Goal: Task Accomplishment & Management: Complete application form

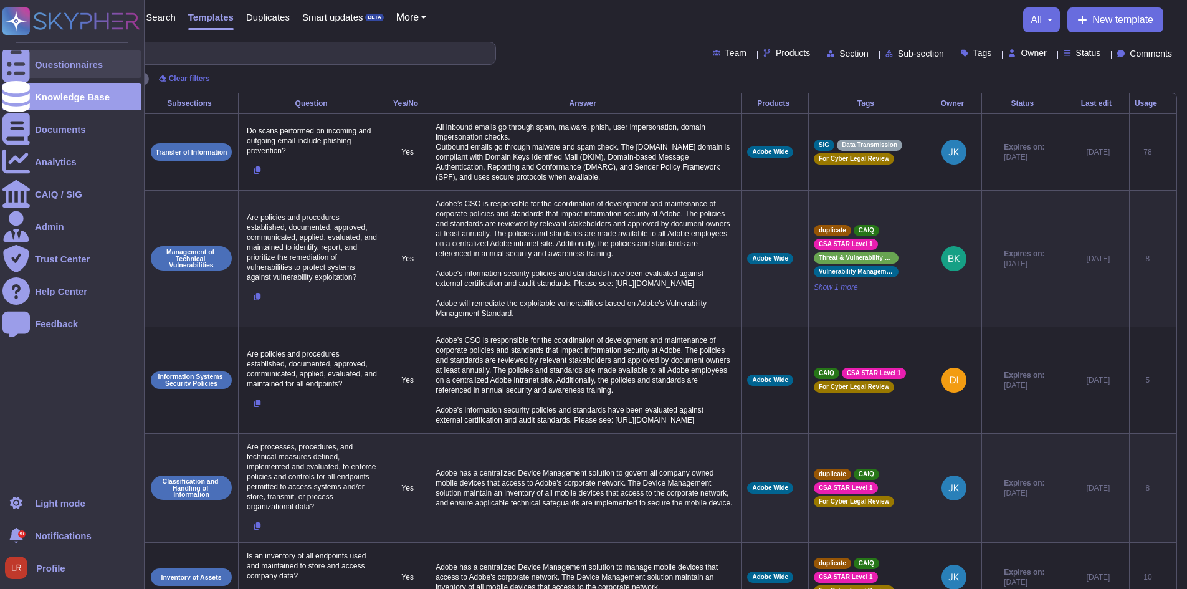
click at [17, 62] on icon at bounding box center [15, 64] width 27 height 37
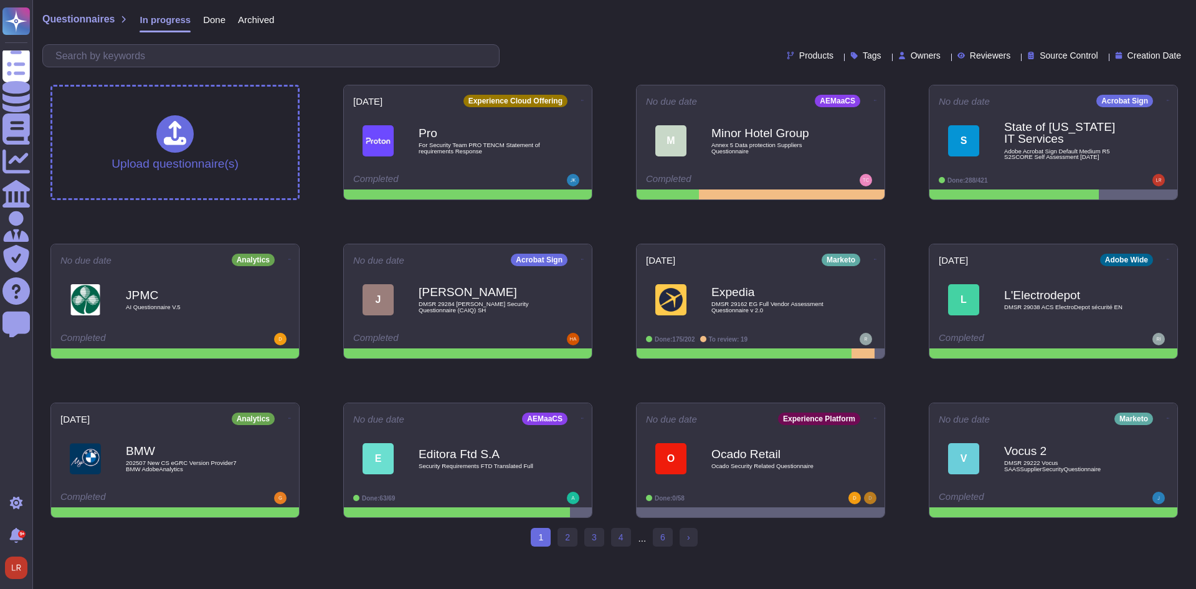
click at [946, 57] on icon at bounding box center [946, 57] width 0 height 0
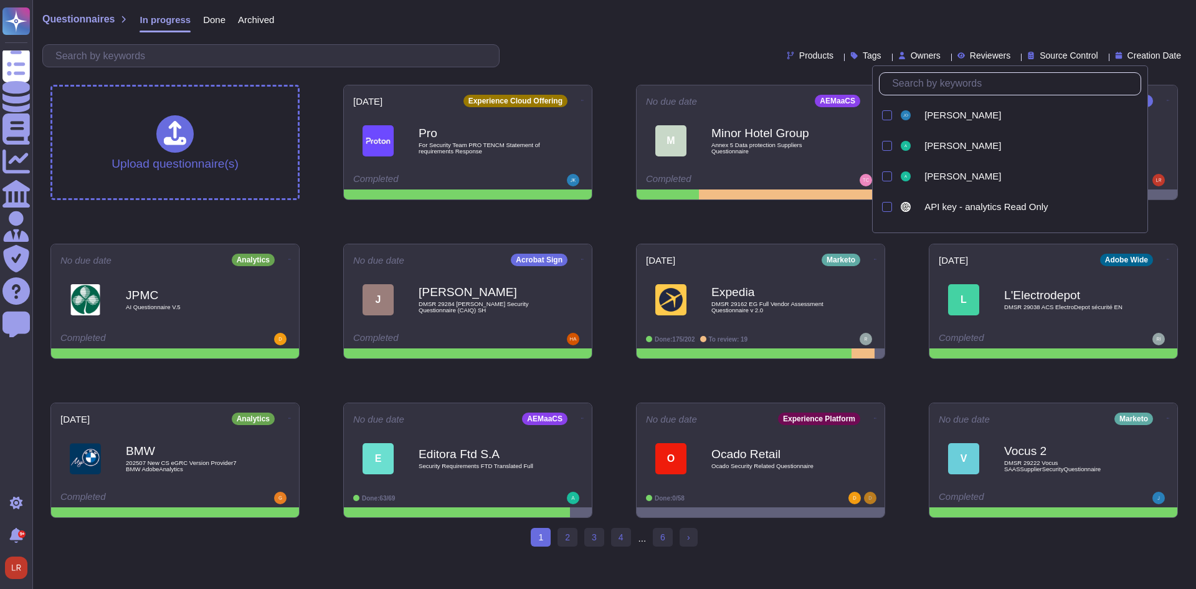
click at [925, 88] on input "text" at bounding box center [1013, 84] width 255 height 22
type input "lo"
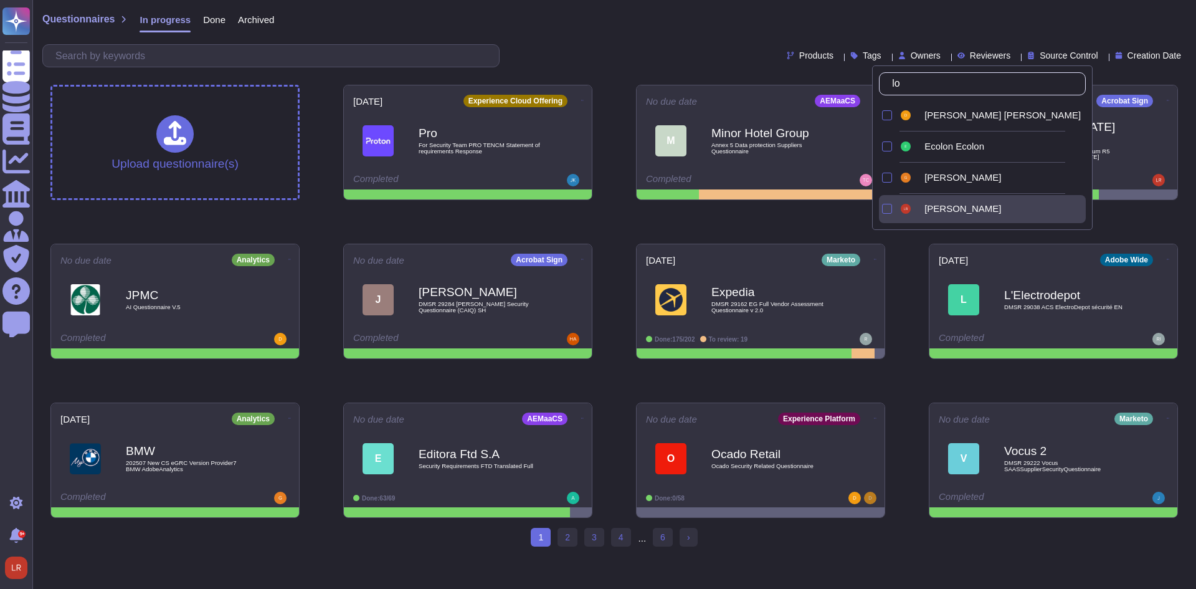
click at [932, 203] on div "[PERSON_NAME]" at bounding box center [993, 209] width 188 height 28
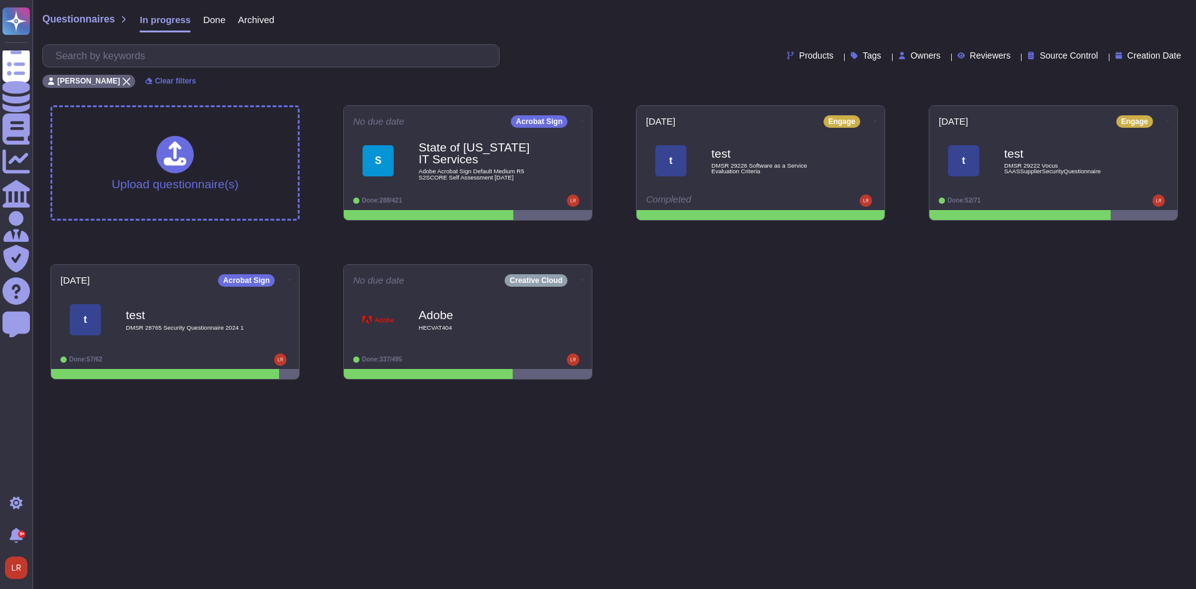
click at [706, 346] on div "Upload questionnaire(s) No due date Acrobat Sign S State of [US_STATE] IT Servi…" at bounding box center [615, 242] width 1148 height 294
click at [520, 169] on span "Adobe Acrobat Sign Default Medium R5 S2SCORE Self Assessment [DATE]" at bounding box center [481, 175] width 126 height 12
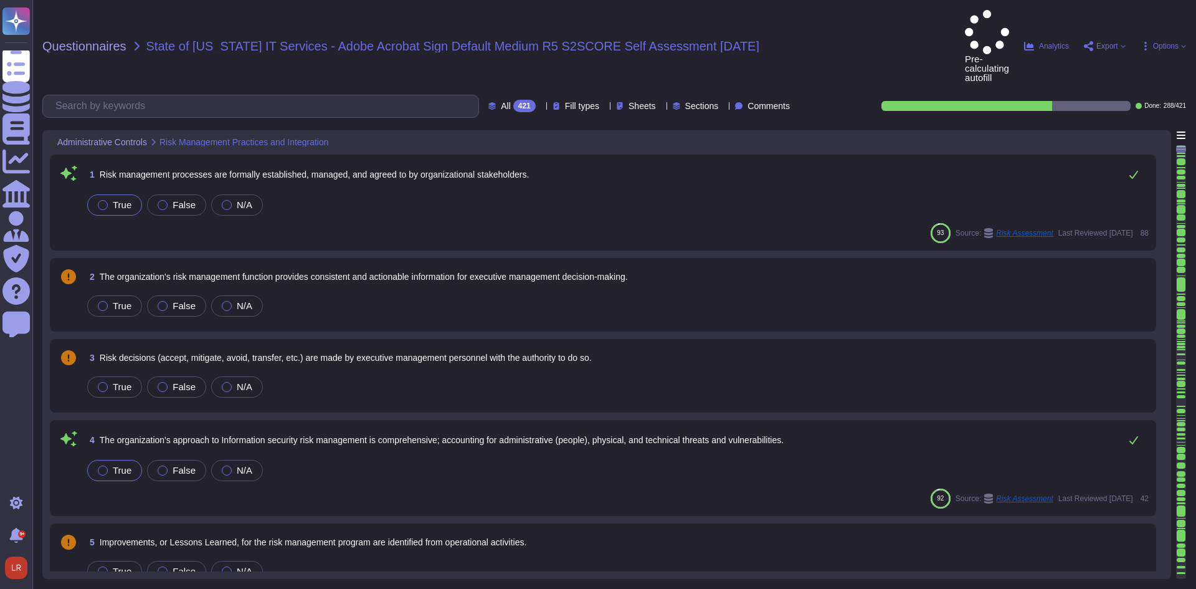
click at [541, 102] on div at bounding box center [541, 106] width 0 height 9
click at [511, 126] on div "To do 133" at bounding box center [517, 125] width 101 height 14
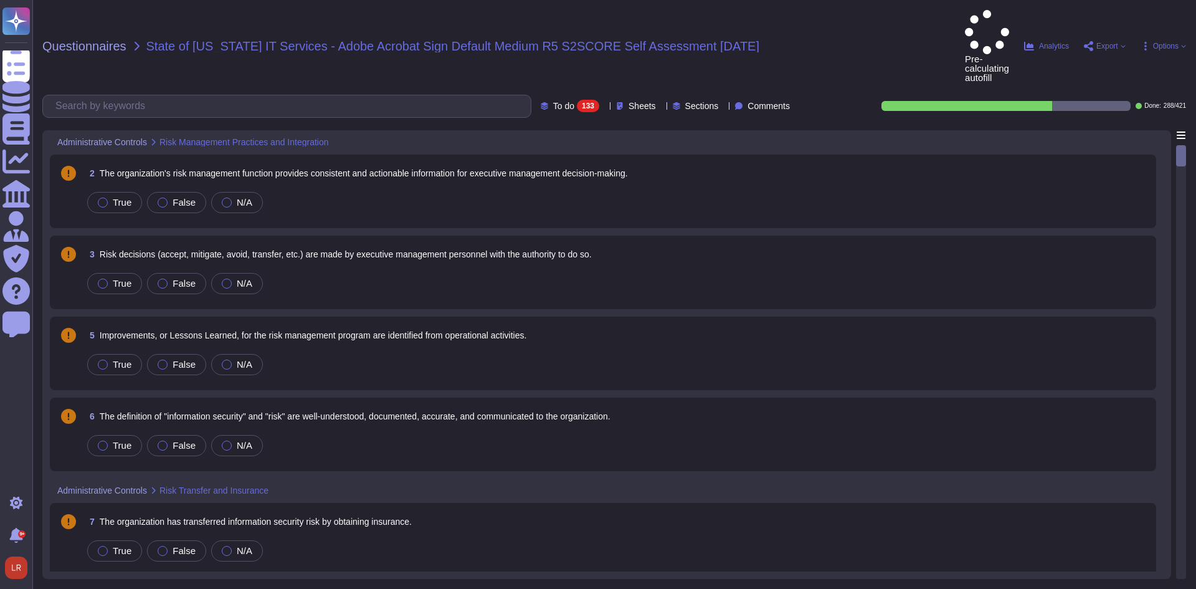
click at [498, 162] on div "2 The organization's risk management function provides consistent and actionabl…" at bounding box center [603, 191] width 1092 height 59
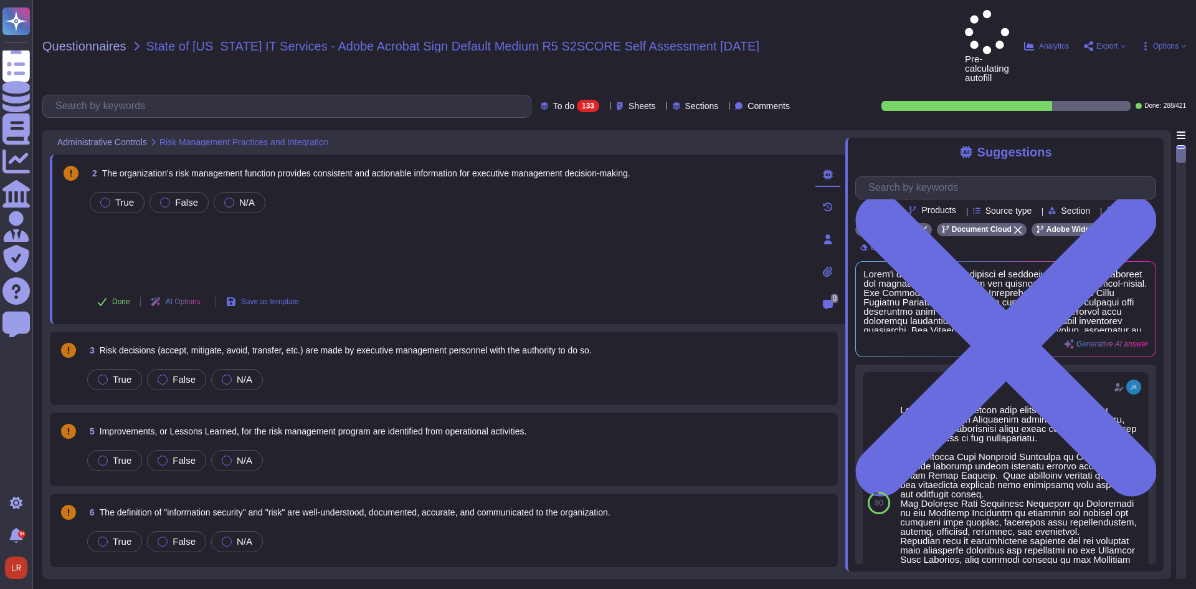
click at [206, 302] on icon at bounding box center [206, 302] width 0 height 0
click at [1037, 206] on div "Source type" at bounding box center [1005, 210] width 64 height 9
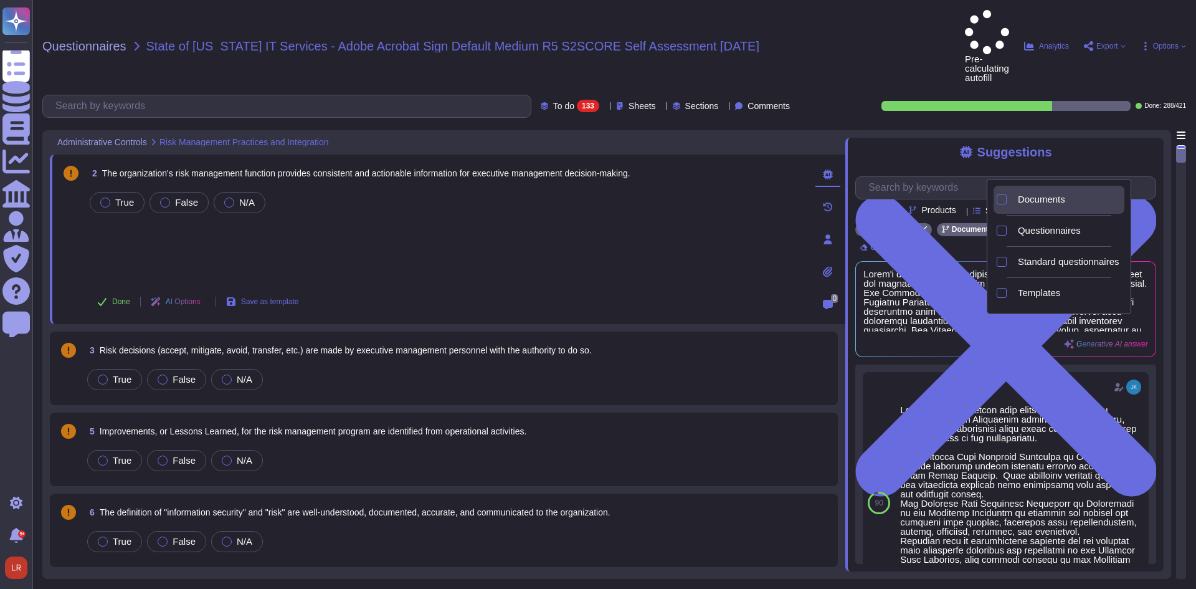
click at [1025, 196] on span "Documents" at bounding box center [1041, 199] width 47 height 11
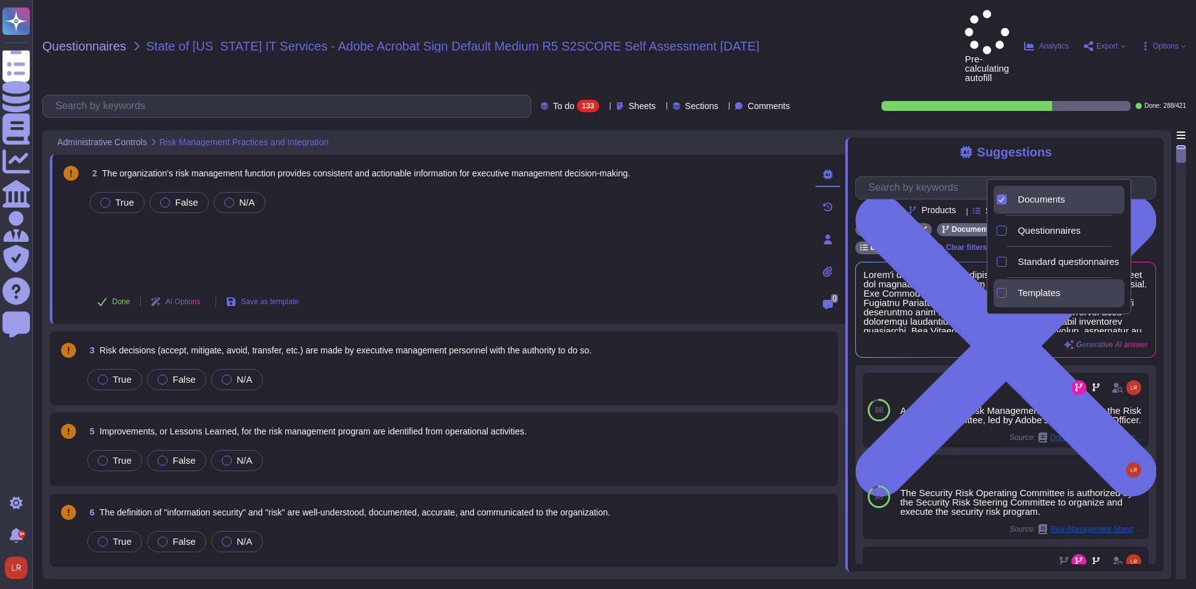
click at [1028, 292] on span "Templates" at bounding box center [1039, 292] width 42 height 11
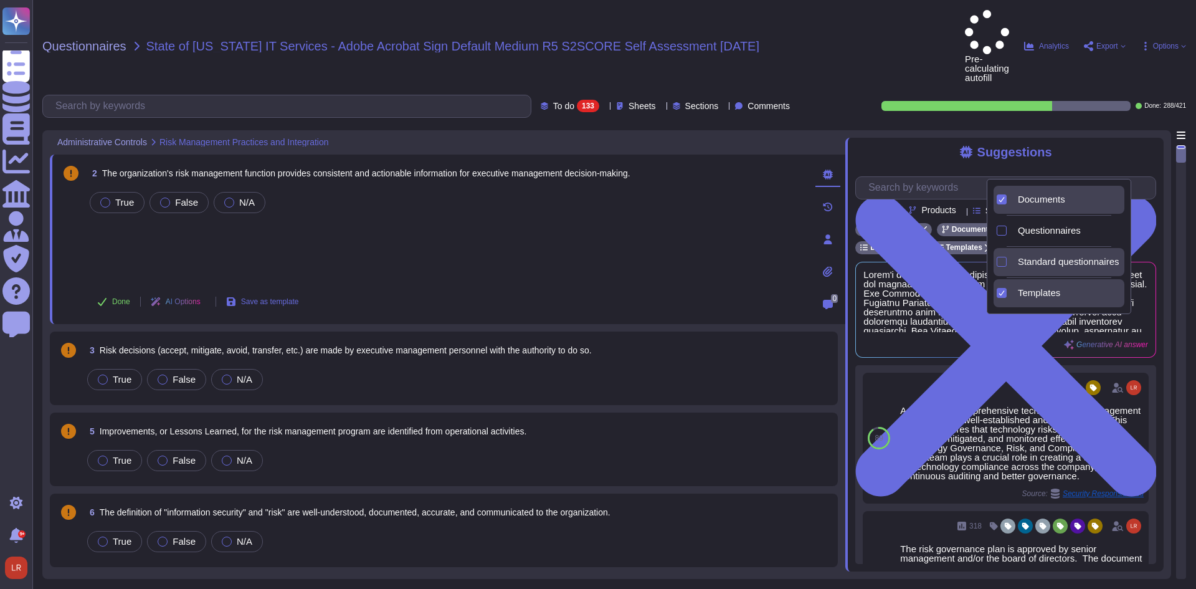
click at [1034, 260] on span "Standard questionnaires" at bounding box center [1069, 261] width 102 height 11
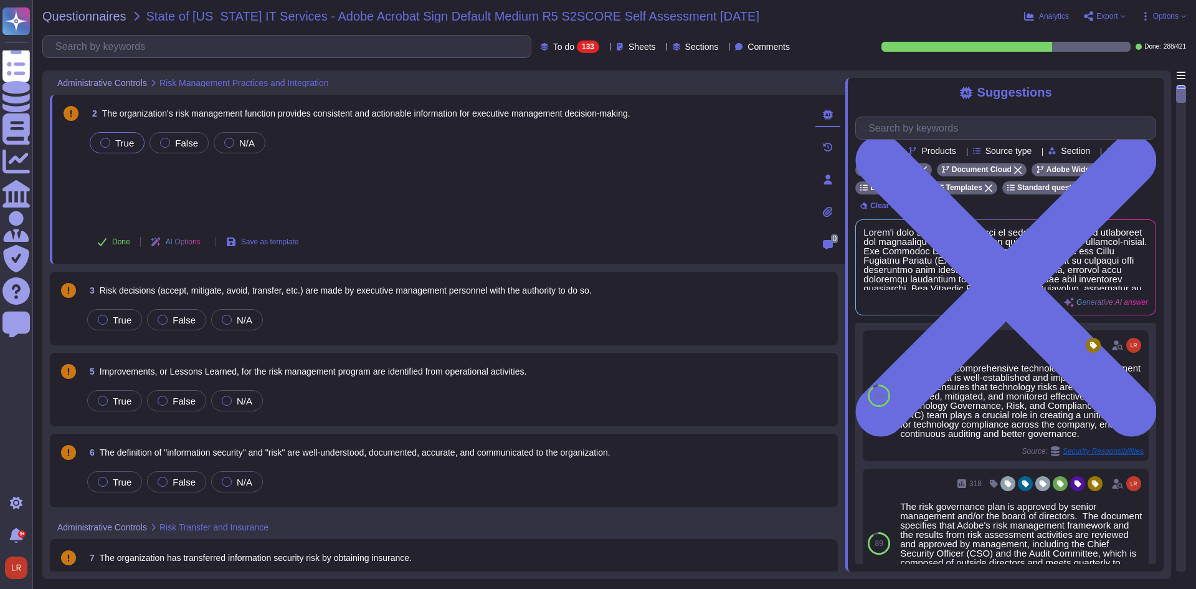
click at [105, 142] on div at bounding box center [105, 143] width 10 height 10
click at [389, 305] on div "3 Risk decisions (accept, mitigate, avoid, transfer, etc.) are made by executiv…" at bounding box center [443, 308] width 773 height 59
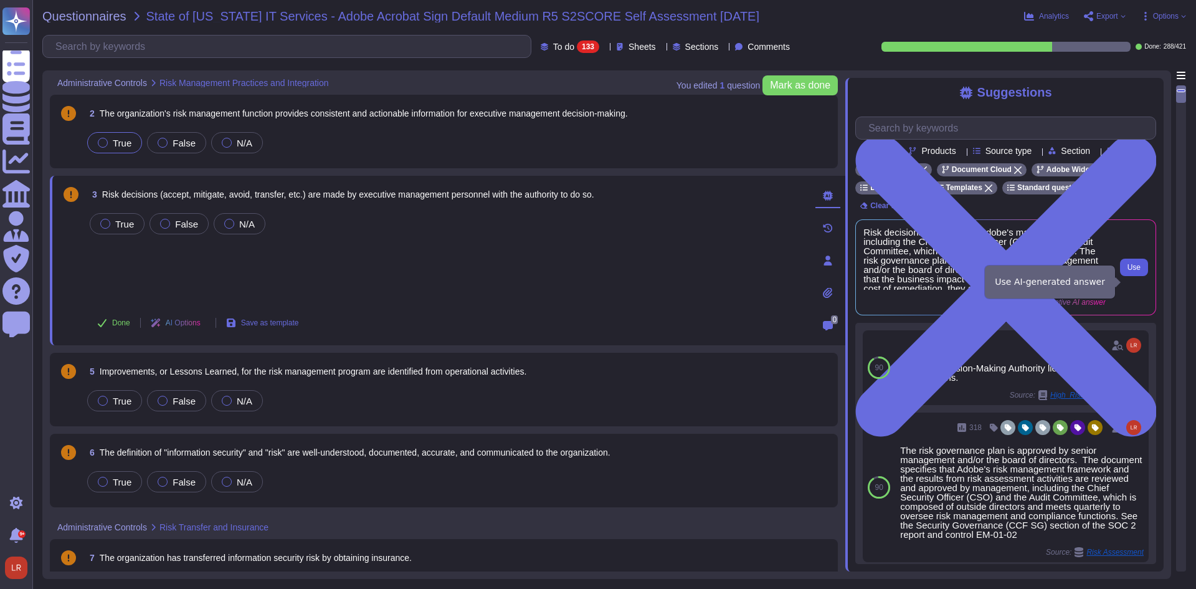
click at [1137, 271] on span "Use" at bounding box center [1134, 267] width 13 height 7
click at [108, 226] on div at bounding box center [105, 224] width 10 height 10
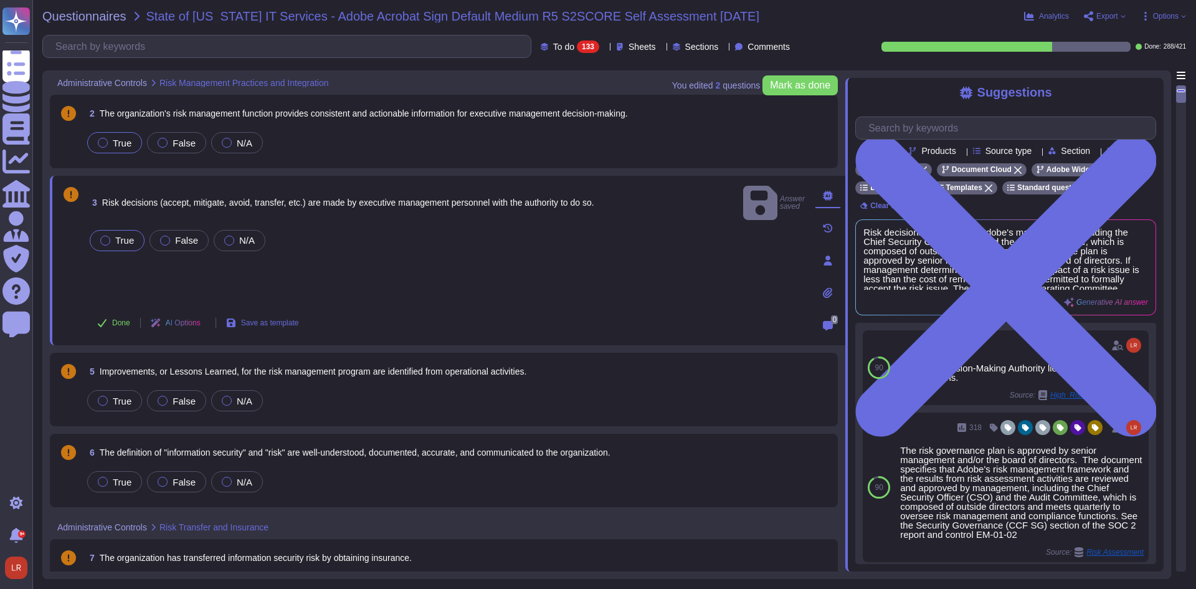
click at [599, 386] on div "5 Improvements, or Lessons Learned, for the risk management program are identif…" at bounding box center [443, 389] width 773 height 59
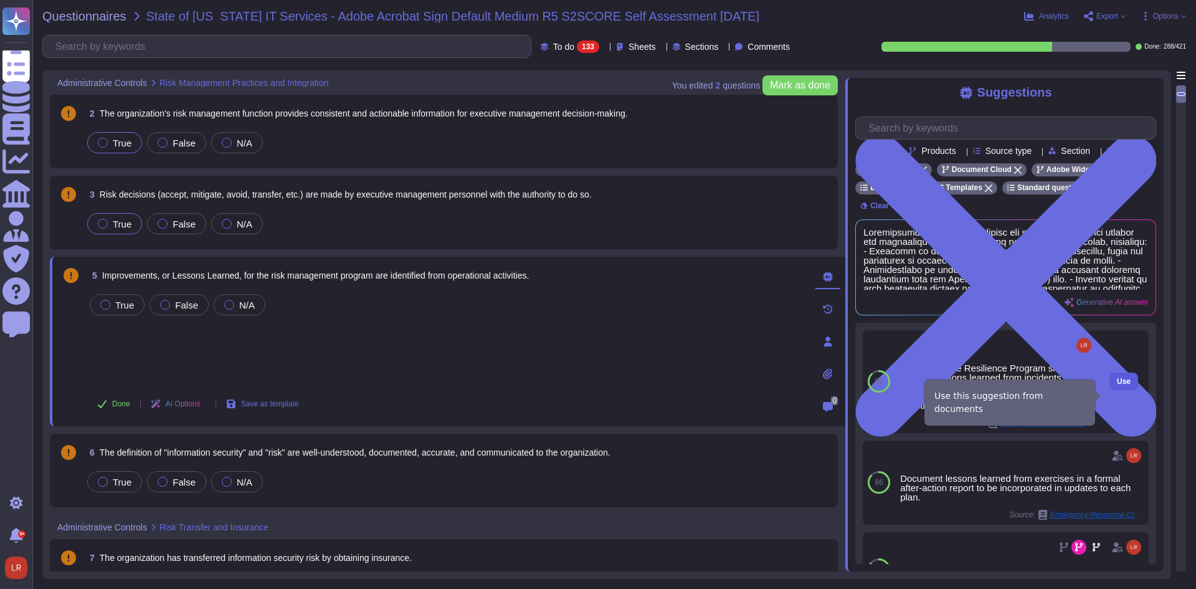
click at [1117, 385] on span "Use" at bounding box center [1124, 381] width 14 height 7
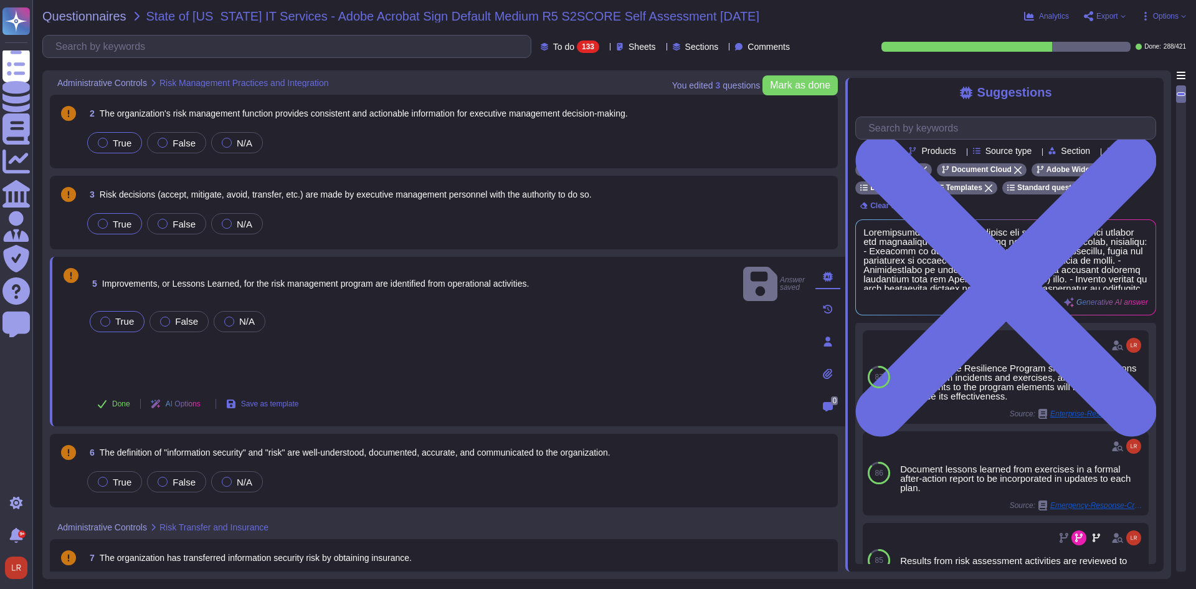
click at [113, 317] on label "True" at bounding box center [117, 322] width 34 height 10
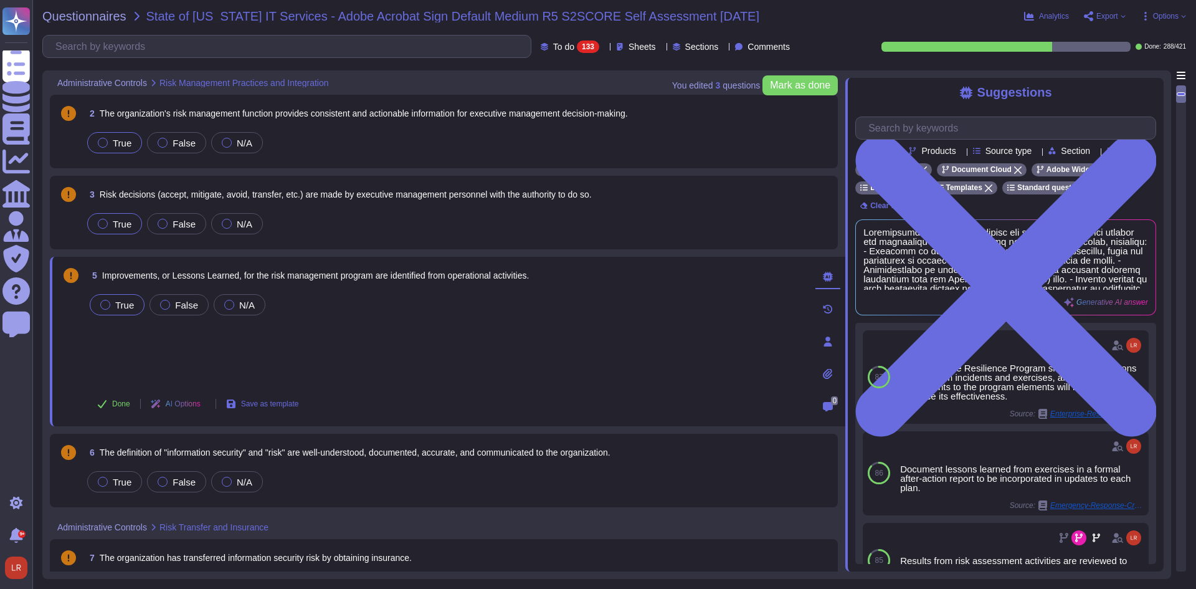
click at [362, 459] on span "6 The definition of "information security" and "risk" are well-understood, docu…" at bounding box center [348, 452] width 526 height 22
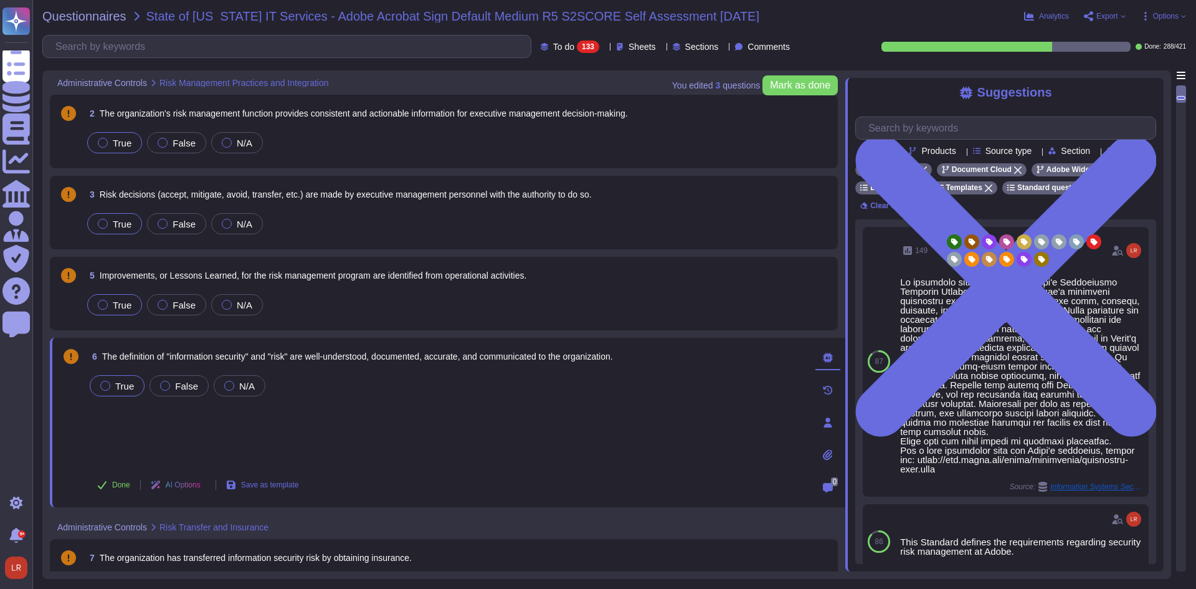
click at [113, 385] on label "True" at bounding box center [117, 386] width 34 height 10
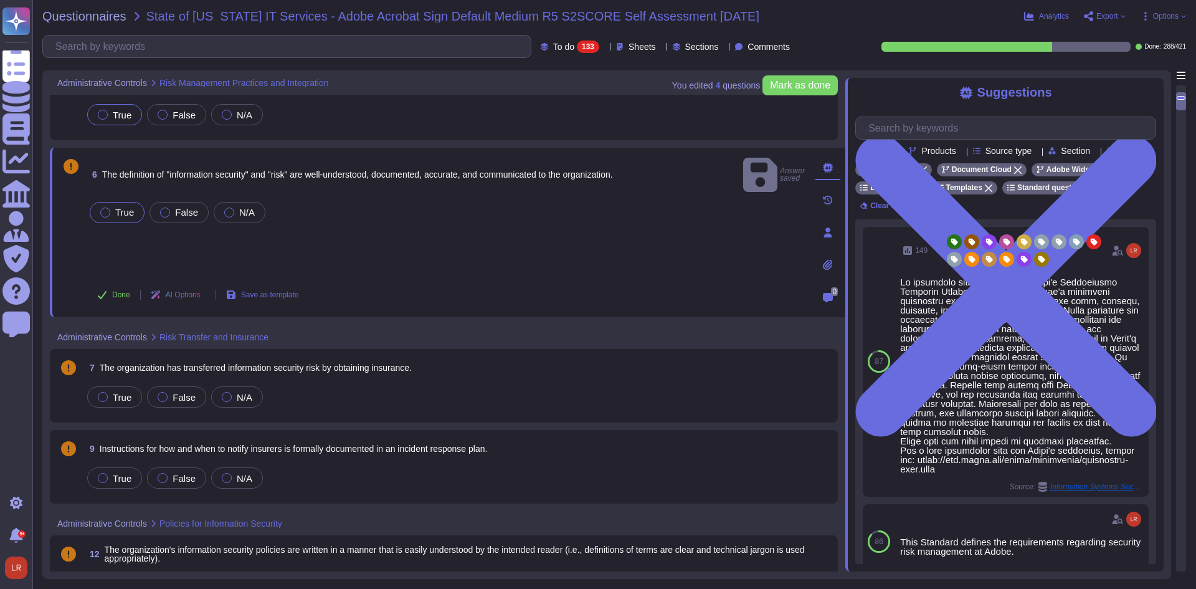
scroll to position [207, 0]
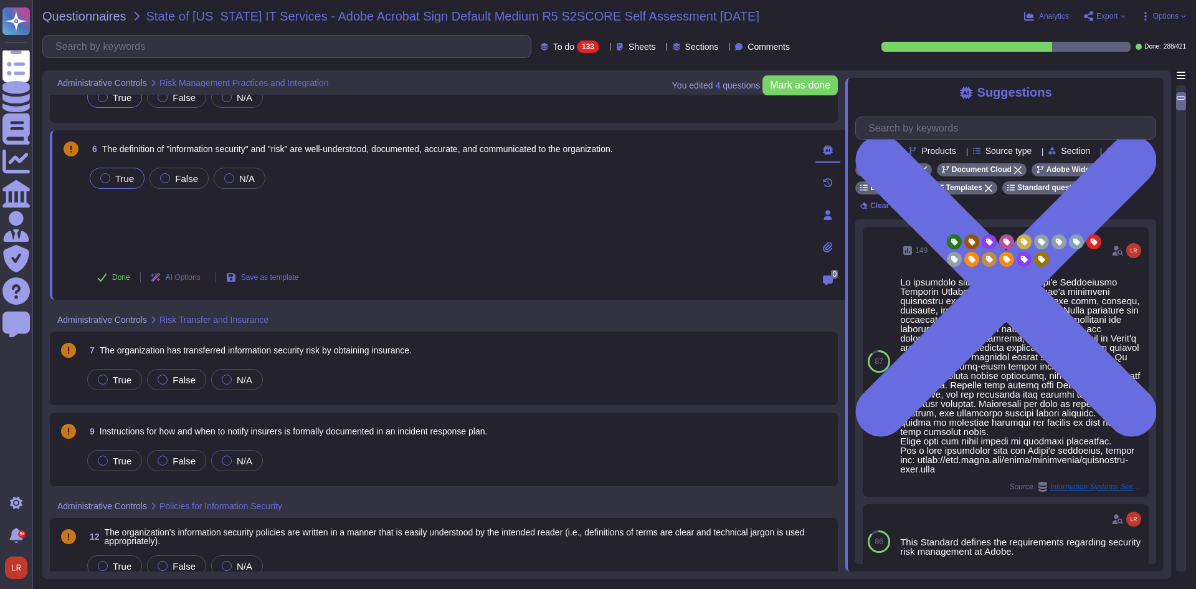
click at [300, 346] on span "The organization has transferred information security risk by obtaining insuran…" at bounding box center [256, 350] width 312 height 10
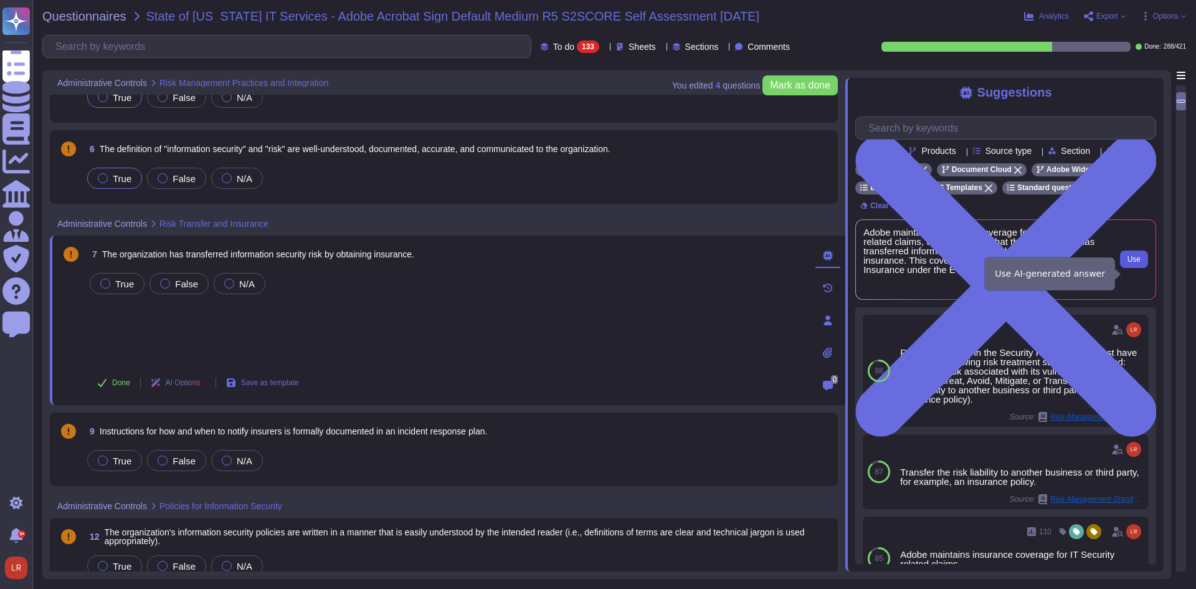
click at [1137, 263] on span "Use" at bounding box center [1134, 258] width 13 height 7
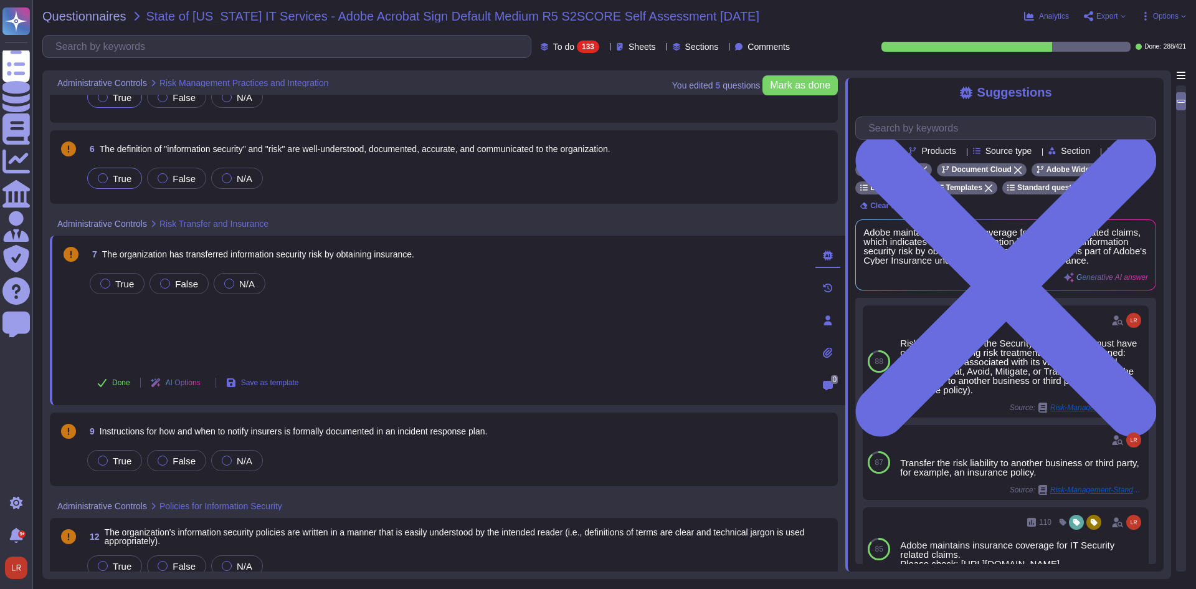
click at [827, 255] on icon at bounding box center [828, 255] width 10 height 10
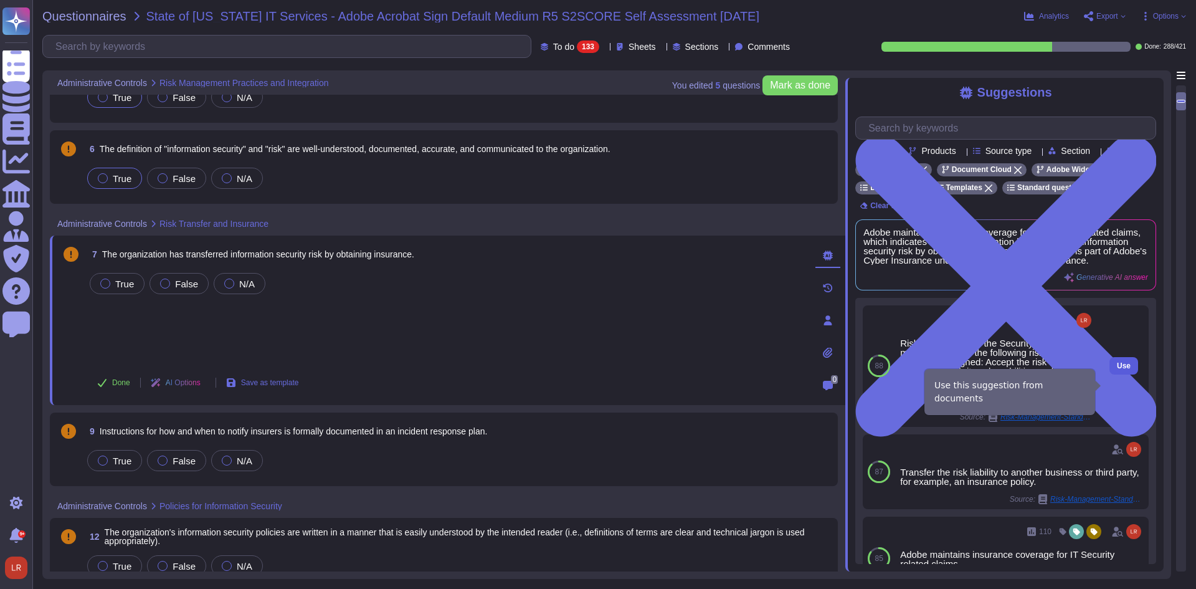
click at [1117, 370] on span "Use" at bounding box center [1124, 365] width 14 height 7
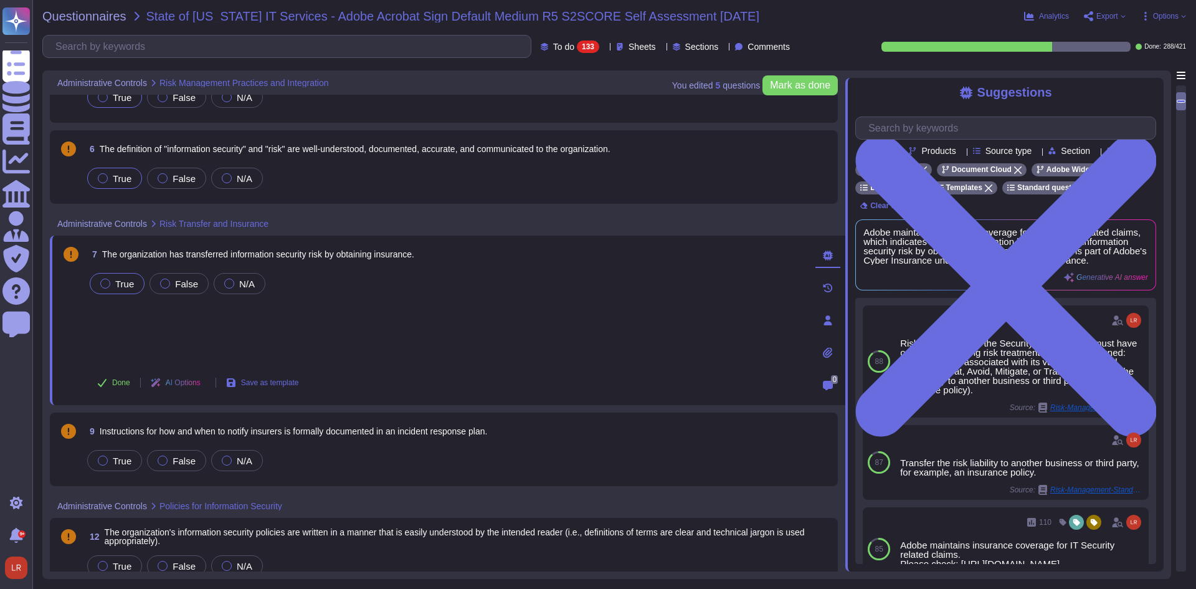
click at [122, 281] on span "True" at bounding box center [124, 284] width 19 height 11
drag, startPoint x: 148, startPoint y: 256, endPoint x: 268, endPoint y: 256, distance: 119.6
click at [268, 256] on span "The organization has transferred information security risk by obtaining insuran…" at bounding box center [258, 254] width 312 height 10
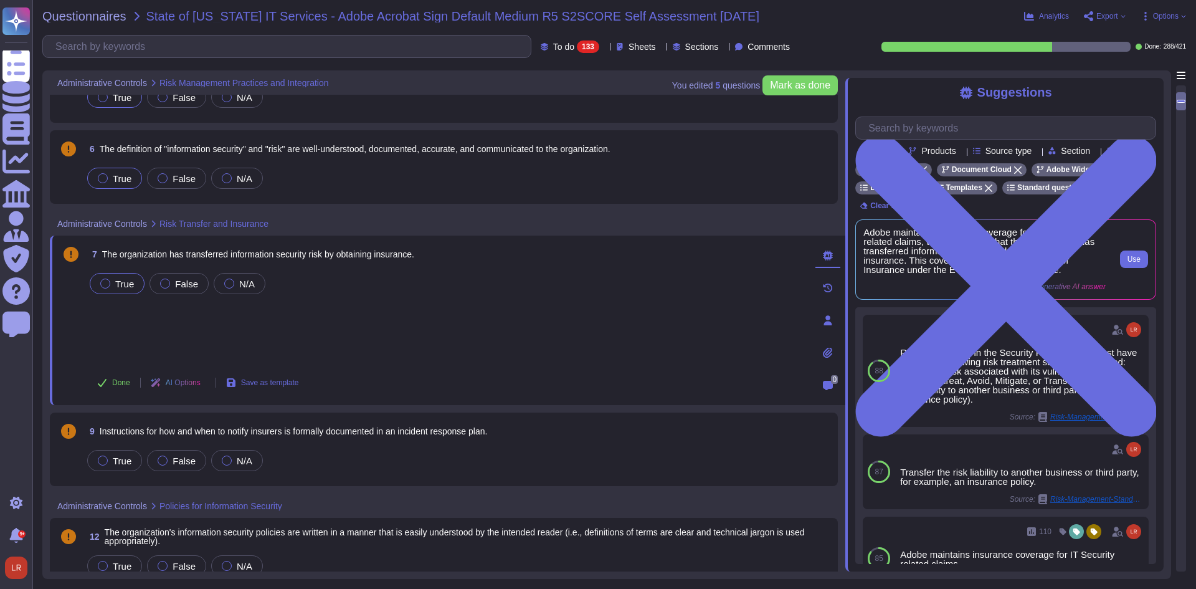
drag, startPoint x: 939, startPoint y: 255, endPoint x: 931, endPoint y: 255, distance: 8.1
click at [934, 255] on span "Adobe maintains insurance coverage for IT Security related claims, which indica…" at bounding box center [985, 250] width 242 height 47
click at [973, 263] on span "Adobe maintains insurance coverage for IT Security related claims, which indica…" at bounding box center [985, 250] width 242 height 47
drag, startPoint x: 904, startPoint y: 268, endPoint x: 1044, endPoint y: 280, distance: 140.8
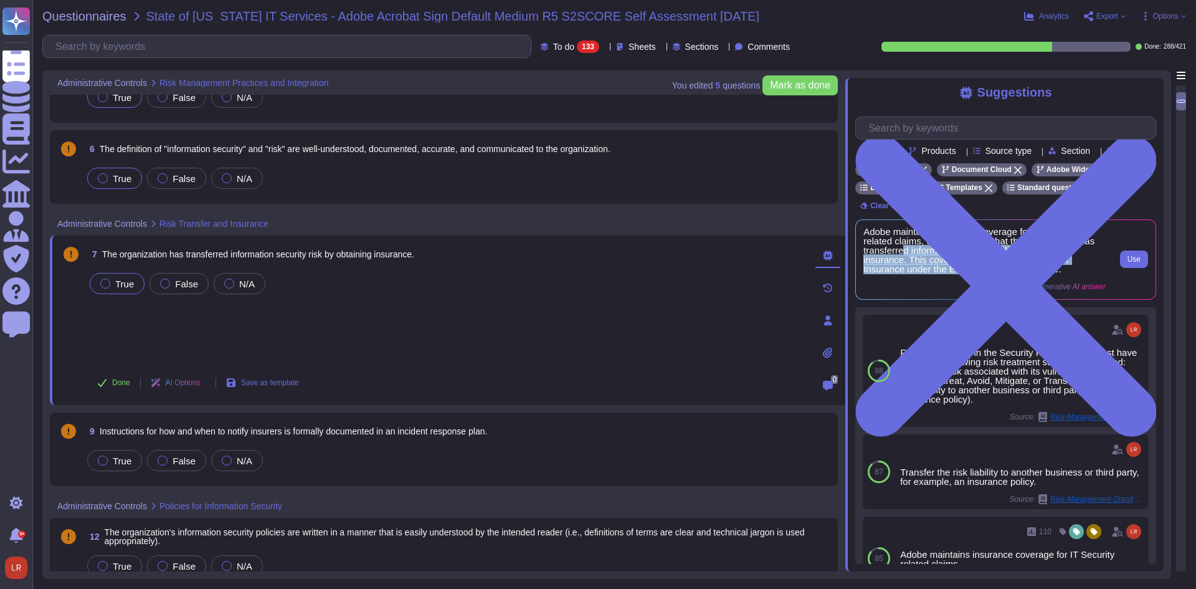
click at [1044, 274] on span "Adobe maintains insurance coverage for IT Security related claims, which indica…" at bounding box center [985, 250] width 242 height 47
click at [999, 274] on span "Adobe maintains insurance coverage for IT Security related claims, which indica…" at bounding box center [985, 250] width 242 height 47
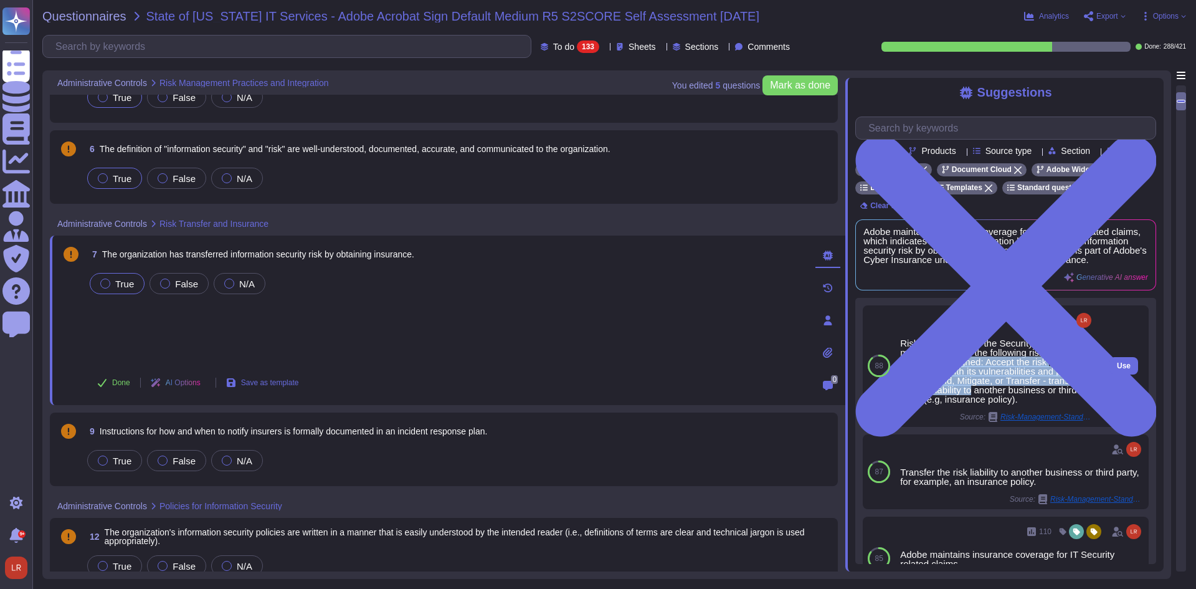
drag, startPoint x: 950, startPoint y: 380, endPoint x: 1013, endPoint y: 406, distance: 67.6
click at [1013, 404] on div "Risks maintained in the Security Risk Register must have one of the following r…" at bounding box center [997, 370] width 194 height 65
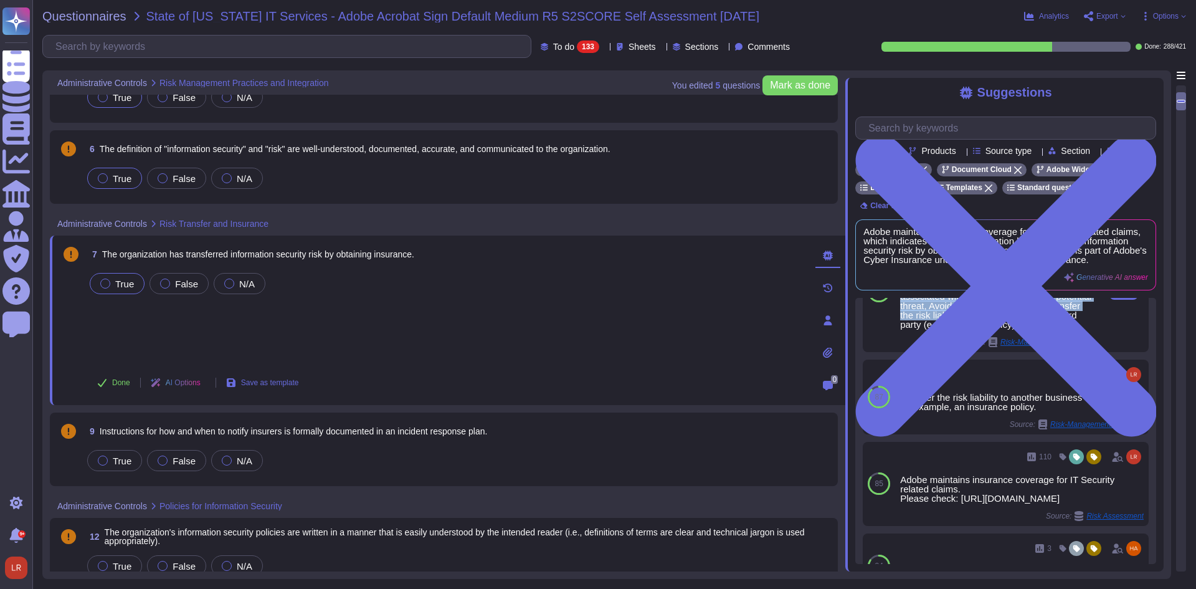
scroll to position [104, 0]
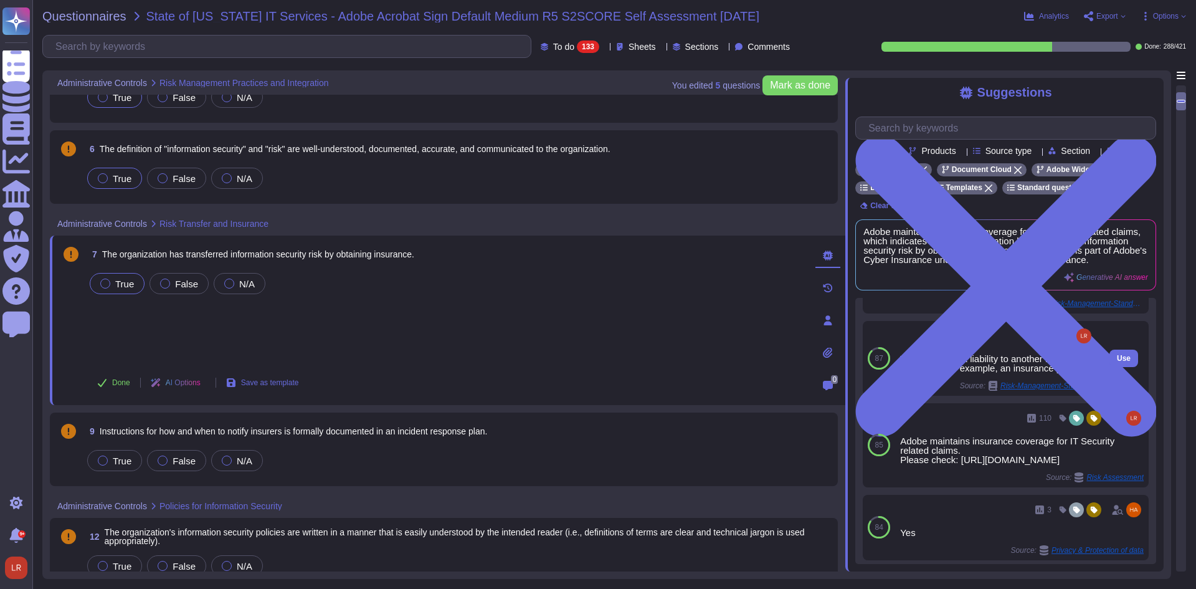
click at [968, 373] on div "Transfer the risk liability to another business or third party, for example, an…" at bounding box center [997, 363] width 194 height 19
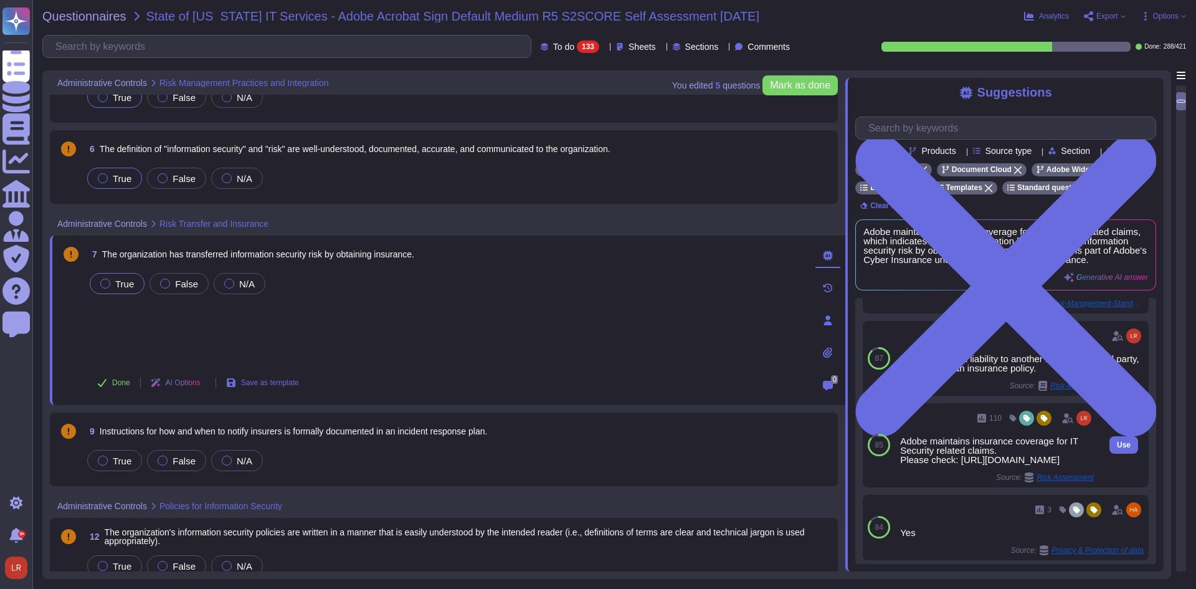
click at [947, 459] on div "Adobe maintains insurance coverage for IT Security related claims. Please check…" at bounding box center [997, 450] width 194 height 28
click at [1113, 454] on button "Use" at bounding box center [1124, 444] width 29 height 17
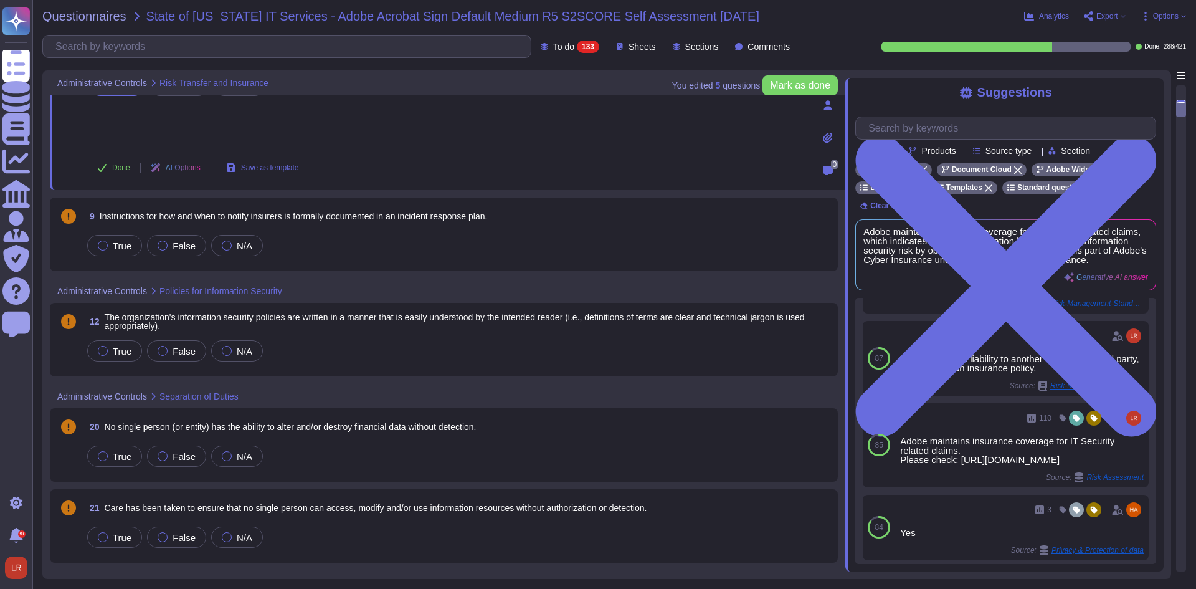
scroll to position [416, 0]
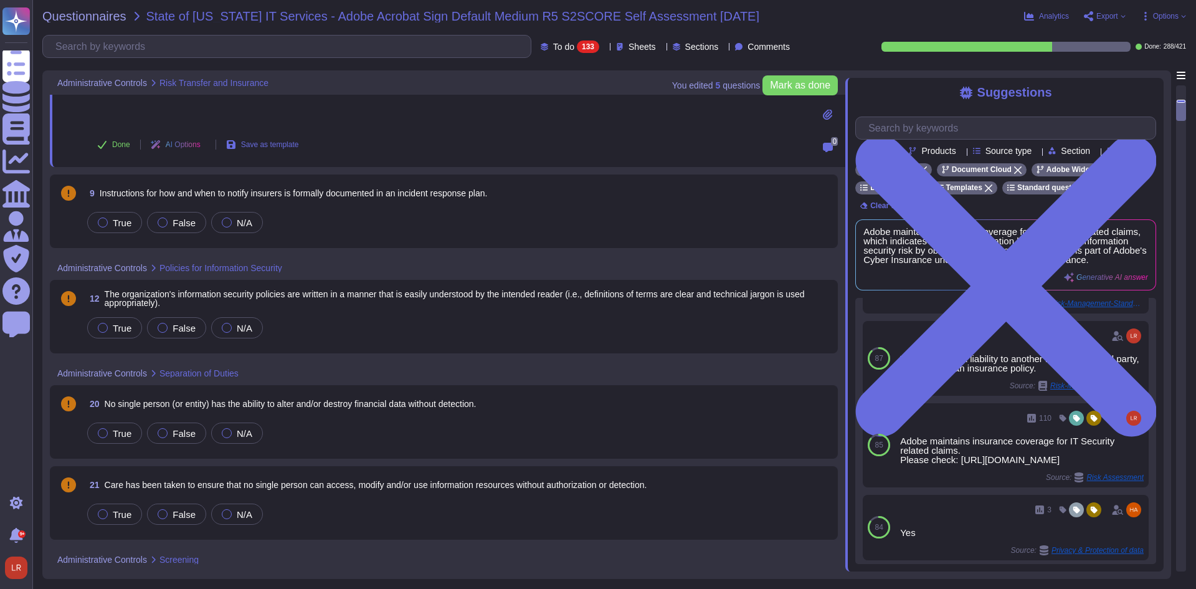
click at [325, 192] on span "Instructions for how and when to notify insurers is formally documented in an i…" at bounding box center [294, 193] width 388 height 10
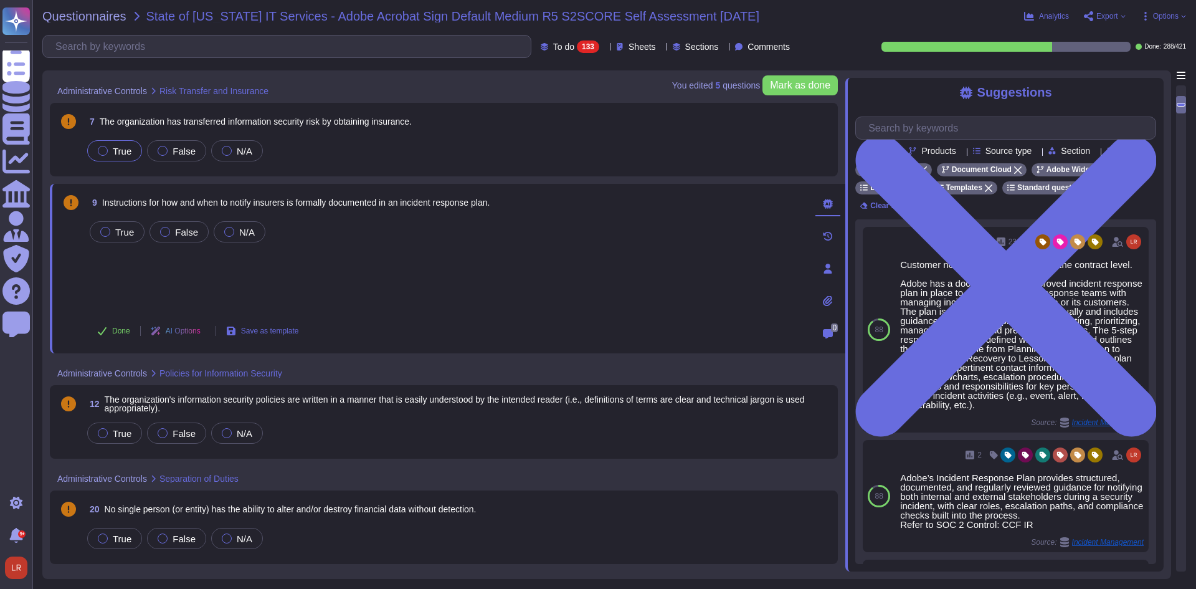
scroll to position [312, 0]
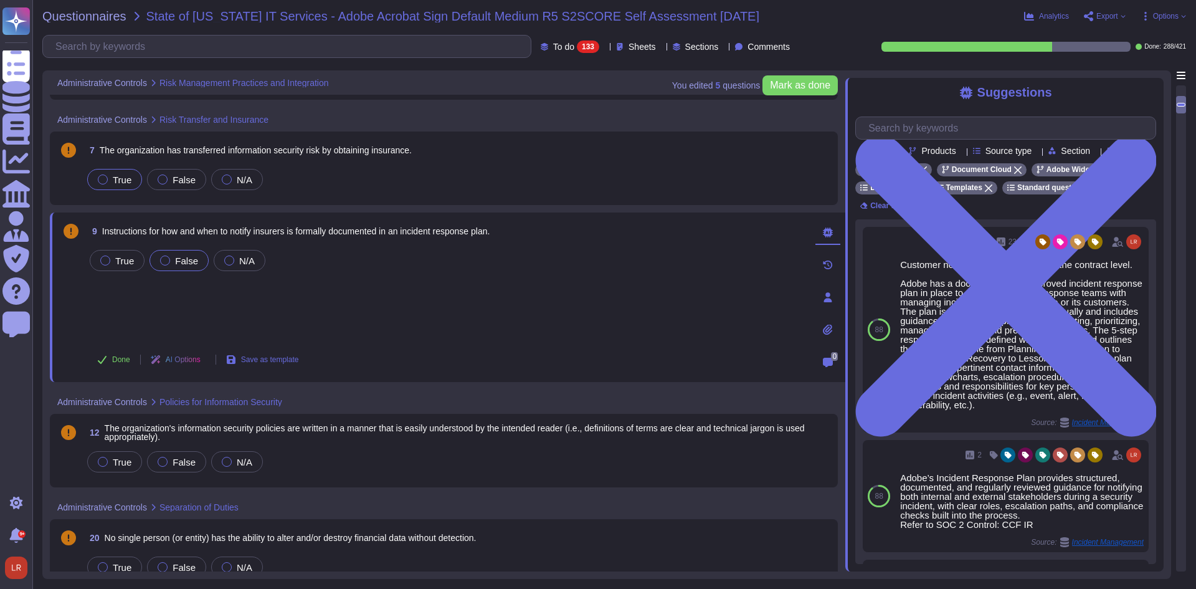
click at [163, 261] on div at bounding box center [165, 260] width 10 height 10
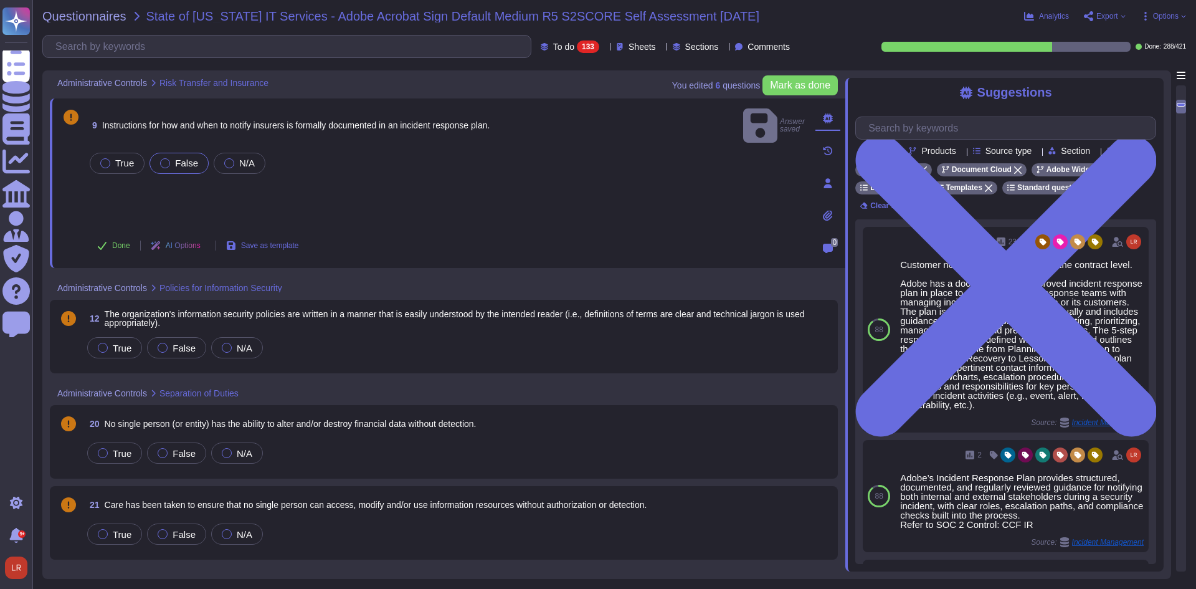
scroll to position [416, 0]
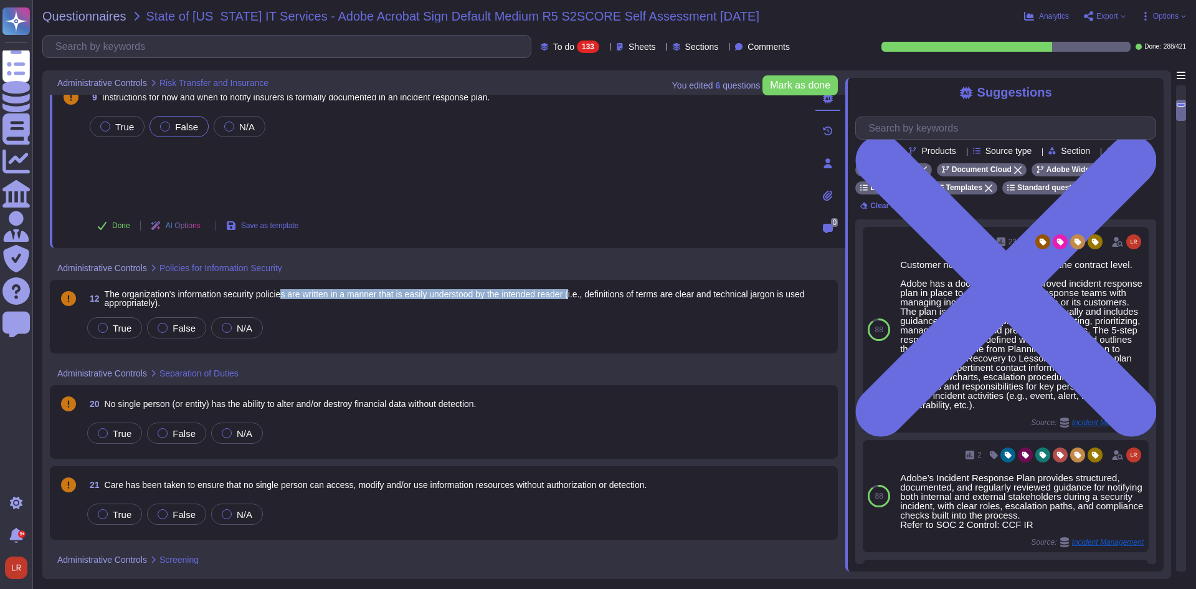
drag, startPoint x: 285, startPoint y: 295, endPoint x: 583, endPoint y: 293, distance: 297.2
click at [583, 293] on span "The organization's information security policies are written in a manner that i…" at bounding box center [455, 298] width 700 height 19
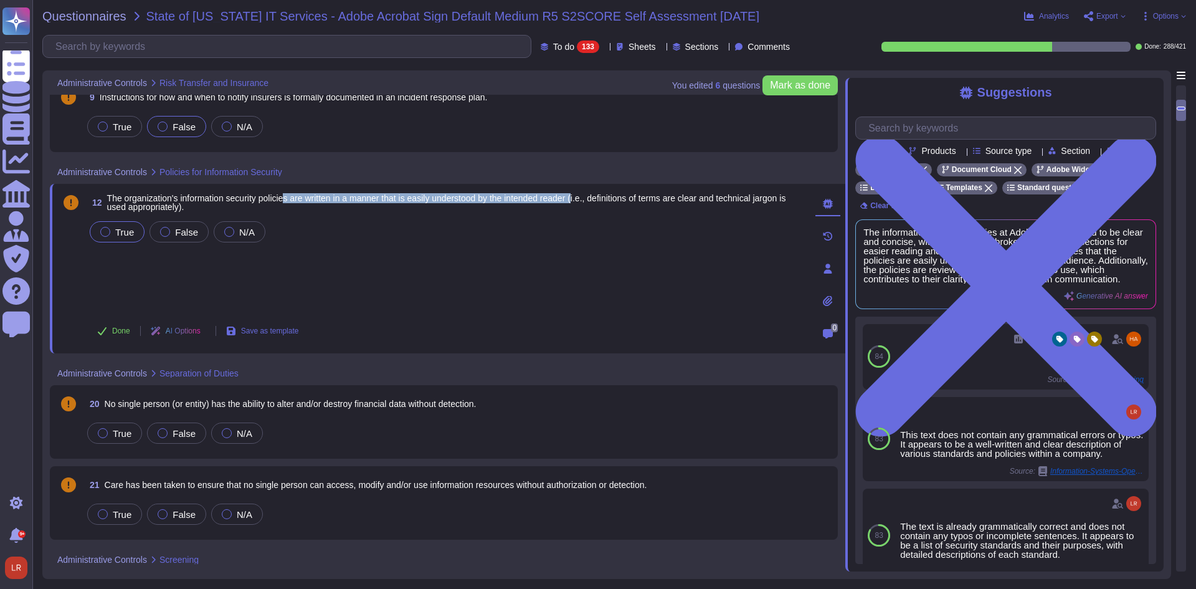
click at [98, 238] on div "True" at bounding box center [117, 231] width 55 height 21
click at [100, 434] on div at bounding box center [103, 433] width 10 height 10
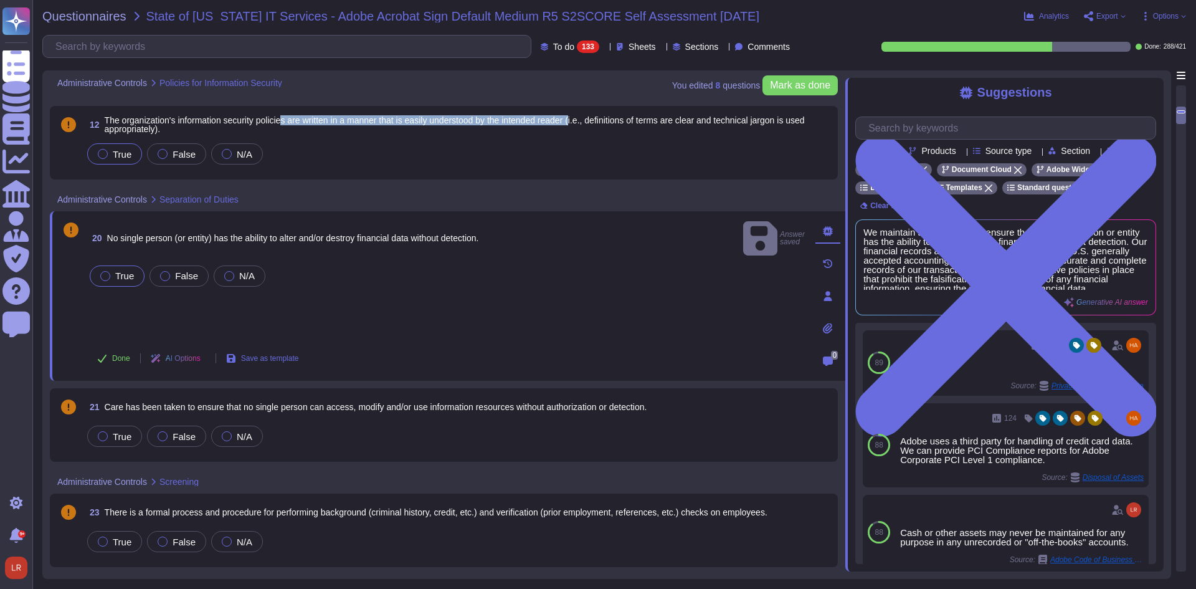
scroll to position [519, 0]
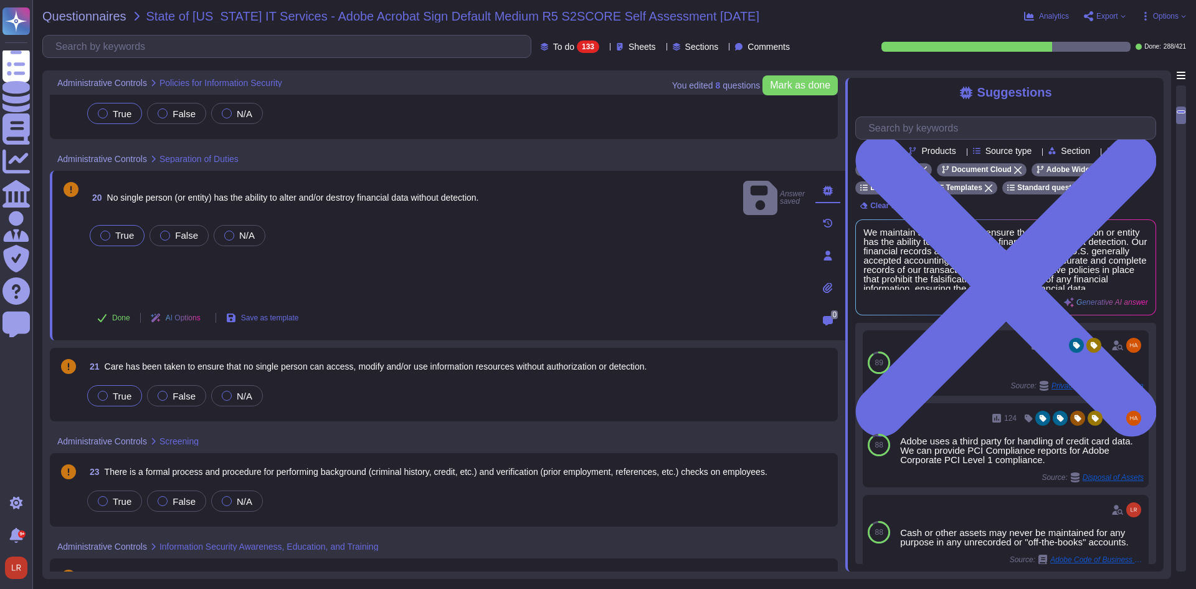
click at [111, 394] on label "True" at bounding box center [115, 396] width 34 height 10
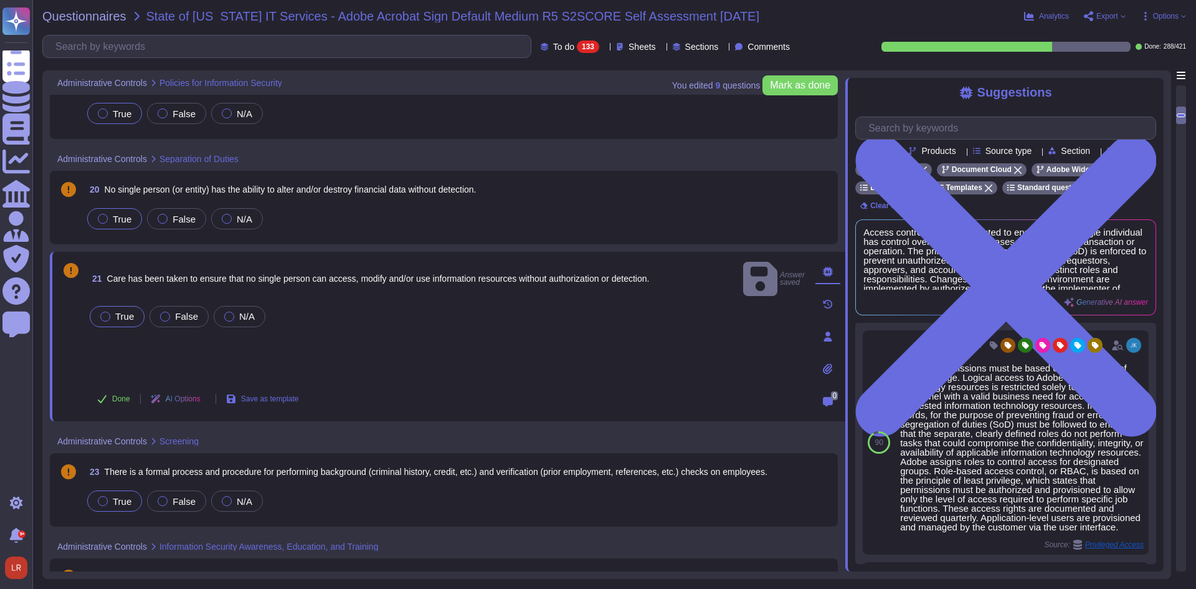
click at [106, 503] on div at bounding box center [103, 501] width 10 height 10
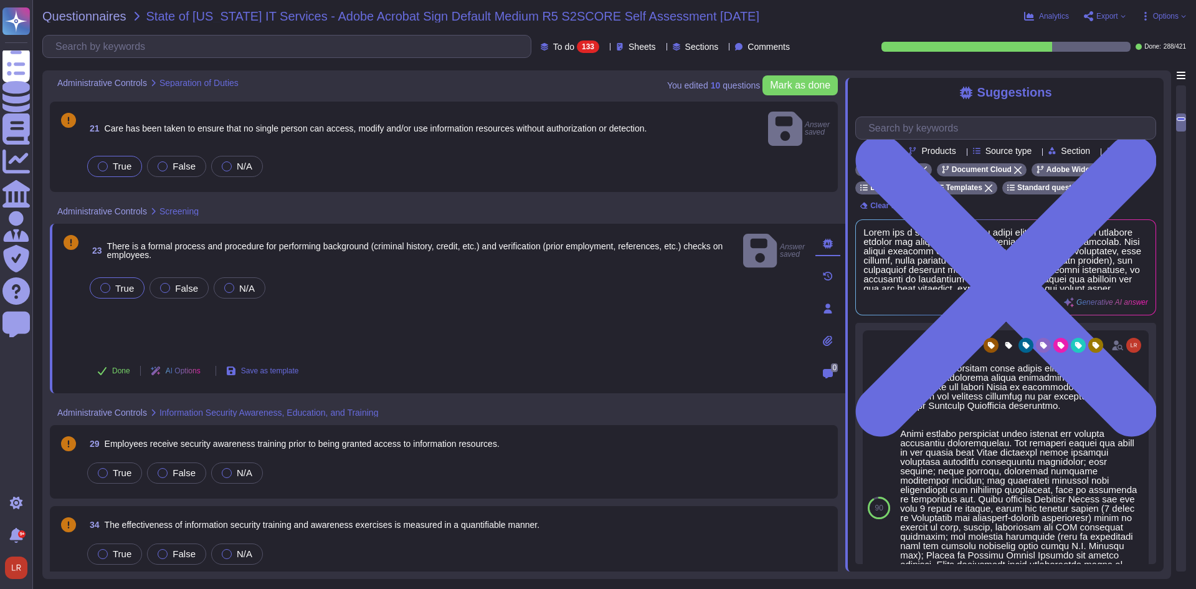
scroll to position [727, 0]
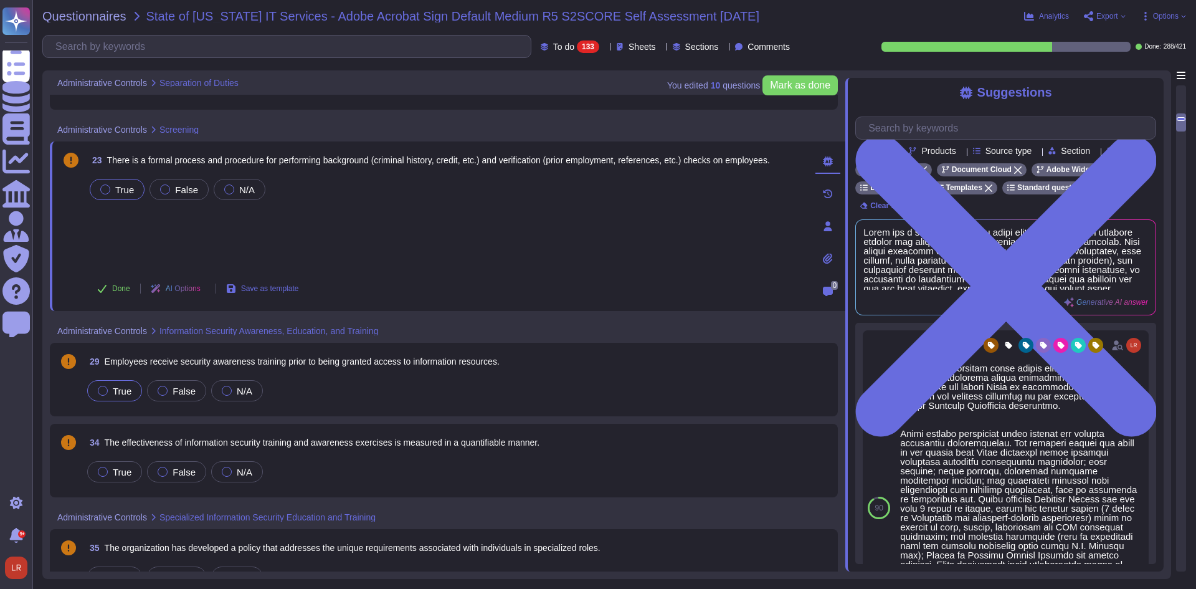
click at [115, 393] on span "True" at bounding box center [122, 391] width 19 height 11
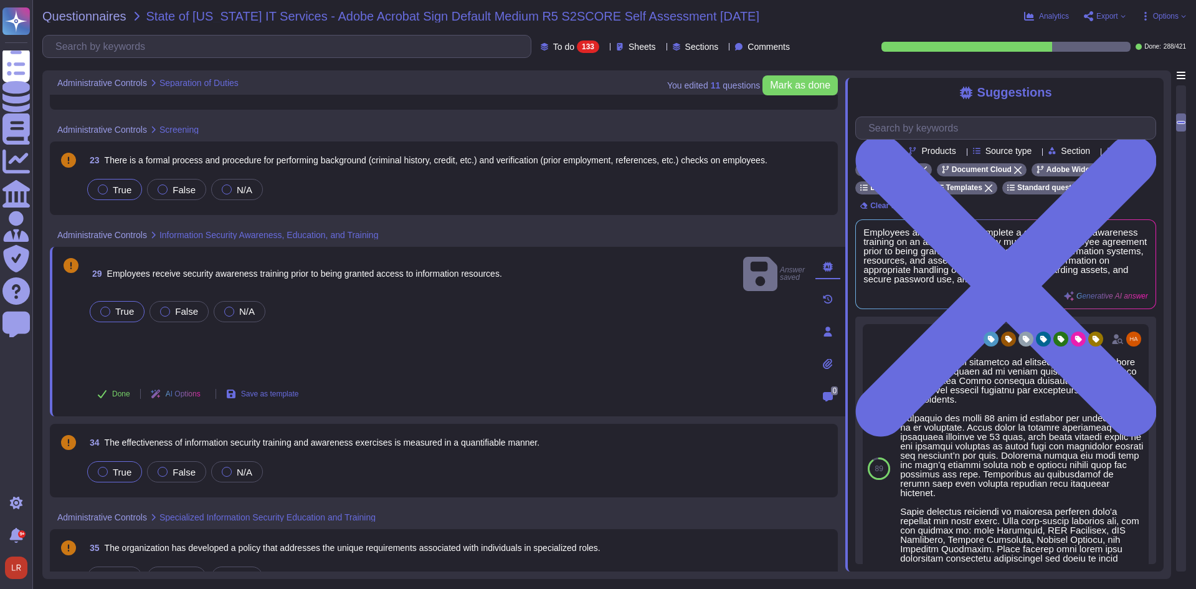
click at [122, 475] on span "True" at bounding box center [122, 472] width 19 height 11
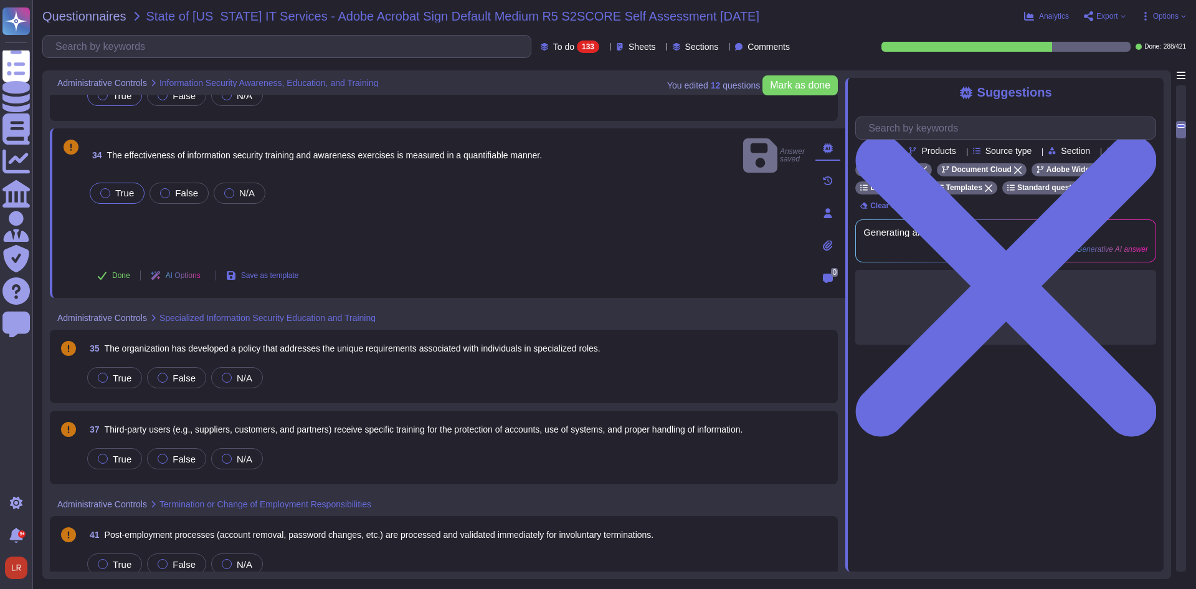
scroll to position [935, 0]
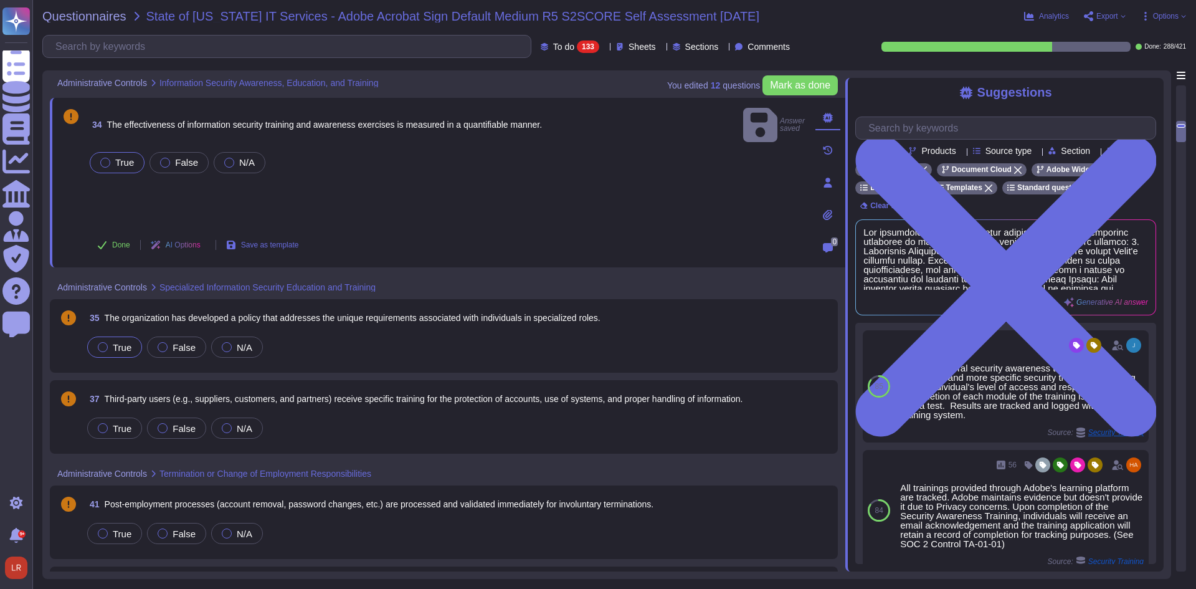
click at [110, 348] on label "True" at bounding box center [115, 347] width 34 height 10
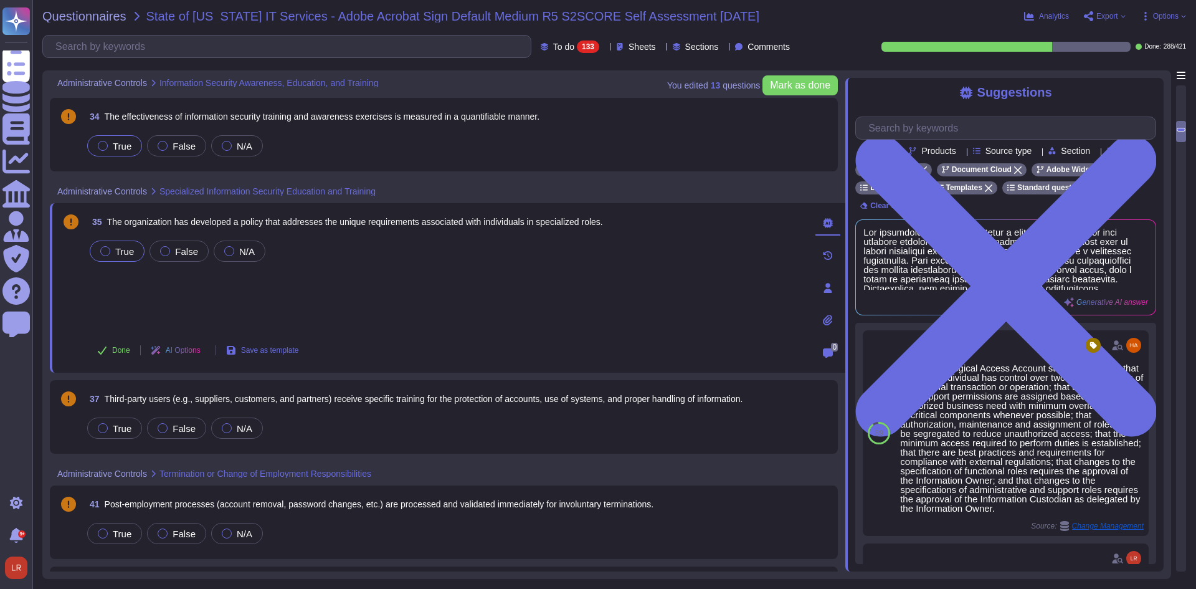
click at [252, 397] on span "Third-party users (e.g., suppliers, customers, and partners) receive specific t…" at bounding box center [424, 399] width 639 height 10
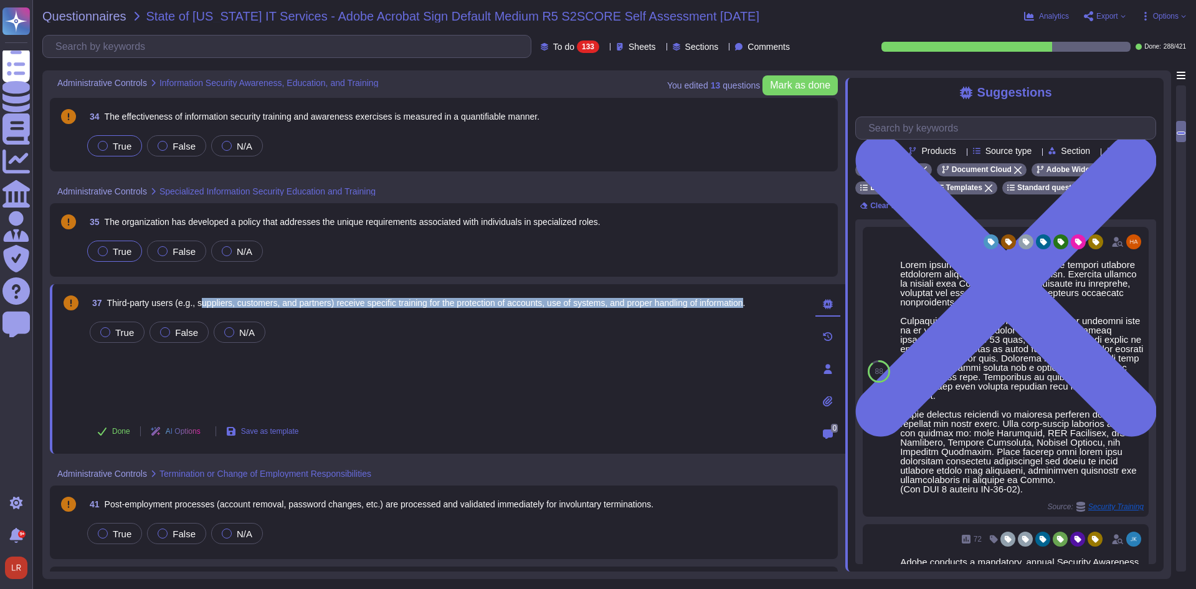
drag, startPoint x: 202, startPoint y: 303, endPoint x: 759, endPoint y: 313, distance: 557.1
click at [745, 313] on span "37 Third-party users (e.g., suppliers, customers, and partners) receive specifi…" at bounding box center [416, 303] width 658 height 22
click at [178, 330] on span "False" at bounding box center [186, 332] width 23 height 11
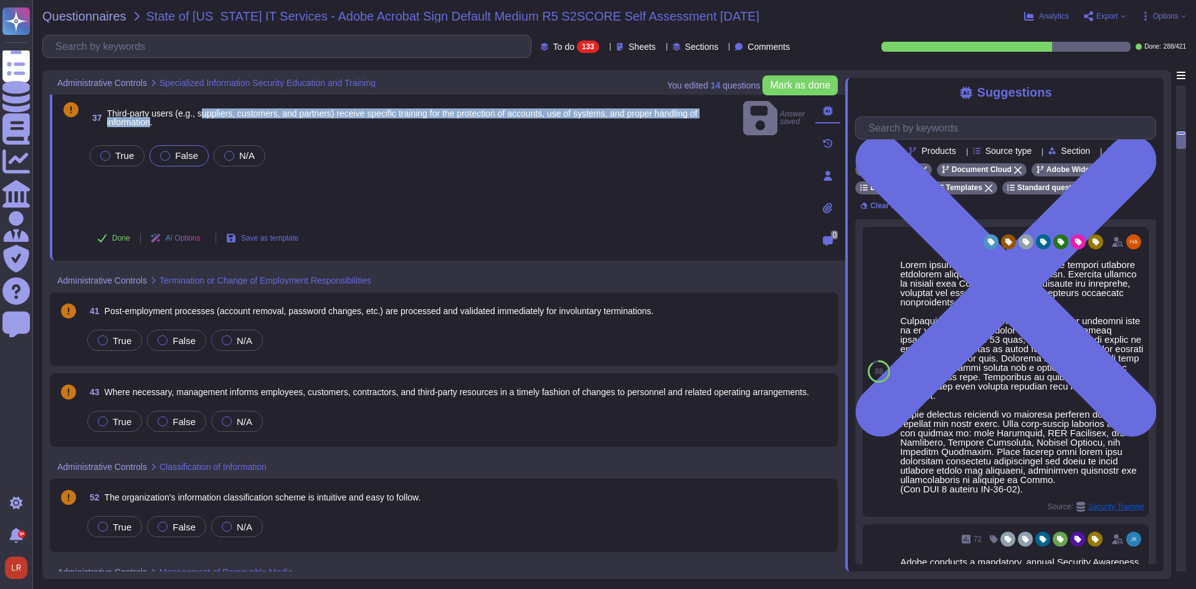
scroll to position [1142, 0]
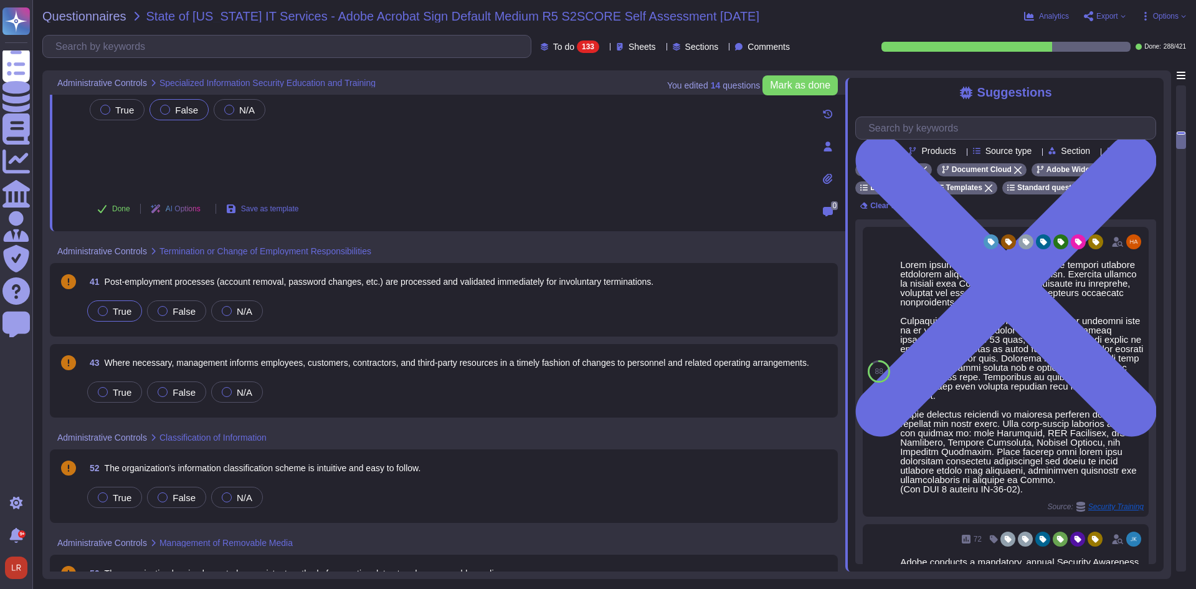
click at [110, 313] on label "True" at bounding box center [115, 311] width 34 height 10
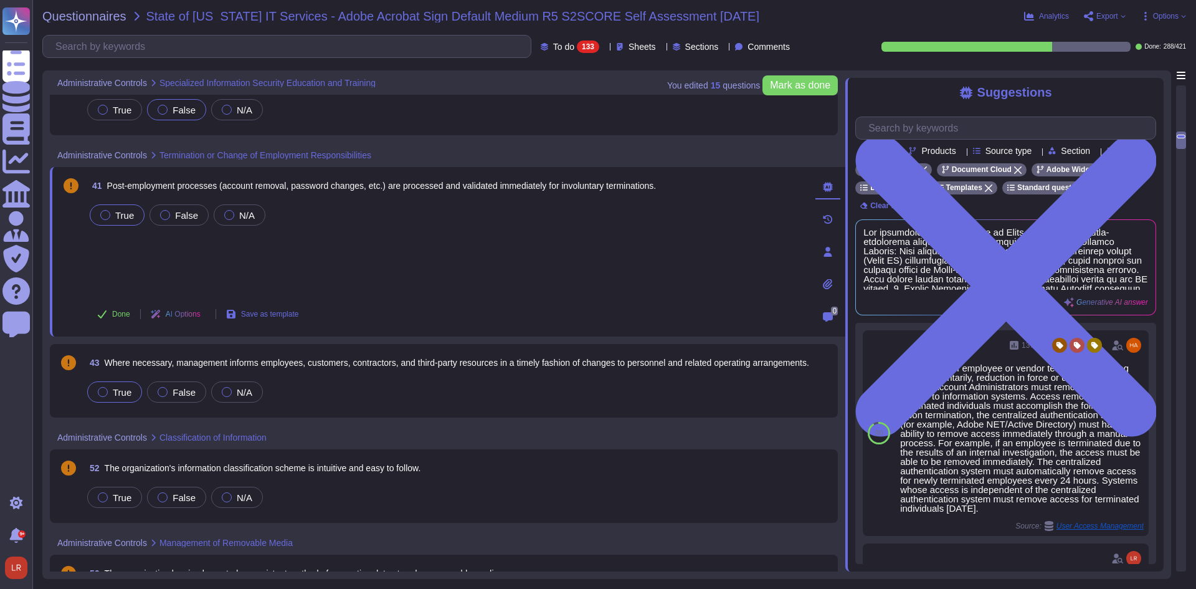
click at [118, 396] on span "True" at bounding box center [122, 392] width 19 height 11
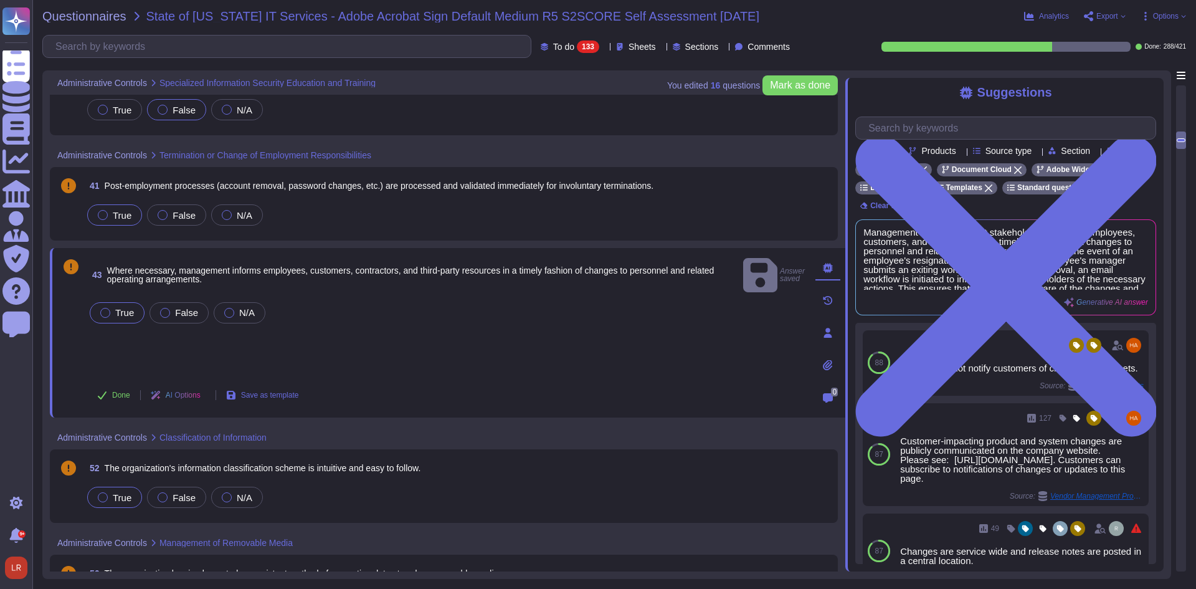
click at [125, 503] on span "True" at bounding box center [122, 497] width 19 height 11
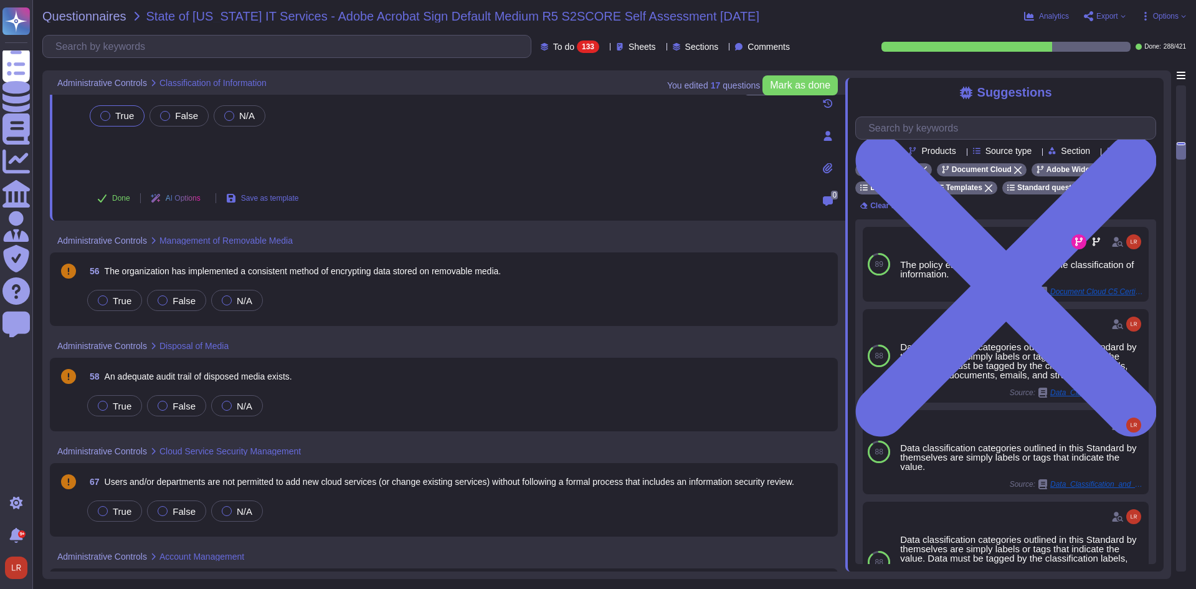
scroll to position [1454, 0]
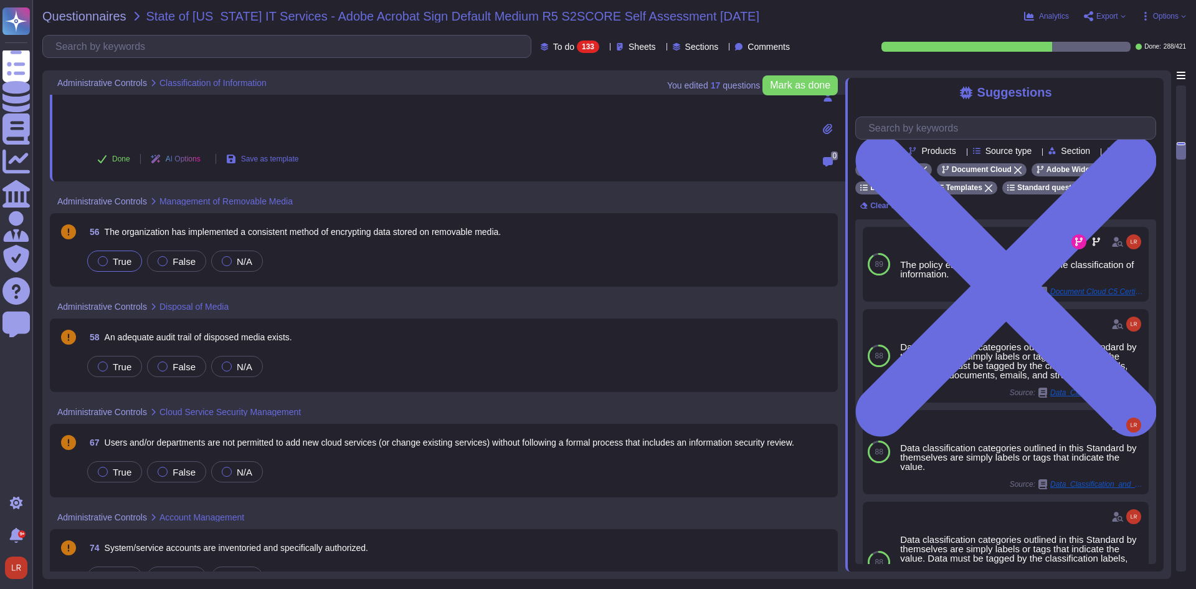
click at [120, 264] on span "True" at bounding box center [122, 261] width 19 height 11
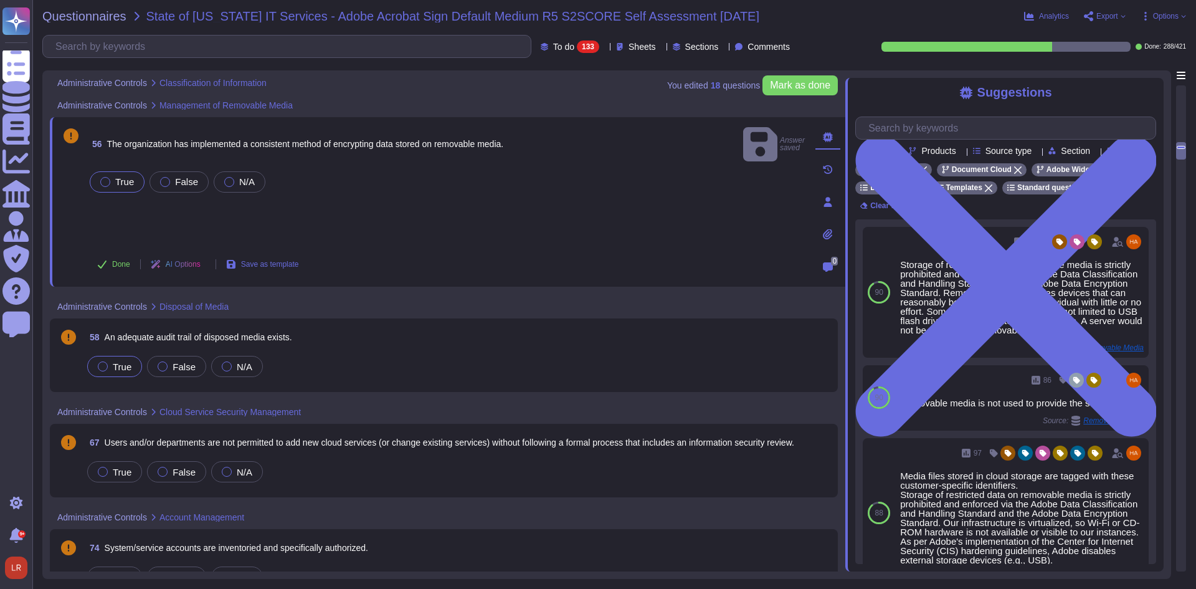
click at [123, 363] on span "True" at bounding box center [122, 366] width 19 height 11
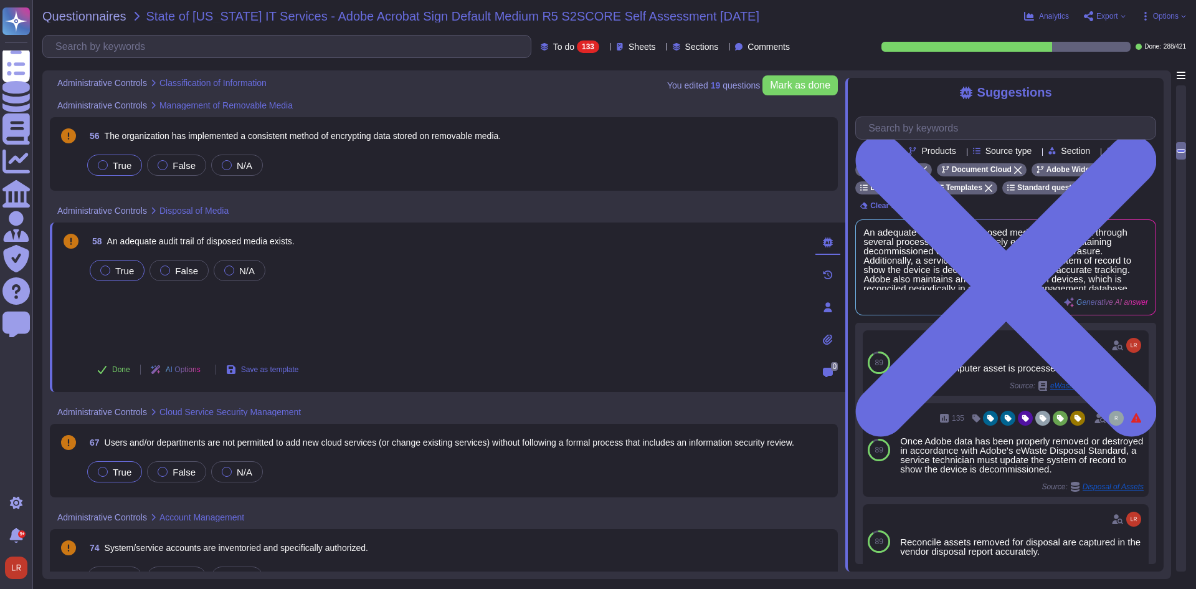
click at [120, 474] on span "True" at bounding box center [122, 472] width 19 height 11
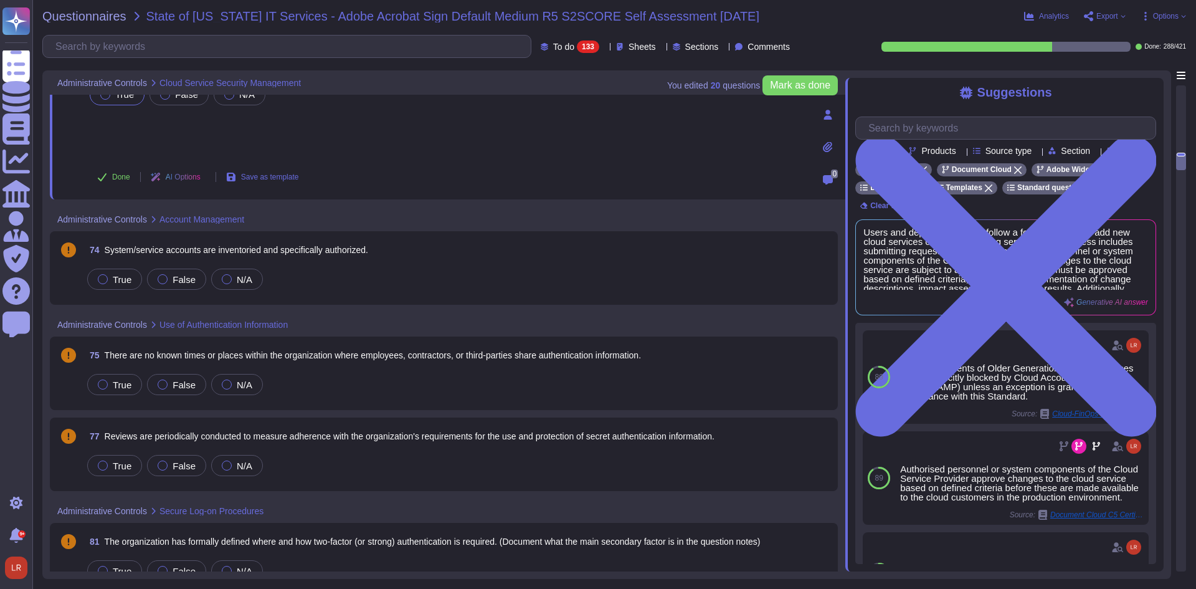
scroll to position [1765, 0]
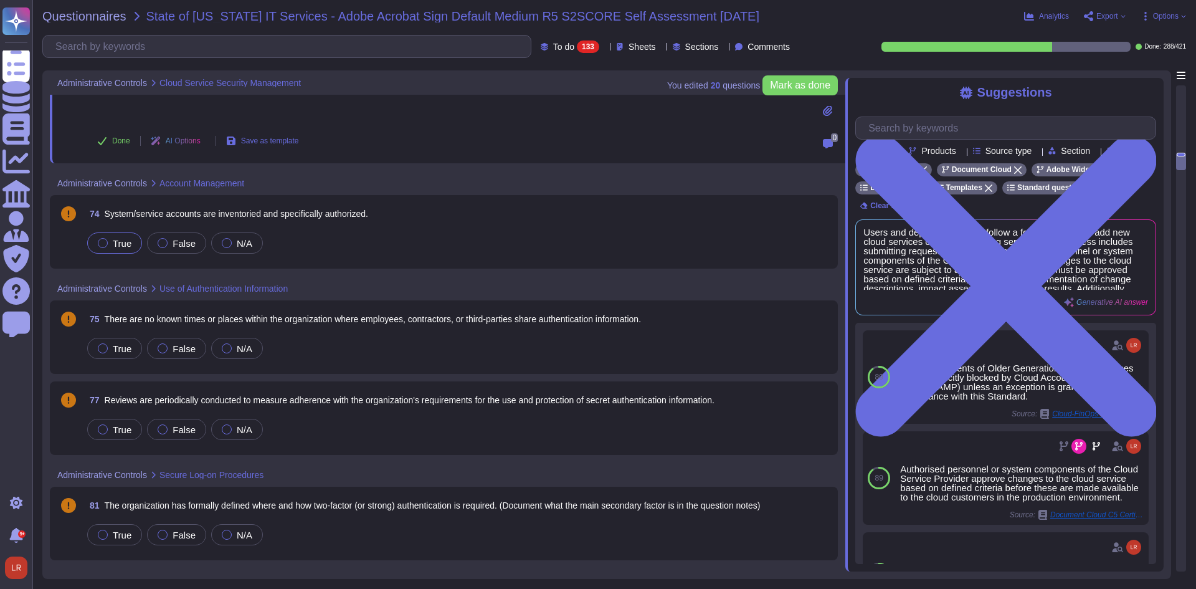
click at [123, 242] on span "True" at bounding box center [122, 243] width 19 height 11
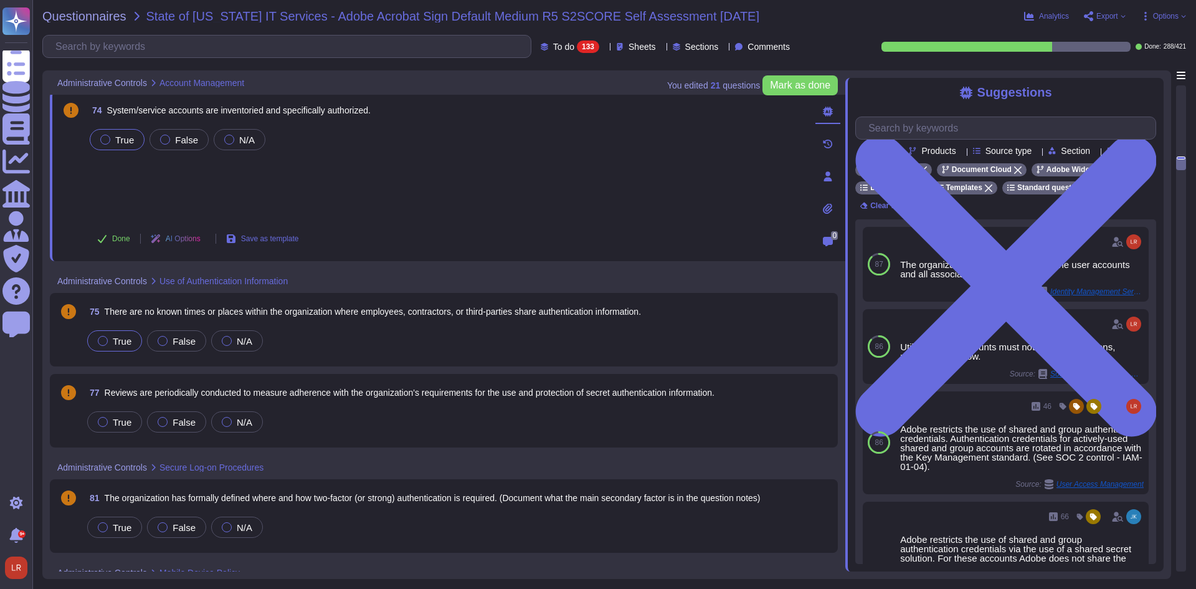
click at [123, 340] on span "True" at bounding box center [122, 341] width 19 height 11
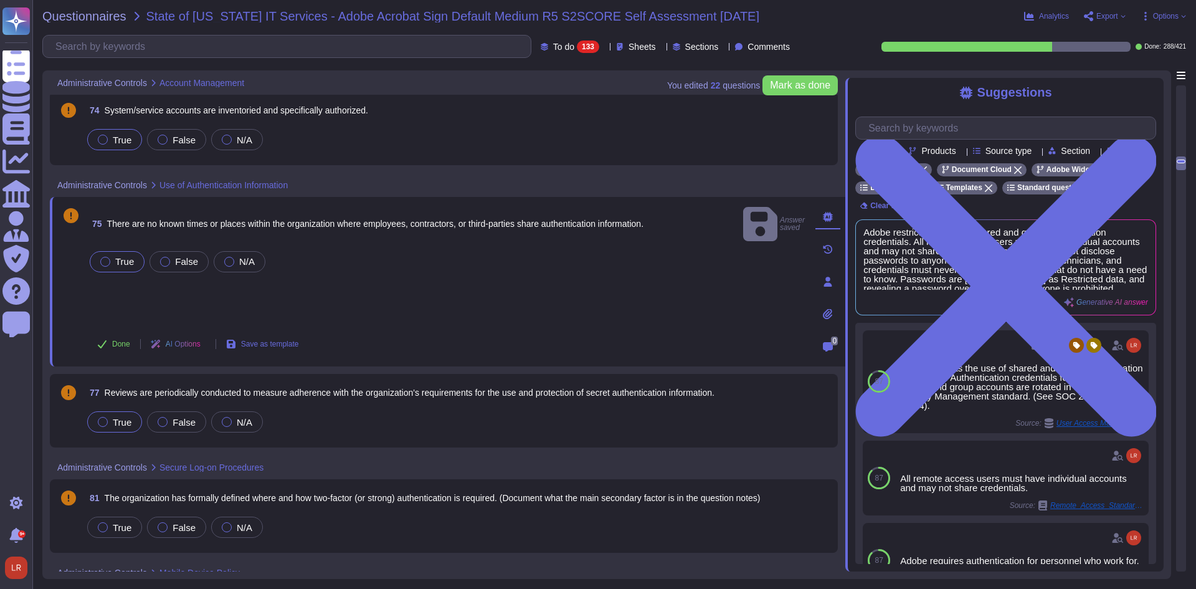
click at [127, 424] on span "True" at bounding box center [122, 422] width 19 height 11
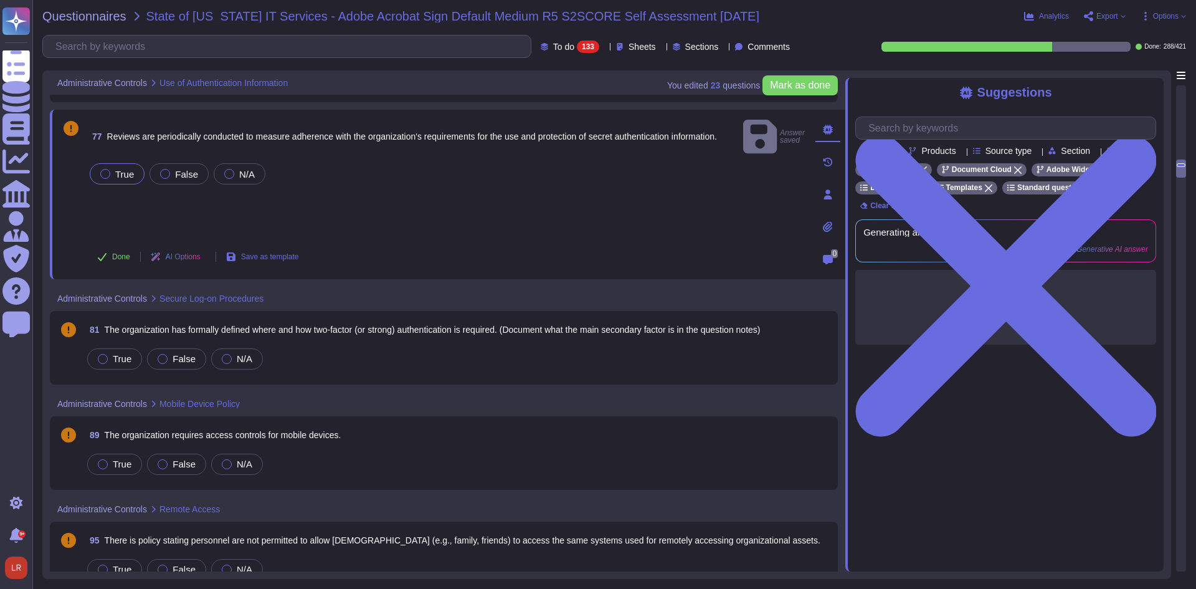
scroll to position [1973, 0]
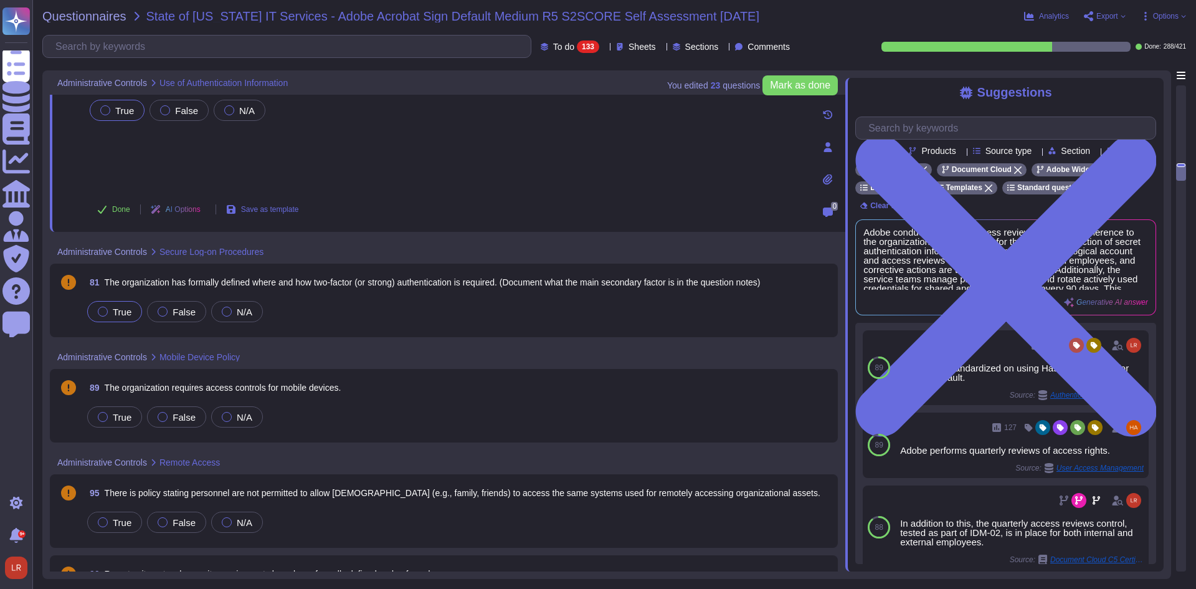
click at [118, 315] on span "True" at bounding box center [122, 312] width 19 height 11
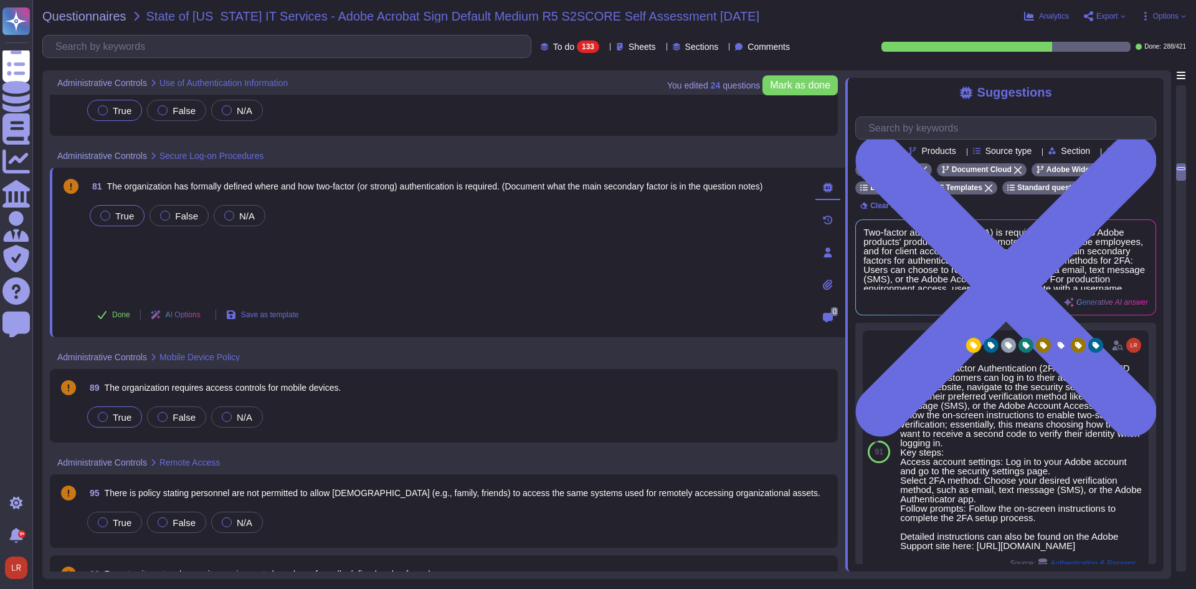
click at [124, 416] on span "True" at bounding box center [122, 417] width 19 height 11
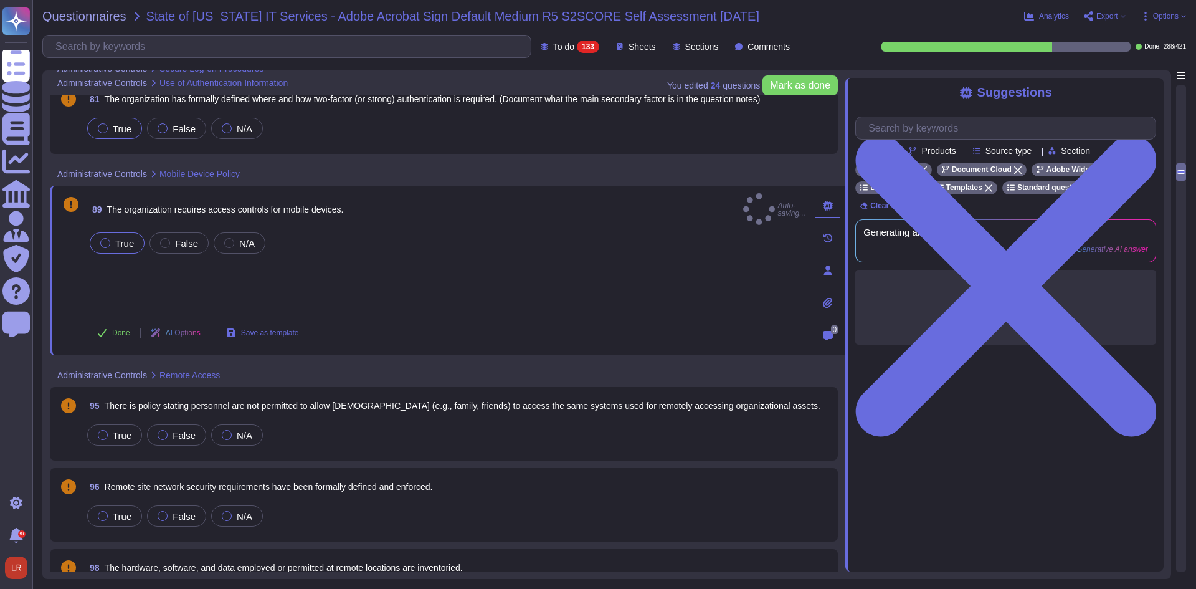
scroll to position [2077, 0]
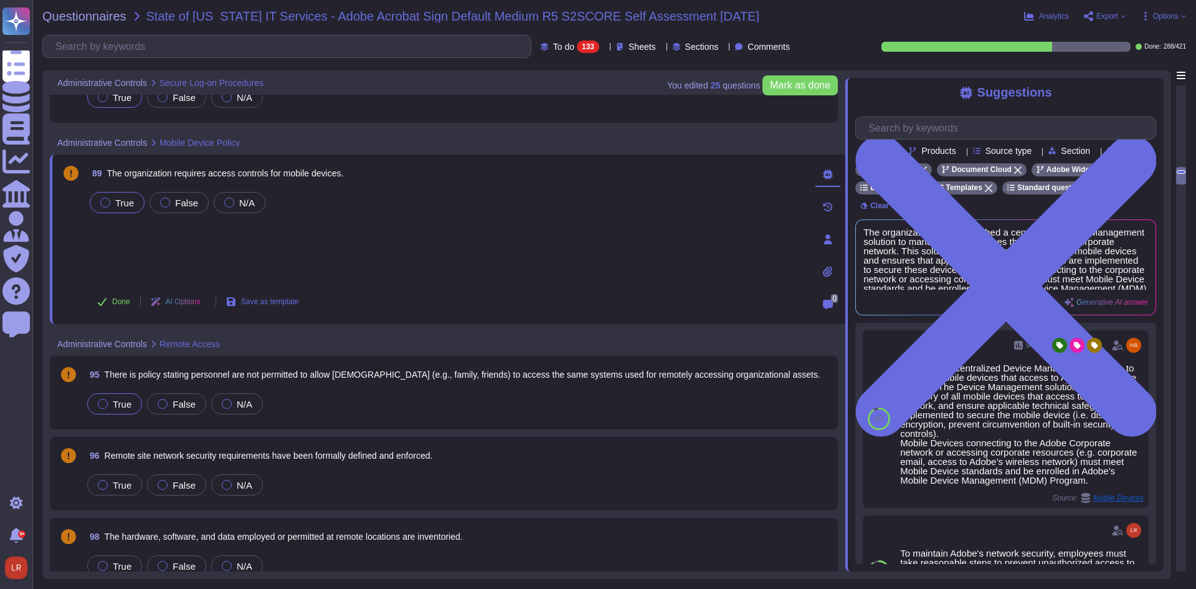
click at [122, 406] on span "True" at bounding box center [122, 404] width 19 height 11
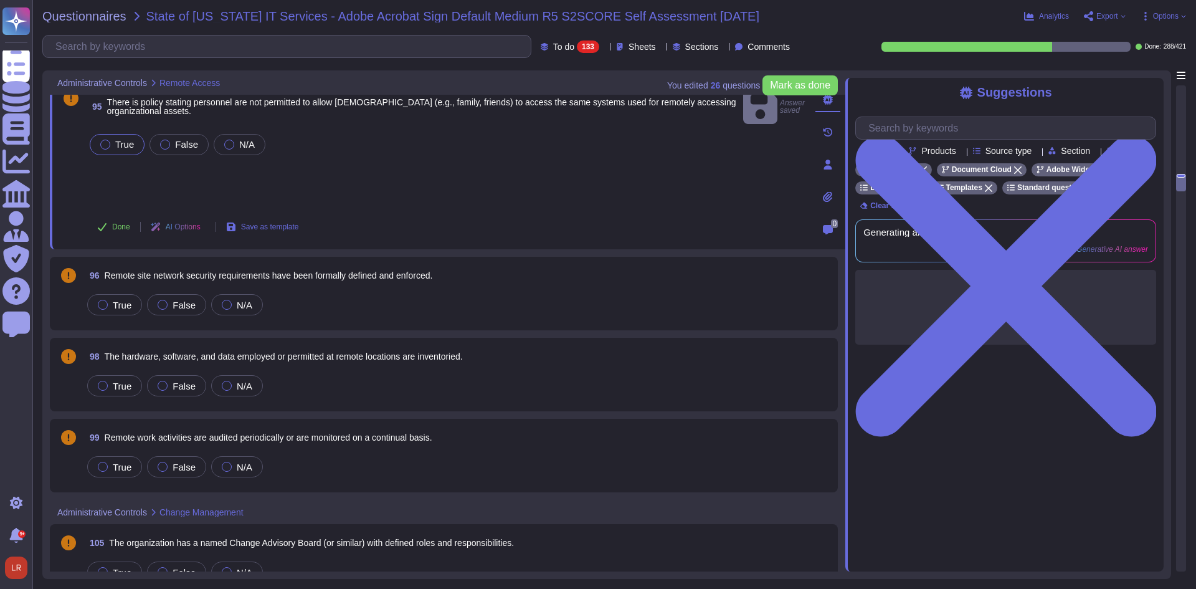
scroll to position [2285, 0]
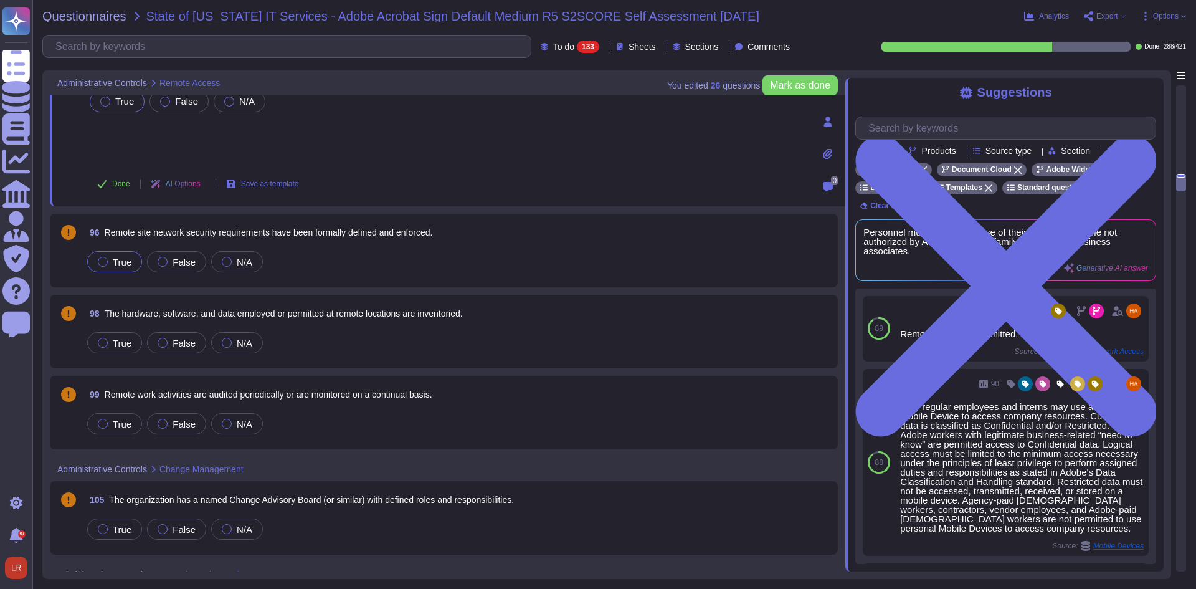
click at [123, 262] on span "True" at bounding box center [122, 262] width 19 height 11
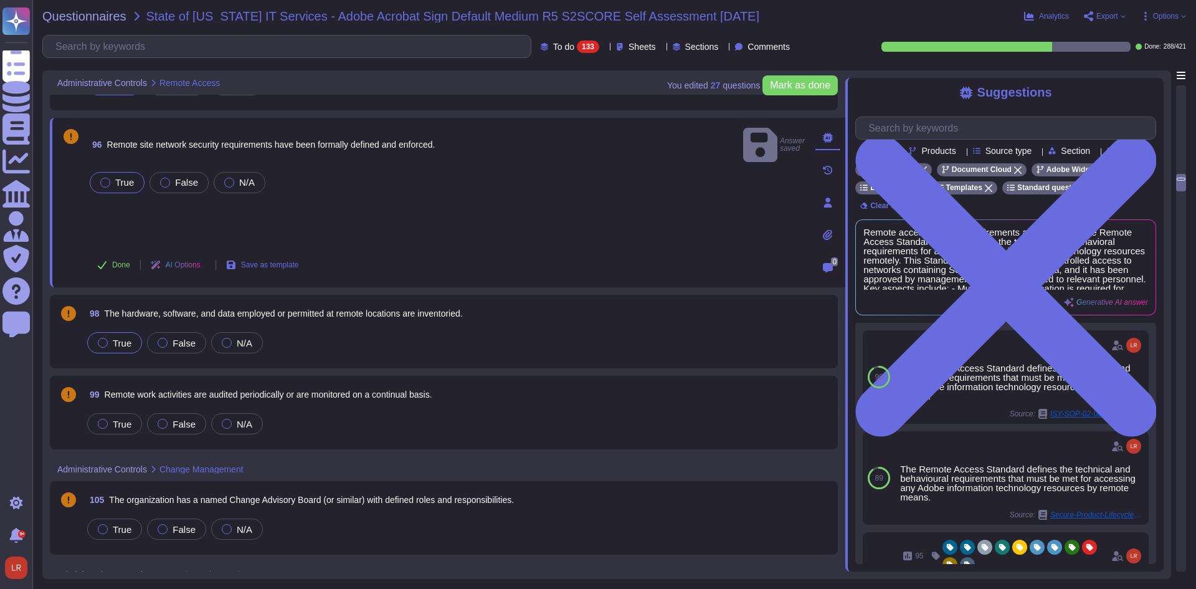
click at [119, 342] on span "True" at bounding box center [122, 343] width 19 height 11
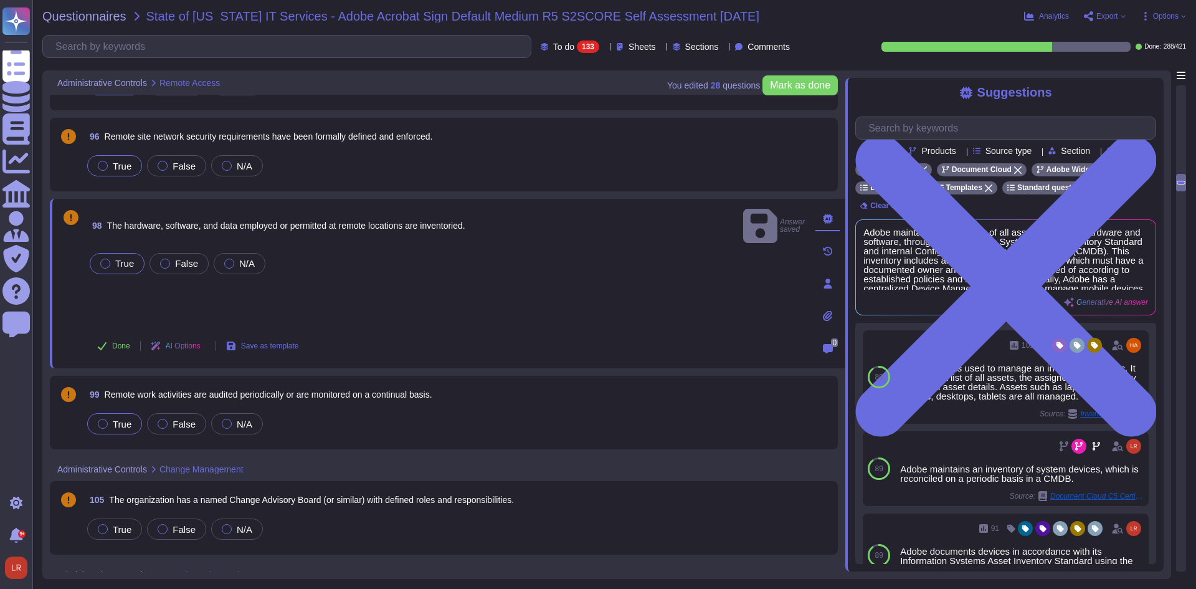
click at [121, 420] on span "True" at bounding box center [122, 424] width 19 height 11
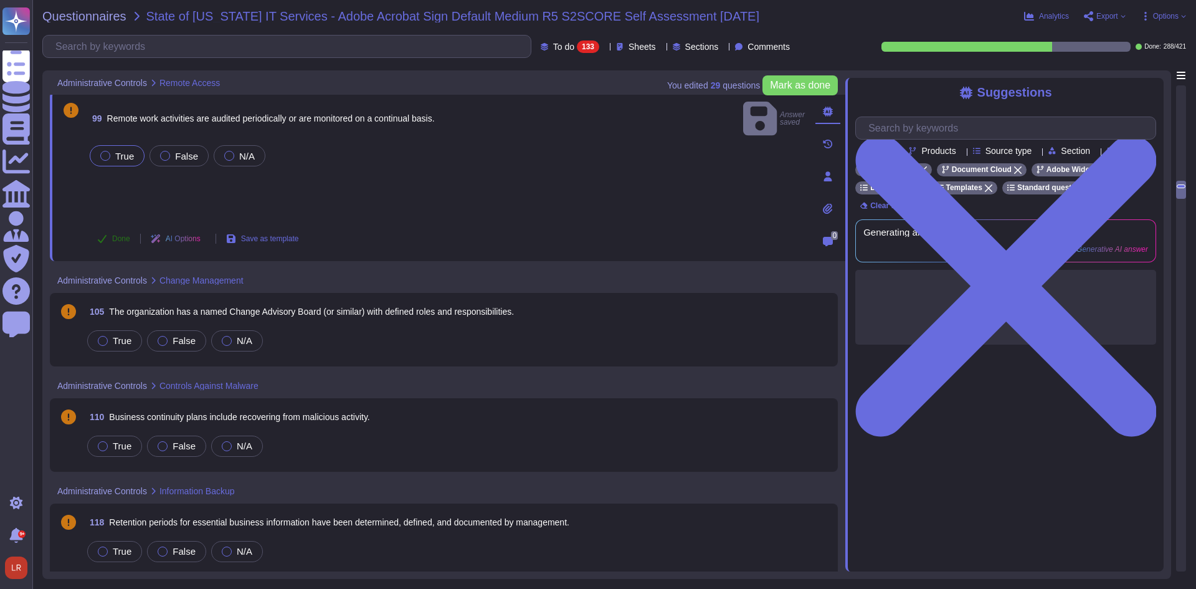
scroll to position [2492, 0]
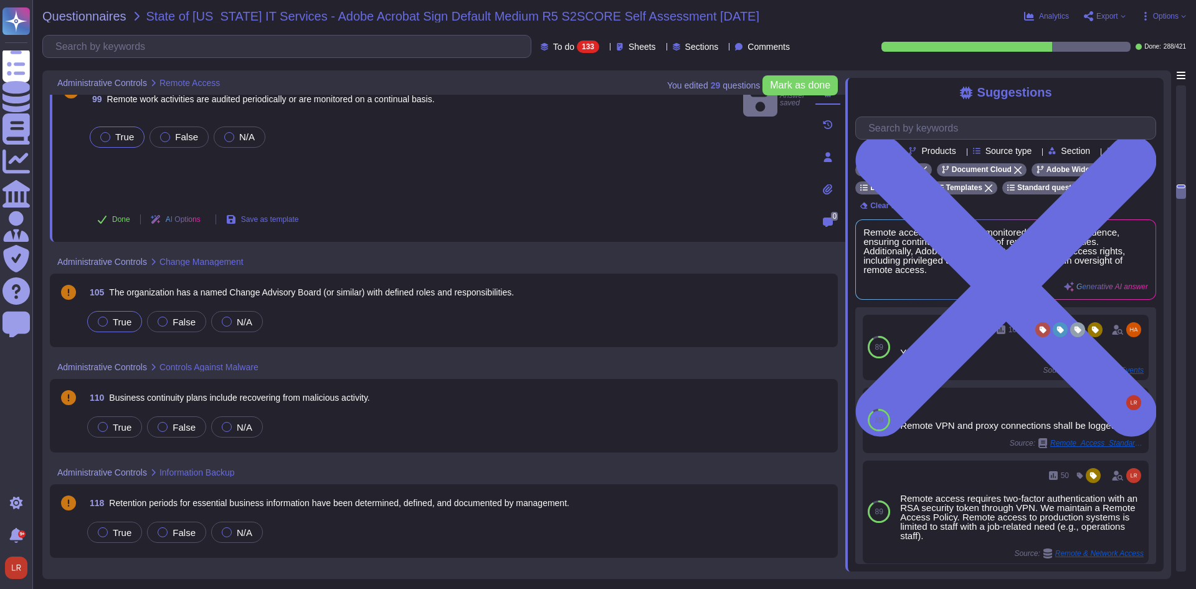
click at [126, 321] on span "True" at bounding box center [122, 322] width 19 height 11
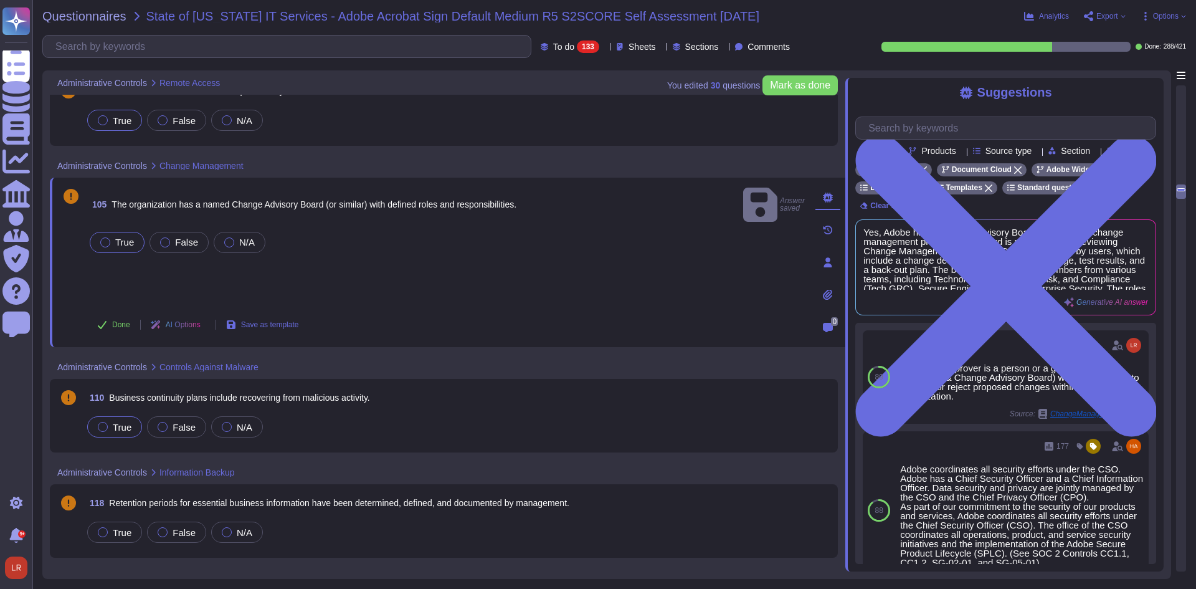
click at [122, 427] on span "True" at bounding box center [122, 427] width 19 height 11
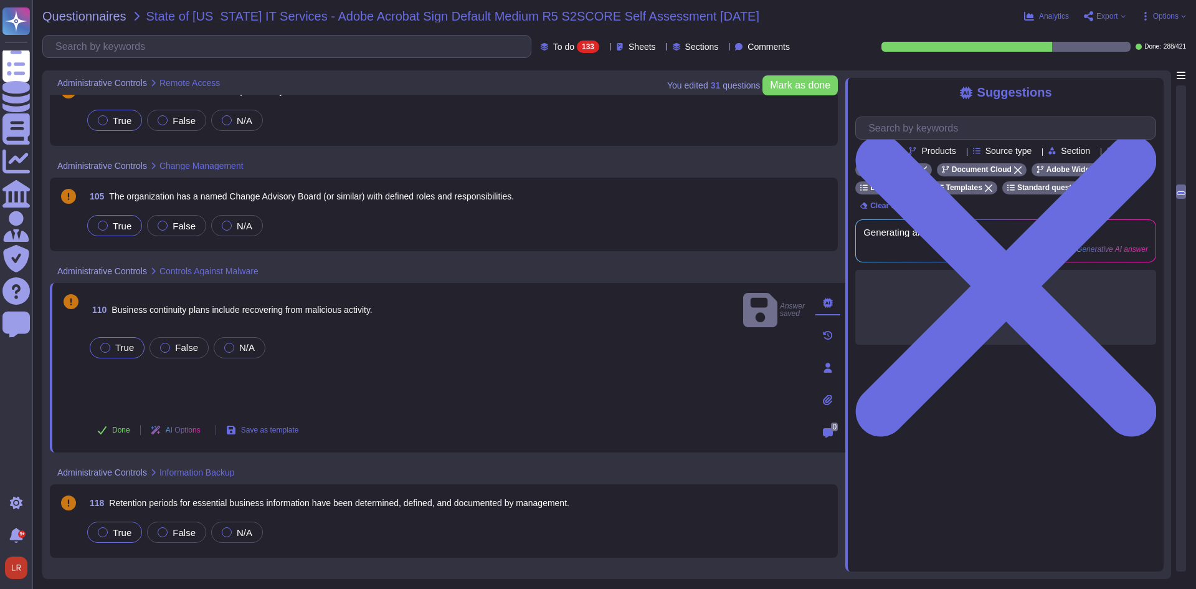
click at [113, 527] on span "True" at bounding box center [122, 532] width 19 height 11
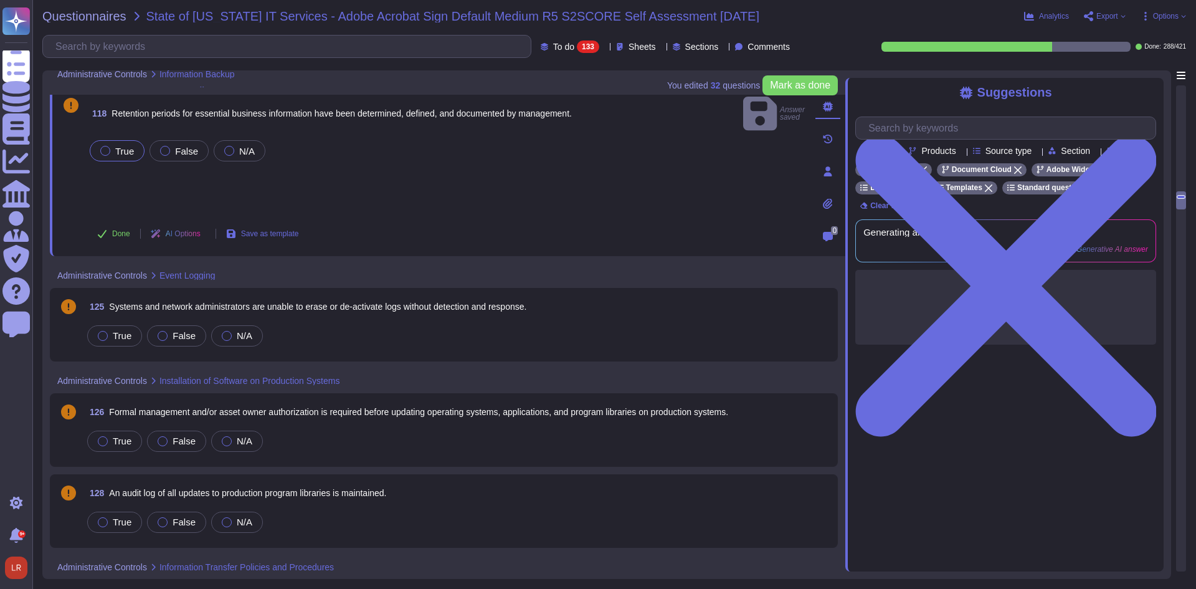
scroll to position [2804, 0]
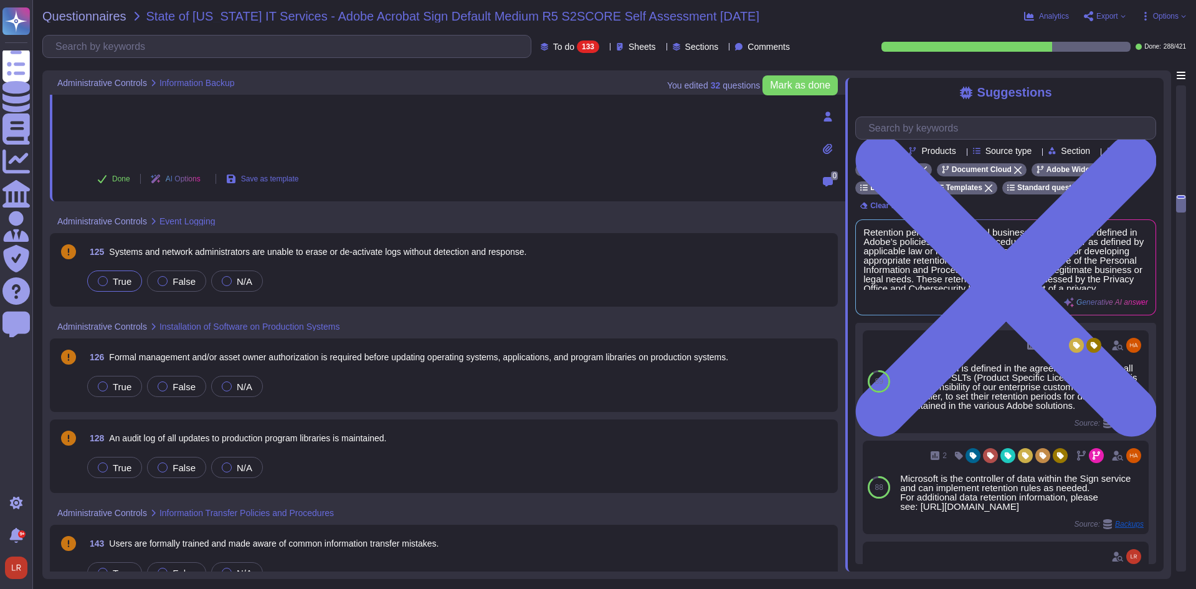
click at [121, 279] on span "True" at bounding box center [122, 281] width 19 height 11
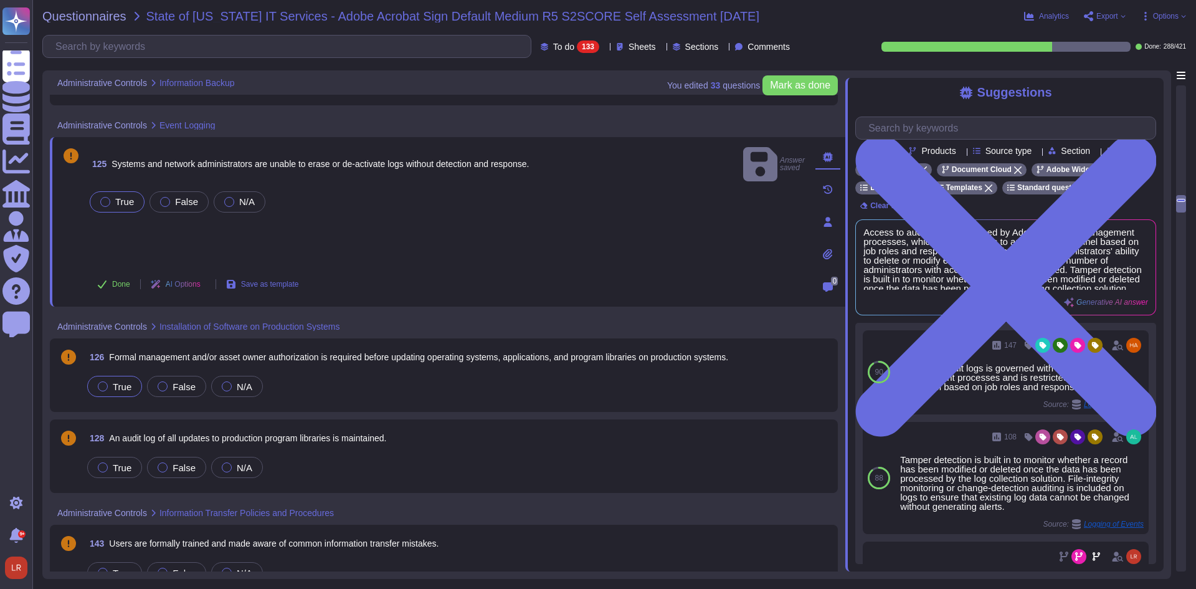
click at [122, 389] on span "True" at bounding box center [122, 386] width 19 height 11
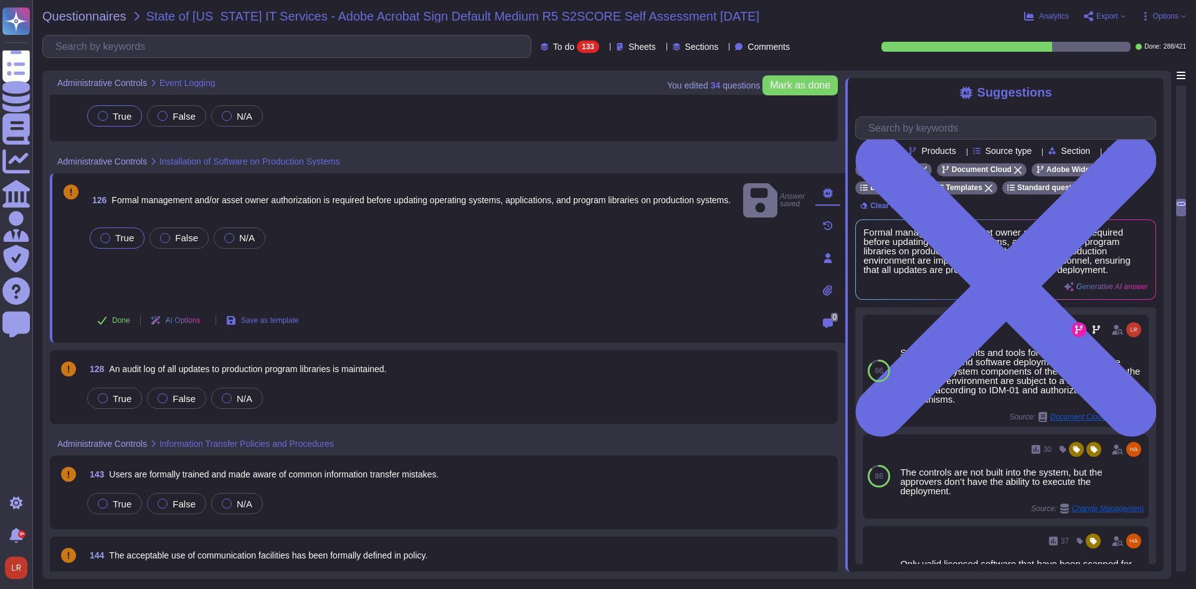
scroll to position [2908, 0]
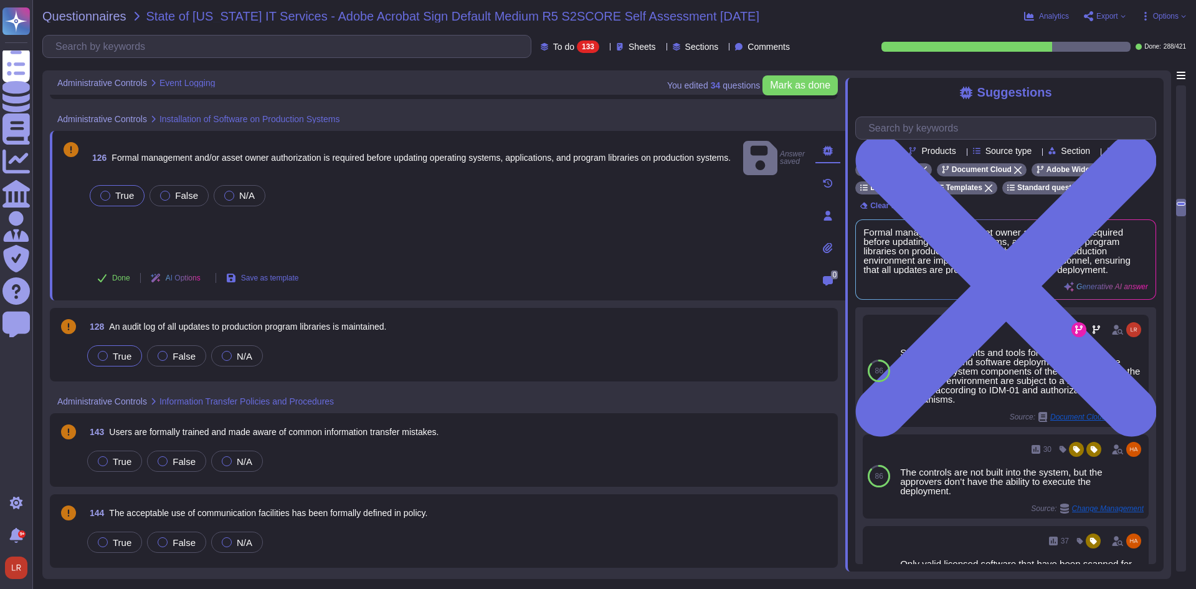
click at [122, 354] on span "True" at bounding box center [122, 356] width 19 height 11
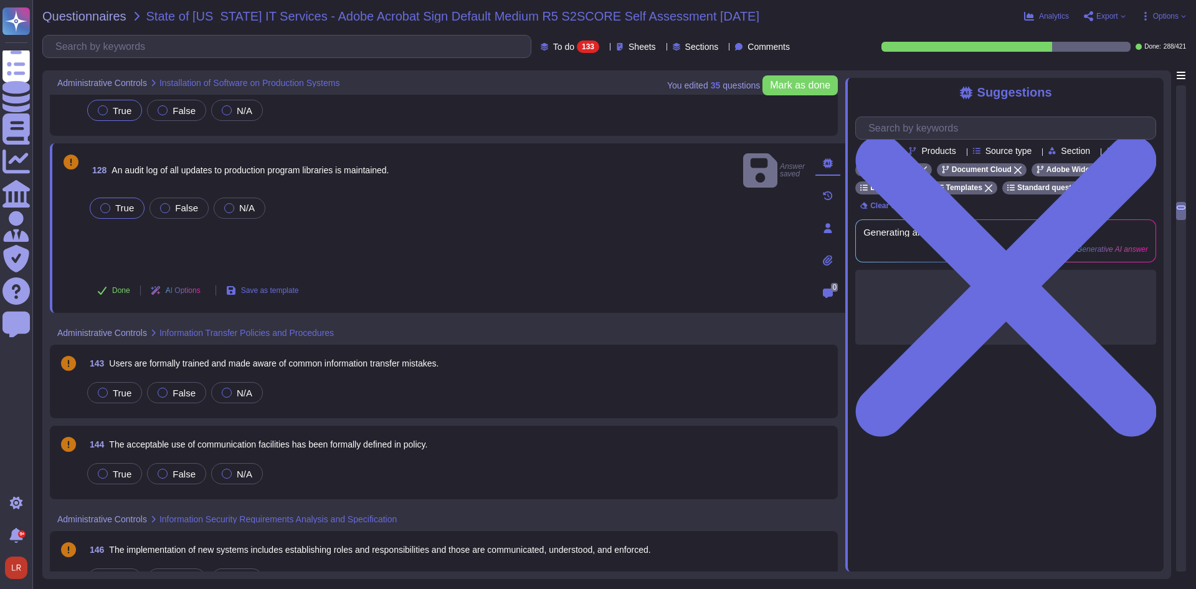
scroll to position [3011, 0]
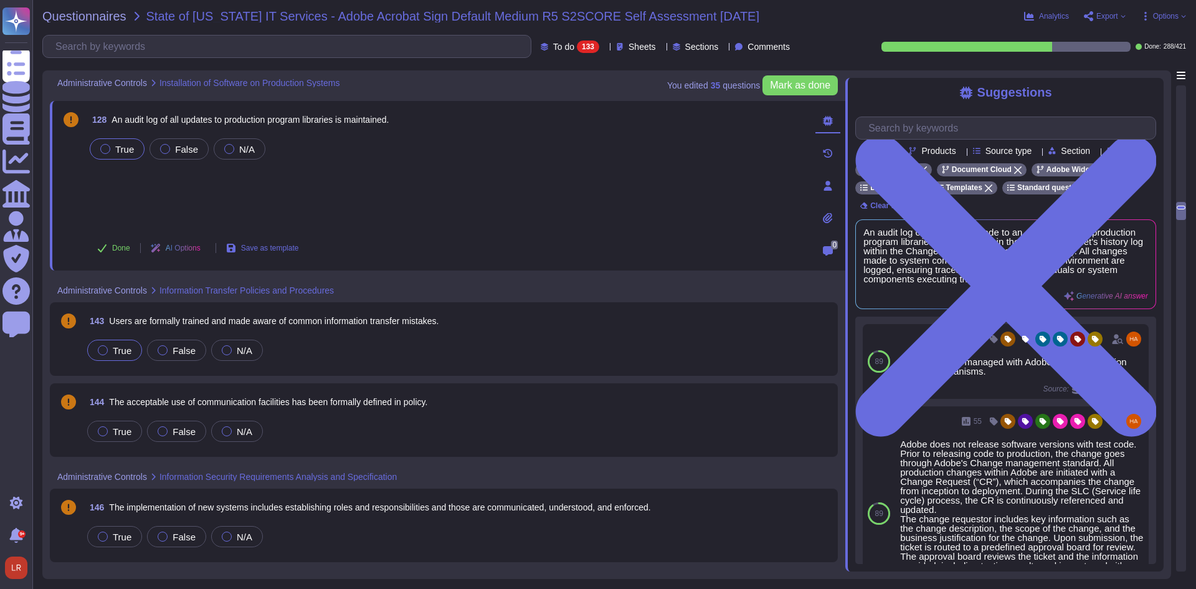
click at [120, 348] on span "True" at bounding box center [122, 350] width 19 height 11
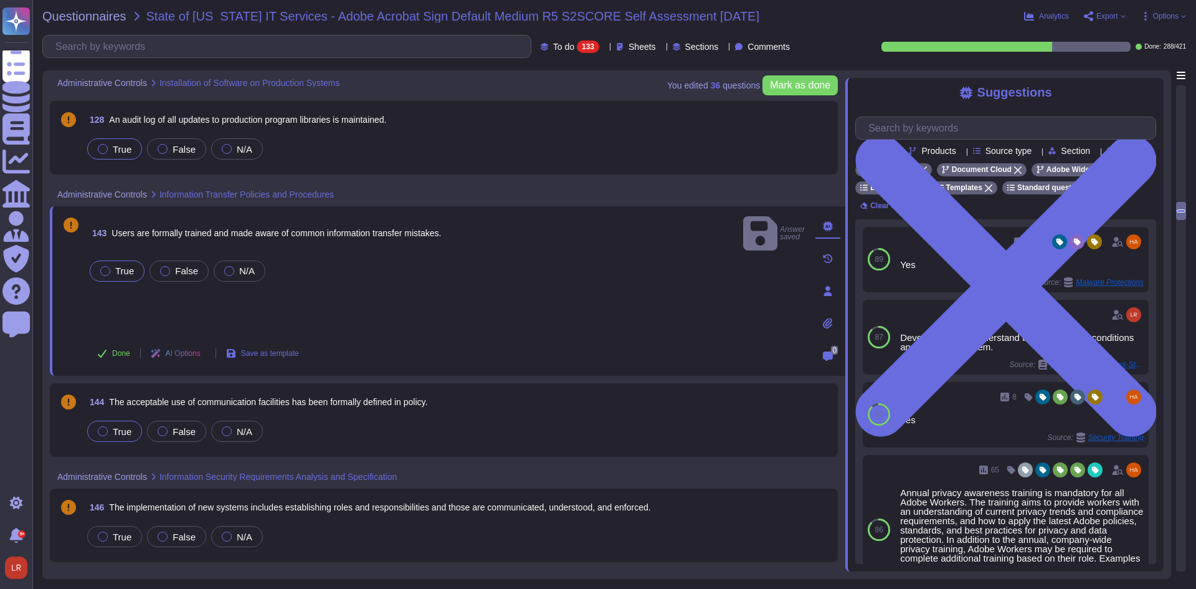
click at [120, 426] on span "True" at bounding box center [122, 431] width 19 height 11
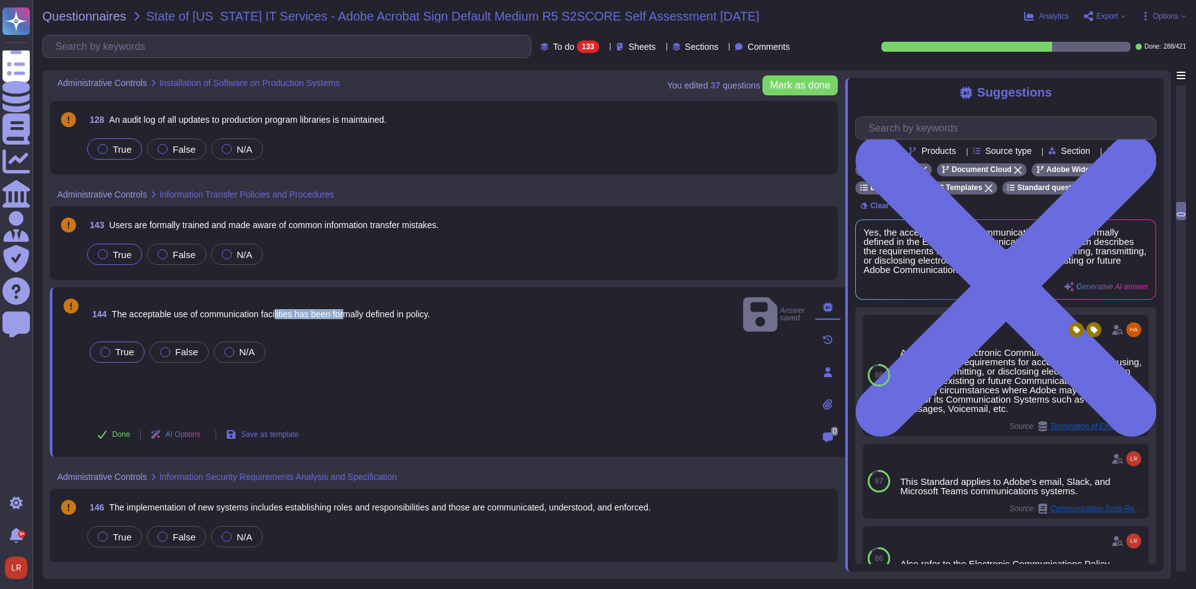
drag, startPoint x: 277, startPoint y: 304, endPoint x: 351, endPoint y: 305, distance: 73.5
click at [351, 309] on span "The acceptable use of communication facilities has been formally defined in pol…" at bounding box center [271, 314] width 318 height 10
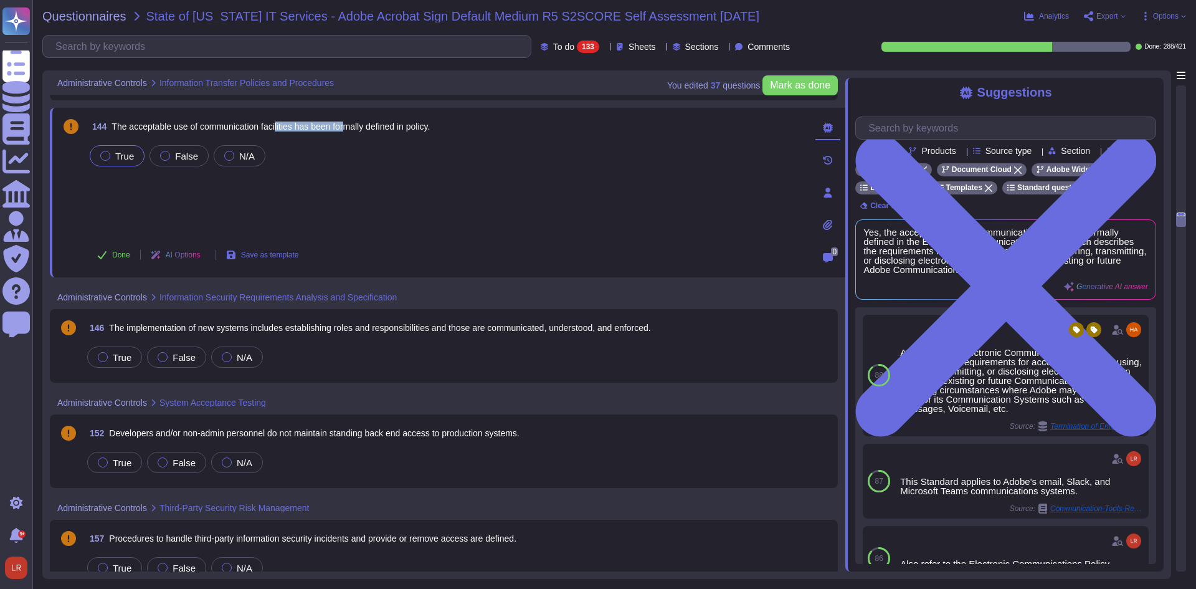
scroll to position [3220, 0]
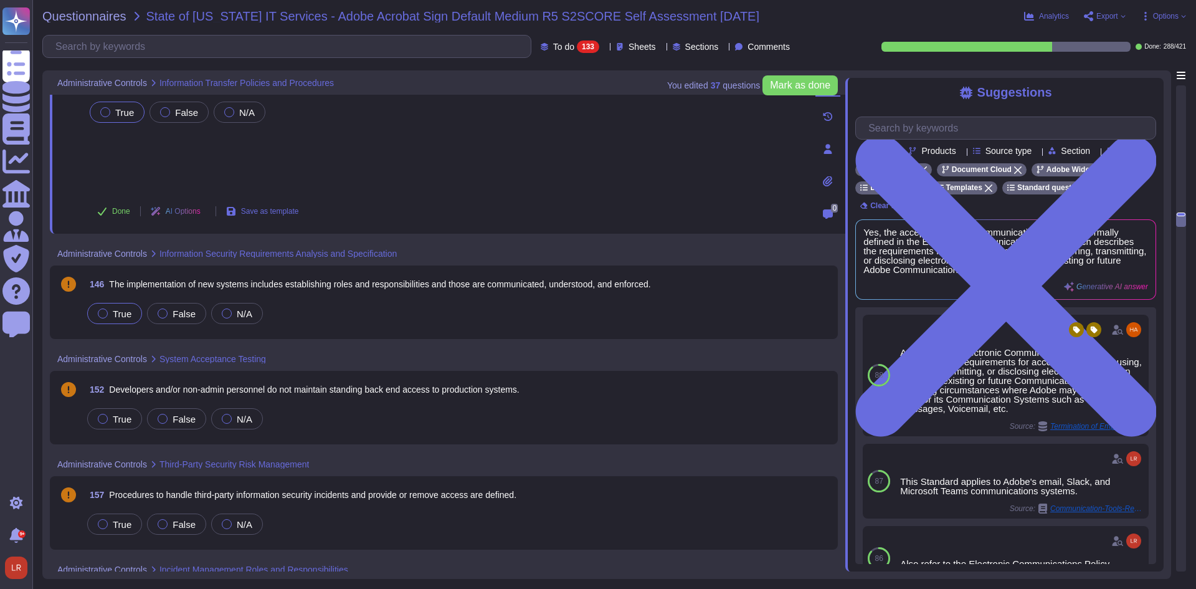
click at [130, 309] on span "True" at bounding box center [122, 313] width 19 height 11
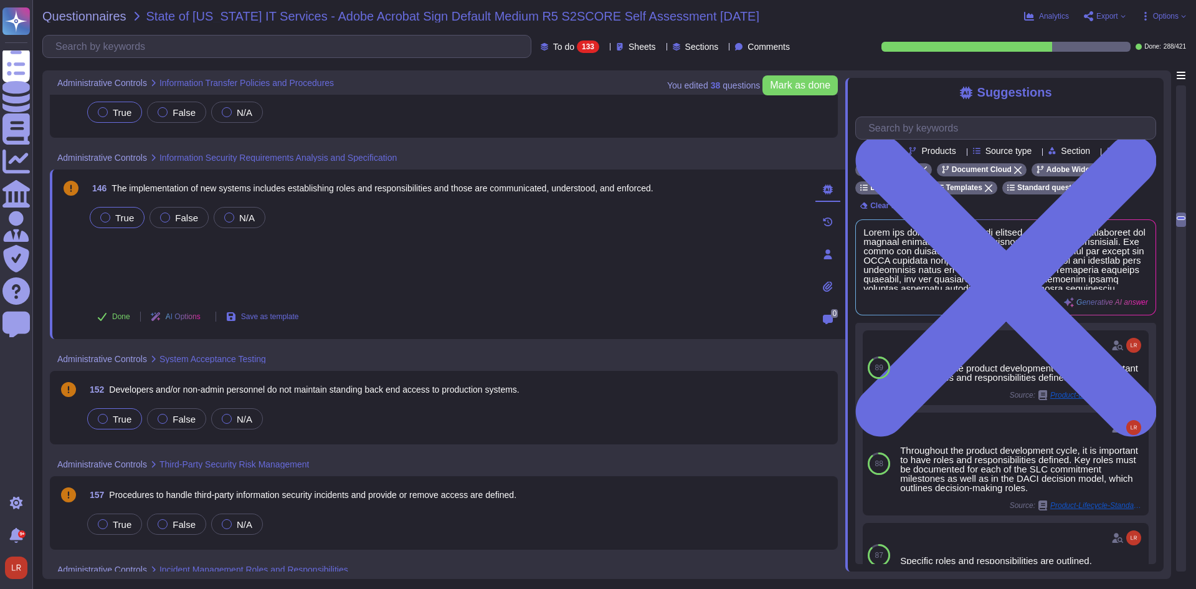
click at [116, 418] on span "True" at bounding box center [122, 419] width 19 height 11
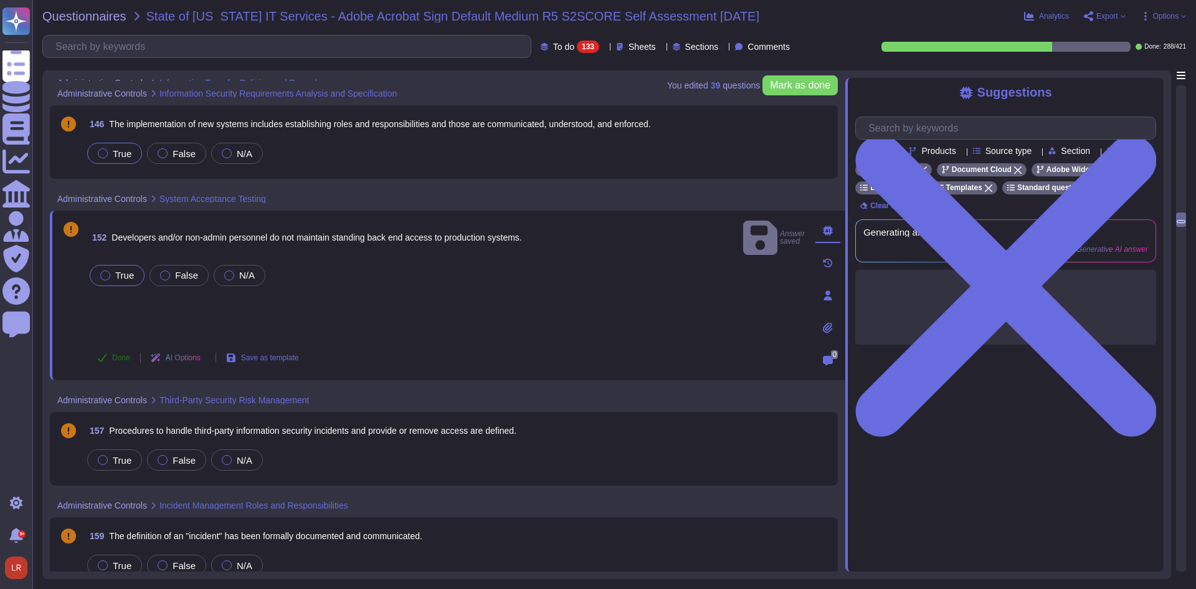
scroll to position [3323, 0]
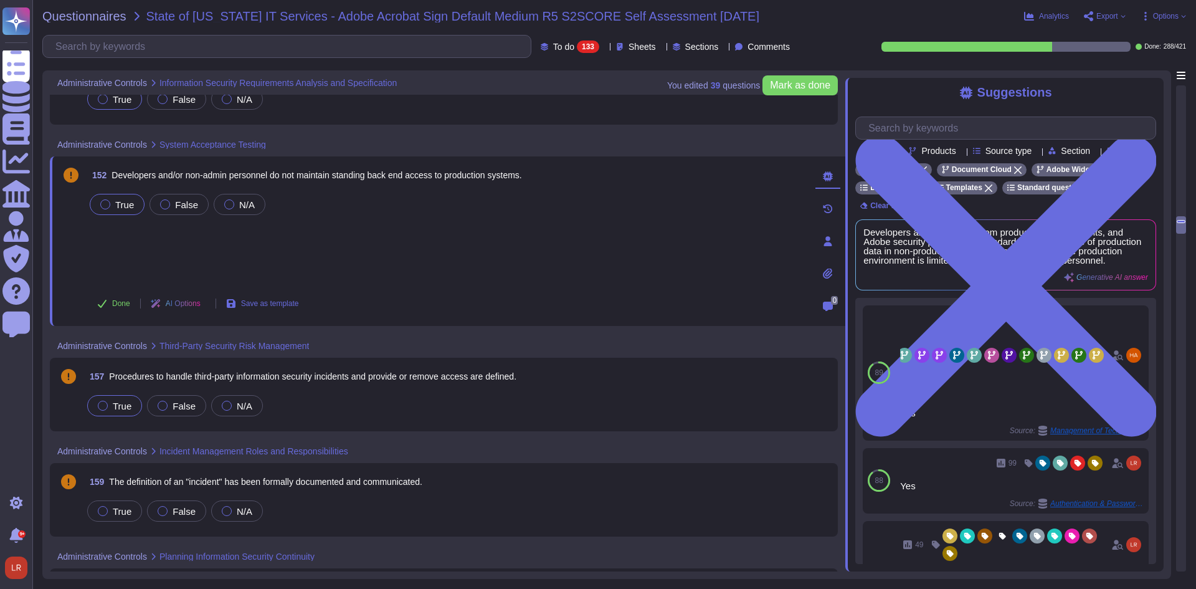
click at [120, 406] on span "True" at bounding box center [122, 406] width 19 height 11
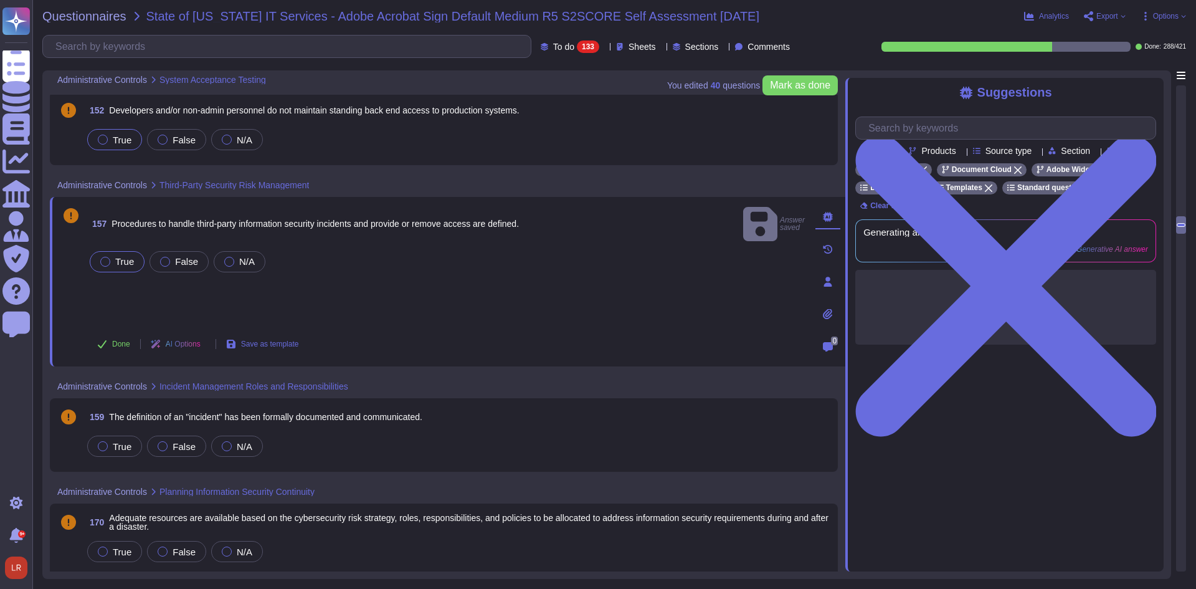
scroll to position [3427, 0]
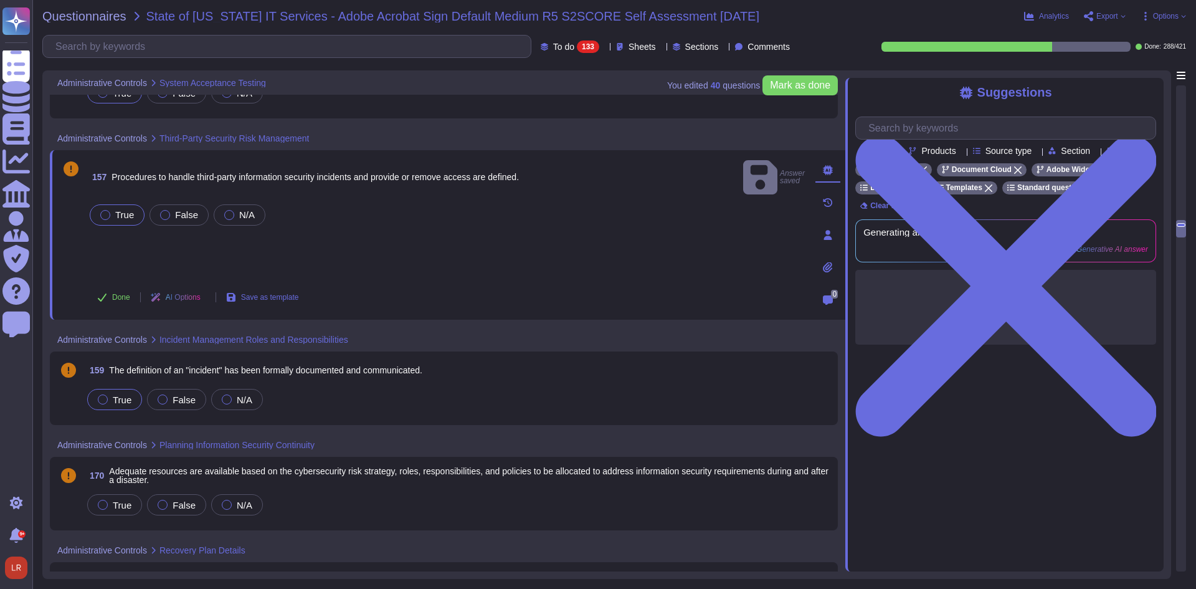
click at [117, 404] on span "True" at bounding box center [122, 399] width 19 height 11
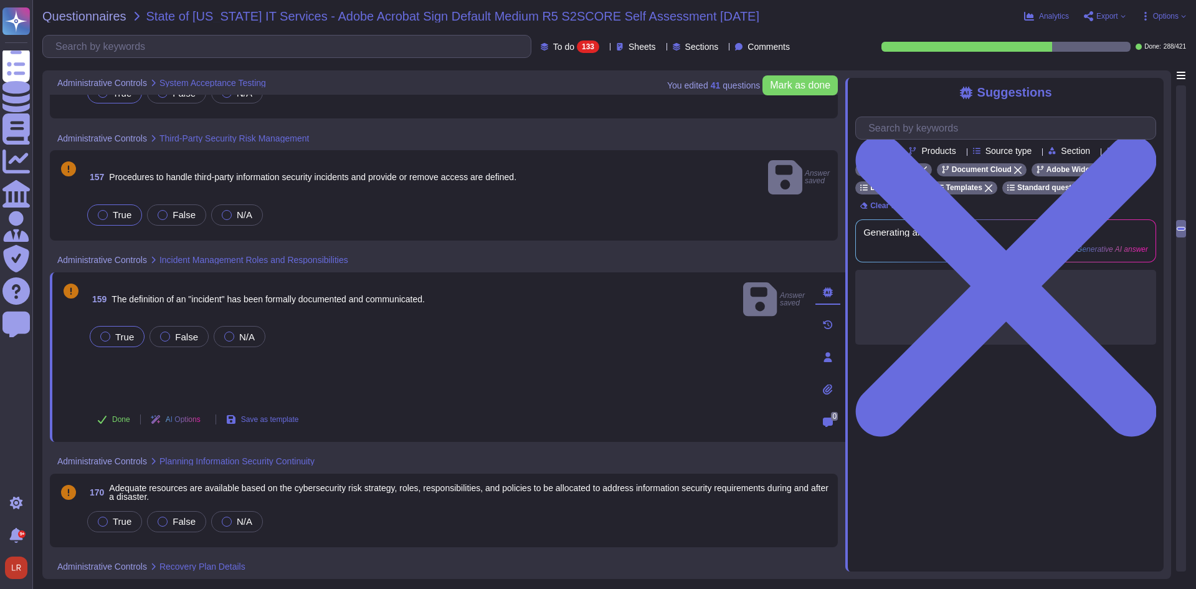
scroll to position [3531, 0]
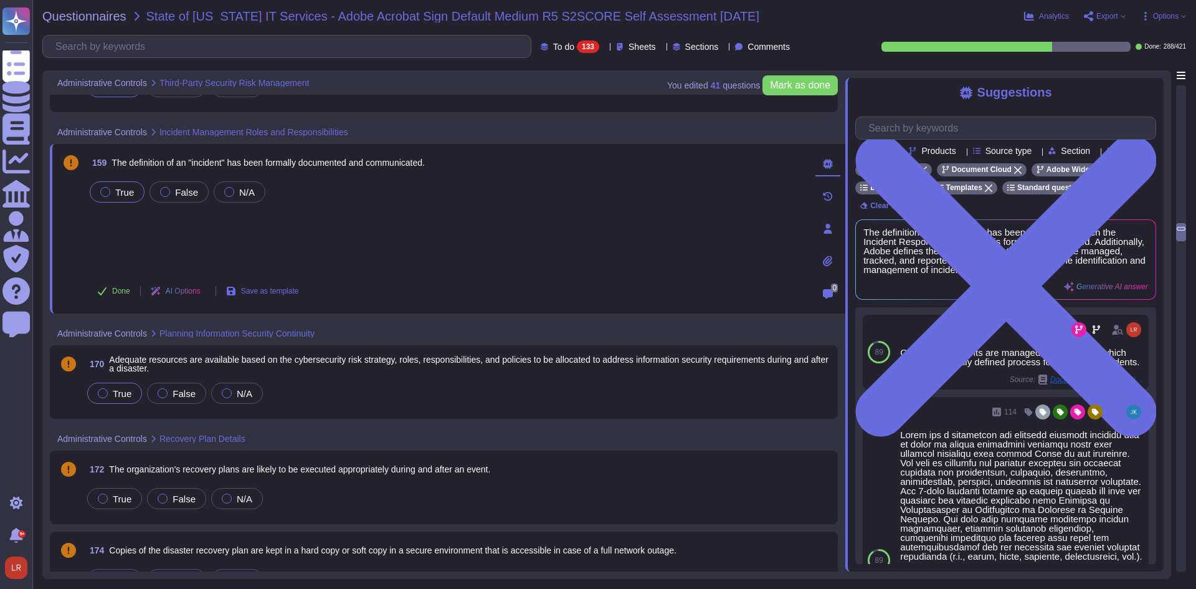
click at [121, 393] on span "True" at bounding box center [122, 393] width 19 height 11
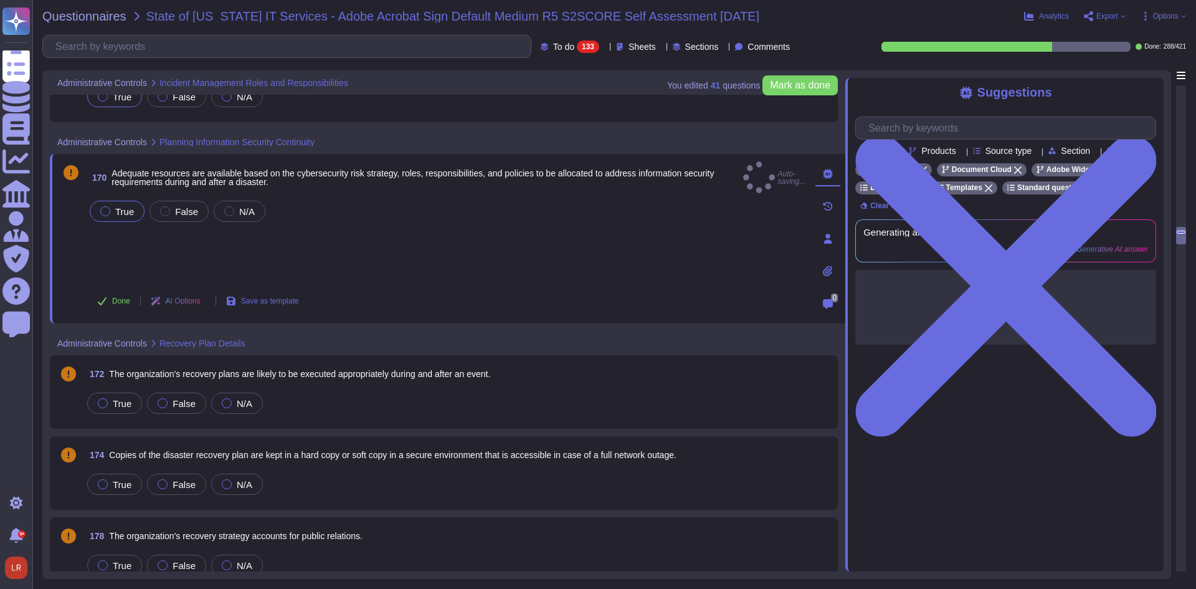
scroll to position [3635, 0]
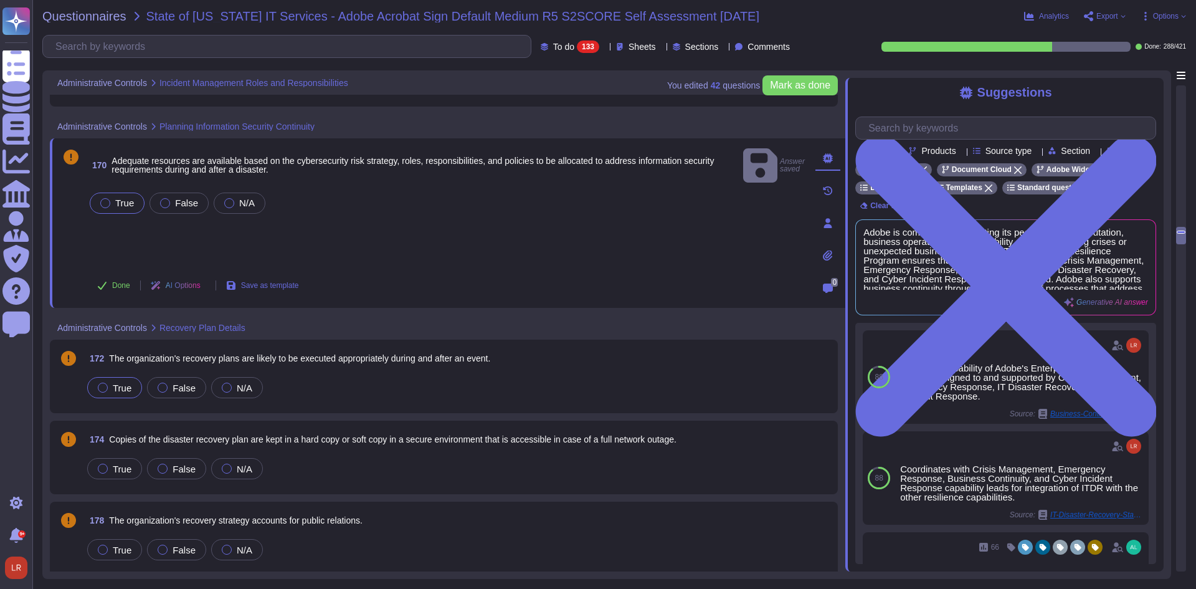
click at [120, 387] on span "True" at bounding box center [122, 388] width 19 height 11
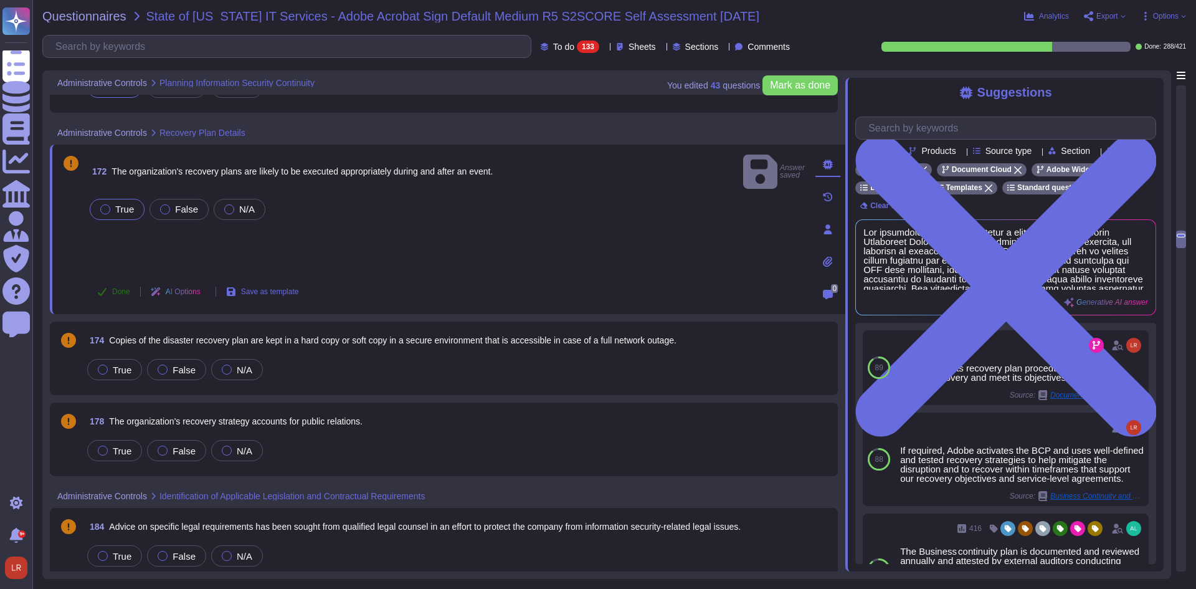
scroll to position [3739, 0]
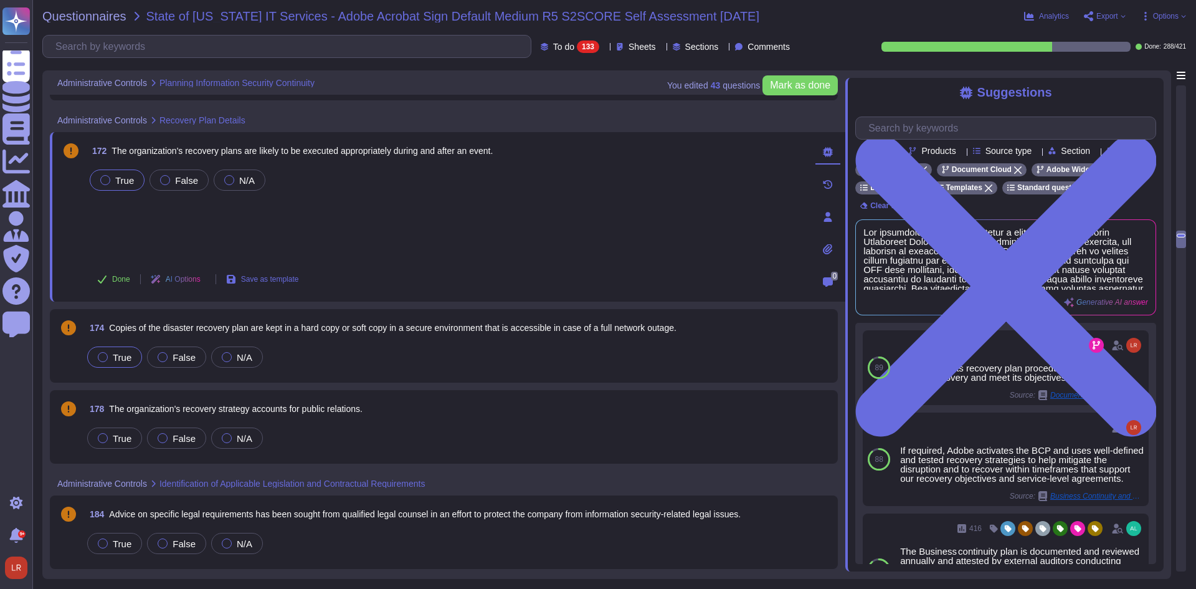
click at [118, 354] on span "True" at bounding box center [122, 357] width 19 height 11
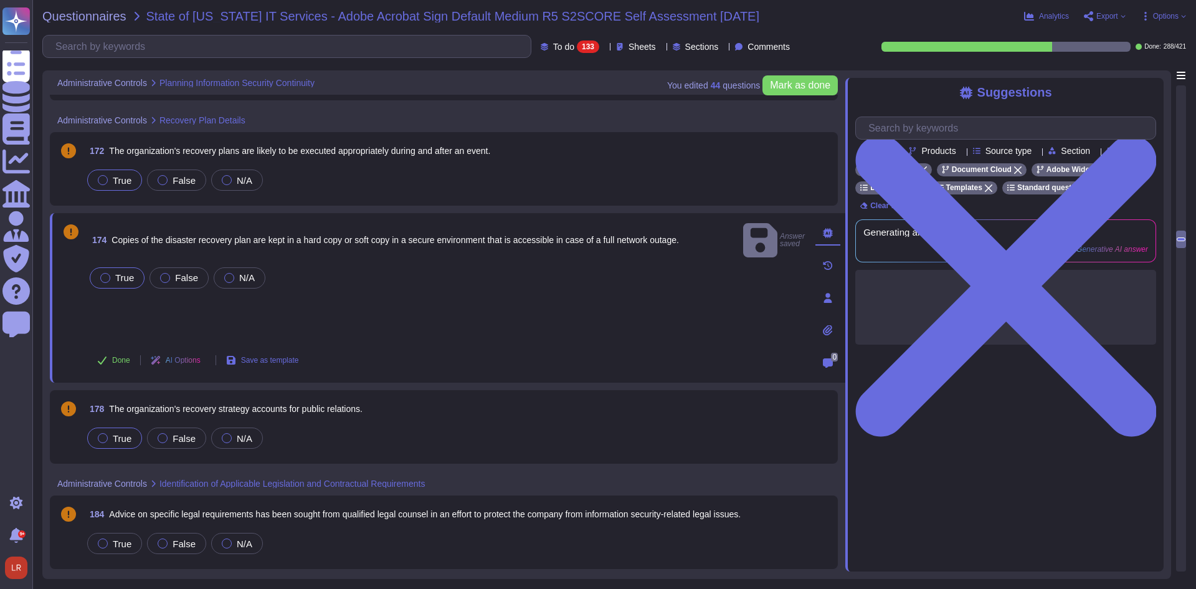
click at [123, 437] on span "True" at bounding box center [122, 438] width 19 height 11
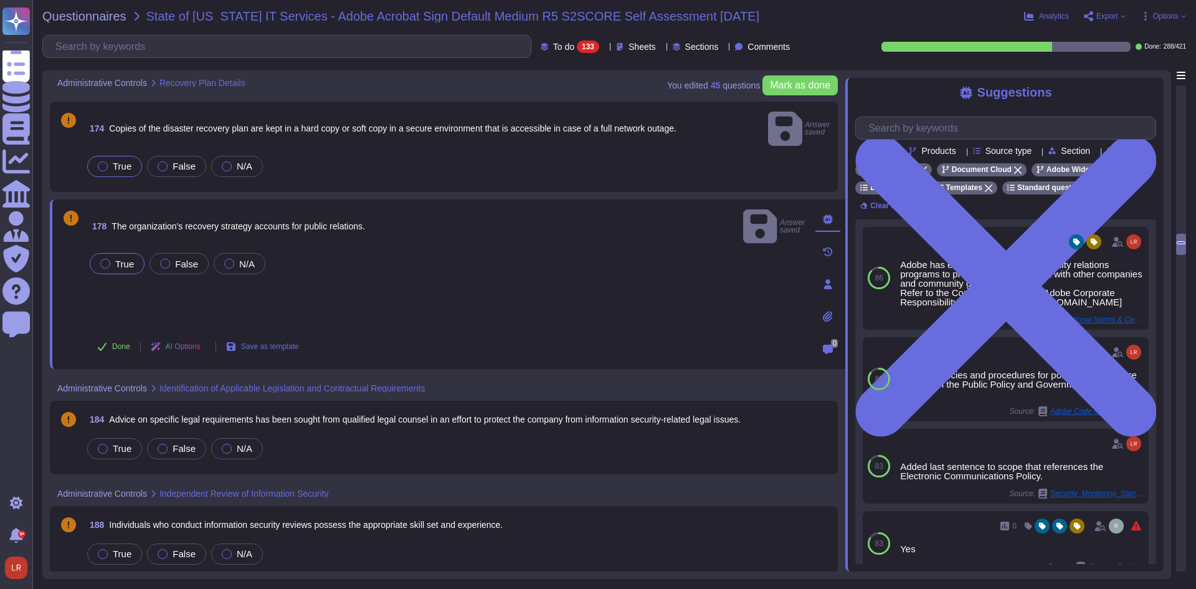
scroll to position [3946, 0]
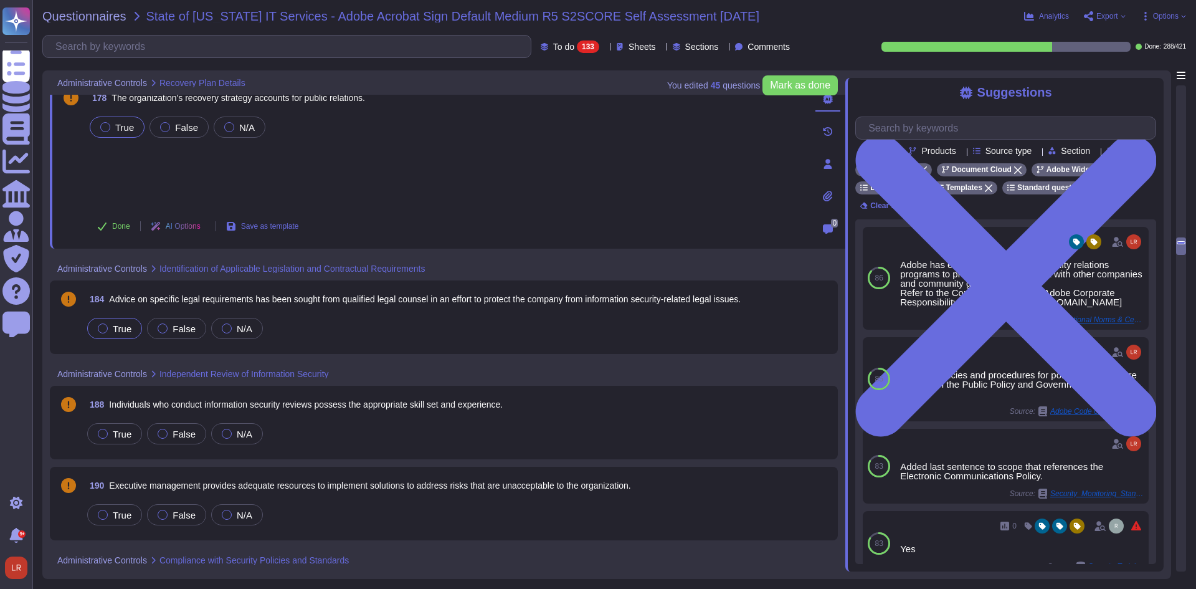
click at [125, 329] on span "True" at bounding box center [122, 328] width 19 height 11
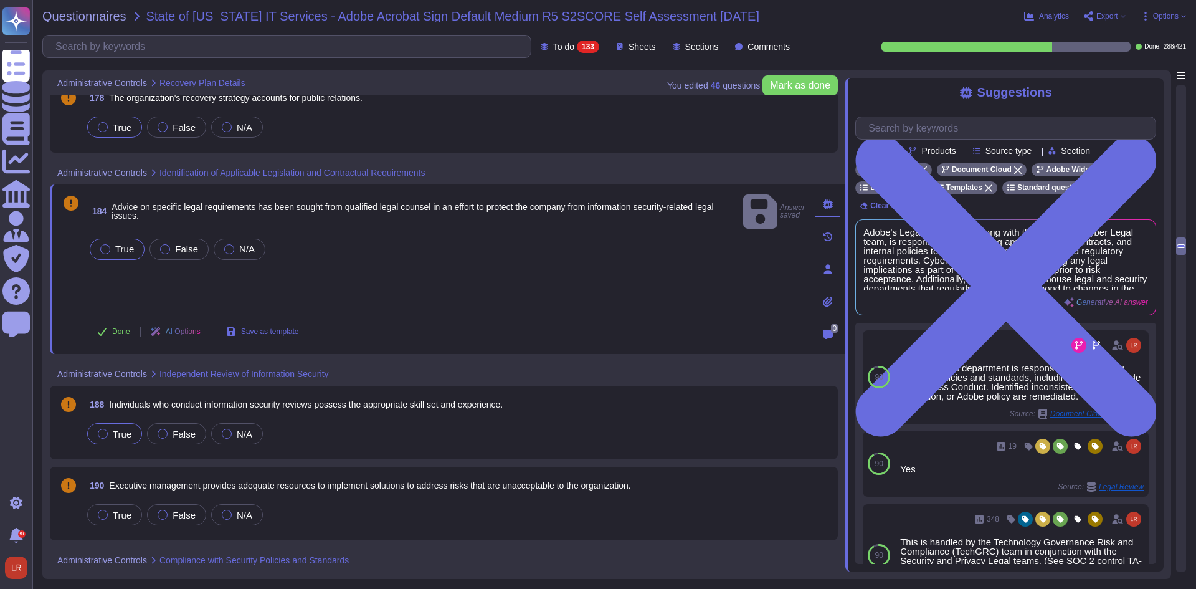
click at [125, 437] on span "True" at bounding box center [122, 434] width 19 height 11
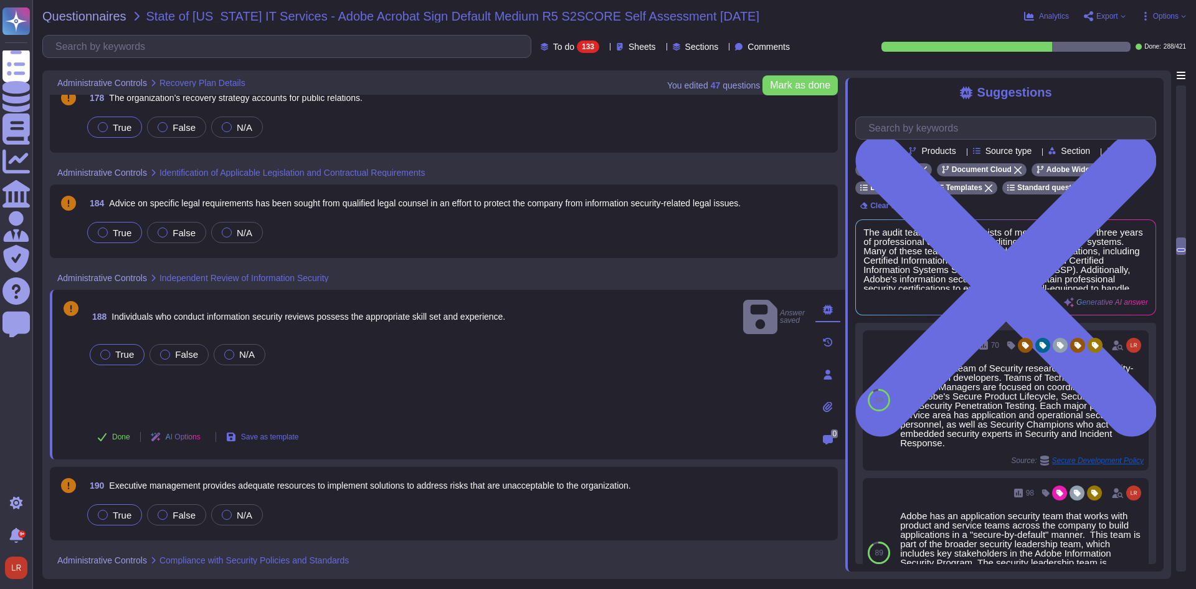
click at [122, 516] on span "True" at bounding box center [122, 515] width 19 height 11
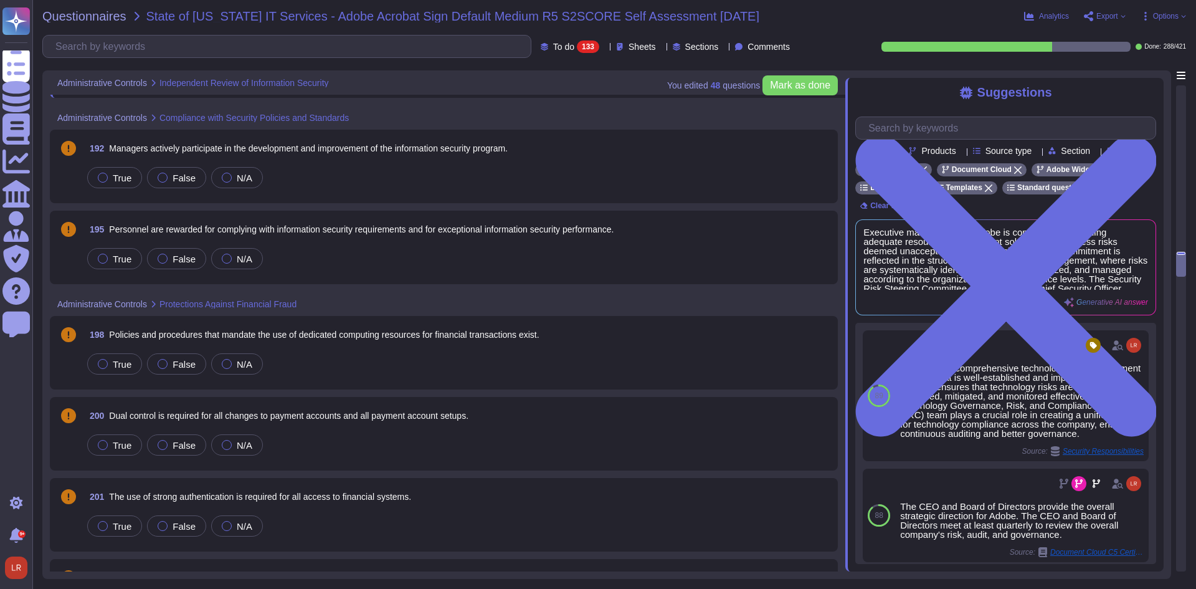
scroll to position [4362, 0]
click at [117, 178] on span "True" at bounding box center [122, 174] width 19 height 11
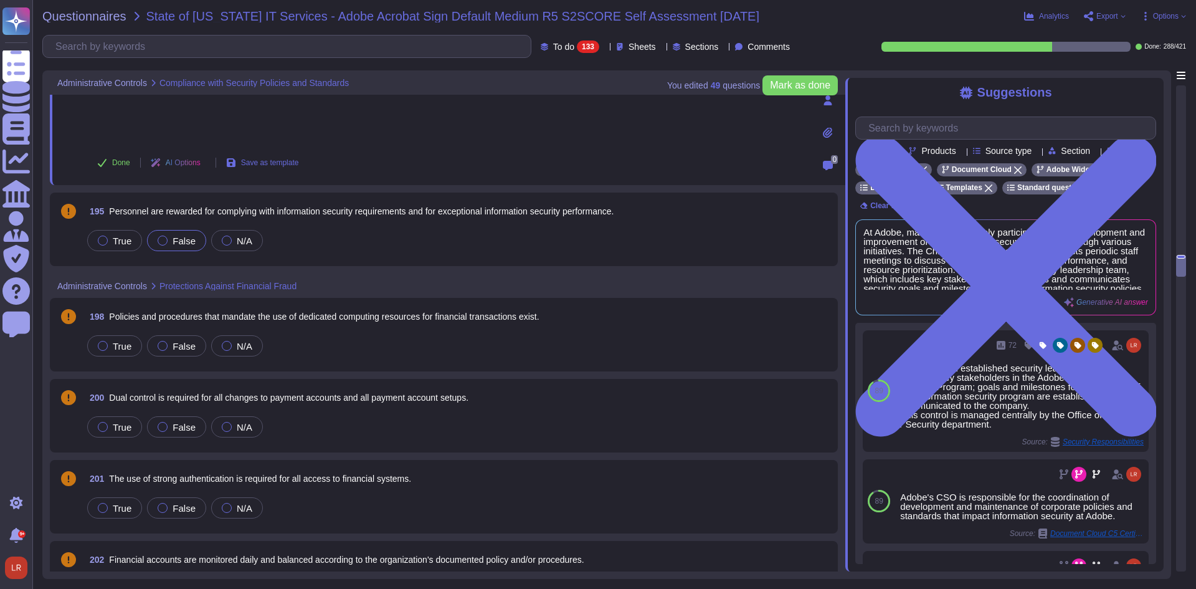
click at [182, 241] on span "False" at bounding box center [184, 241] width 23 height 11
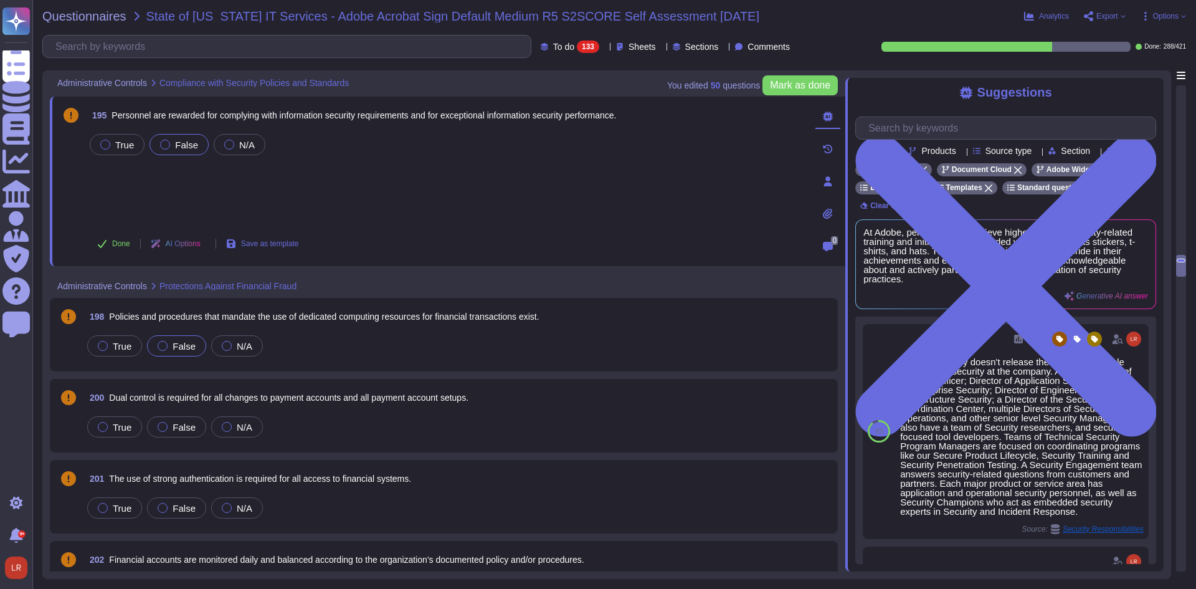
click at [180, 345] on span "False" at bounding box center [184, 346] width 23 height 11
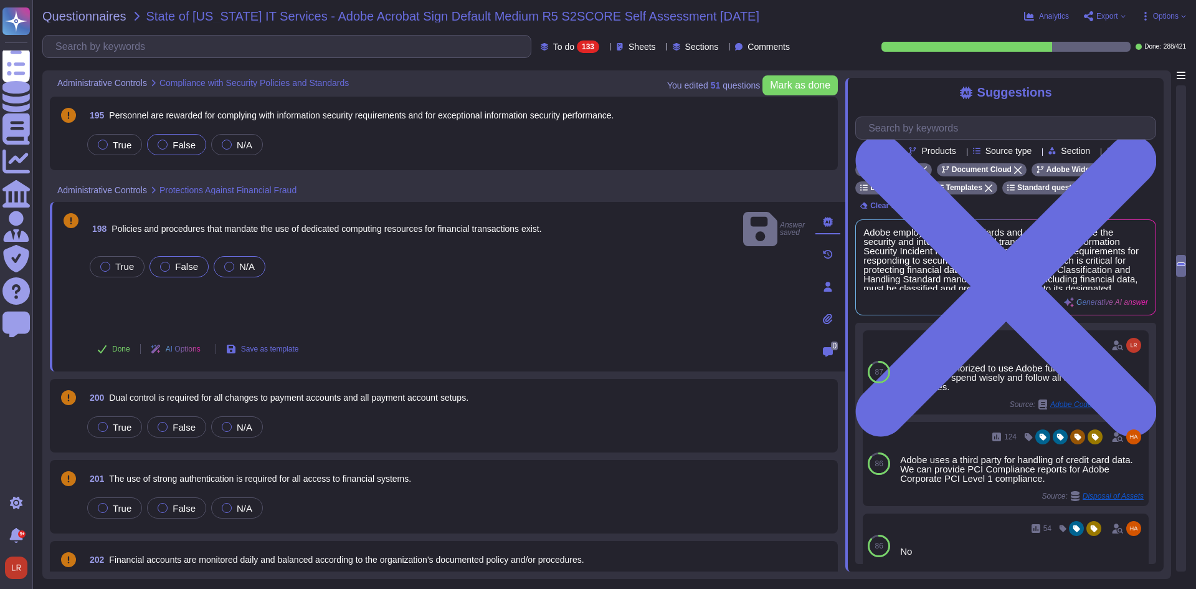
click at [227, 262] on div at bounding box center [229, 267] width 10 height 10
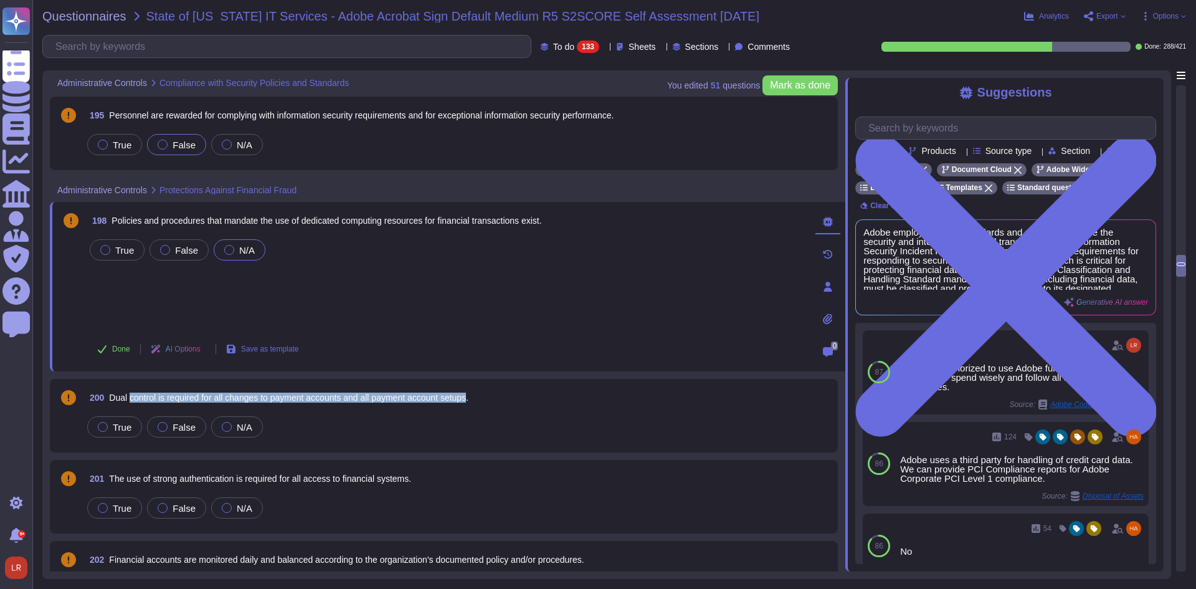
drag, startPoint x: 131, startPoint y: 401, endPoint x: 478, endPoint y: 396, distance: 347.1
click at [469, 396] on span "Dual control is required for all changes to payment accounts and all payment ac…" at bounding box center [289, 398] width 360 height 10
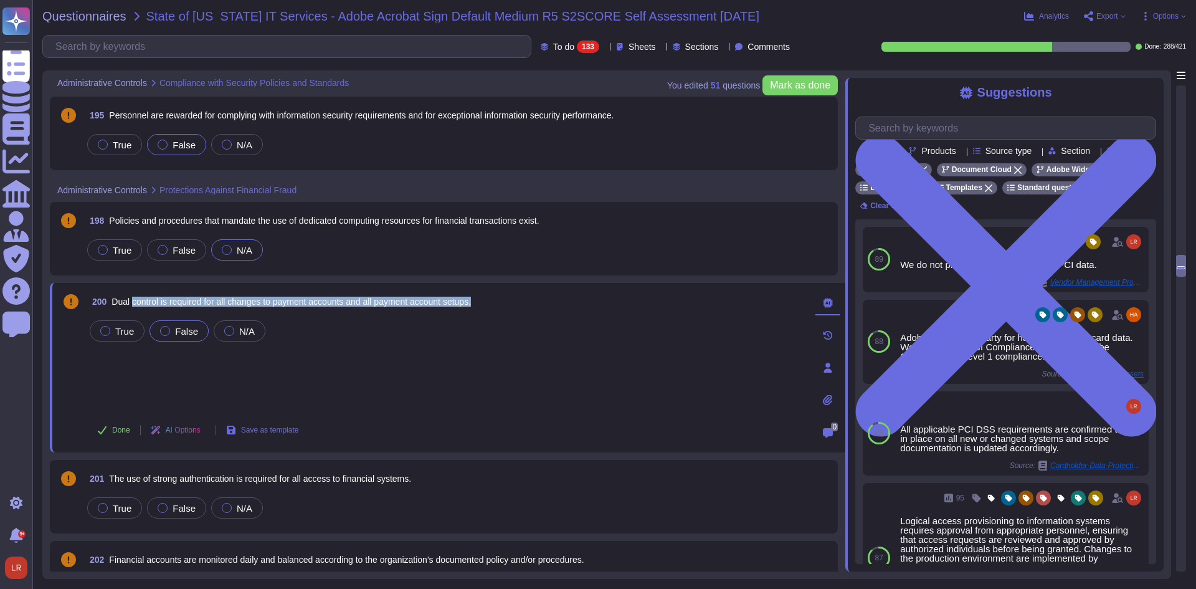
click at [179, 333] on span "False" at bounding box center [186, 331] width 23 height 11
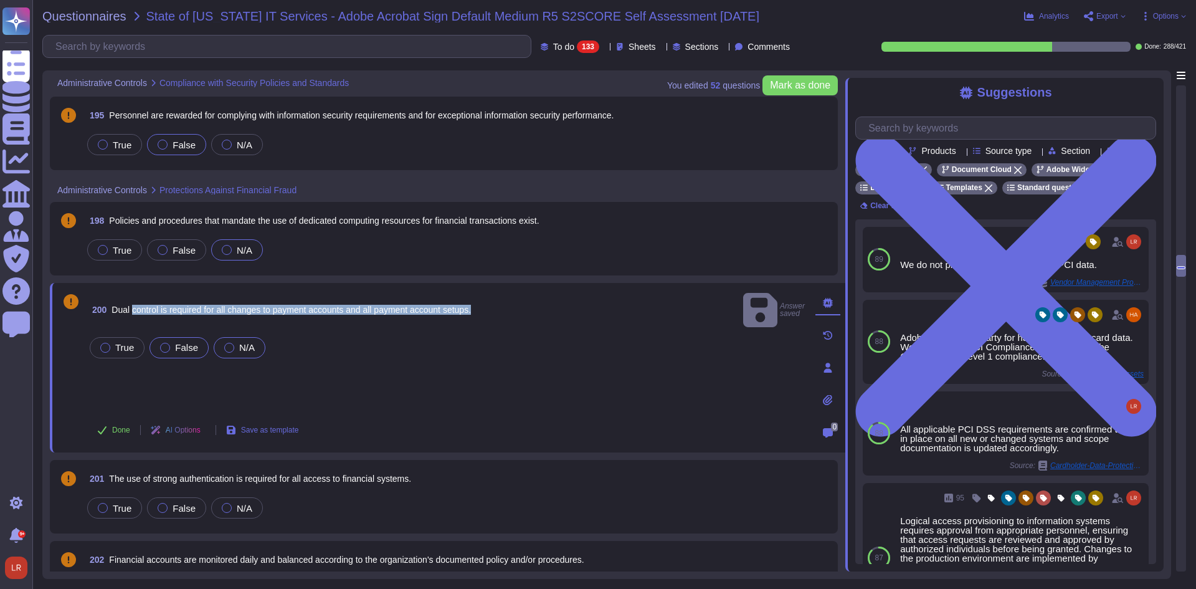
click at [241, 342] on span "N/A" at bounding box center [247, 347] width 16 height 11
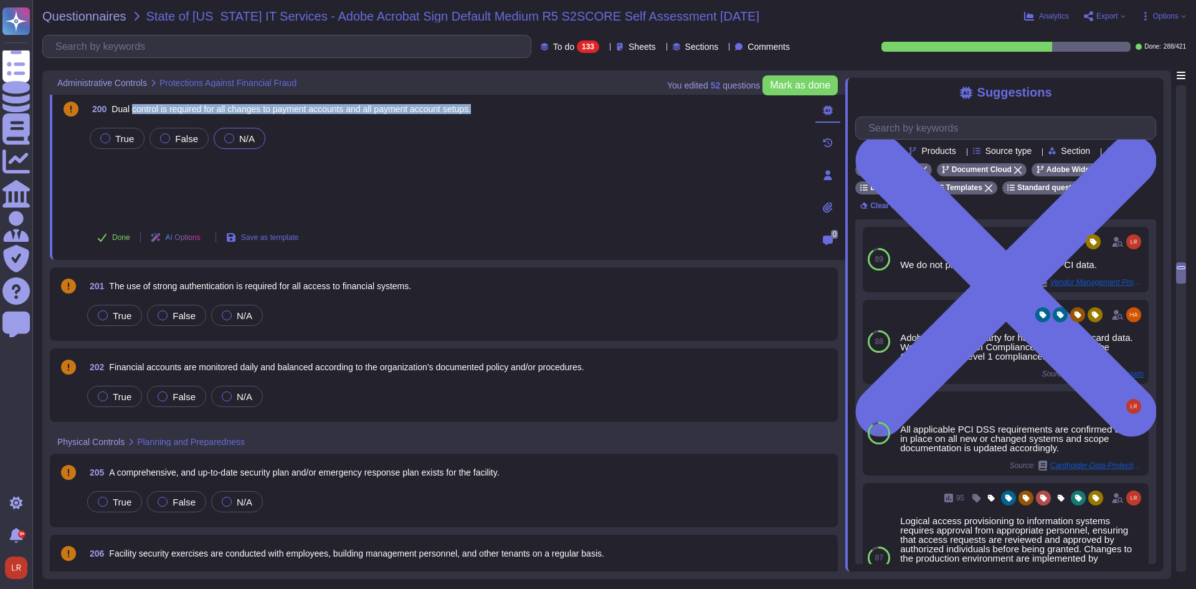
scroll to position [4569, 0]
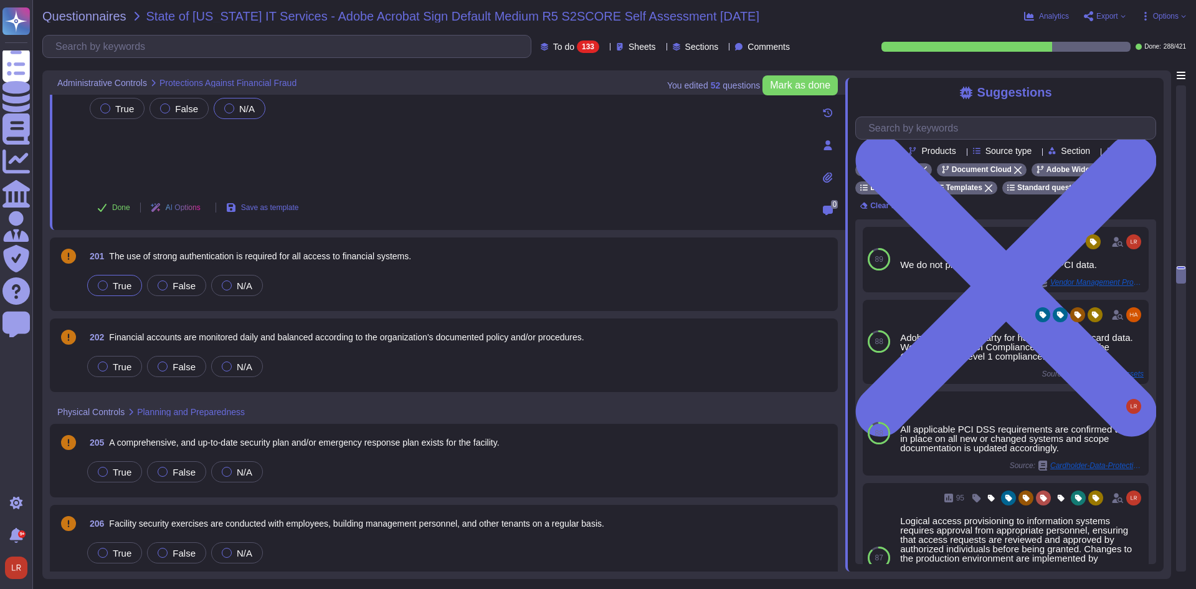
click at [114, 286] on span "True" at bounding box center [122, 285] width 19 height 11
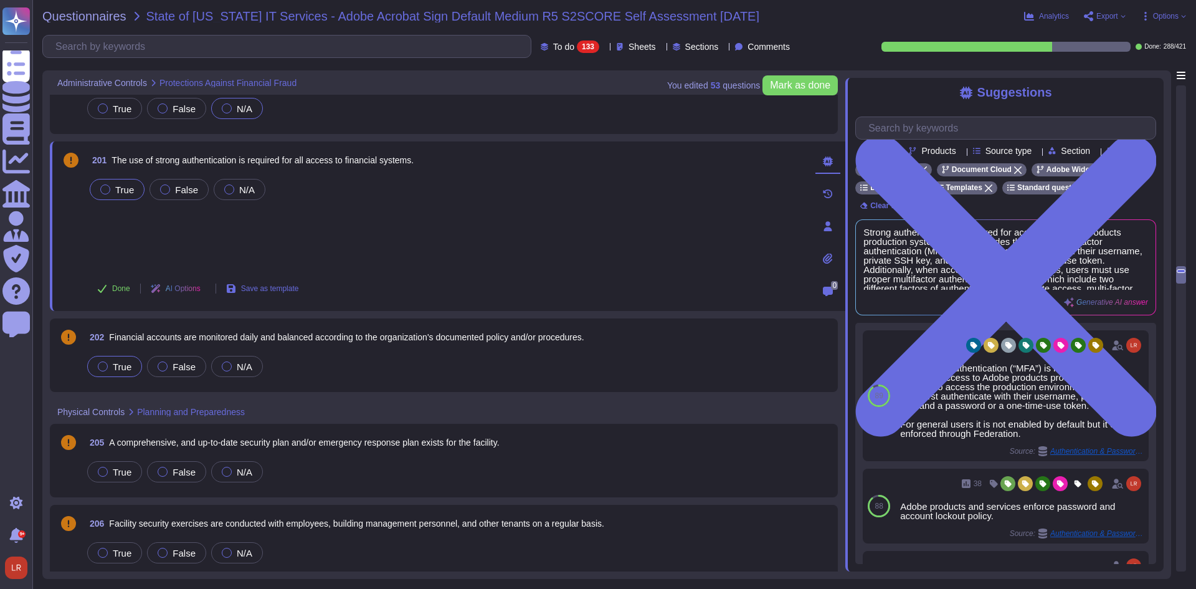
click at [126, 361] on span "True" at bounding box center [122, 366] width 19 height 11
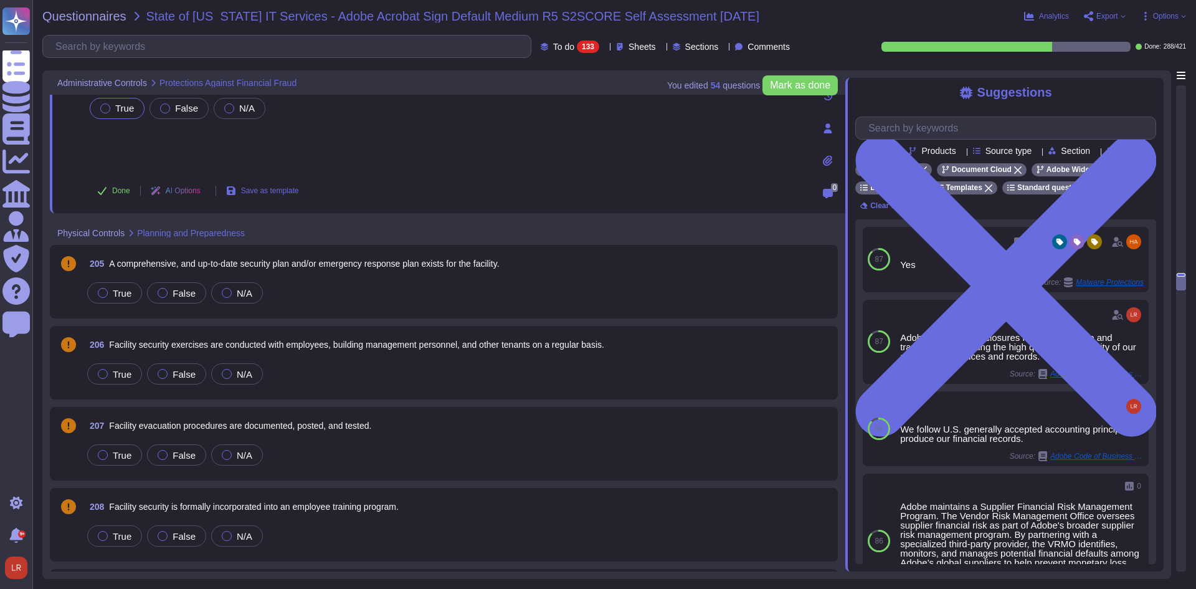
scroll to position [4777, 0]
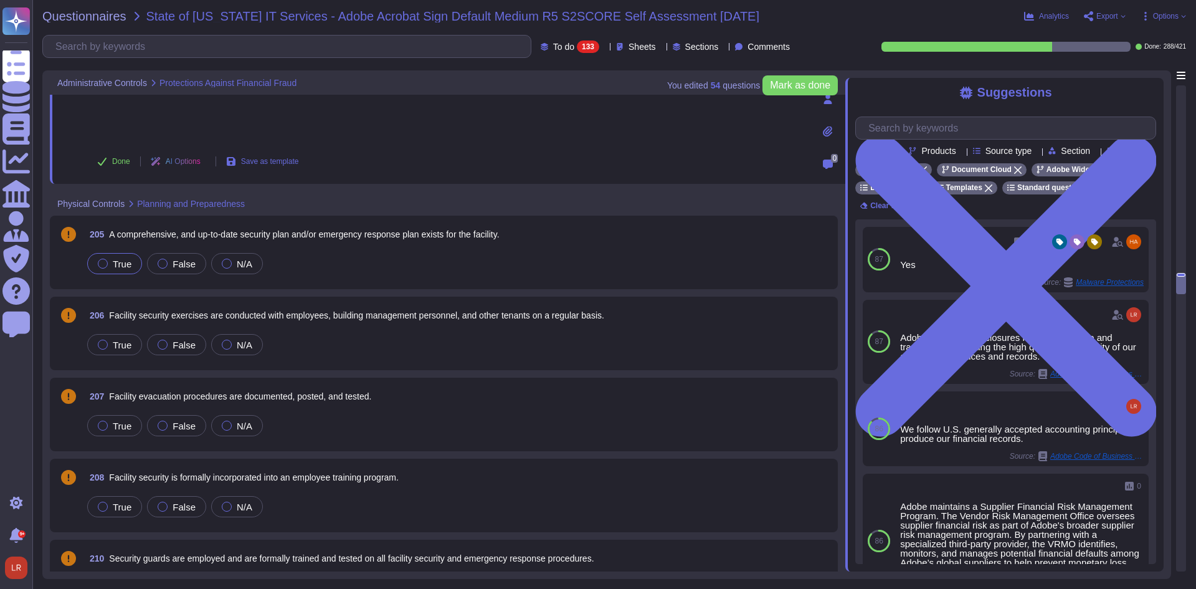
click at [117, 264] on span "True" at bounding box center [122, 264] width 19 height 11
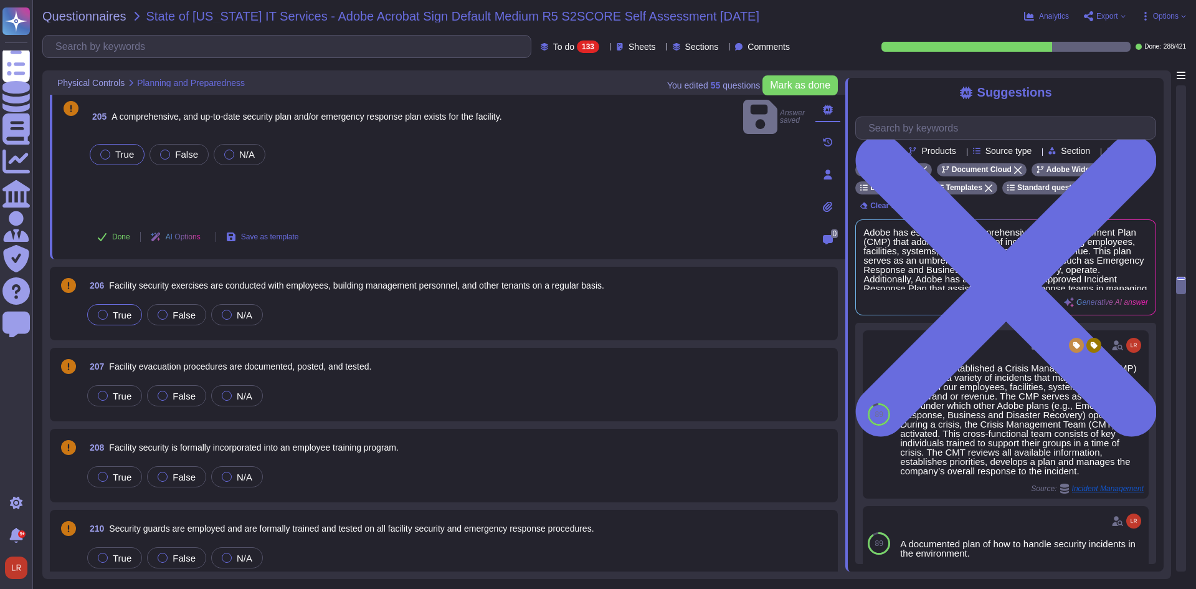
click at [118, 311] on span "True" at bounding box center [122, 315] width 19 height 11
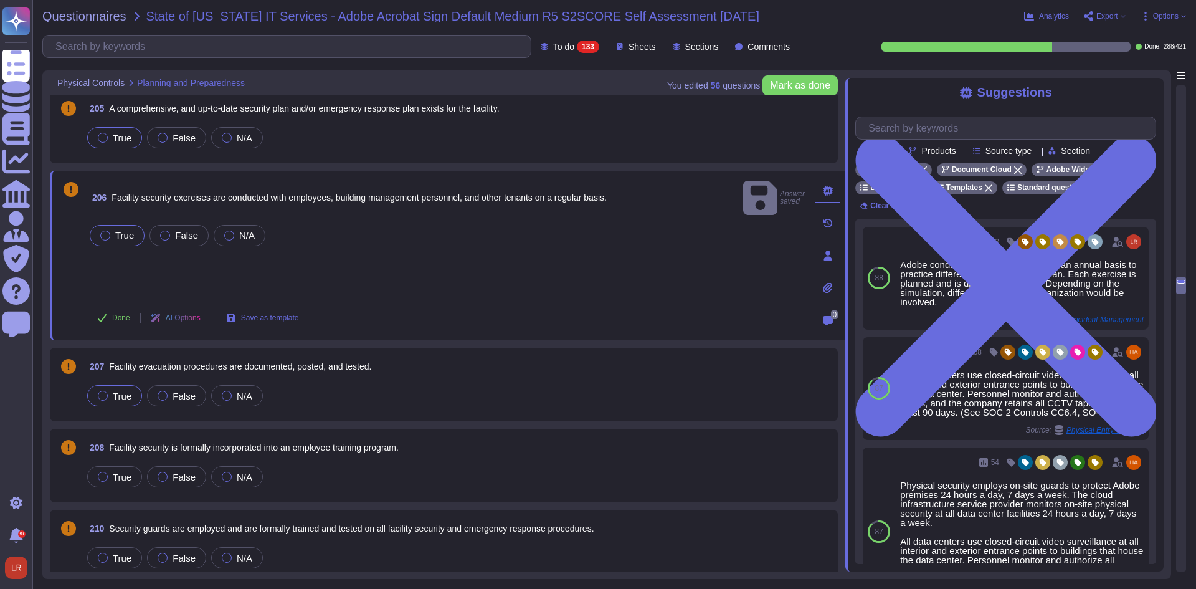
click at [117, 396] on span "True" at bounding box center [122, 396] width 19 height 11
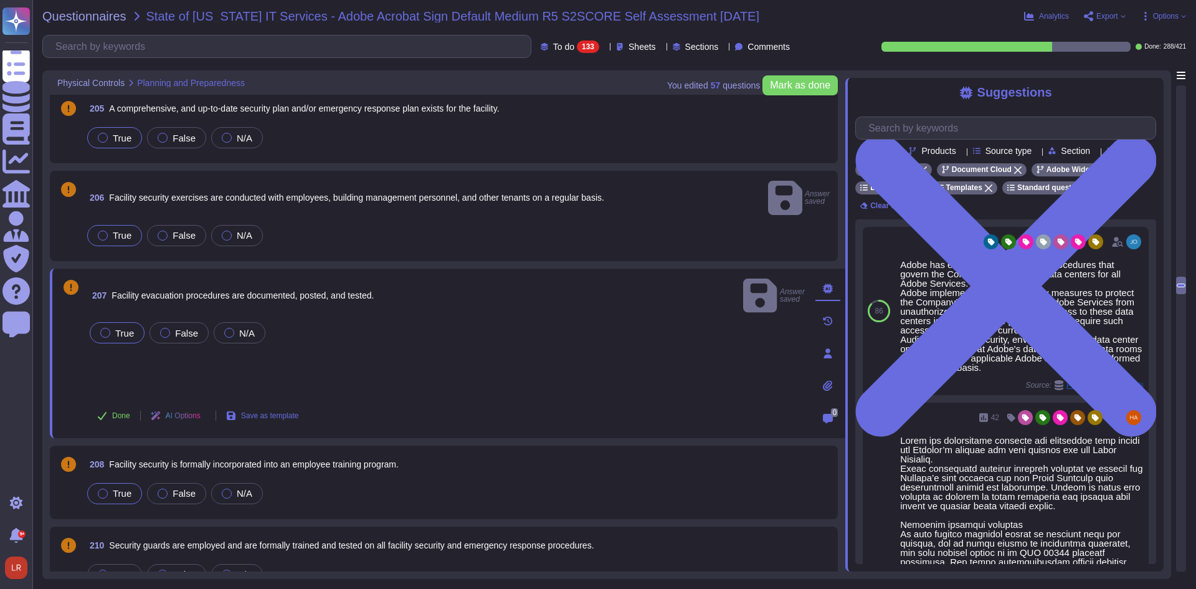
click at [121, 488] on span "True" at bounding box center [122, 493] width 19 height 11
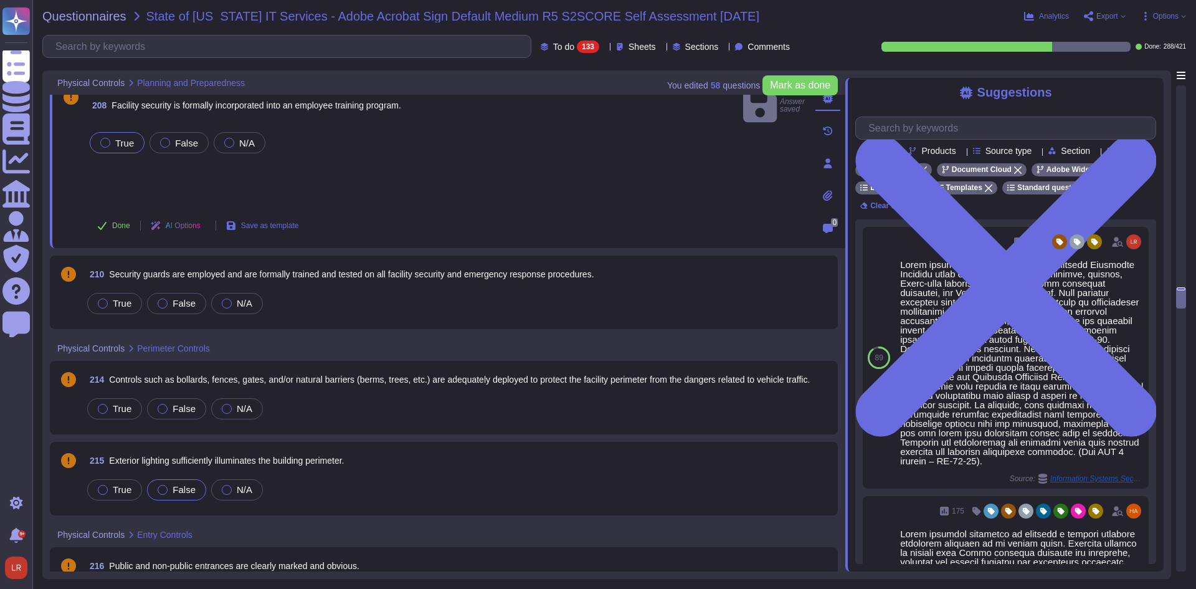
scroll to position [5089, 0]
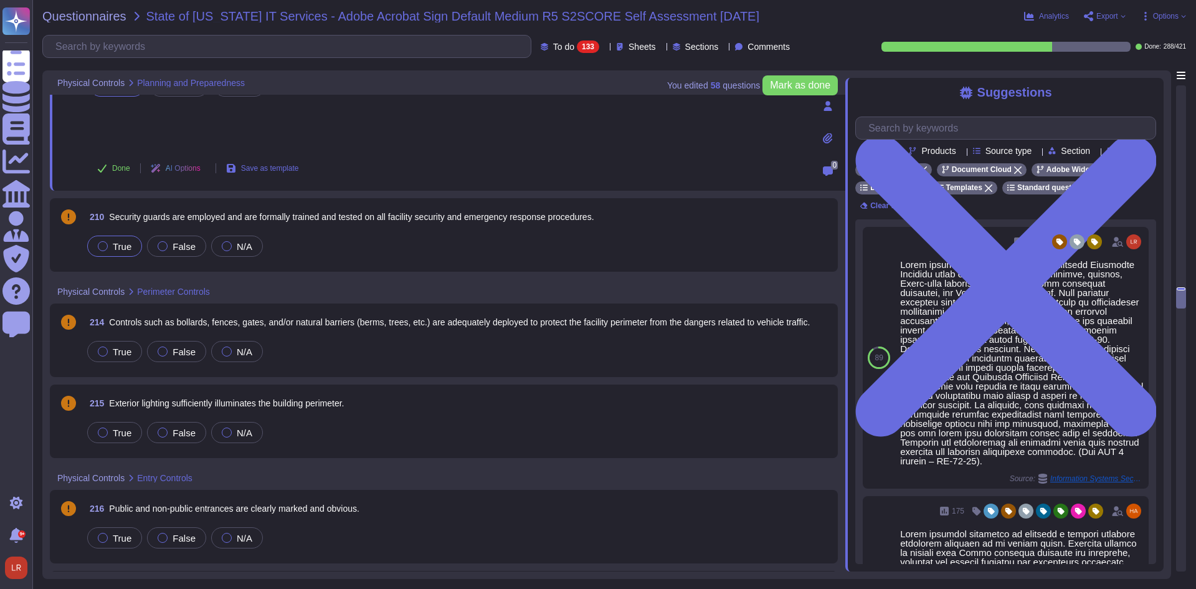
click at [123, 247] on span "True" at bounding box center [122, 246] width 19 height 11
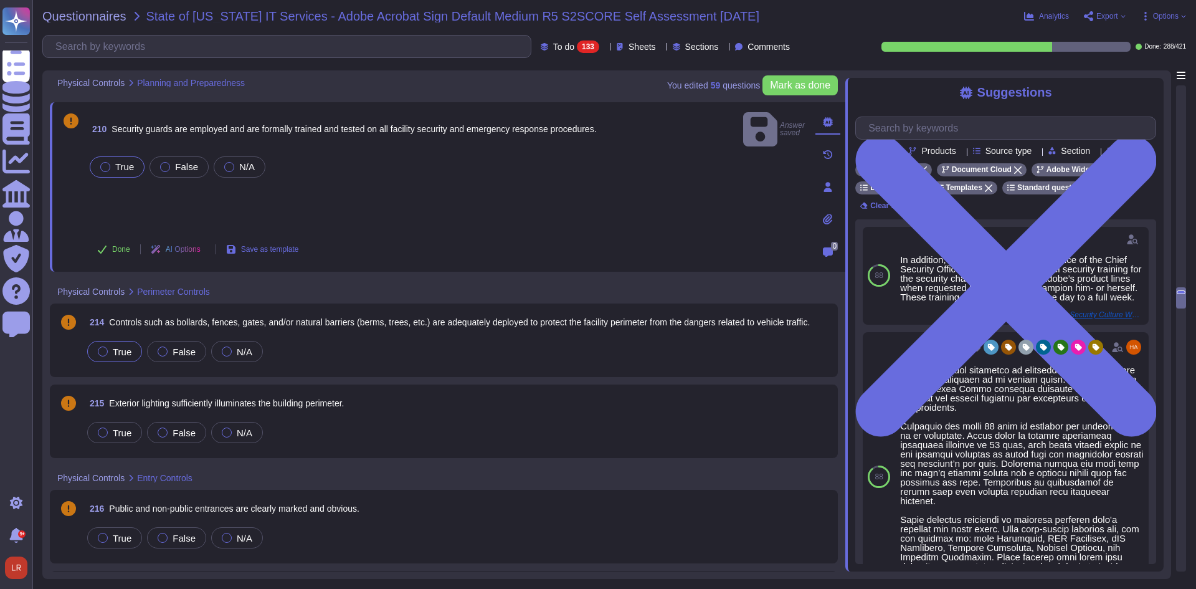
click at [120, 355] on span "True" at bounding box center [122, 351] width 19 height 11
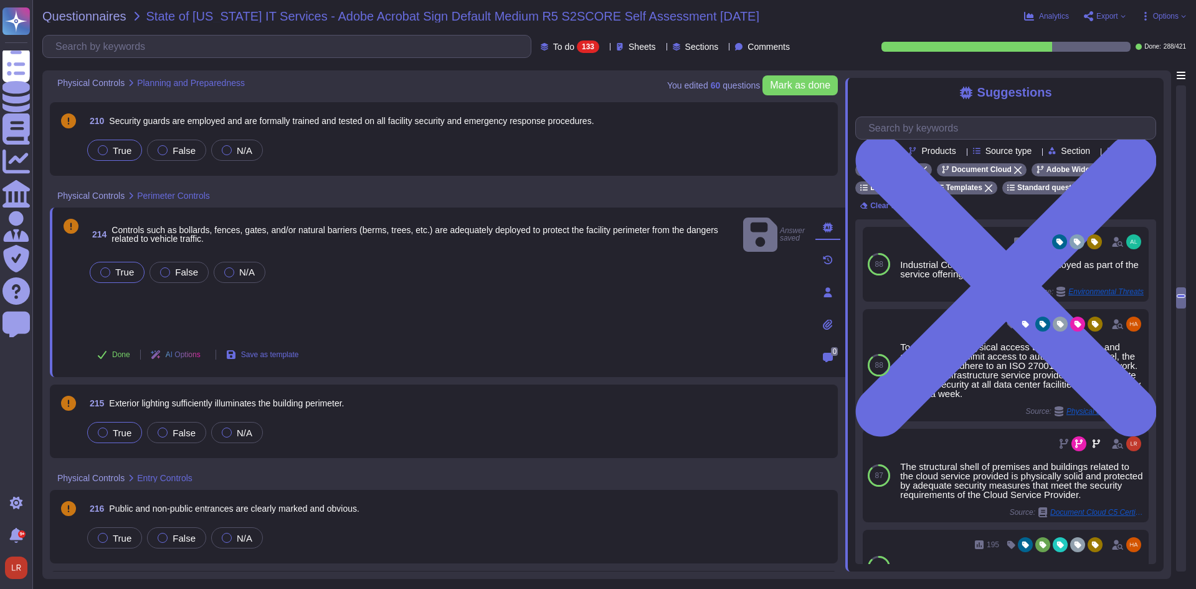
click at [124, 433] on span "True" at bounding box center [122, 432] width 19 height 11
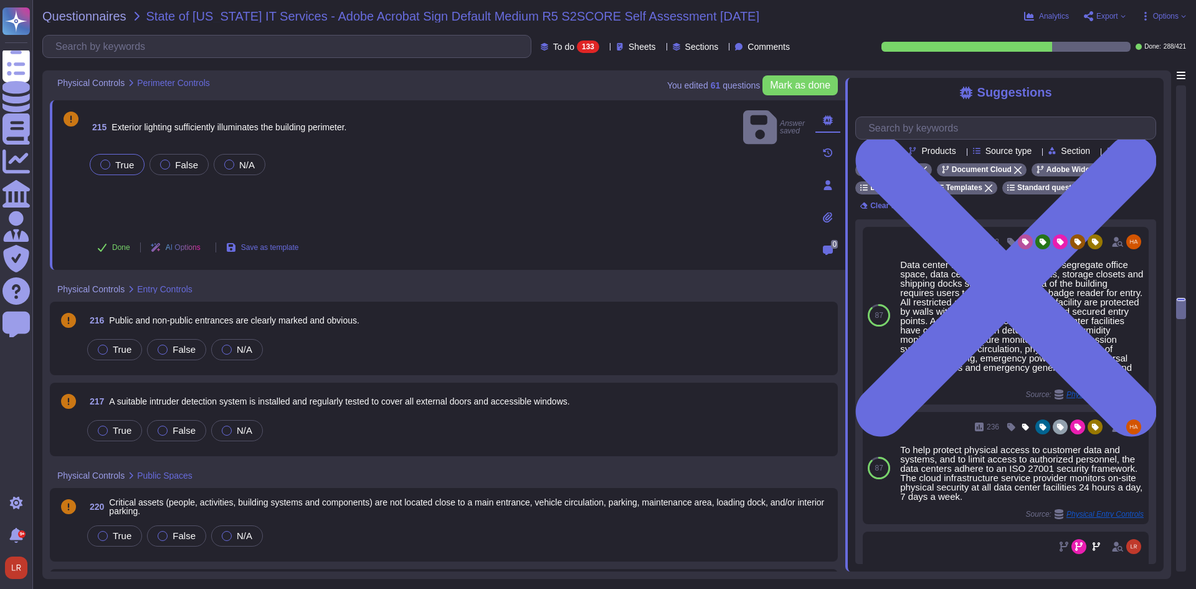
scroll to position [5400, 0]
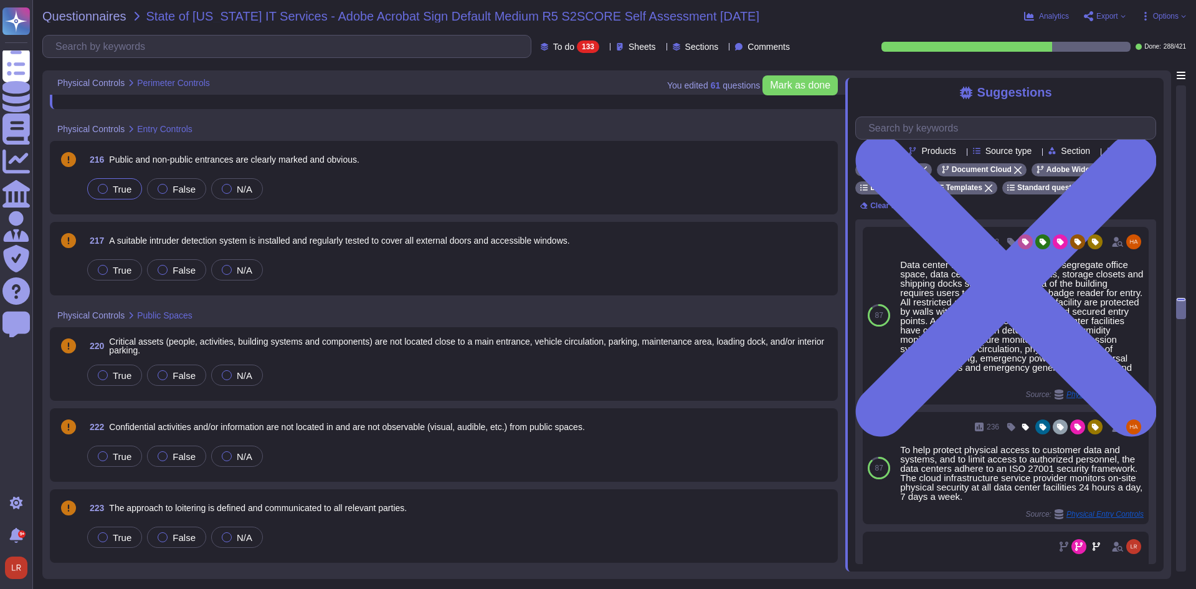
click at [123, 189] on span "True" at bounding box center [122, 189] width 19 height 11
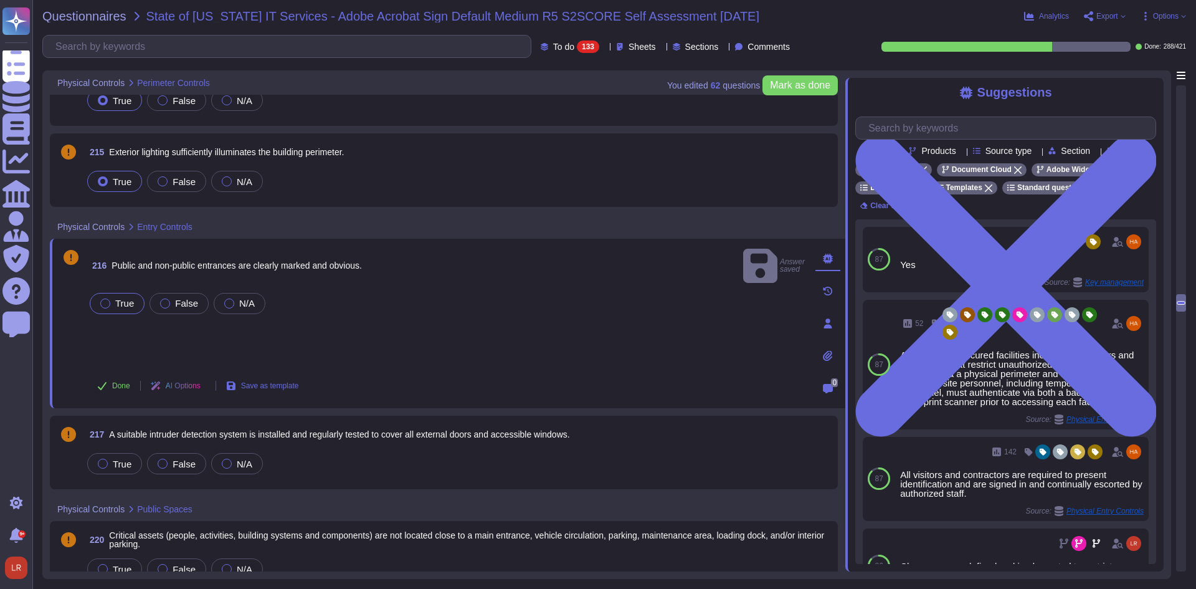
scroll to position [5192, 0]
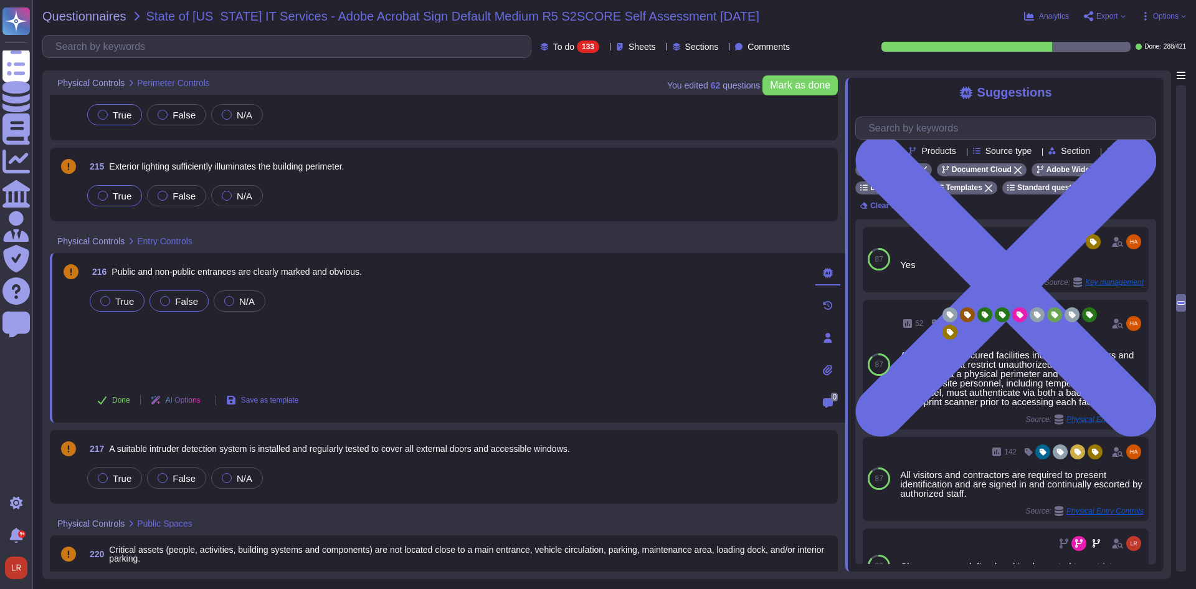
click at [188, 303] on span "False" at bounding box center [186, 301] width 23 height 11
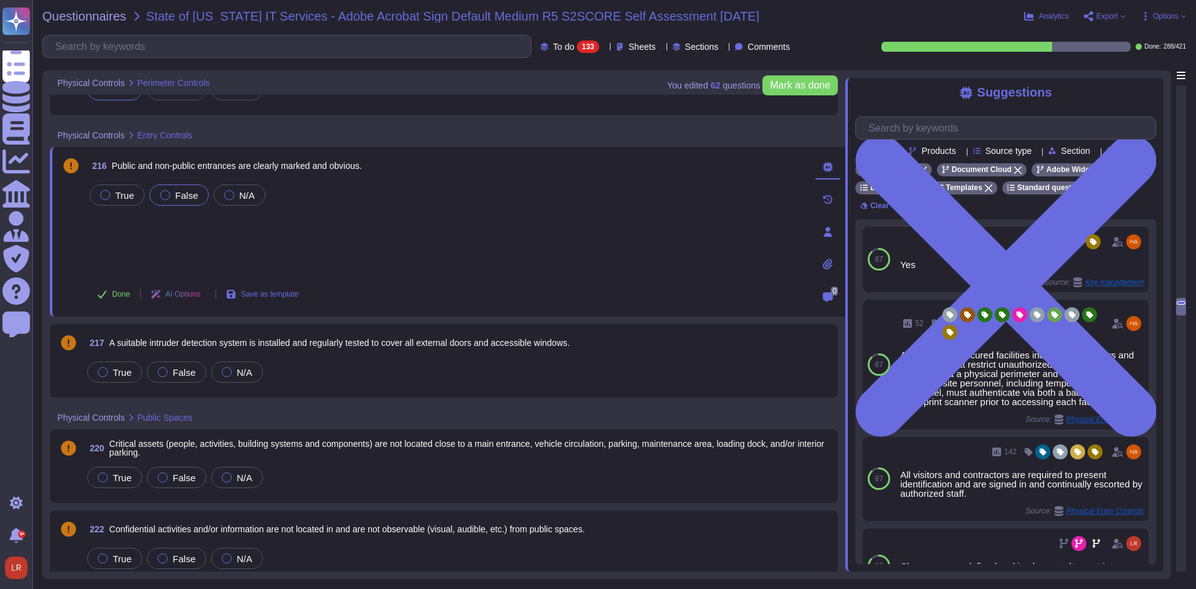
scroll to position [5400, 0]
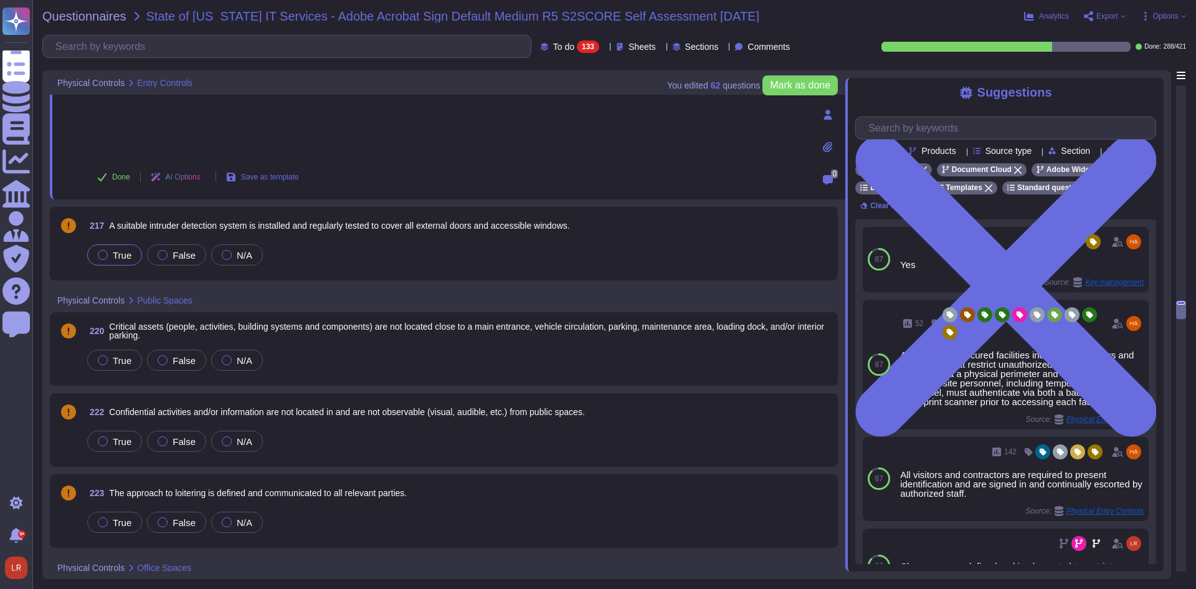
click at [124, 259] on span "True" at bounding box center [122, 255] width 19 height 11
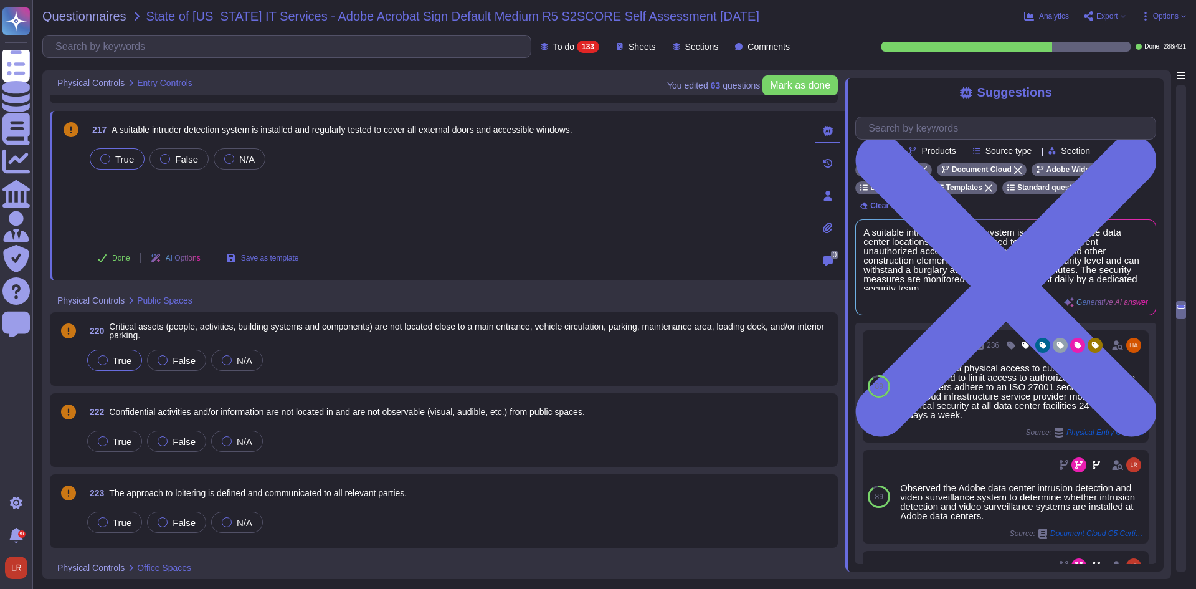
click at [127, 358] on span "True" at bounding box center [122, 360] width 19 height 11
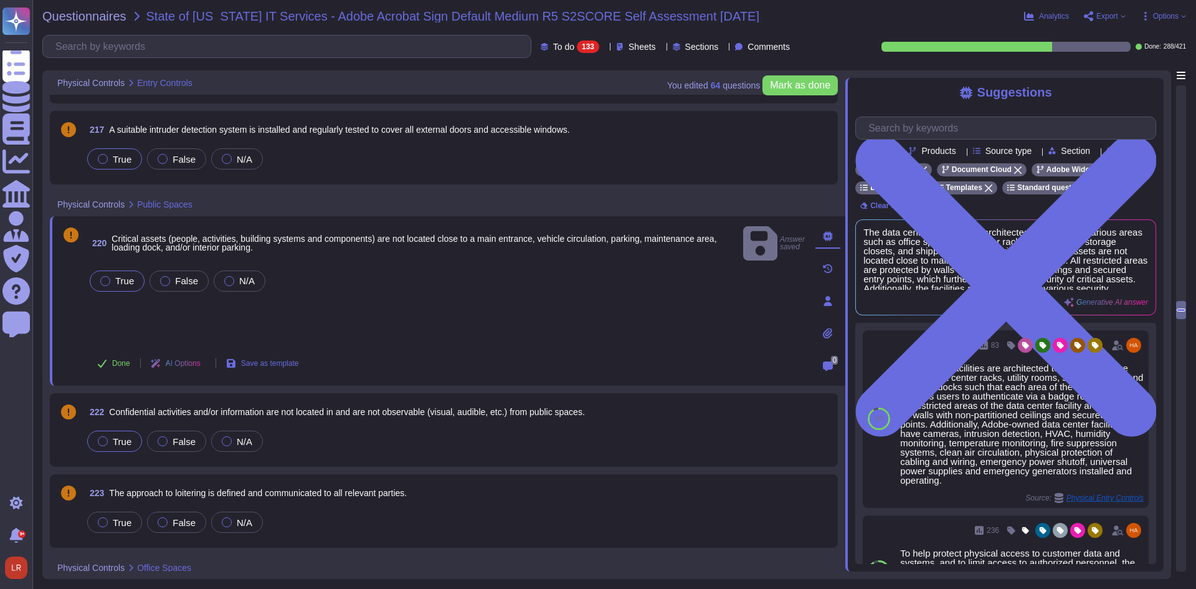
click at [118, 438] on span "True" at bounding box center [122, 441] width 19 height 11
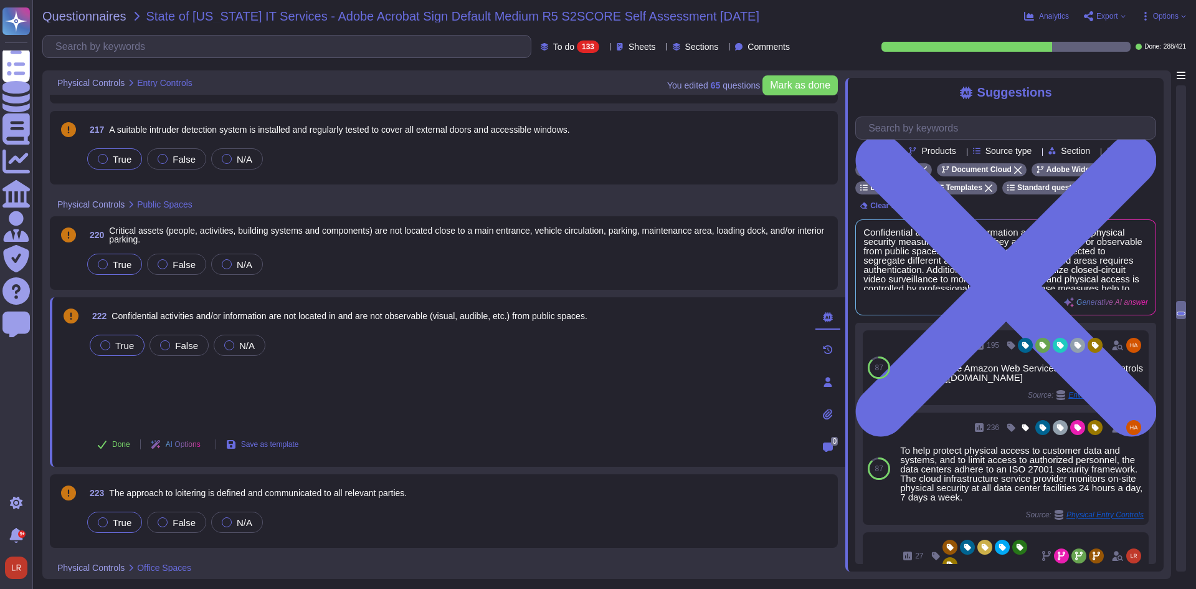
click at [126, 520] on span "True" at bounding box center [122, 522] width 19 height 11
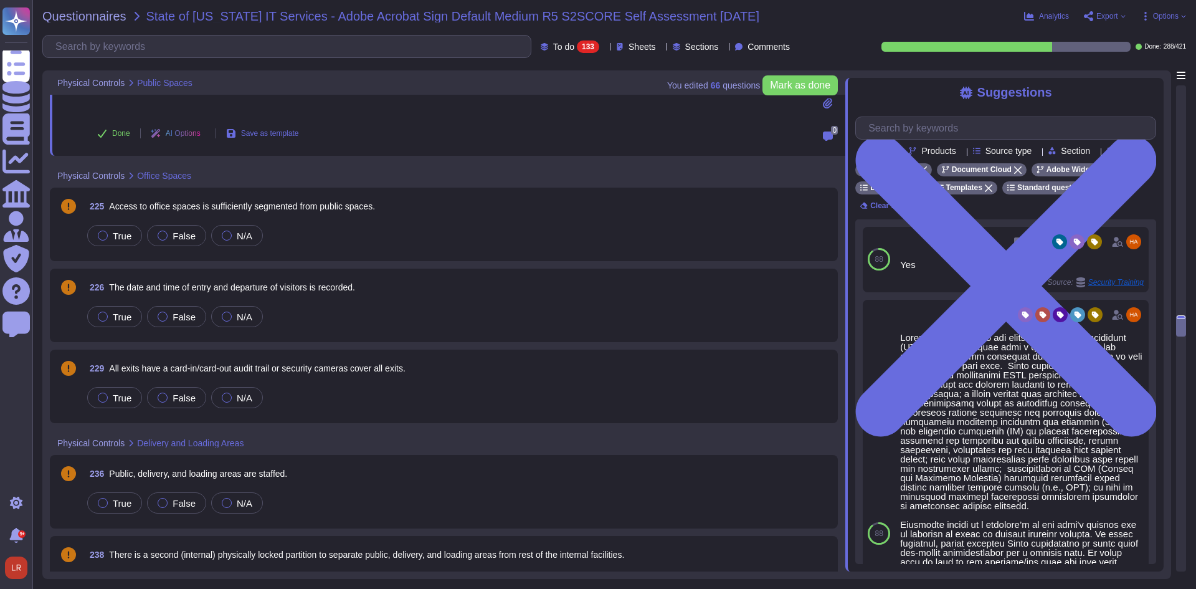
scroll to position [5815, 0]
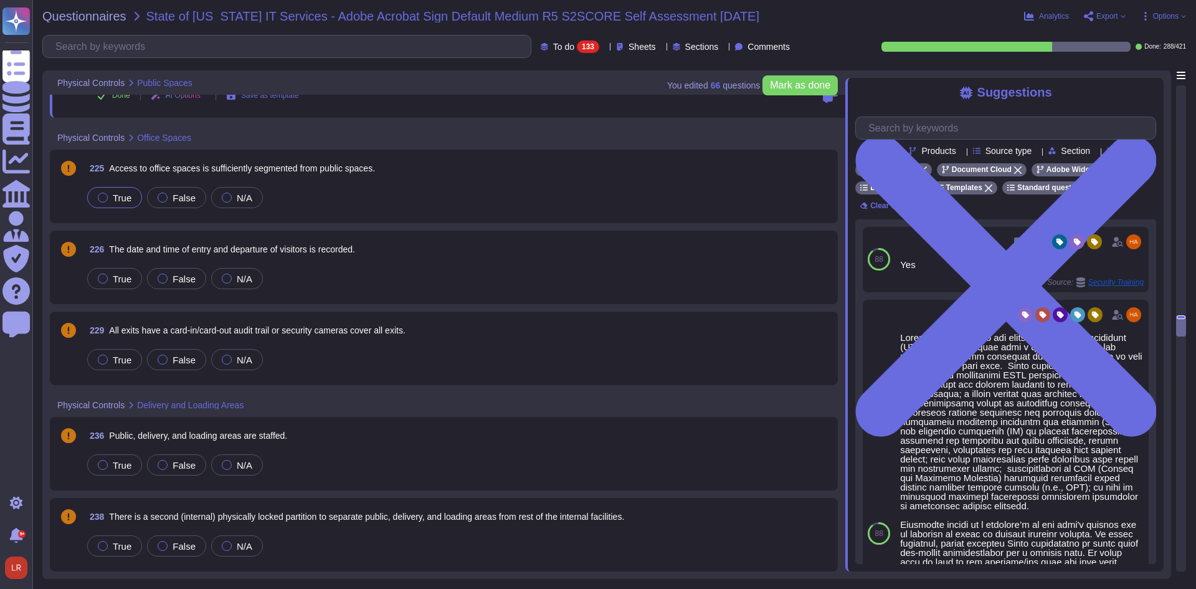
click at [127, 203] on span "True" at bounding box center [122, 198] width 19 height 11
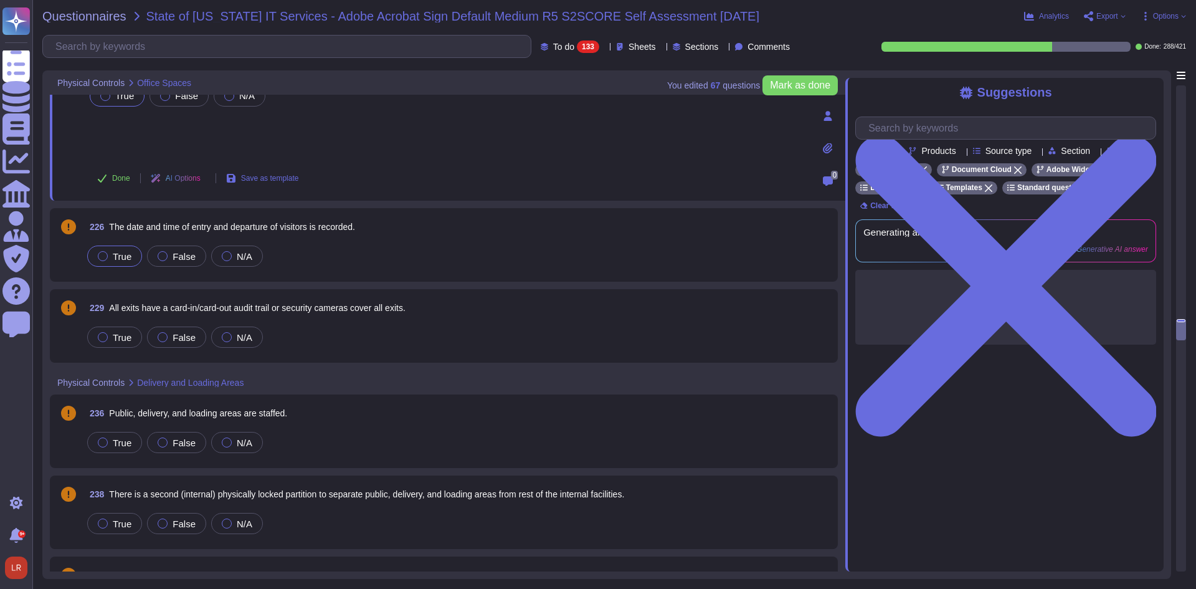
click at [125, 252] on span "True" at bounding box center [122, 256] width 19 height 11
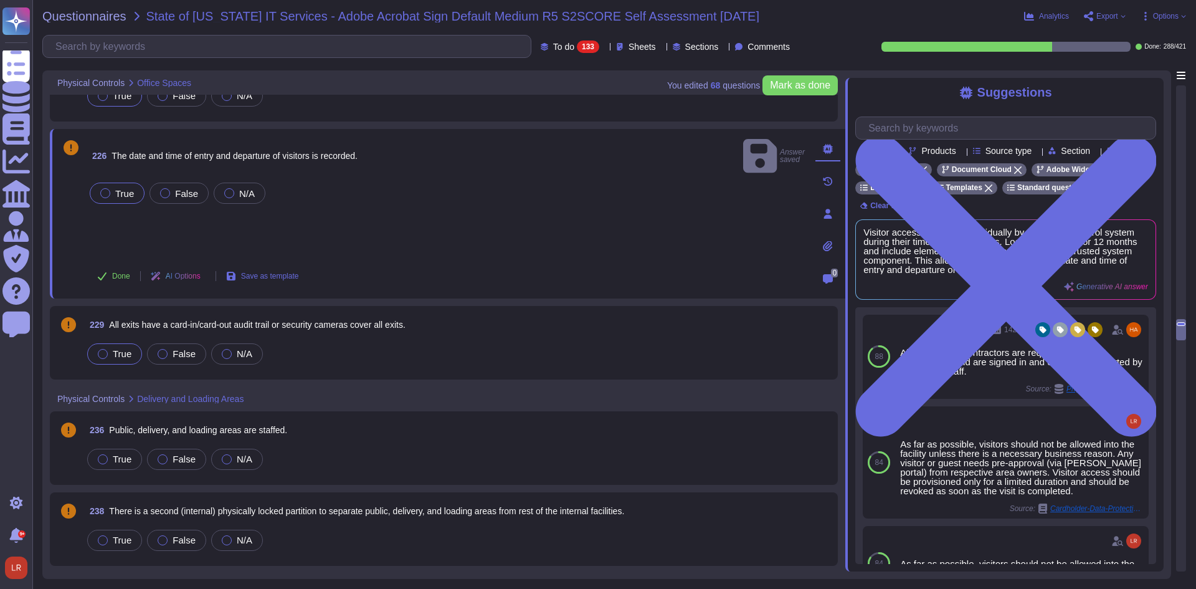
click at [123, 348] on span "True" at bounding box center [122, 353] width 19 height 11
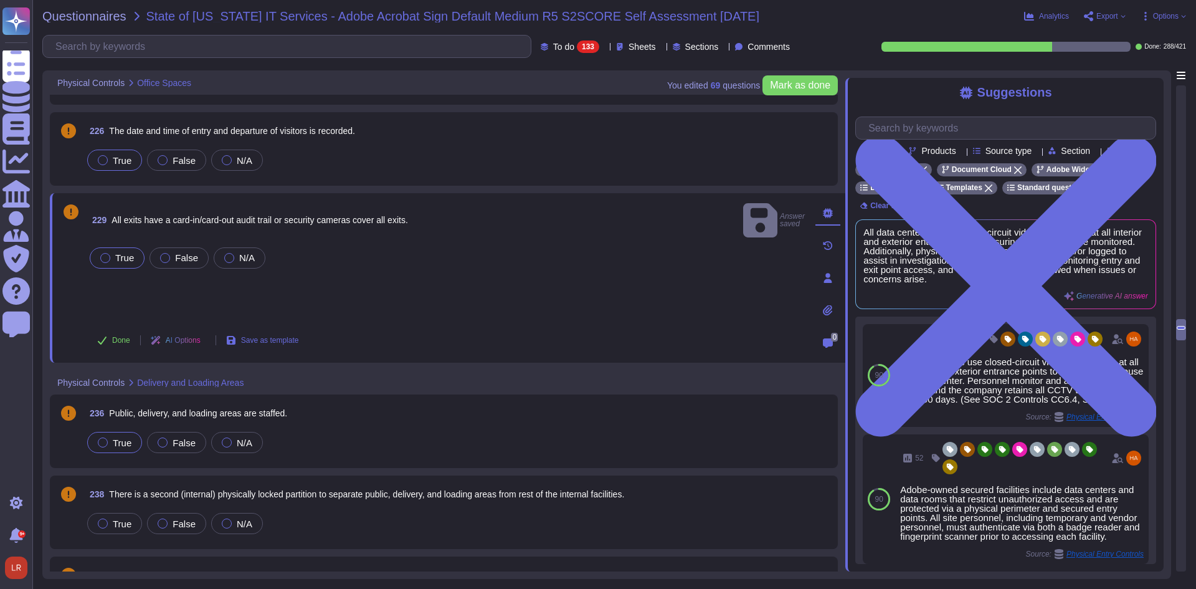
click at [120, 442] on span "True" at bounding box center [122, 442] width 19 height 11
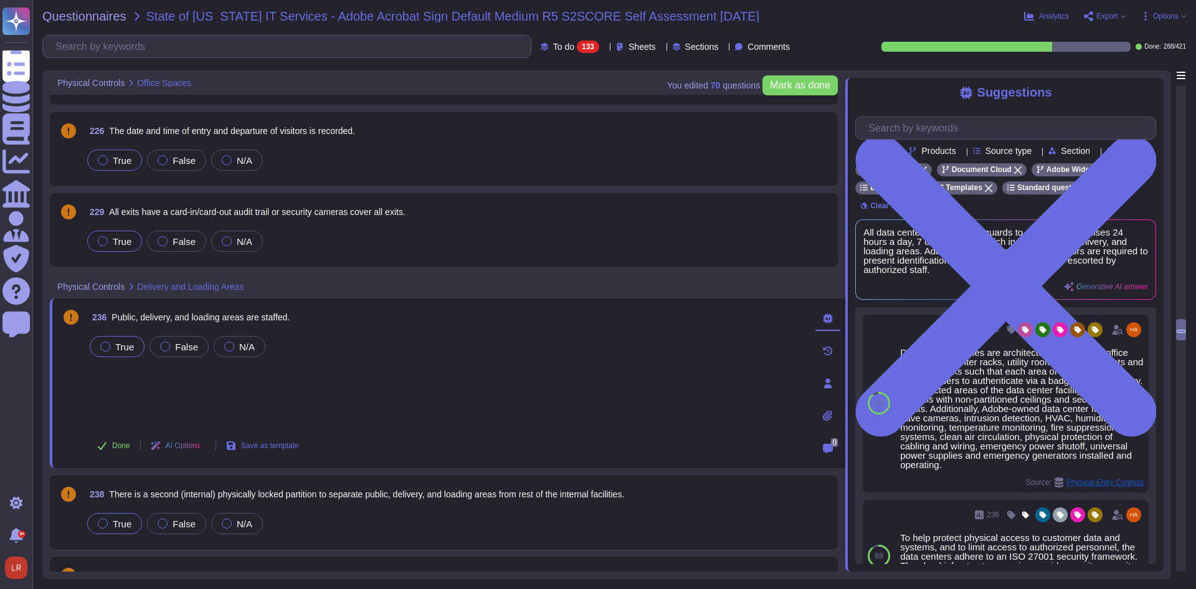
click at [130, 525] on span "True" at bounding box center [122, 523] width 19 height 11
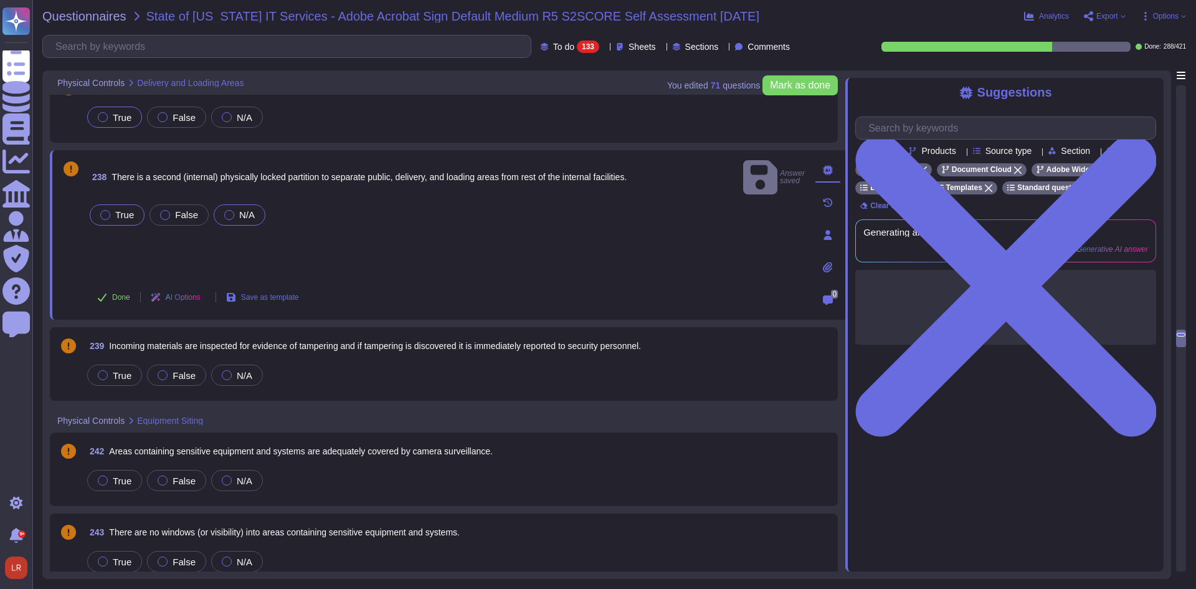
scroll to position [6024, 0]
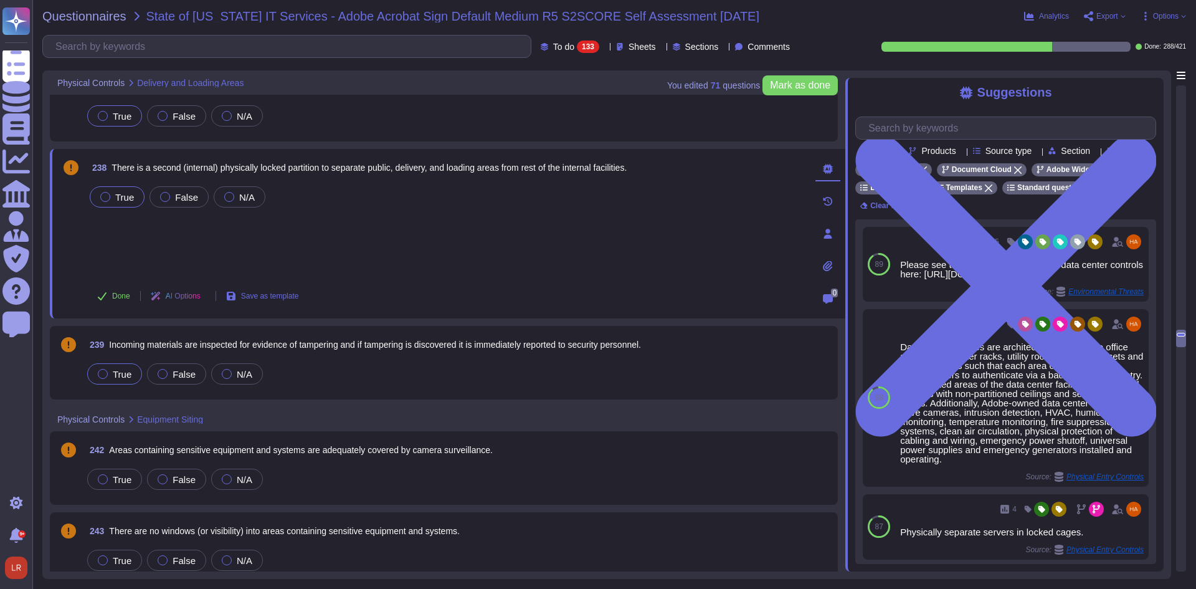
click at [132, 373] on div "True" at bounding box center [114, 373] width 55 height 21
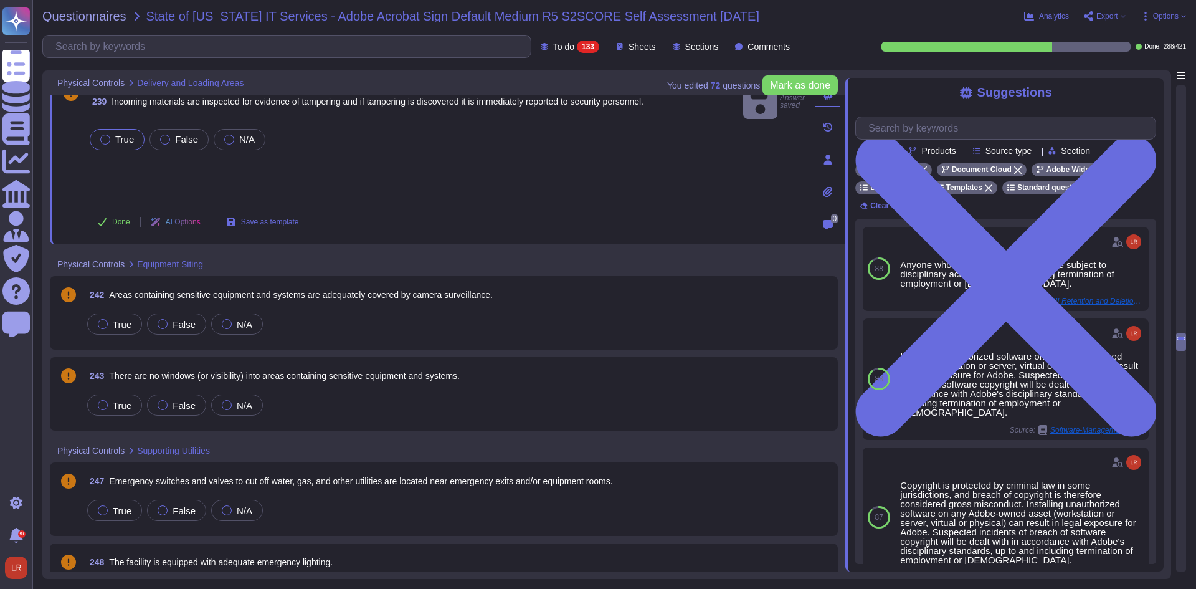
scroll to position [6231, 0]
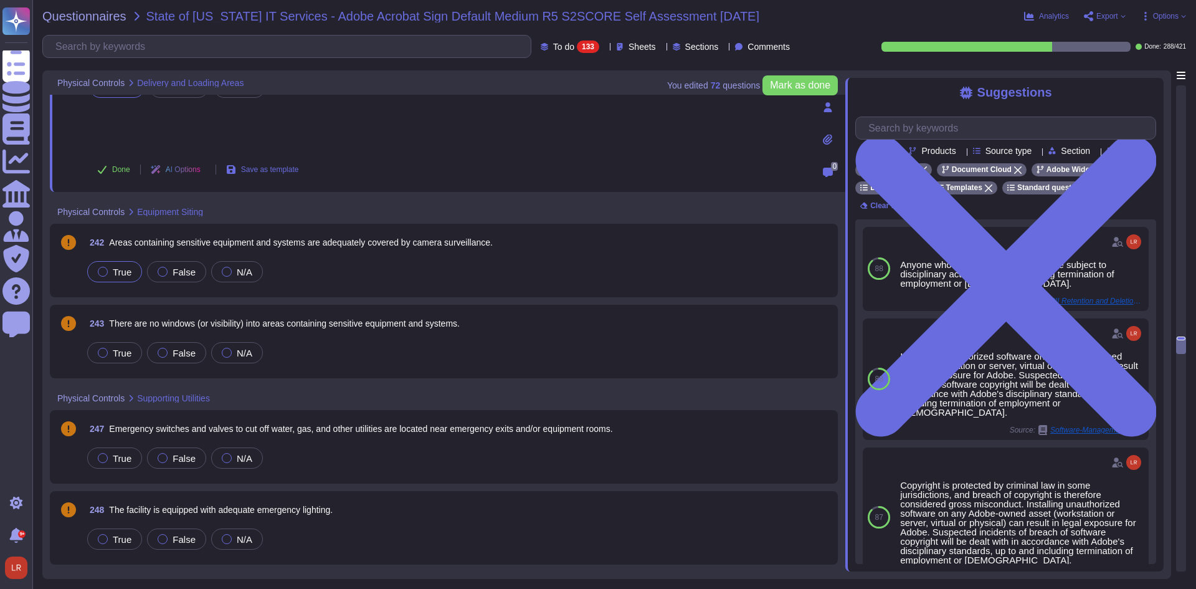
click at [123, 275] on span "True" at bounding box center [122, 272] width 19 height 11
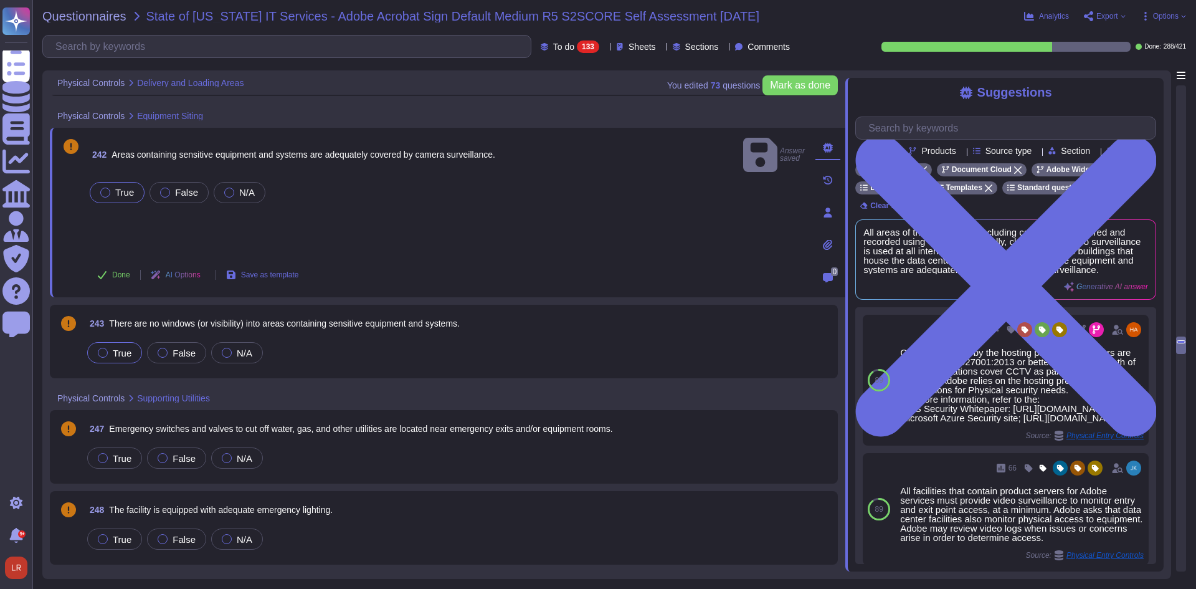
click at [125, 351] on span "True" at bounding box center [122, 353] width 19 height 11
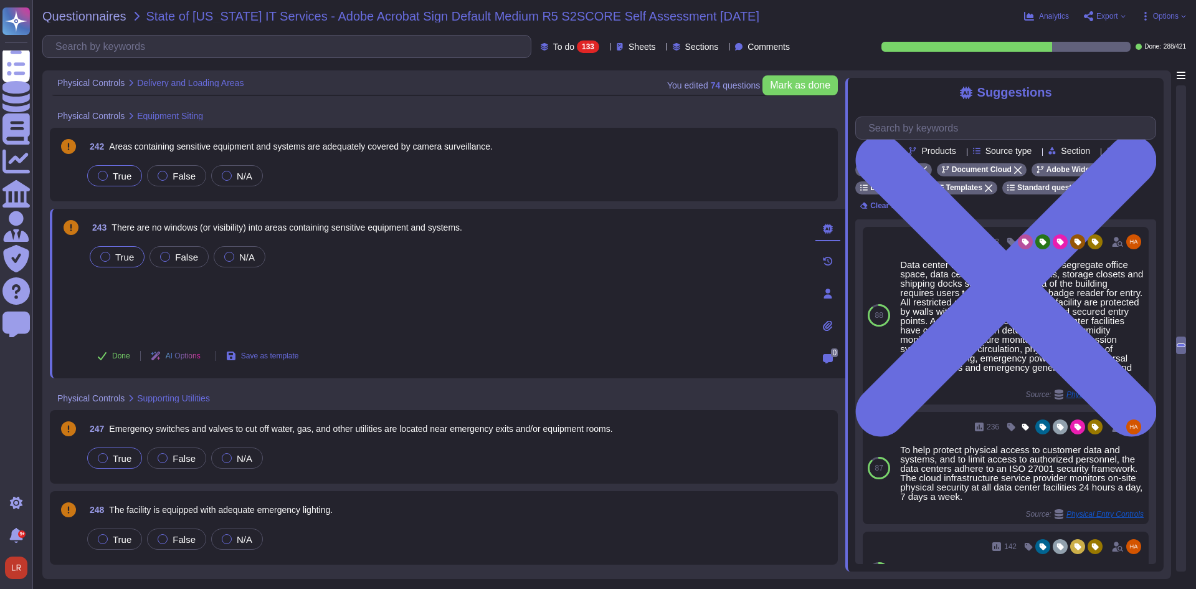
click at [124, 457] on span "True" at bounding box center [122, 458] width 19 height 11
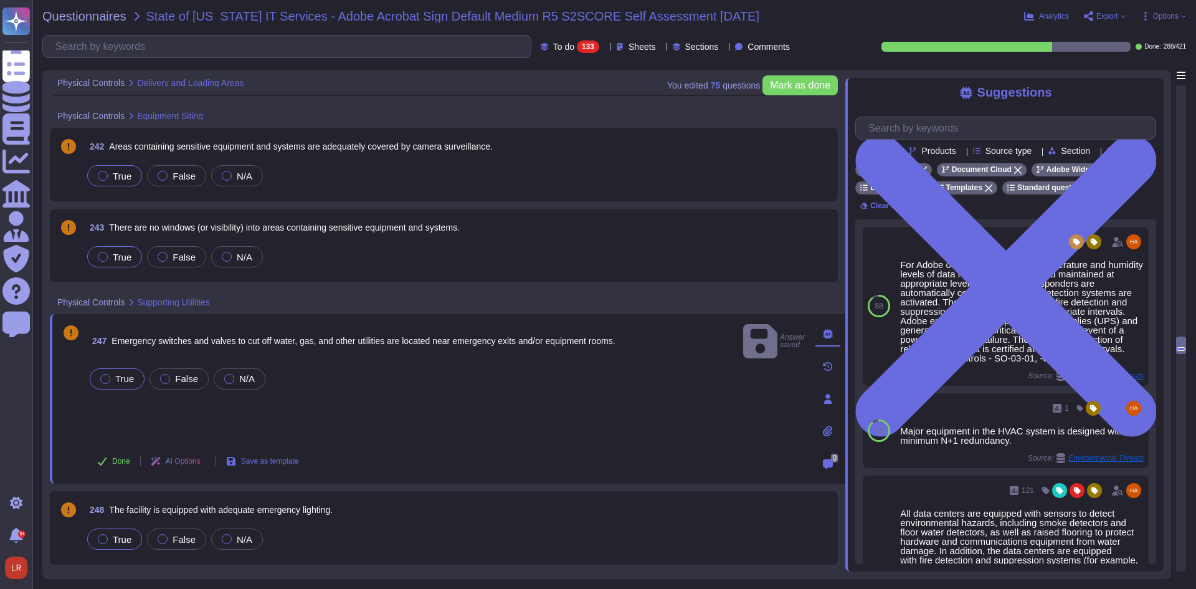
click at [122, 538] on span "True" at bounding box center [122, 539] width 19 height 11
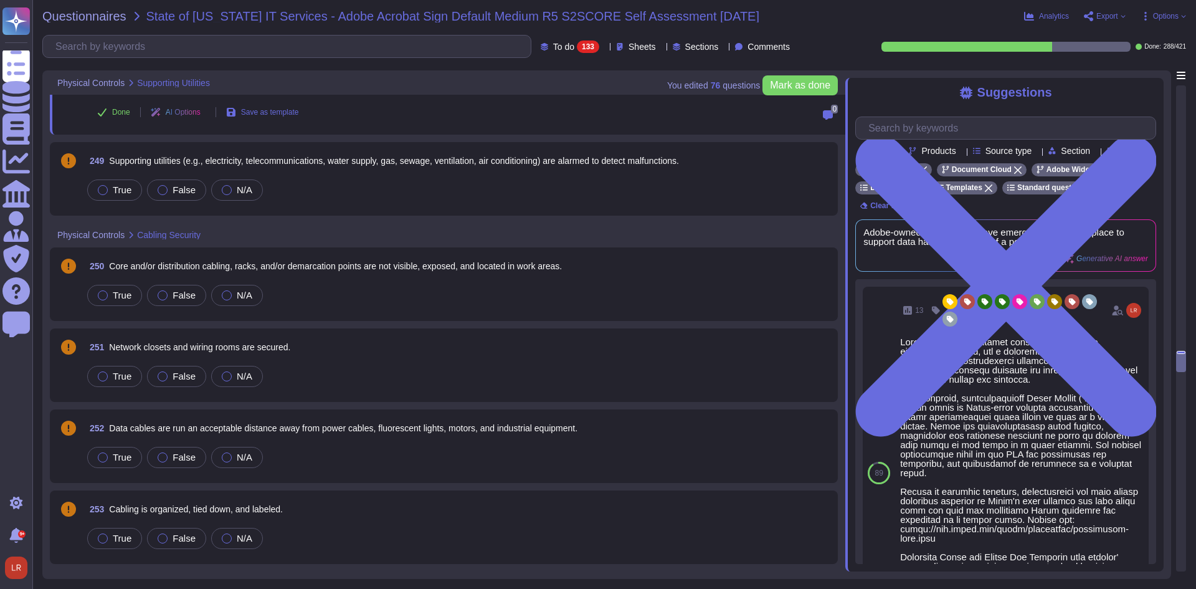
scroll to position [6647, 0]
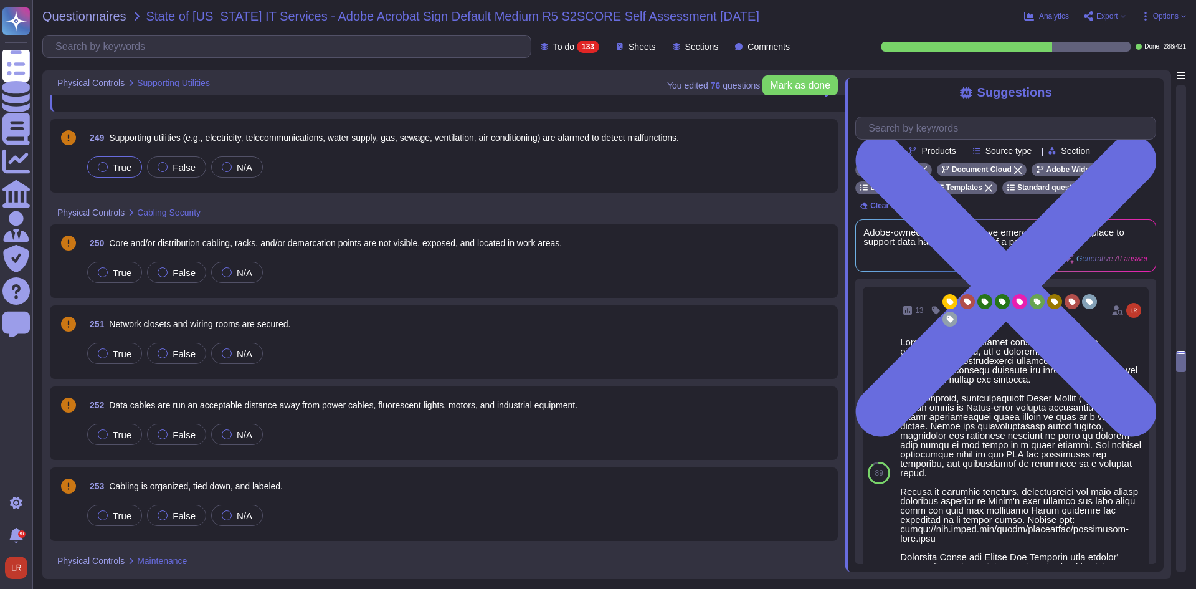
click at [125, 163] on span "True" at bounding box center [122, 167] width 19 height 11
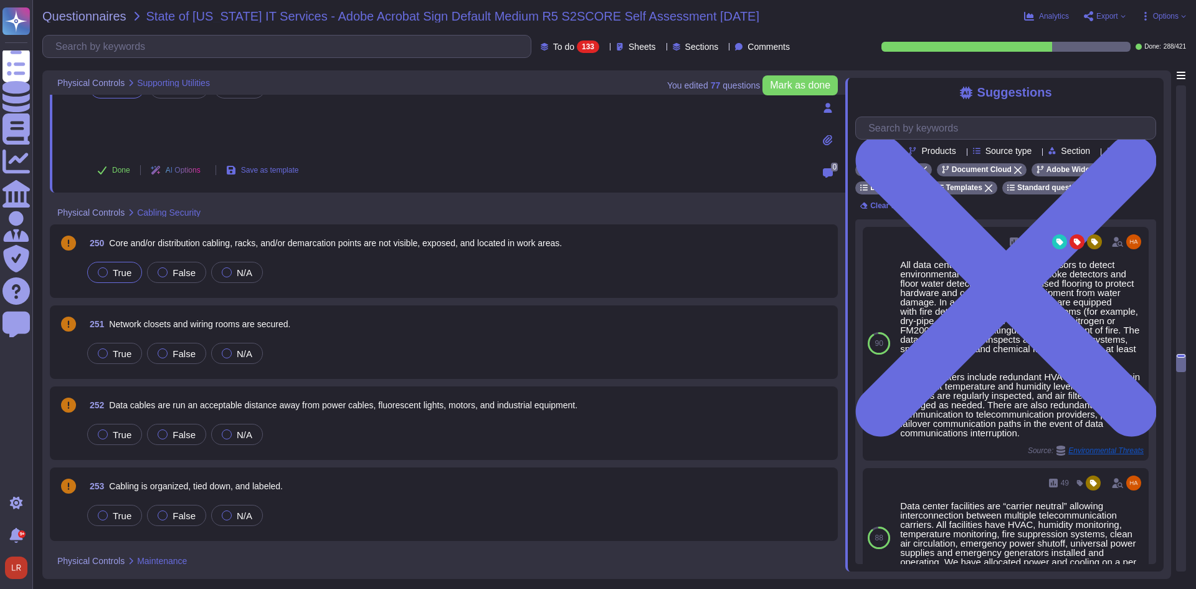
click at [125, 273] on span "True" at bounding box center [122, 272] width 19 height 11
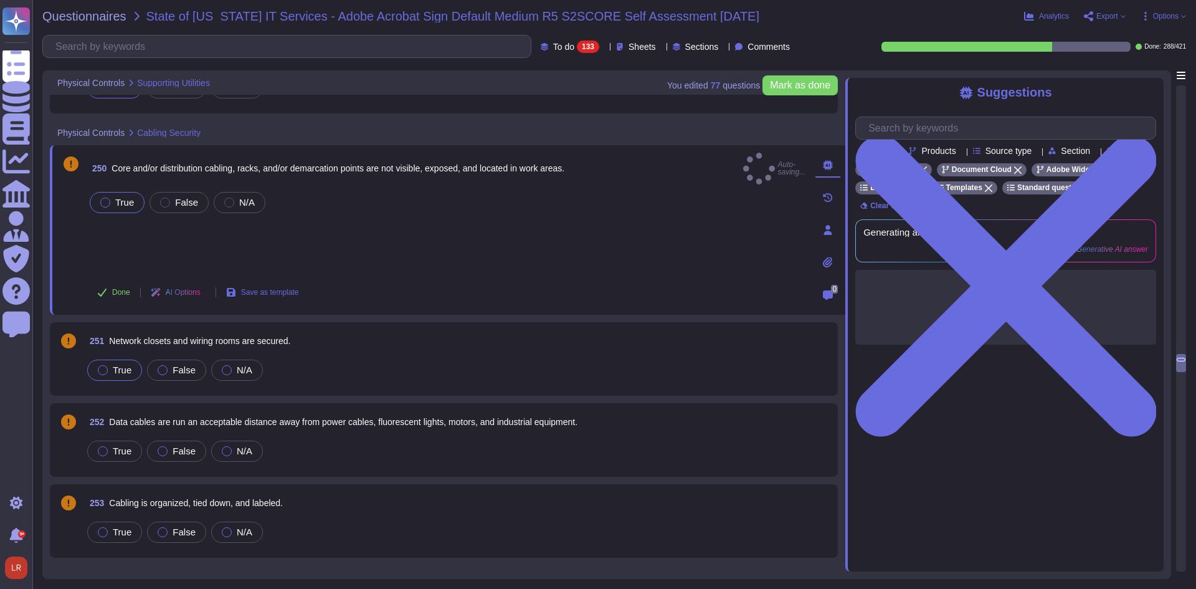
click at [116, 365] on span "True" at bounding box center [122, 370] width 19 height 11
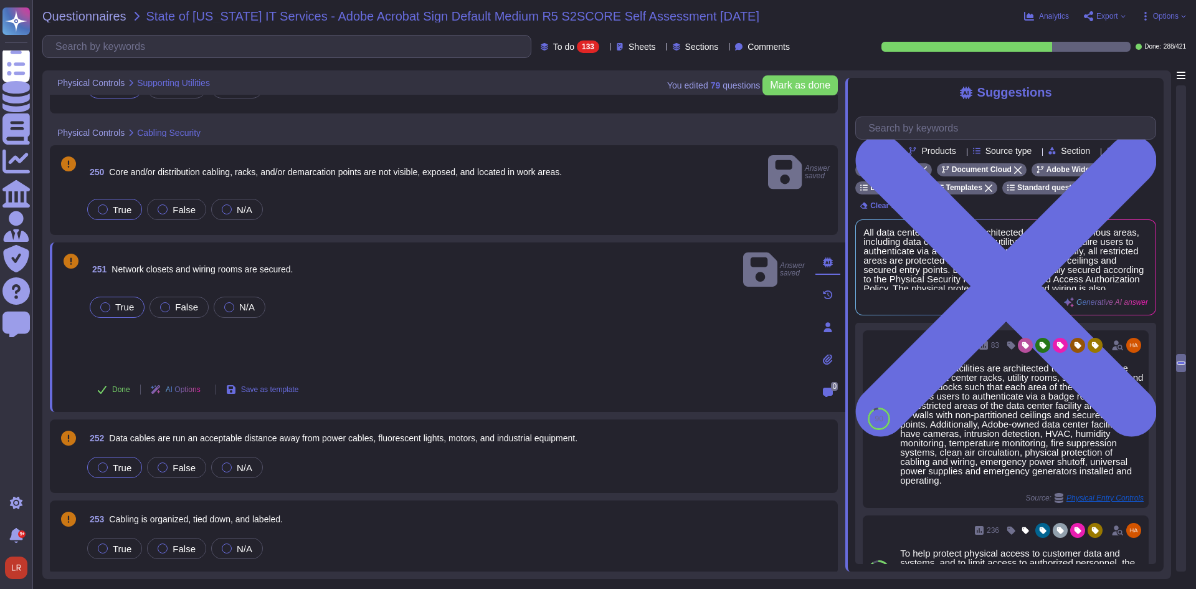
click at [117, 462] on span "True" at bounding box center [122, 467] width 19 height 11
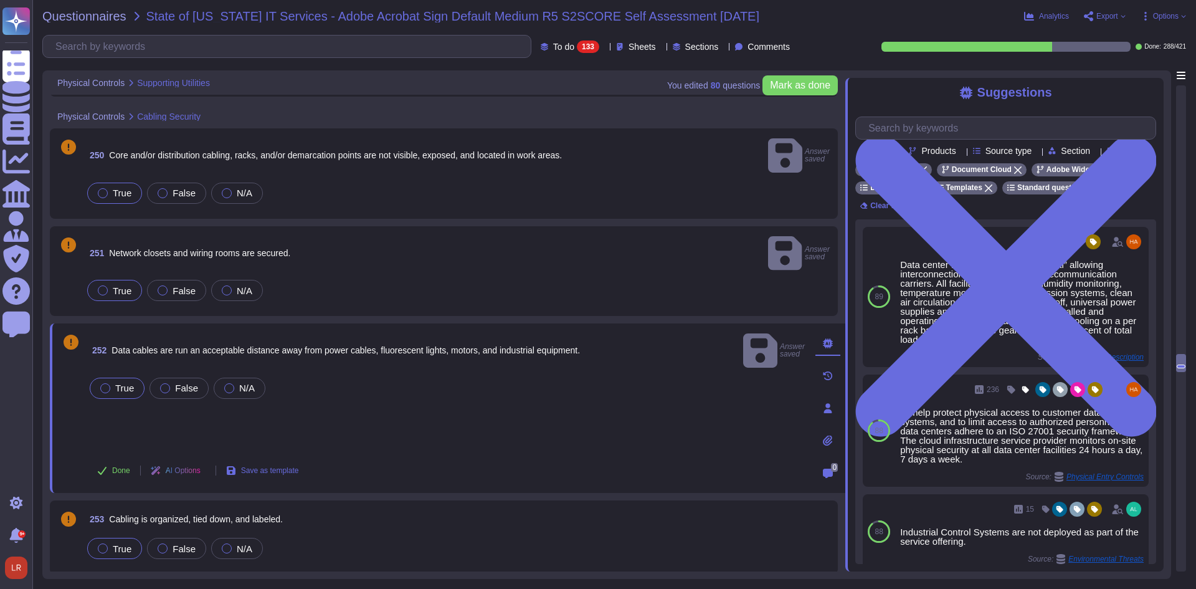
click at [126, 543] on span "True" at bounding box center [122, 548] width 19 height 11
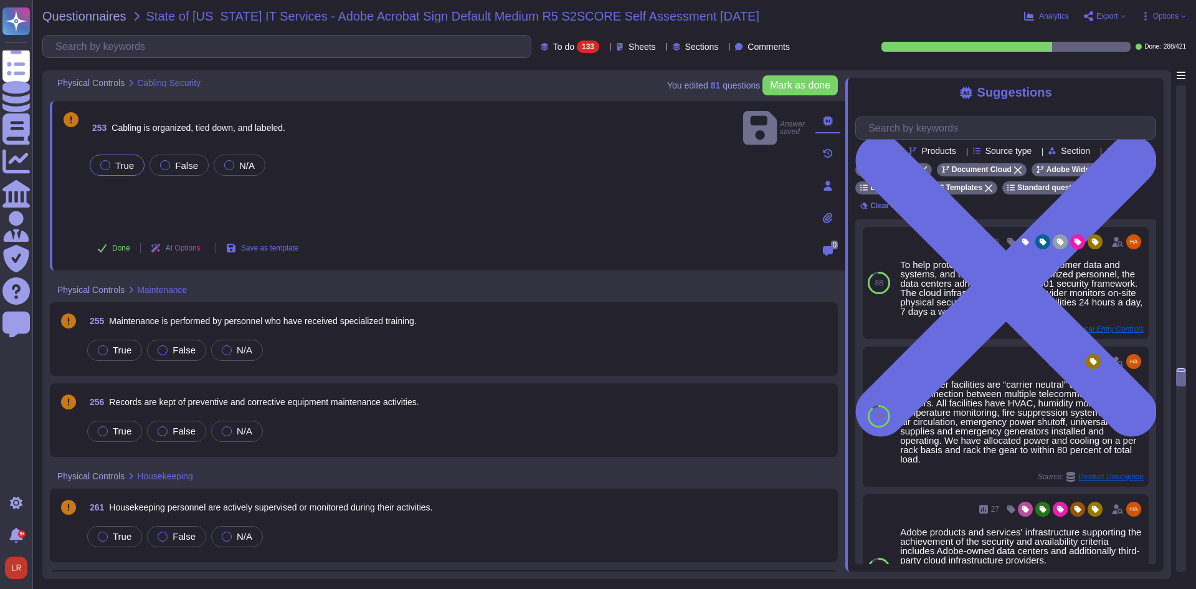
scroll to position [6958, 0]
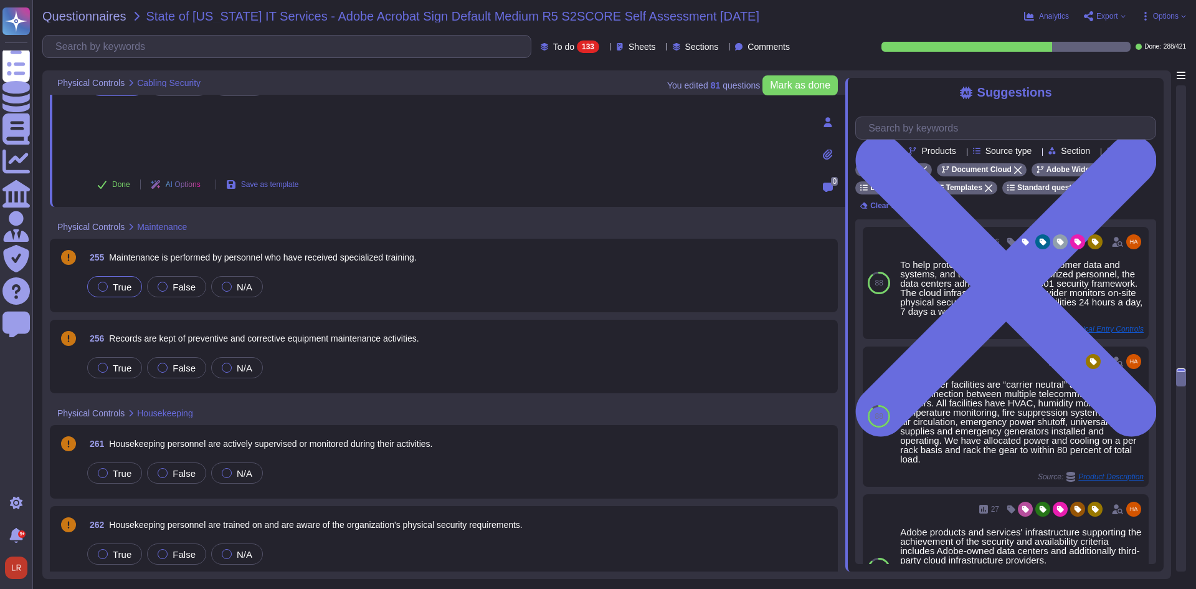
click at [128, 286] on span "True" at bounding box center [122, 287] width 19 height 11
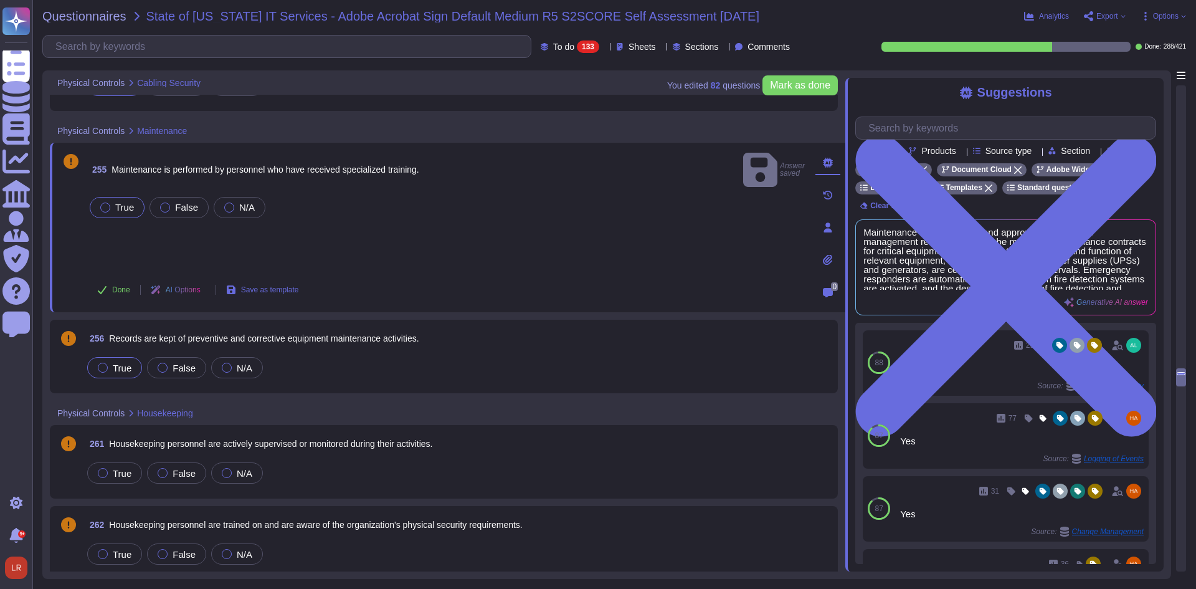
click at [124, 372] on span "True" at bounding box center [122, 368] width 19 height 11
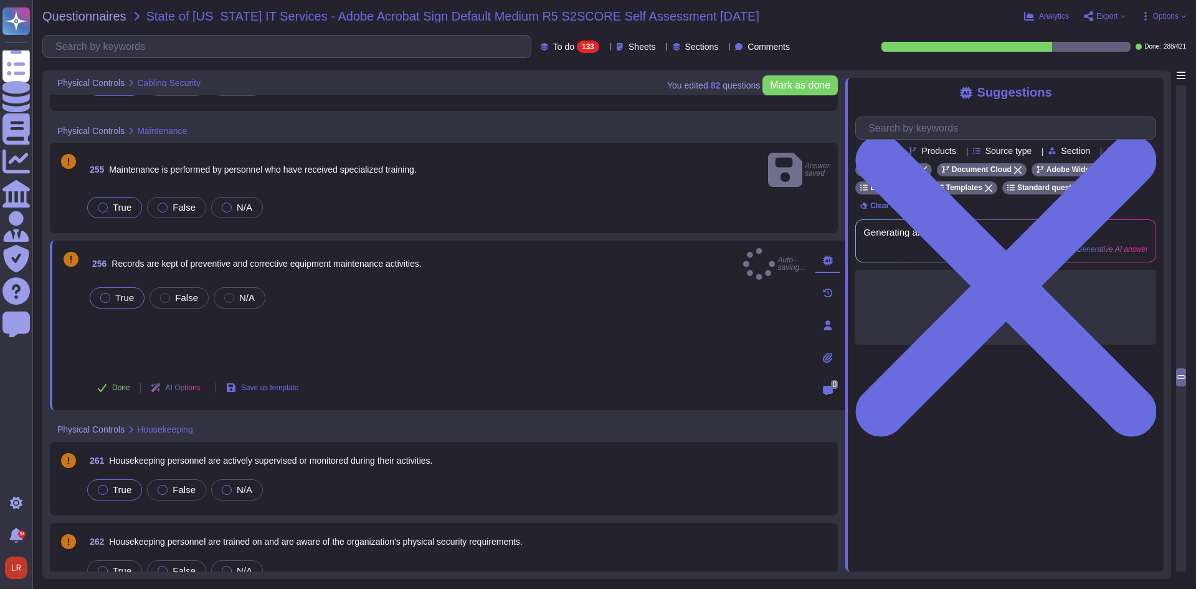
click at [126, 484] on span "True" at bounding box center [122, 489] width 19 height 11
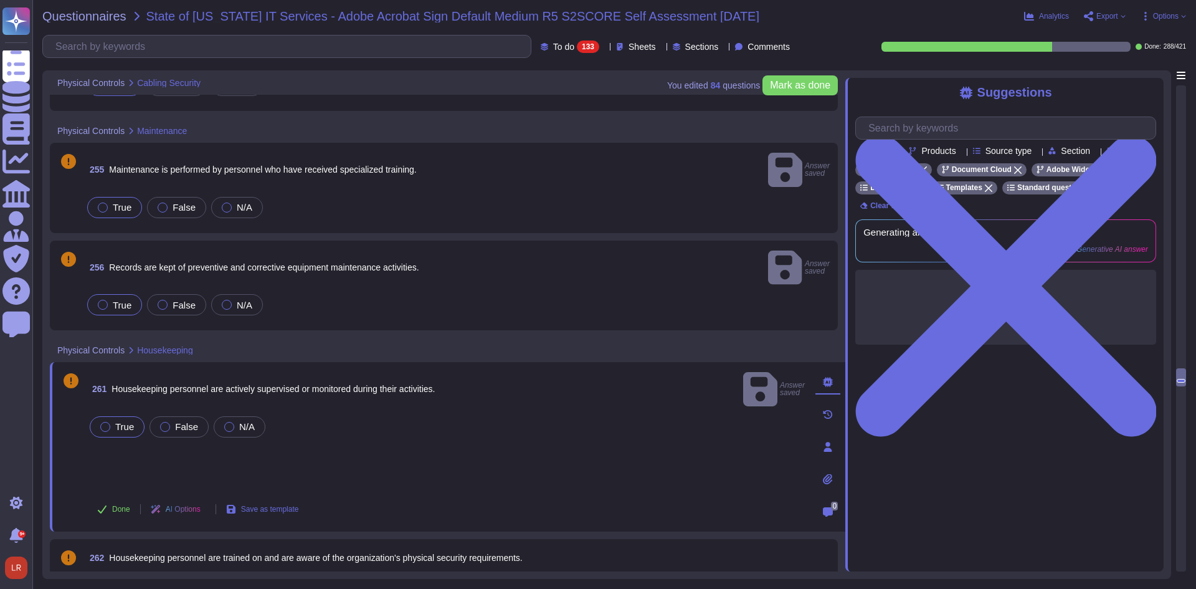
click at [118, 582] on span "True" at bounding box center [122, 587] width 19 height 11
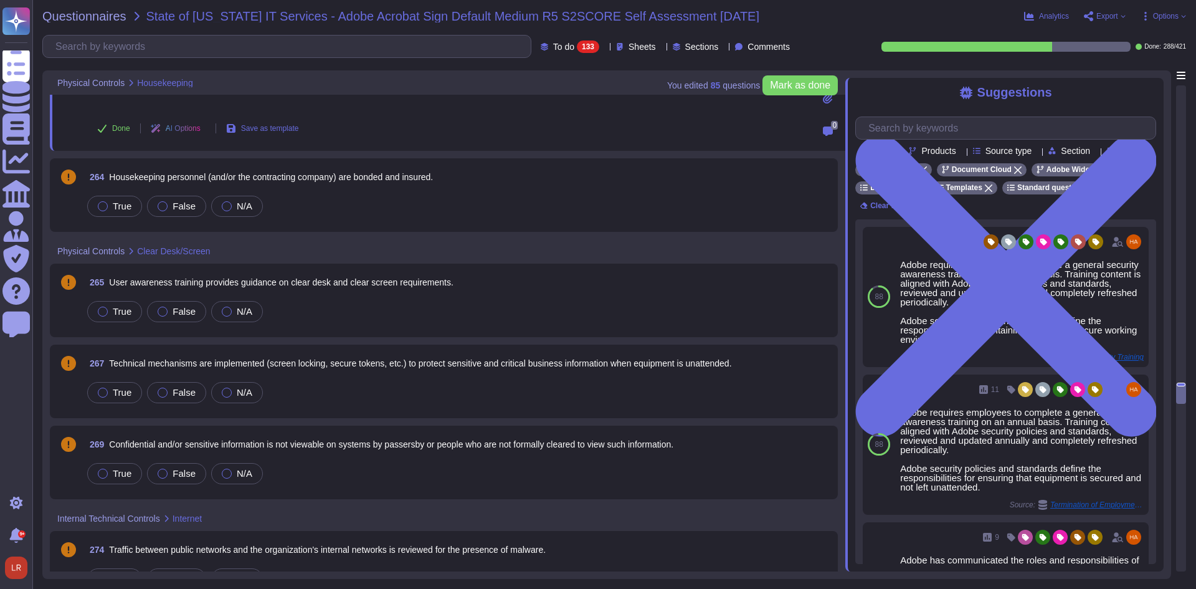
scroll to position [7373, 0]
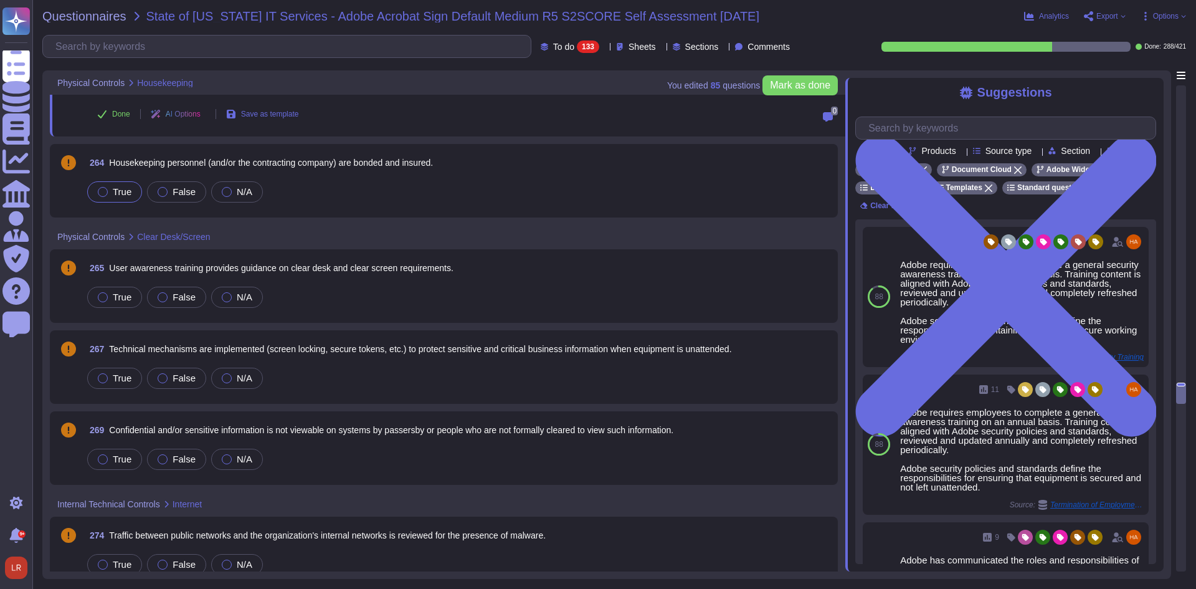
click at [122, 186] on span "True" at bounding box center [122, 191] width 19 height 11
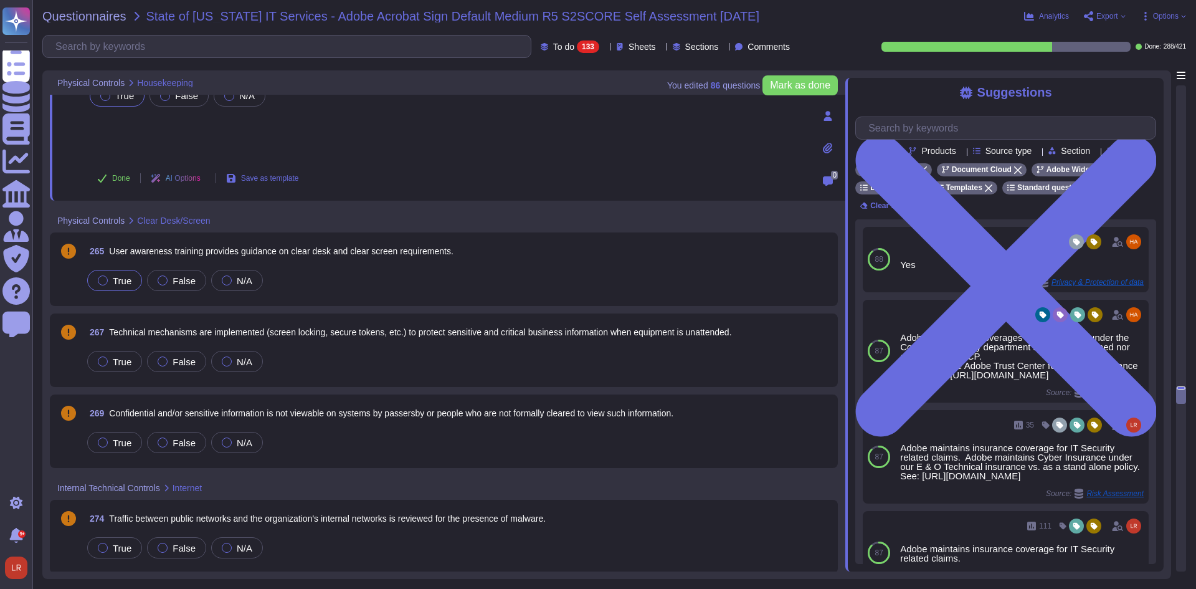
click at [123, 275] on span "True" at bounding box center [122, 280] width 19 height 11
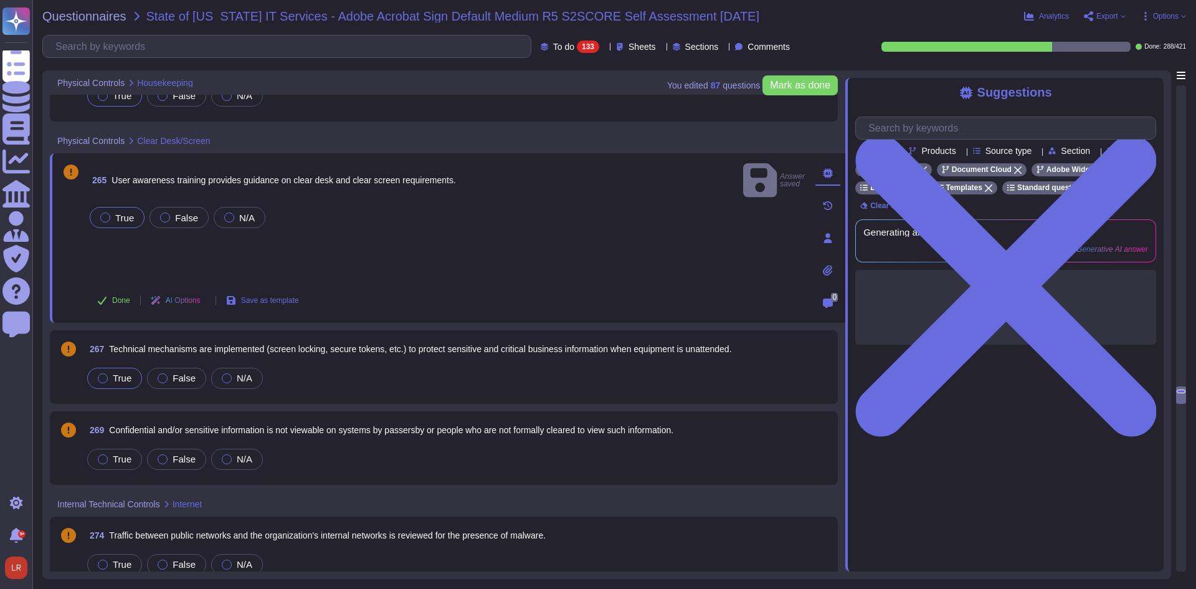
click at [117, 373] on span "True" at bounding box center [122, 378] width 19 height 11
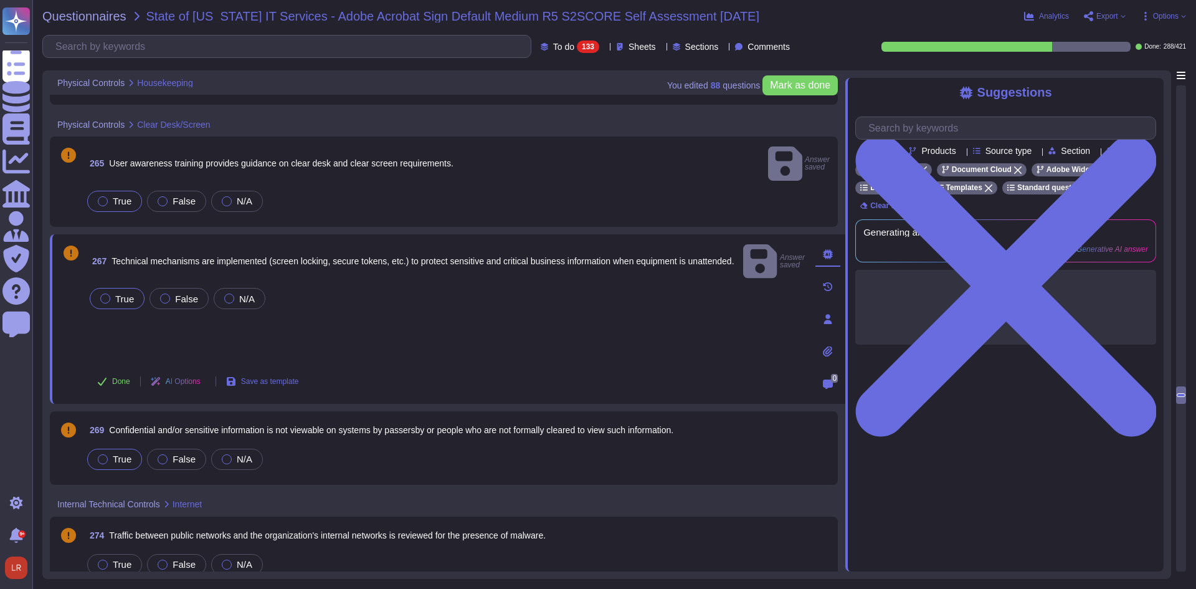
click at [117, 454] on span "True" at bounding box center [122, 459] width 19 height 11
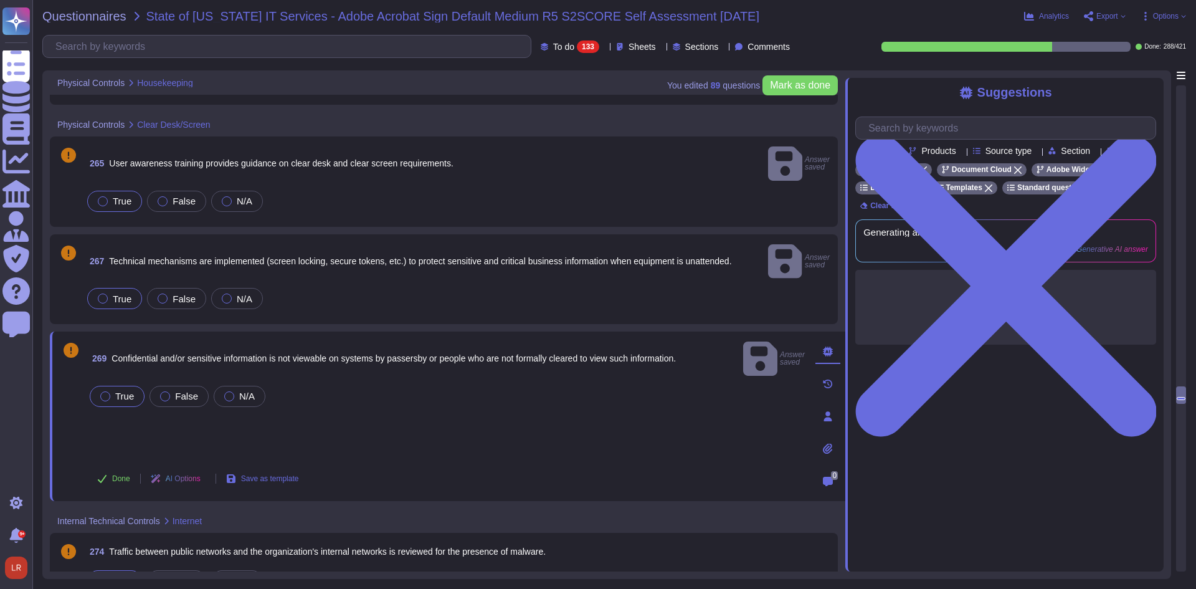
click at [120, 576] on span "True" at bounding box center [122, 581] width 19 height 11
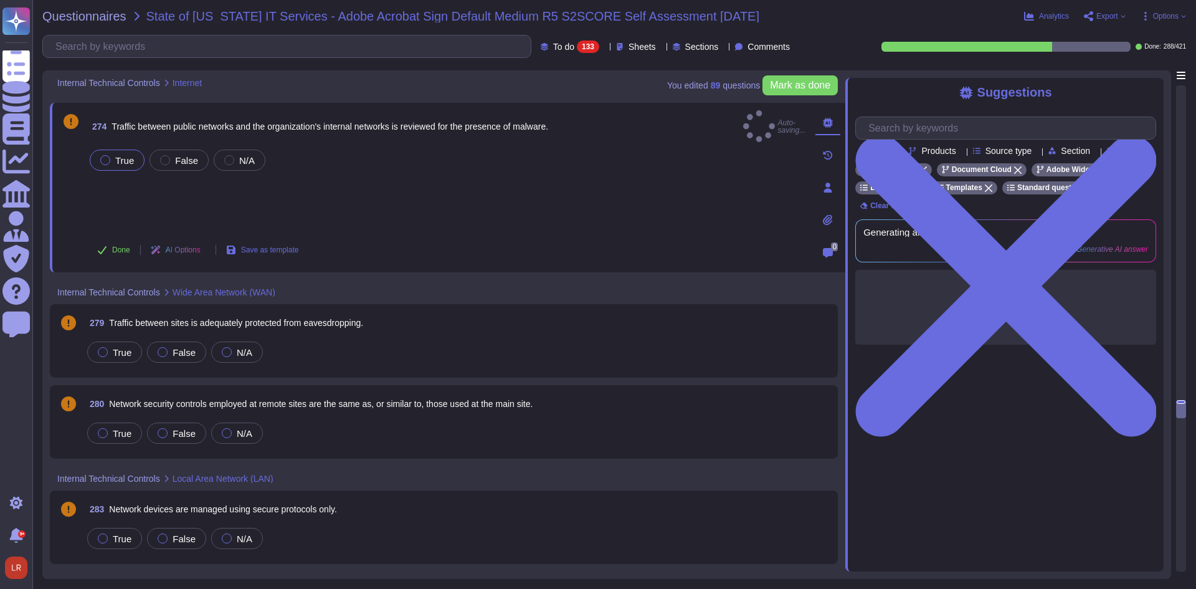
scroll to position [7685, 0]
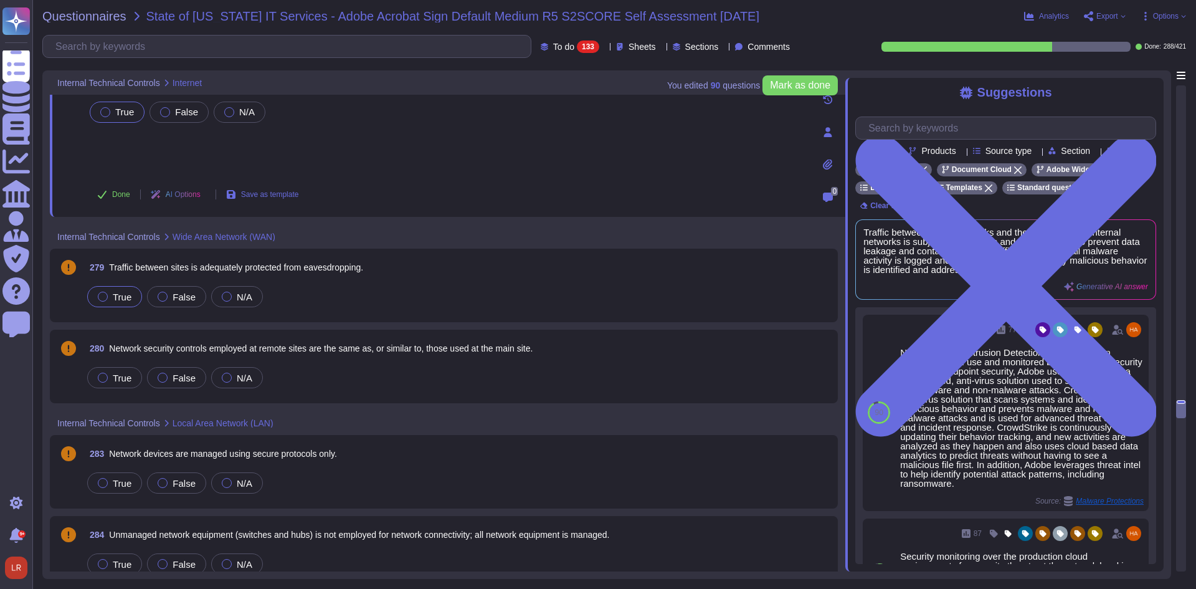
click at [125, 306] on div "True" at bounding box center [114, 296] width 55 height 21
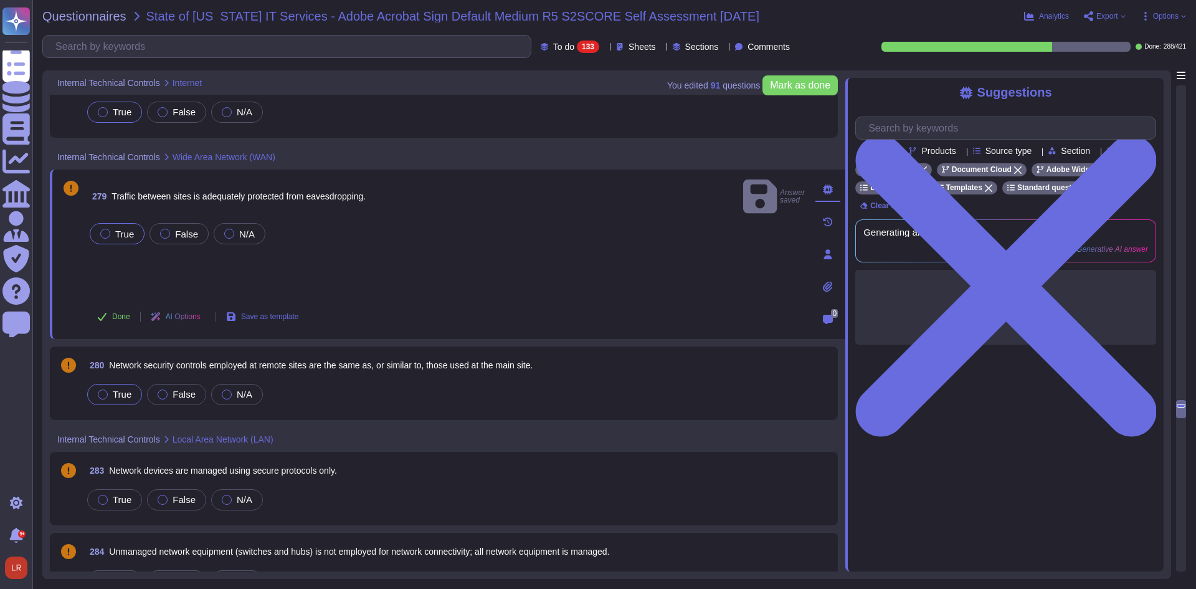
click at [120, 389] on span "True" at bounding box center [122, 394] width 19 height 11
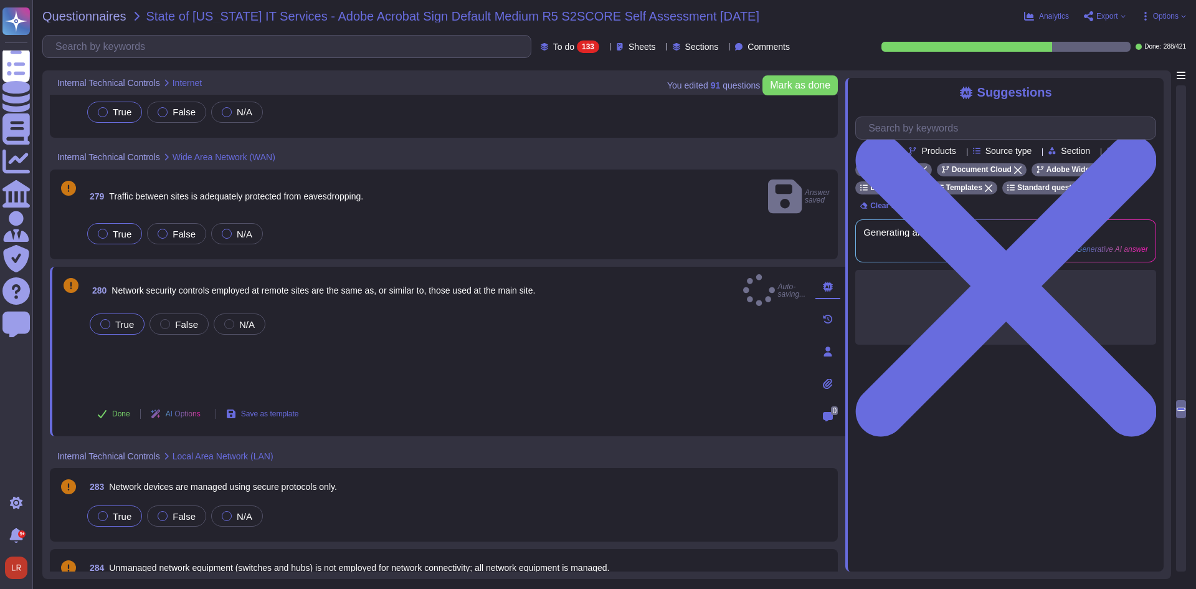
click at [125, 511] on span "True" at bounding box center [122, 516] width 19 height 11
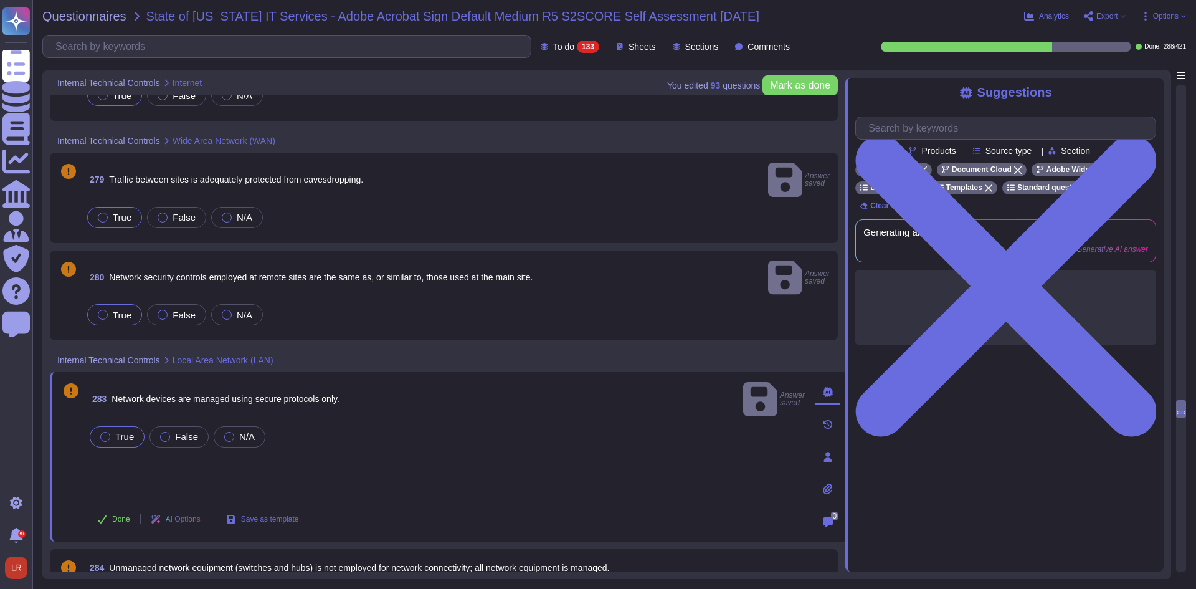
click at [126, 588] on span "True" at bounding box center [122, 597] width 19 height 11
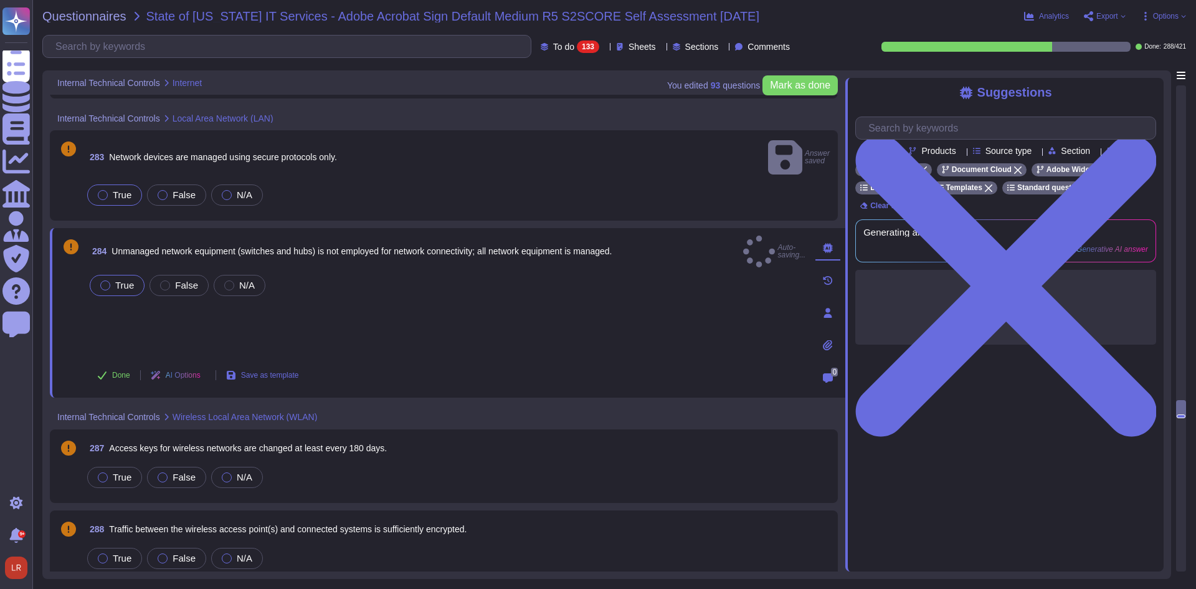
scroll to position [8100, 0]
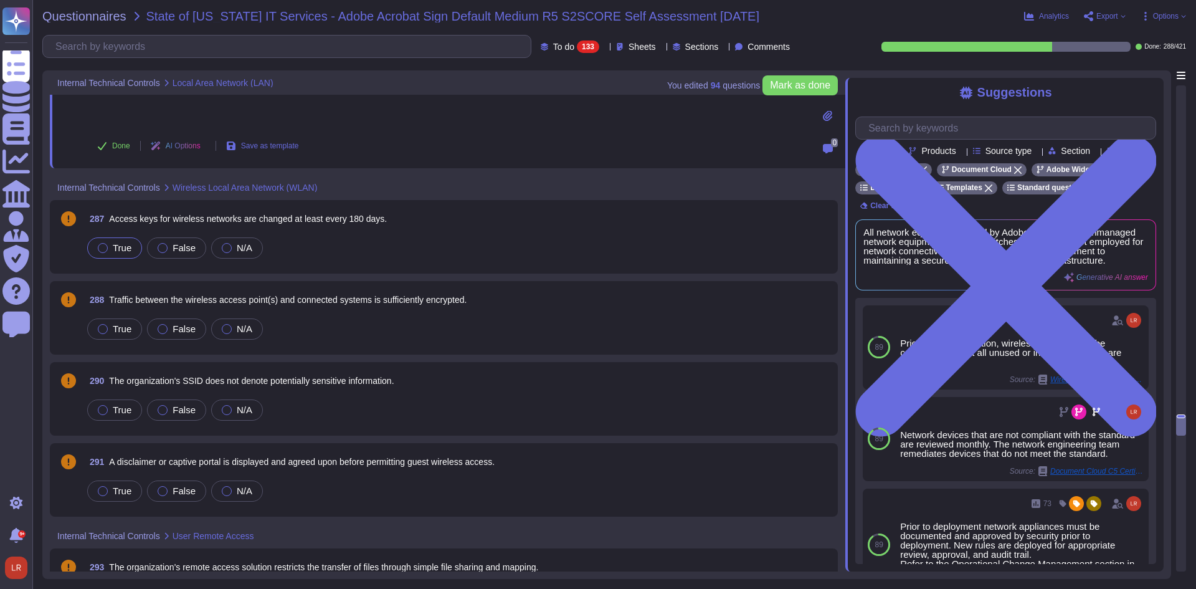
click at [128, 242] on span "True" at bounding box center [122, 247] width 19 height 11
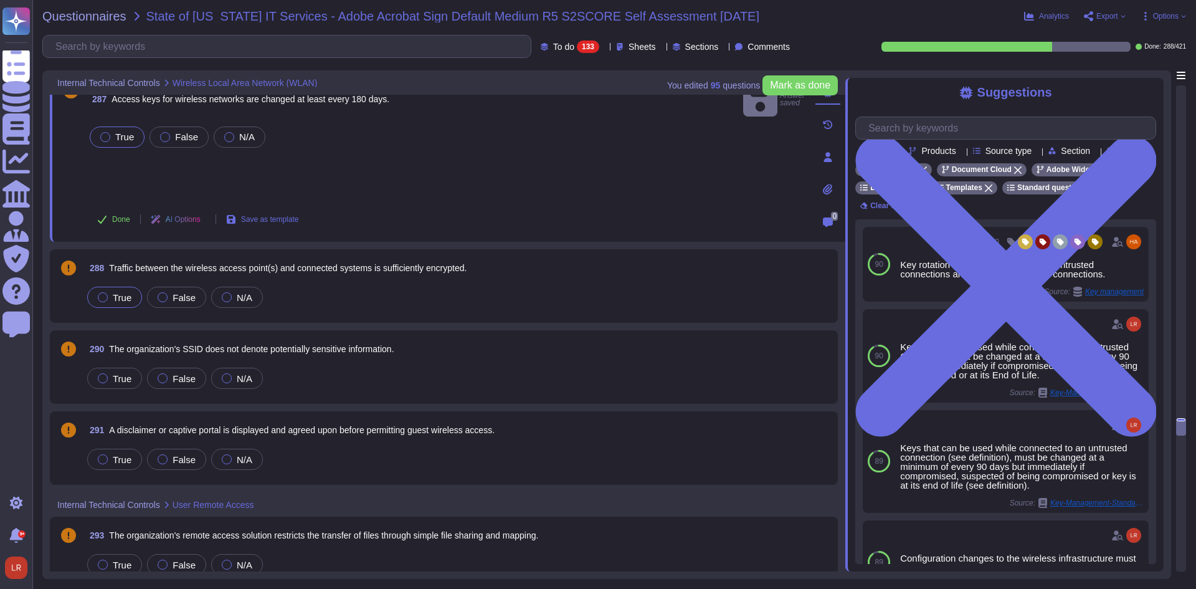
click at [126, 298] on span "True" at bounding box center [122, 297] width 19 height 11
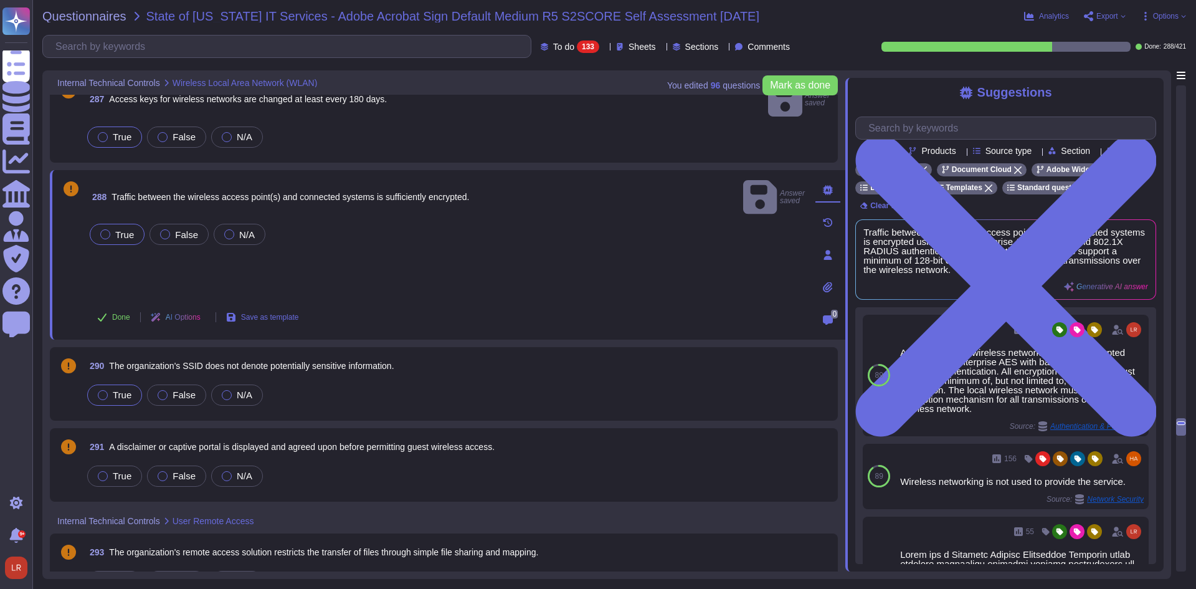
click at [120, 389] on span "True" at bounding box center [122, 394] width 19 height 11
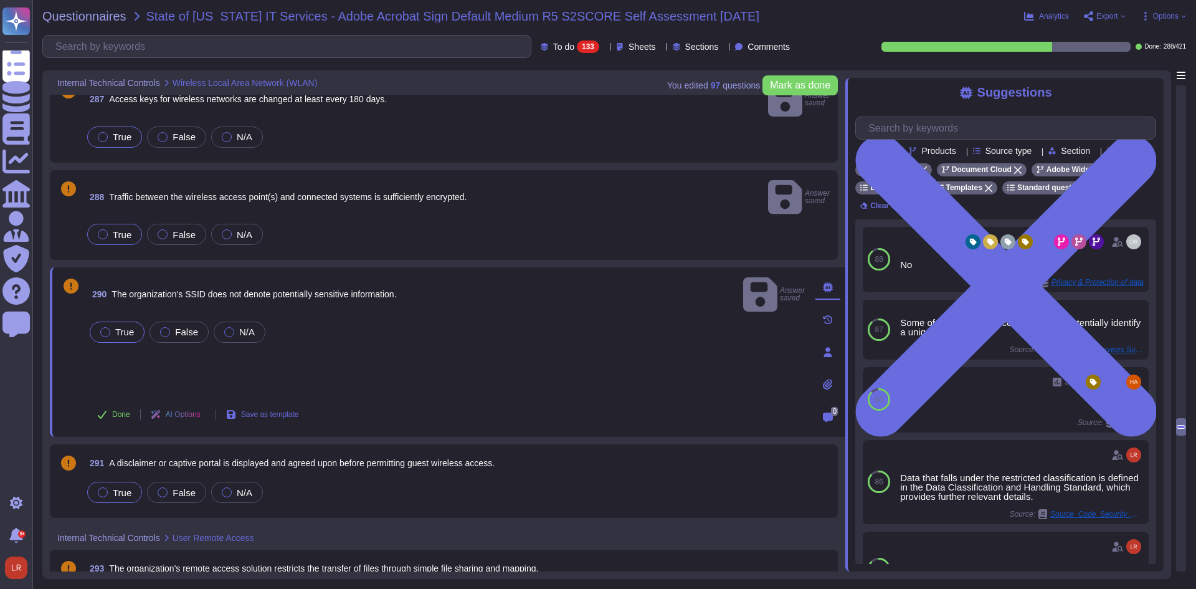
click at [128, 487] on span "True" at bounding box center [122, 492] width 19 height 11
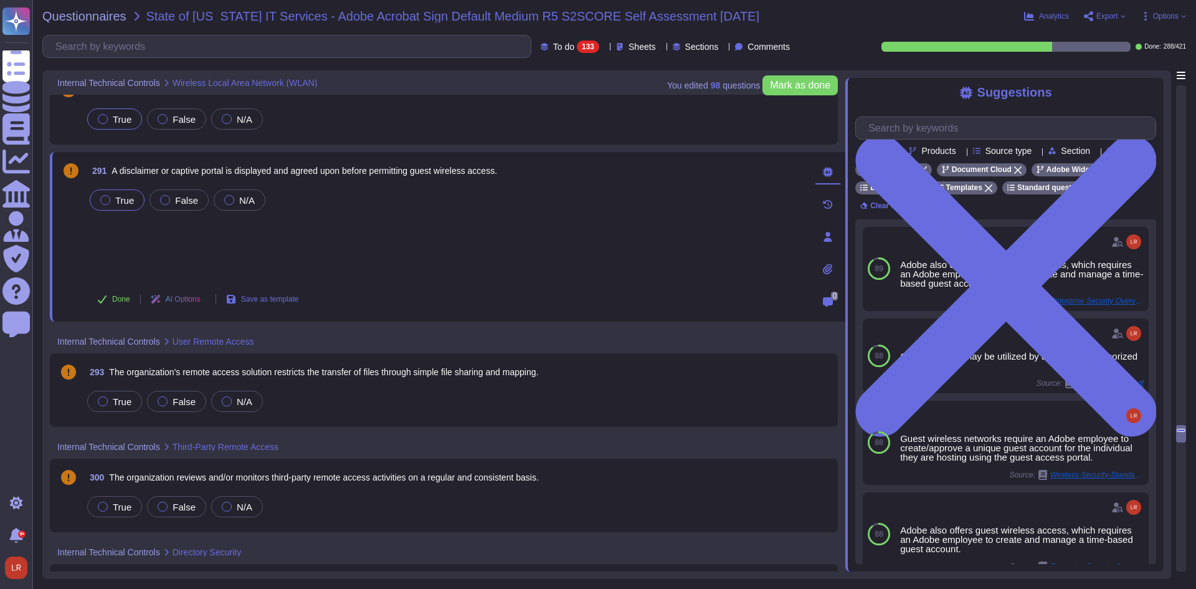
scroll to position [8308, 0]
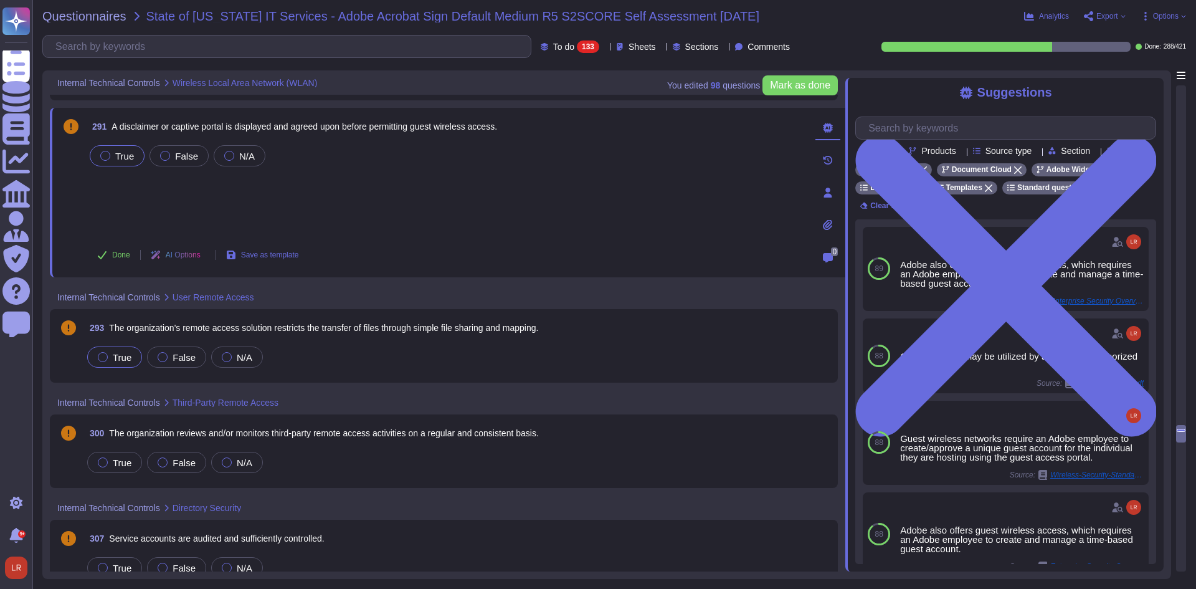
click at [122, 355] on span "True" at bounding box center [122, 357] width 19 height 11
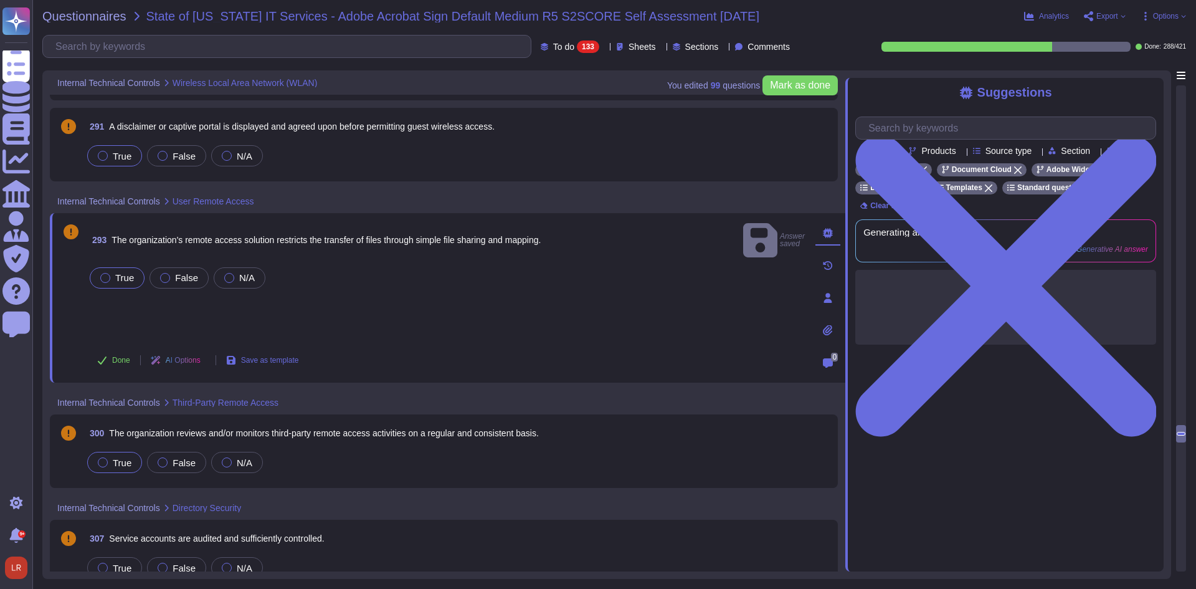
click at [120, 462] on span "True" at bounding box center [122, 462] width 19 height 11
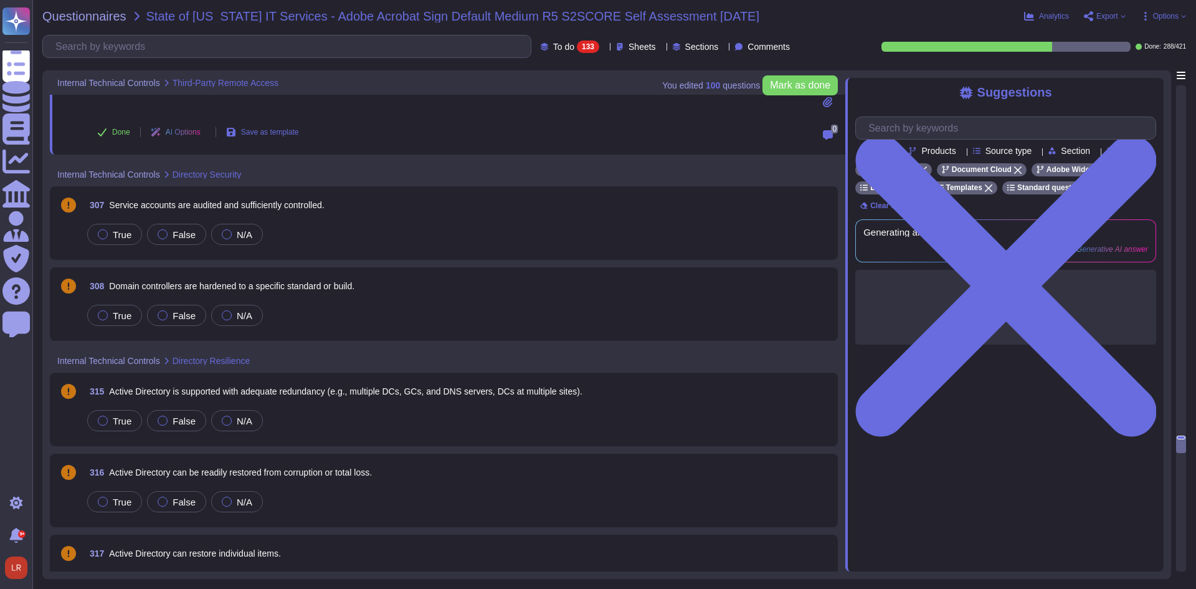
scroll to position [8619, 0]
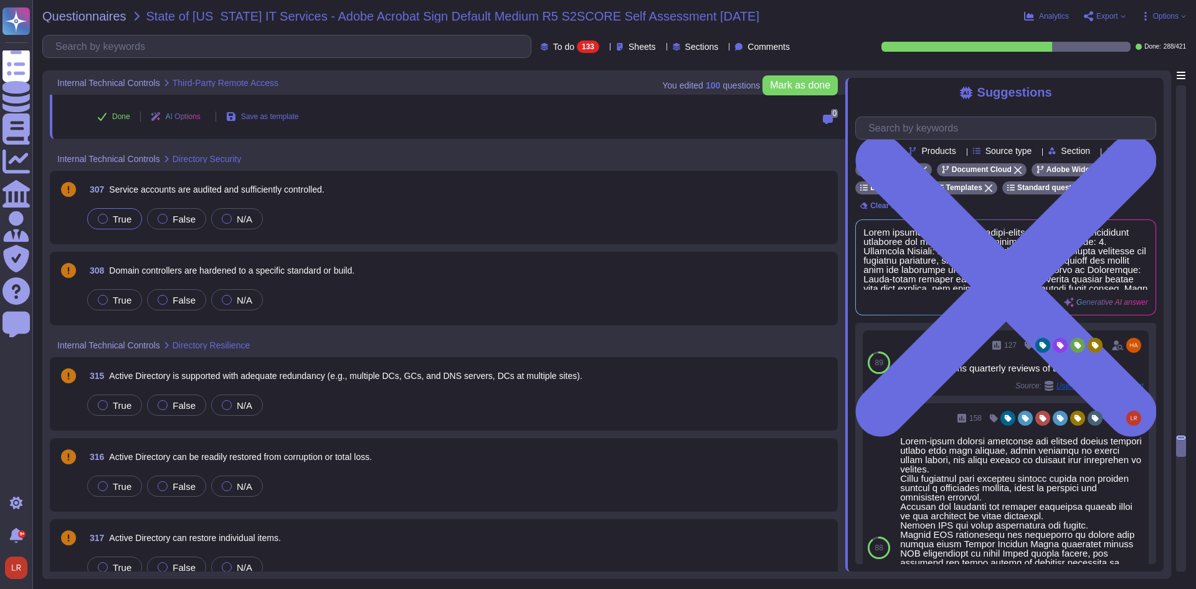
click at [121, 219] on span "True" at bounding box center [122, 219] width 19 height 11
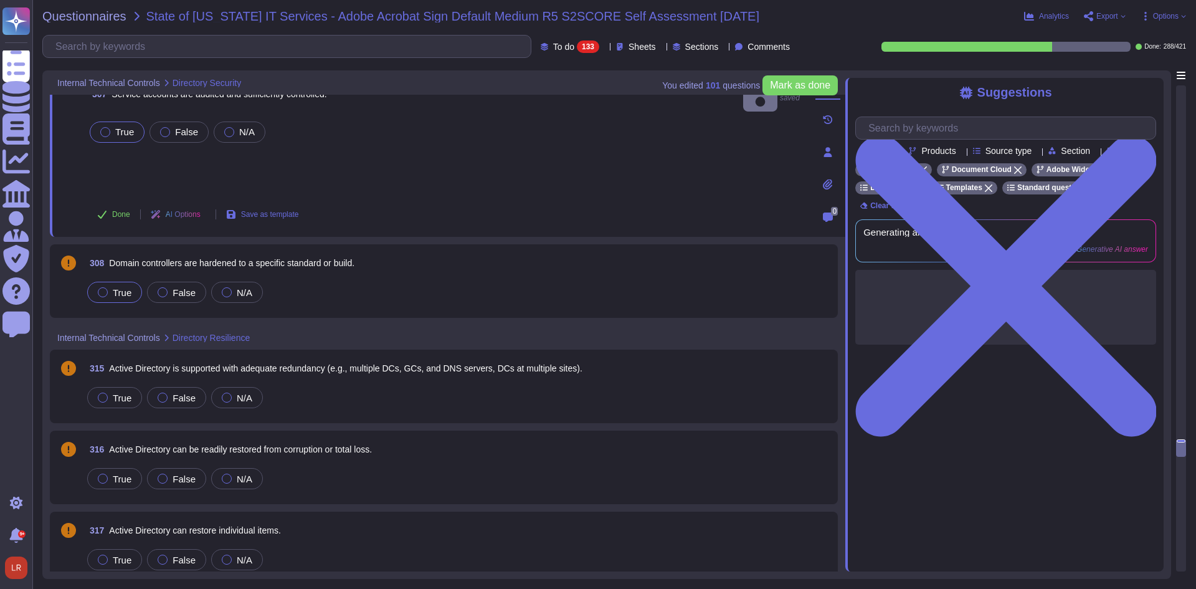
click at [125, 297] on span "True" at bounding box center [122, 292] width 19 height 11
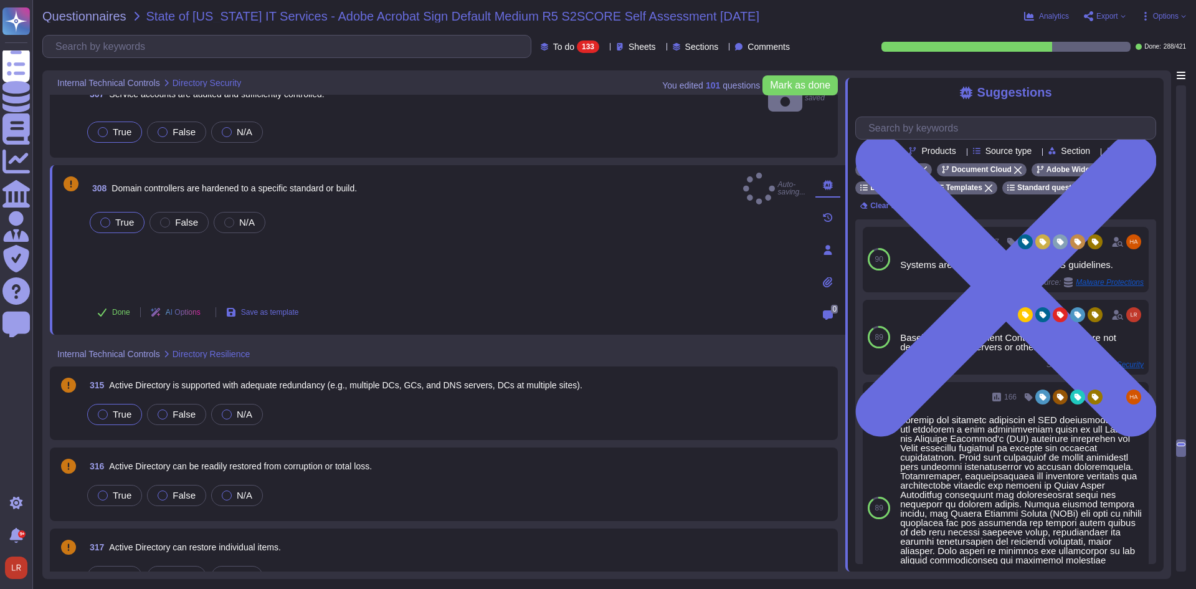
click at [131, 404] on div "True" at bounding box center [114, 414] width 55 height 21
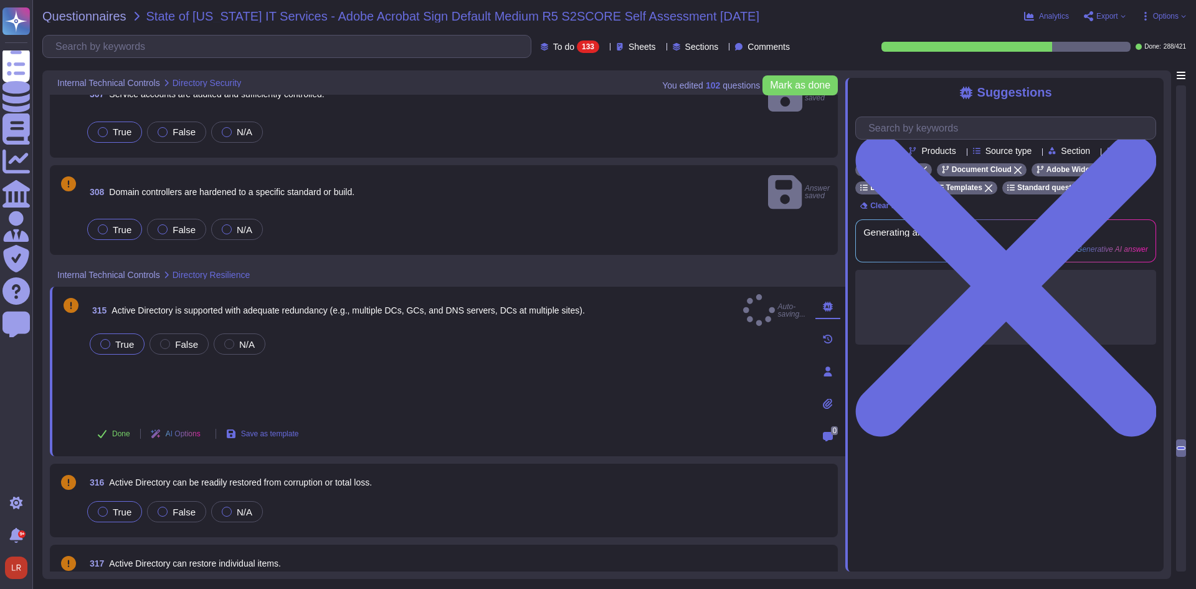
click at [123, 507] on span "True" at bounding box center [122, 512] width 19 height 11
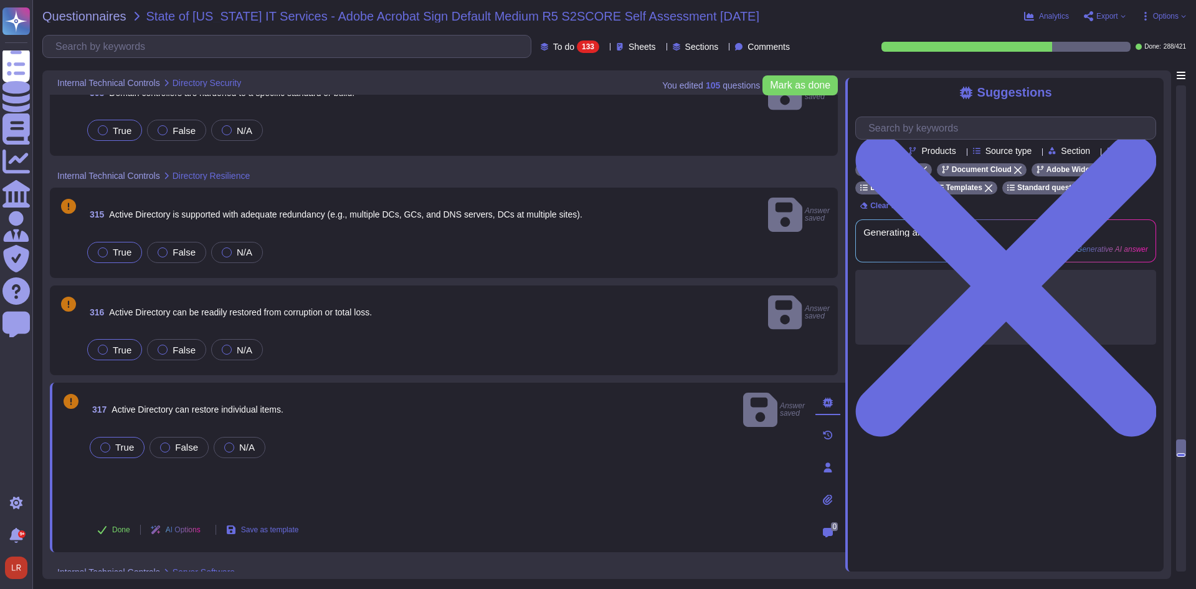
scroll to position [9035, 0]
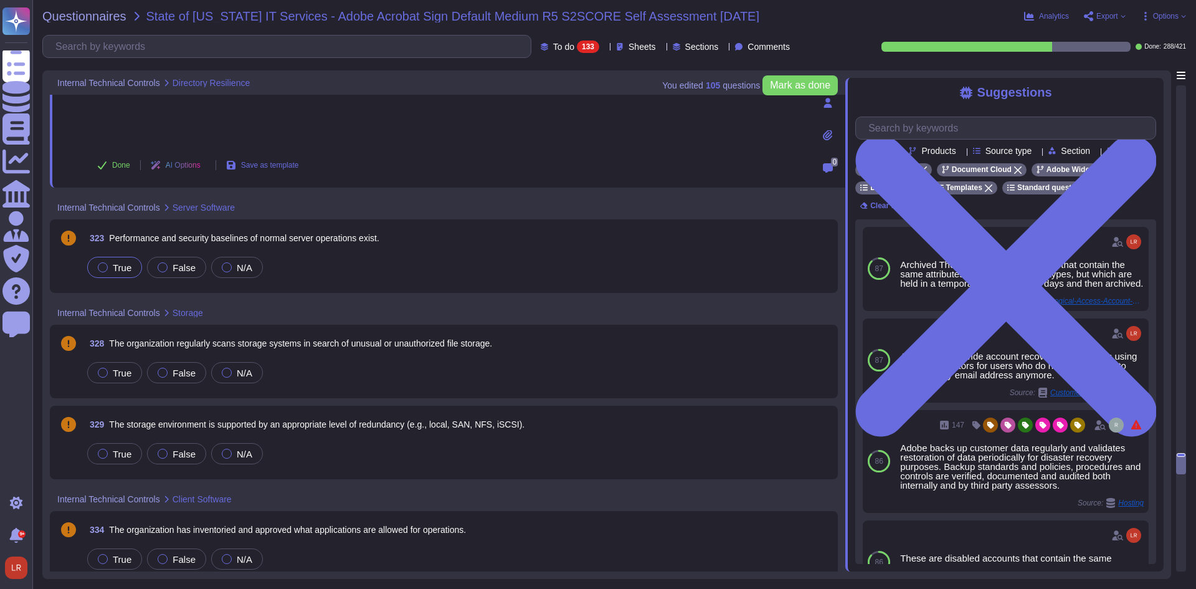
click at [119, 262] on span "True" at bounding box center [122, 267] width 19 height 11
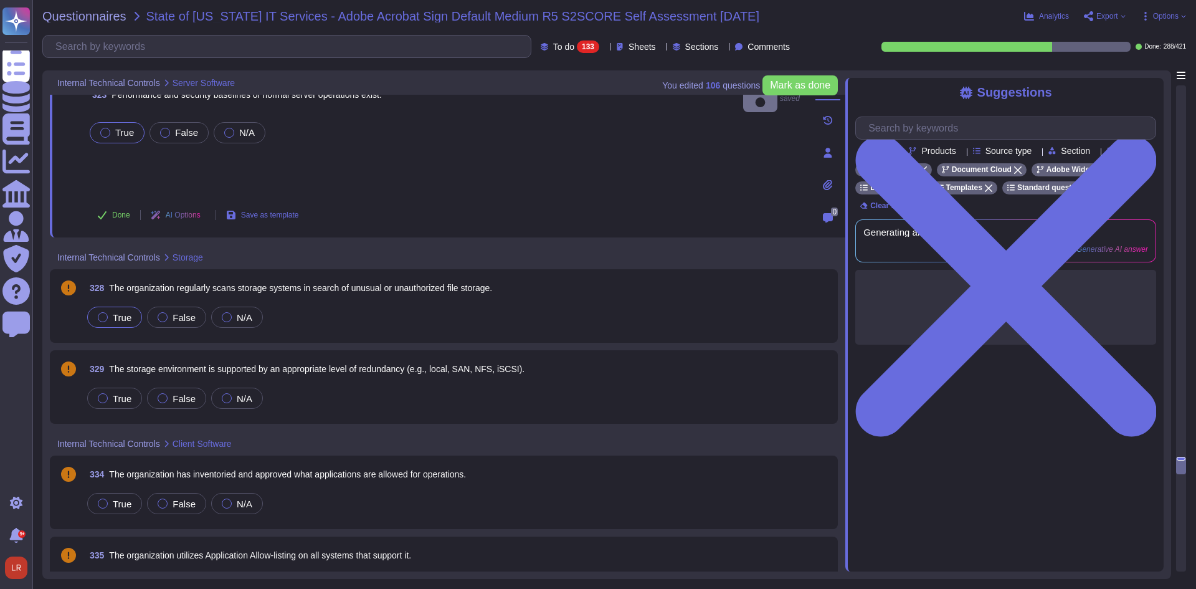
click at [118, 318] on span "True" at bounding box center [122, 317] width 19 height 11
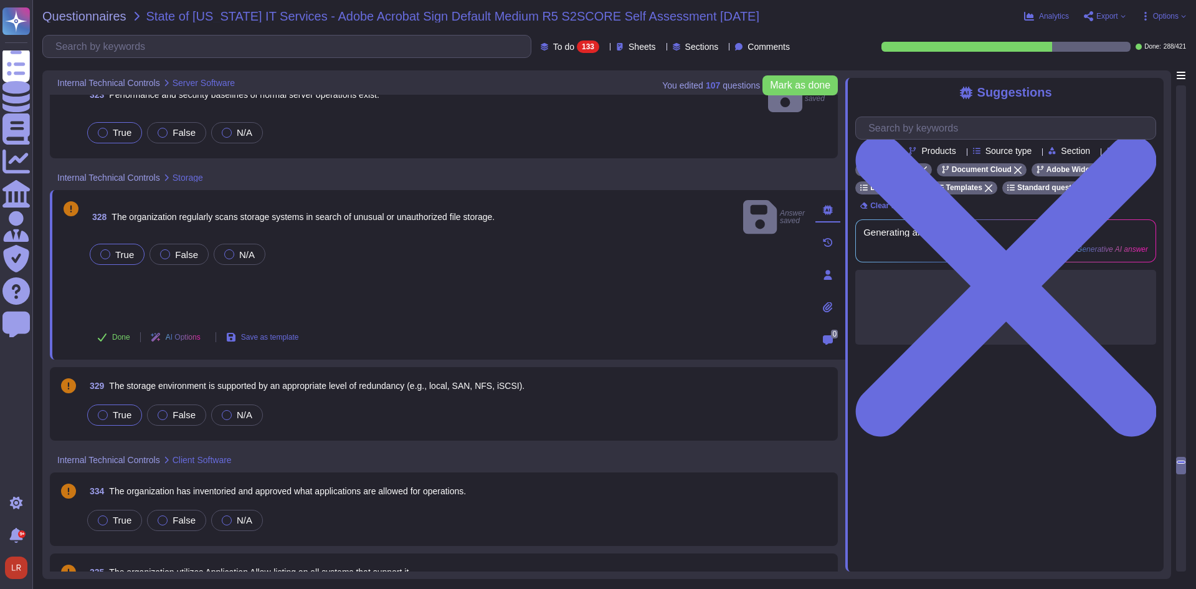
click at [121, 409] on span "True" at bounding box center [122, 414] width 19 height 11
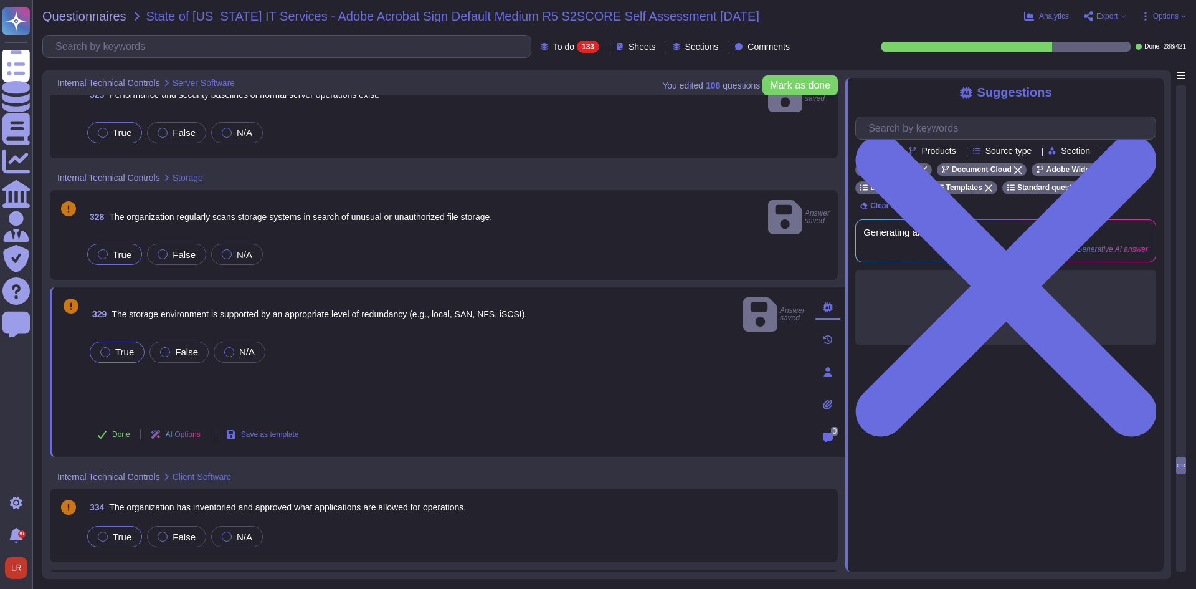
click at [123, 532] on span "True" at bounding box center [122, 537] width 19 height 11
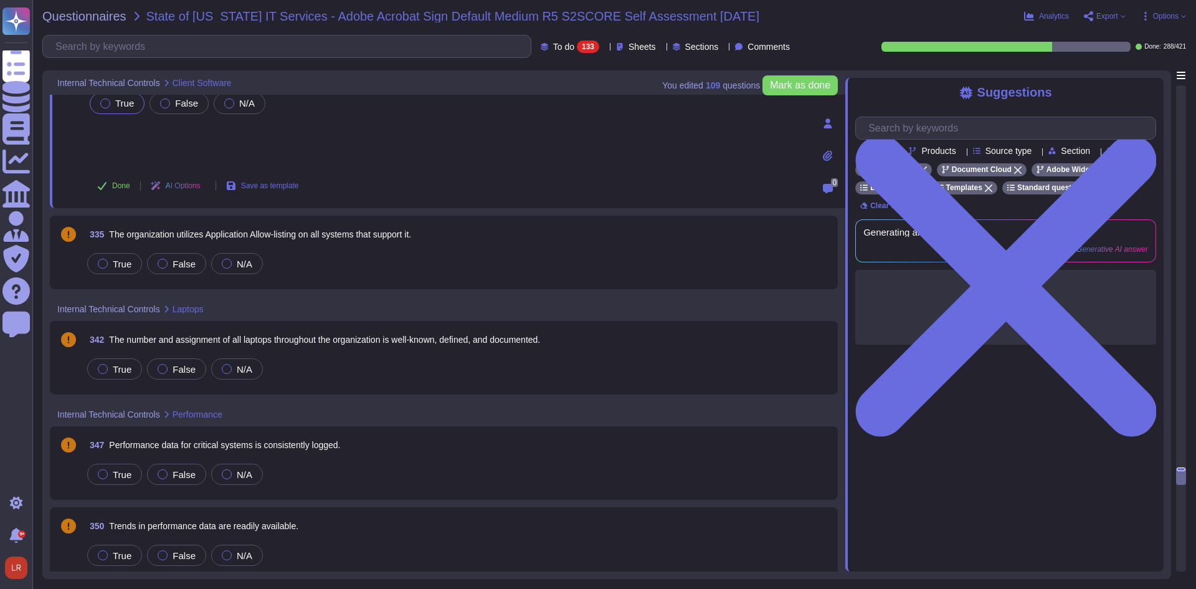
scroll to position [9347, 0]
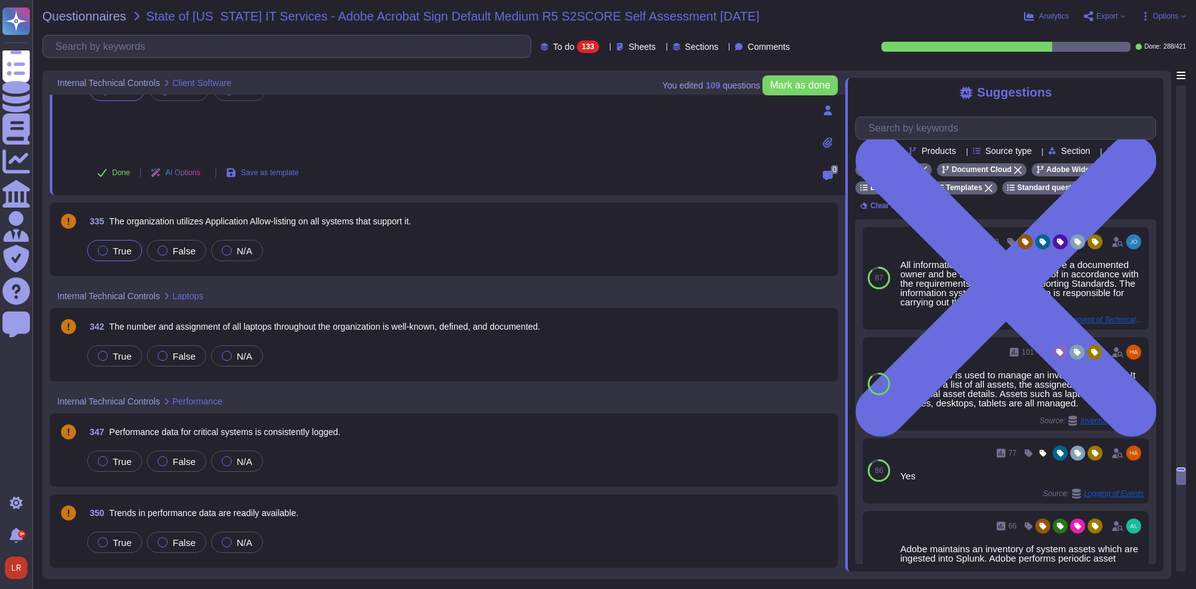
click at [120, 249] on span "True" at bounding box center [122, 251] width 19 height 11
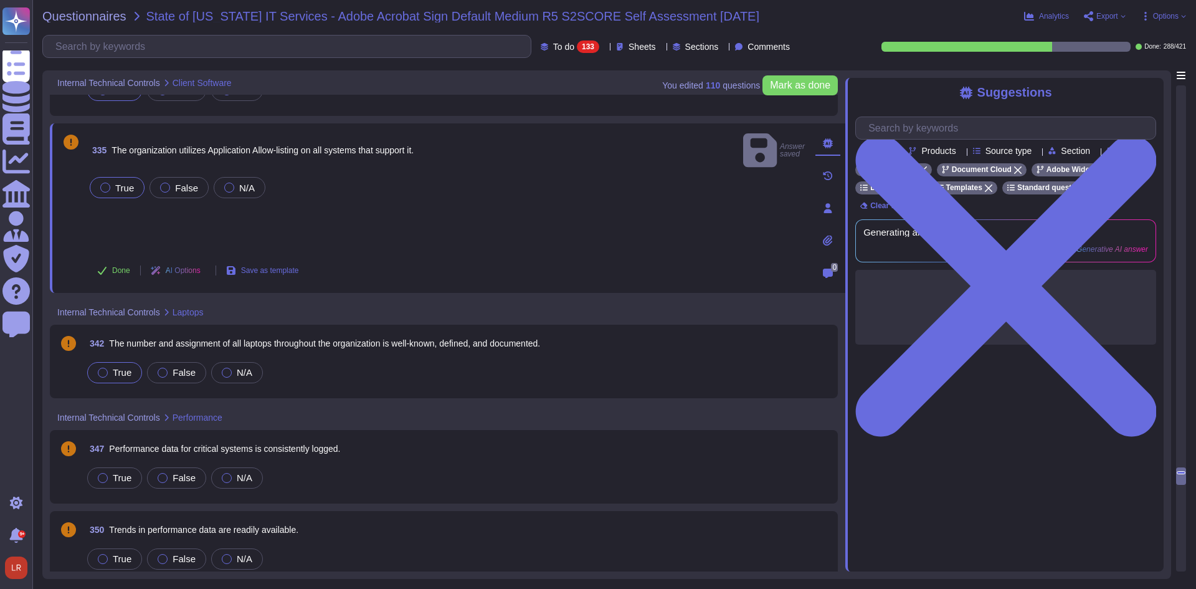
click at [119, 367] on span "True" at bounding box center [122, 372] width 19 height 11
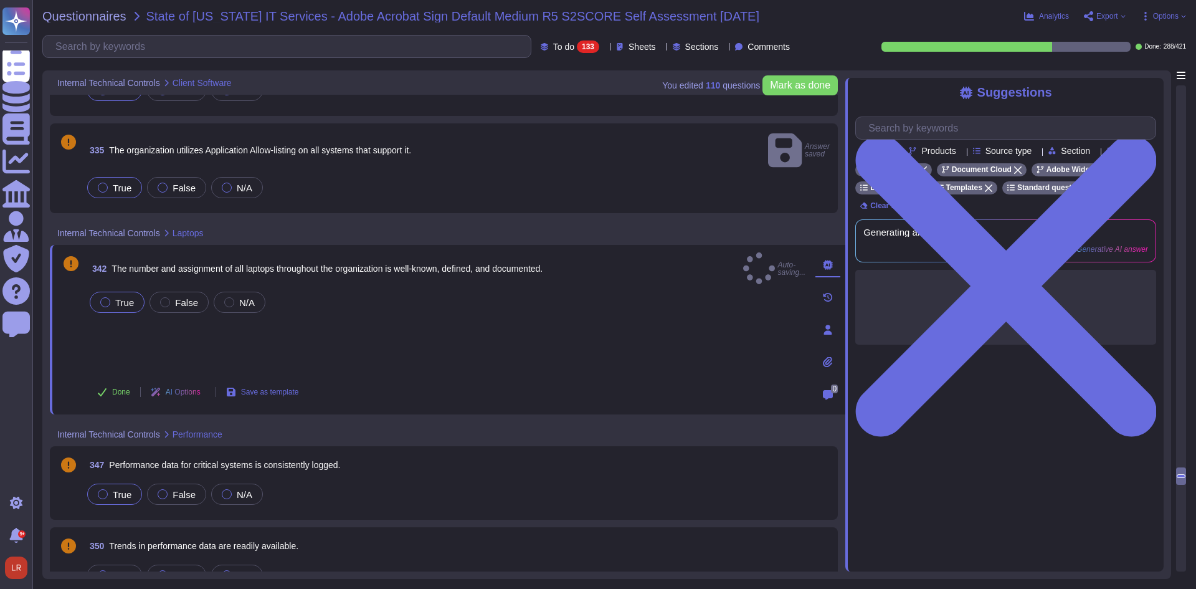
click at [120, 489] on span "True" at bounding box center [122, 494] width 19 height 11
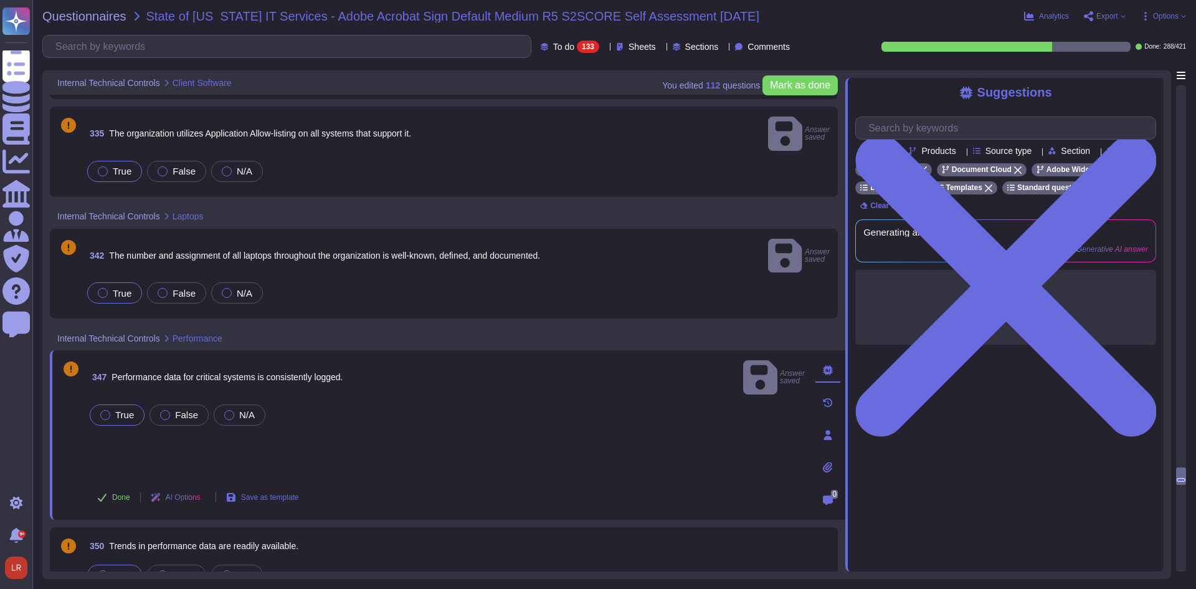
click at [117, 570] on span "True" at bounding box center [122, 575] width 19 height 11
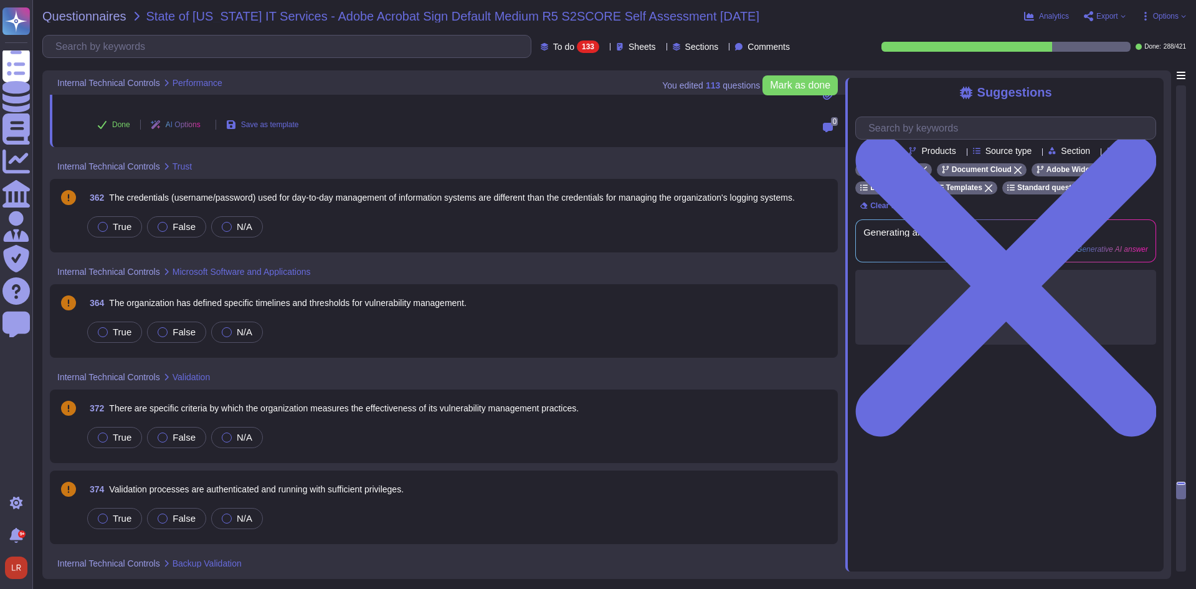
scroll to position [9762, 0]
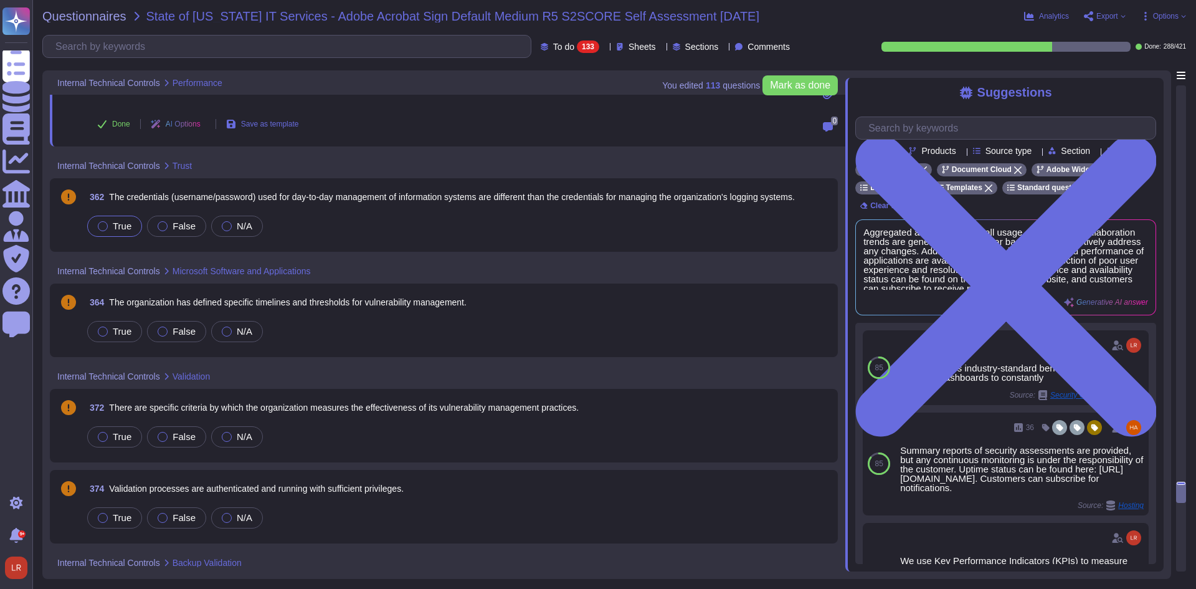
click at [120, 221] on span "True" at bounding box center [122, 226] width 19 height 11
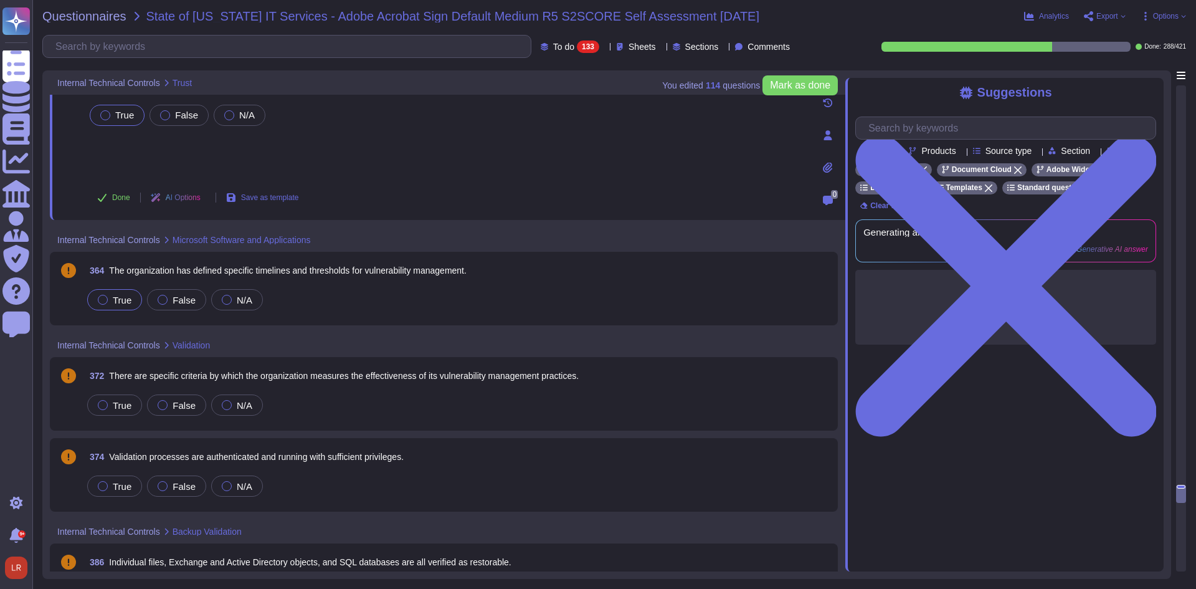
click at [117, 303] on span "True" at bounding box center [122, 300] width 19 height 11
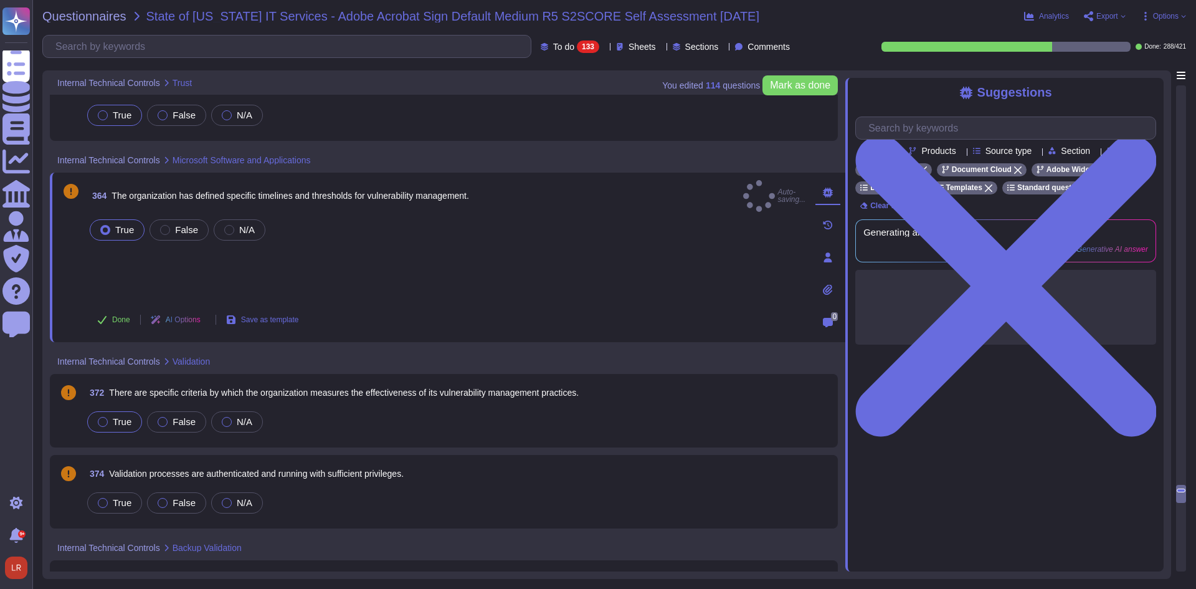
click at [122, 416] on span "True" at bounding box center [122, 421] width 19 height 11
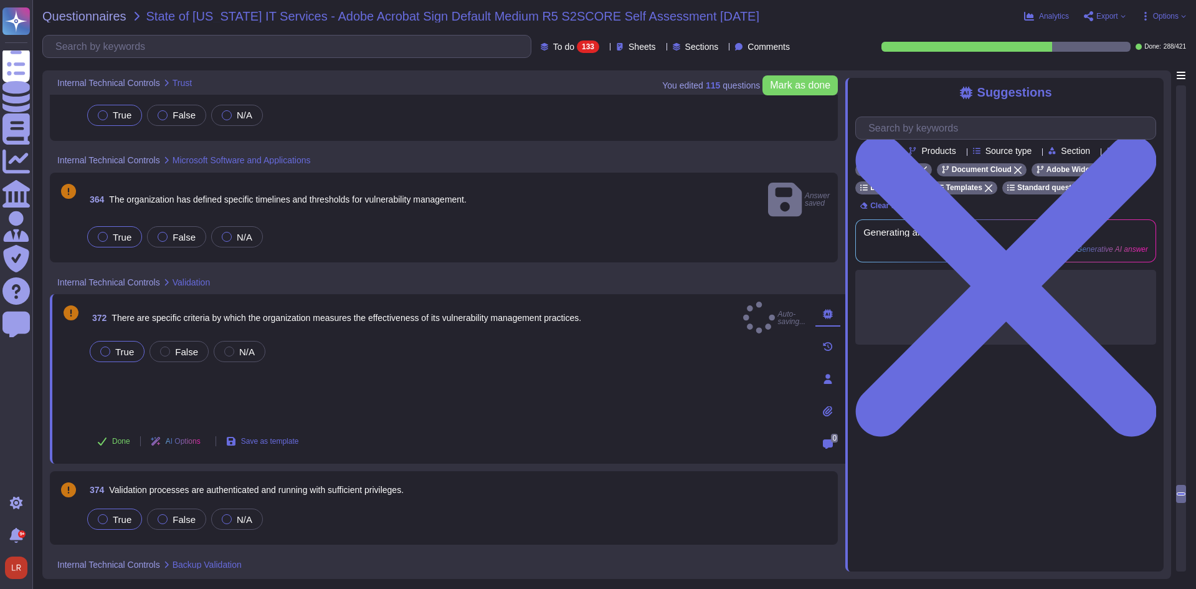
click at [110, 514] on label "True" at bounding box center [115, 519] width 34 height 10
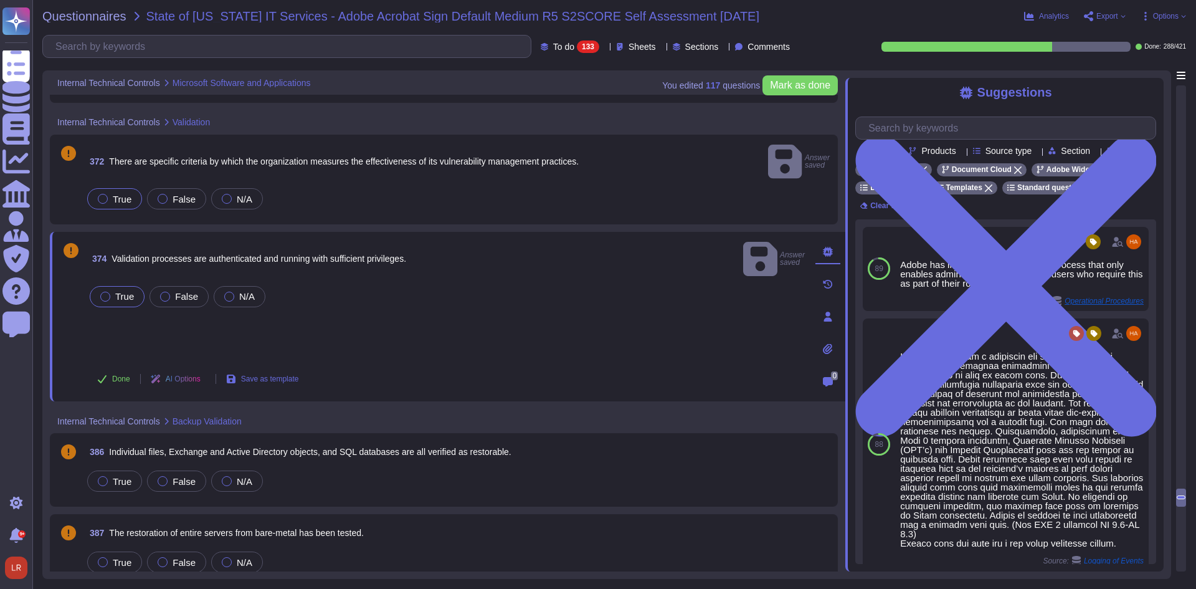
scroll to position [9970, 0]
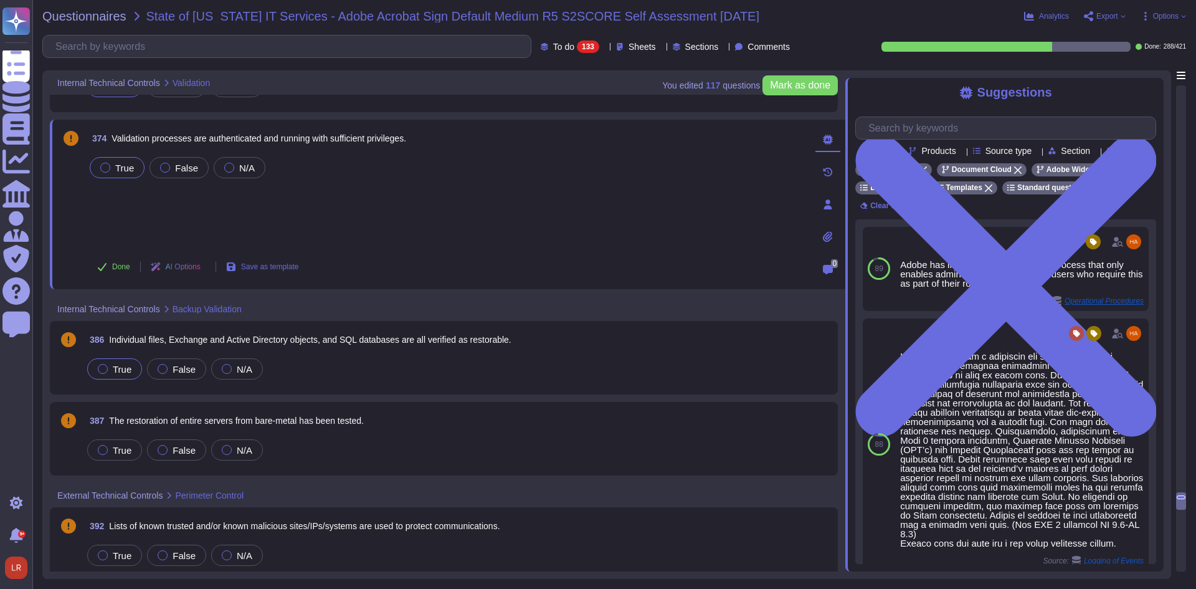
click at [130, 364] on span "True" at bounding box center [122, 369] width 19 height 11
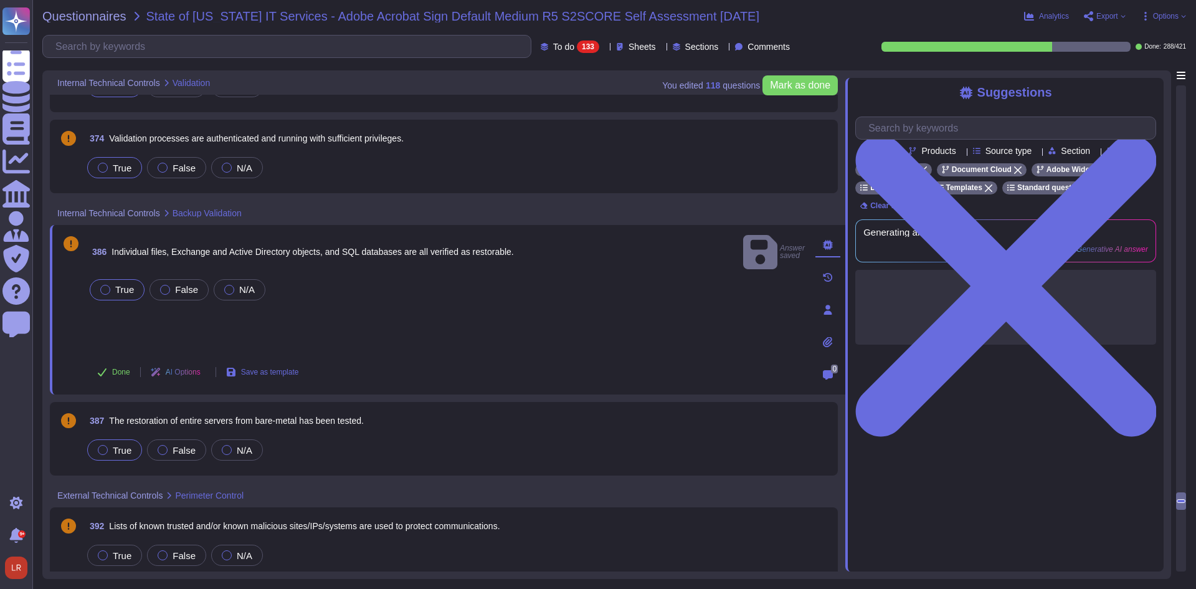
click at [125, 459] on div "True" at bounding box center [114, 449] width 55 height 21
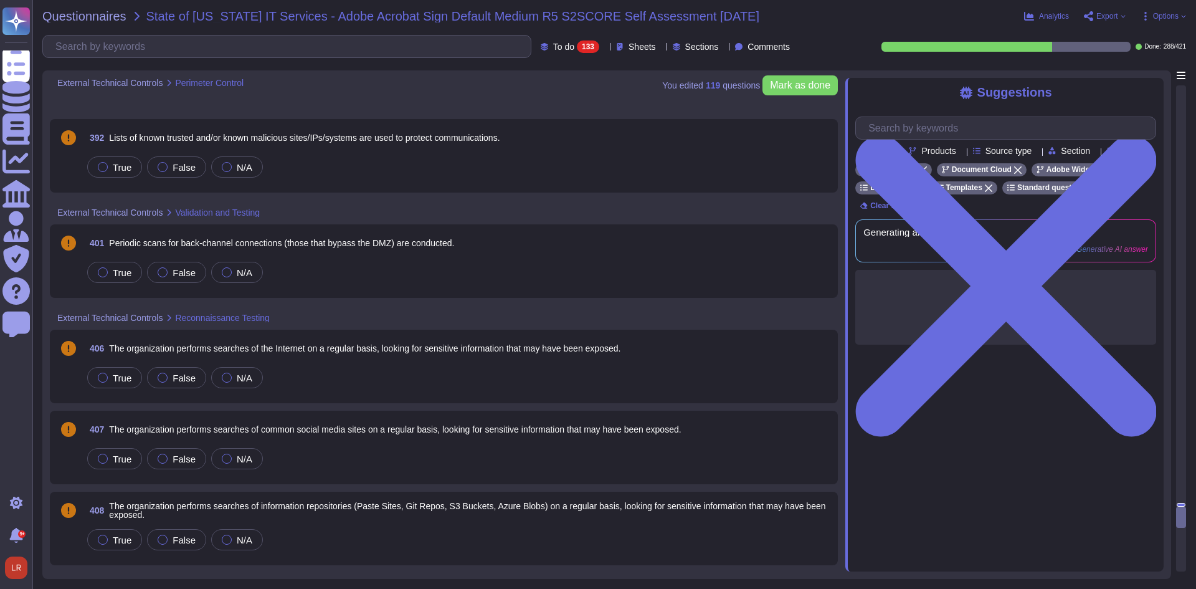
scroll to position [10385, 0]
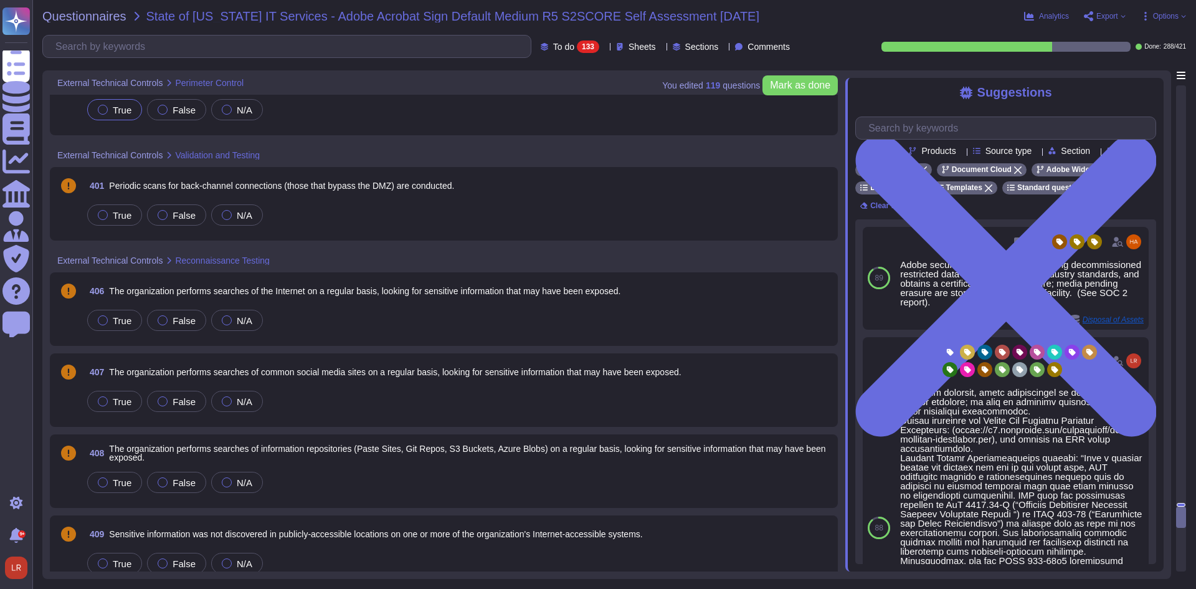
click at [119, 107] on span "True" at bounding box center [122, 110] width 19 height 11
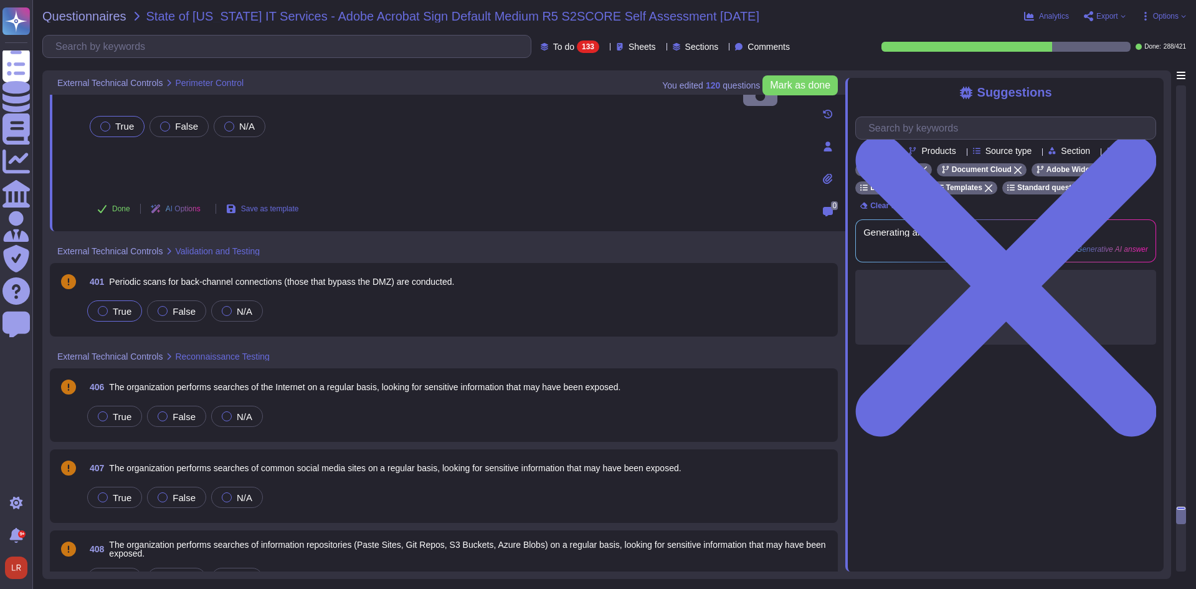
click at [127, 312] on span "True" at bounding box center [122, 311] width 19 height 11
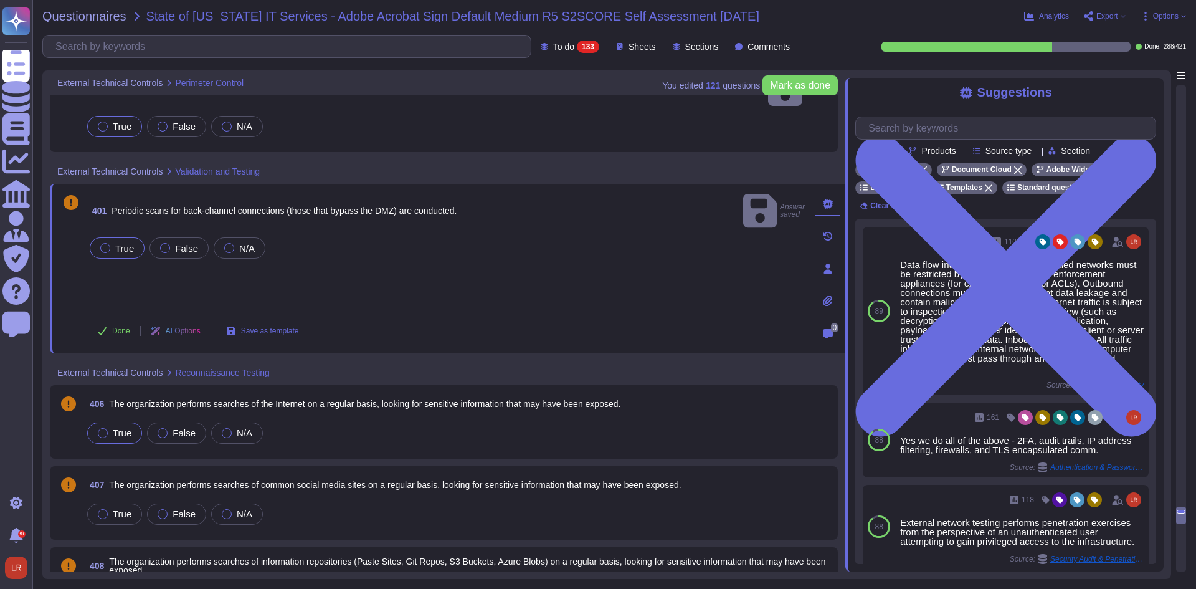
click at [115, 427] on span "True" at bounding box center [122, 432] width 19 height 11
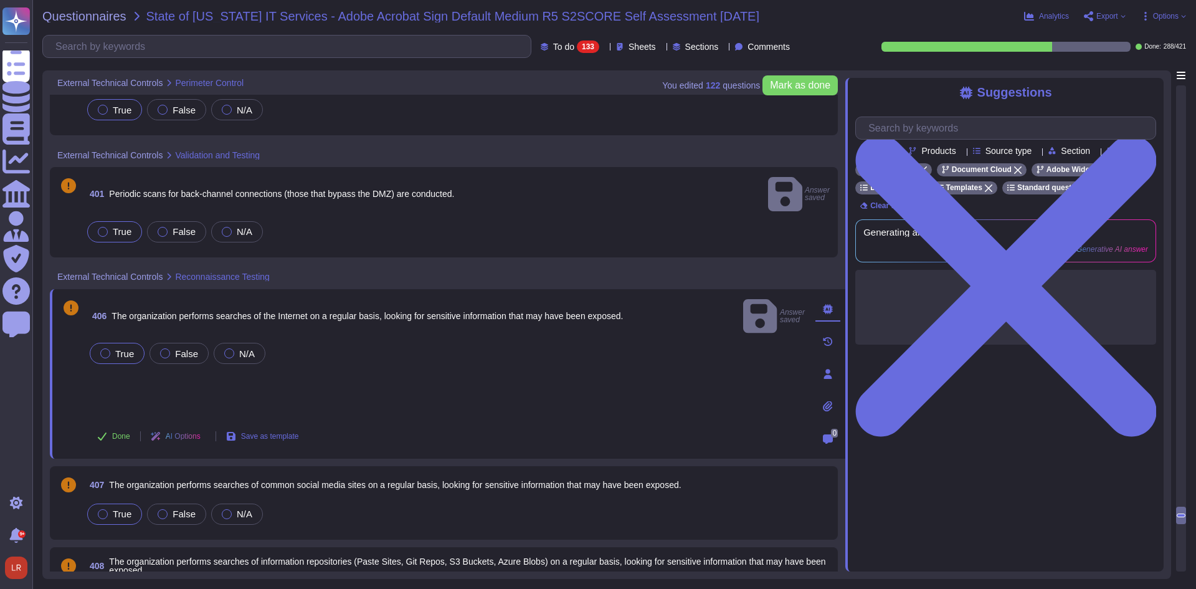
click at [120, 508] on span "True" at bounding box center [122, 513] width 19 height 11
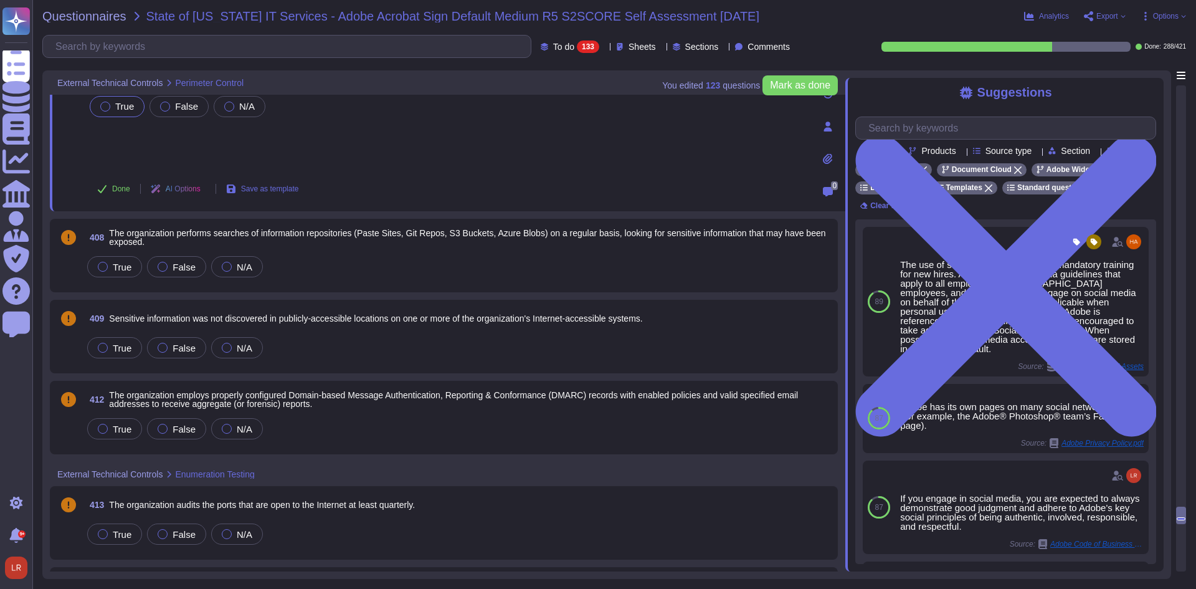
scroll to position [10800, 0]
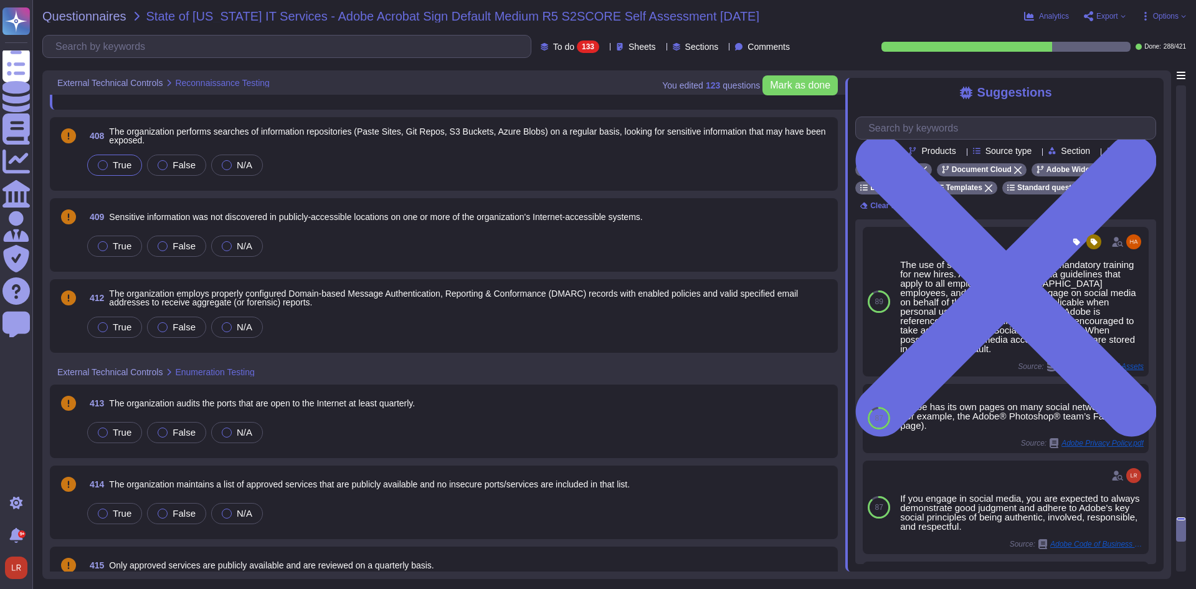
click at [112, 160] on label "True" at bounding box center [115, 165] width 34 height 10
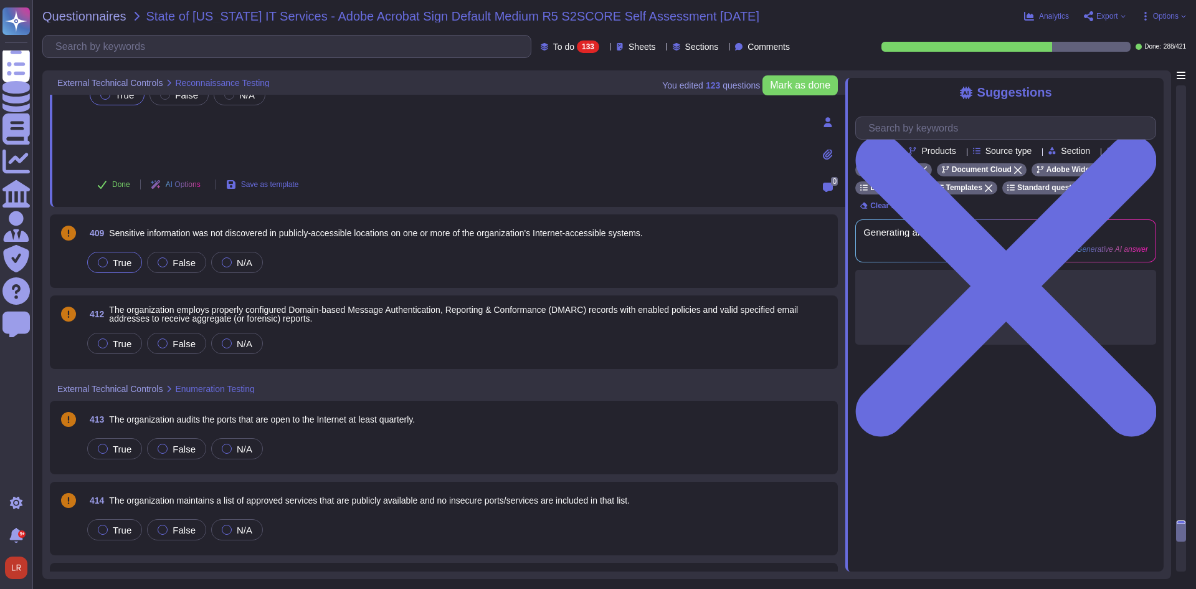
click at [118, 257] on span "True" at bounding box center [122, 262] width 19 height 11
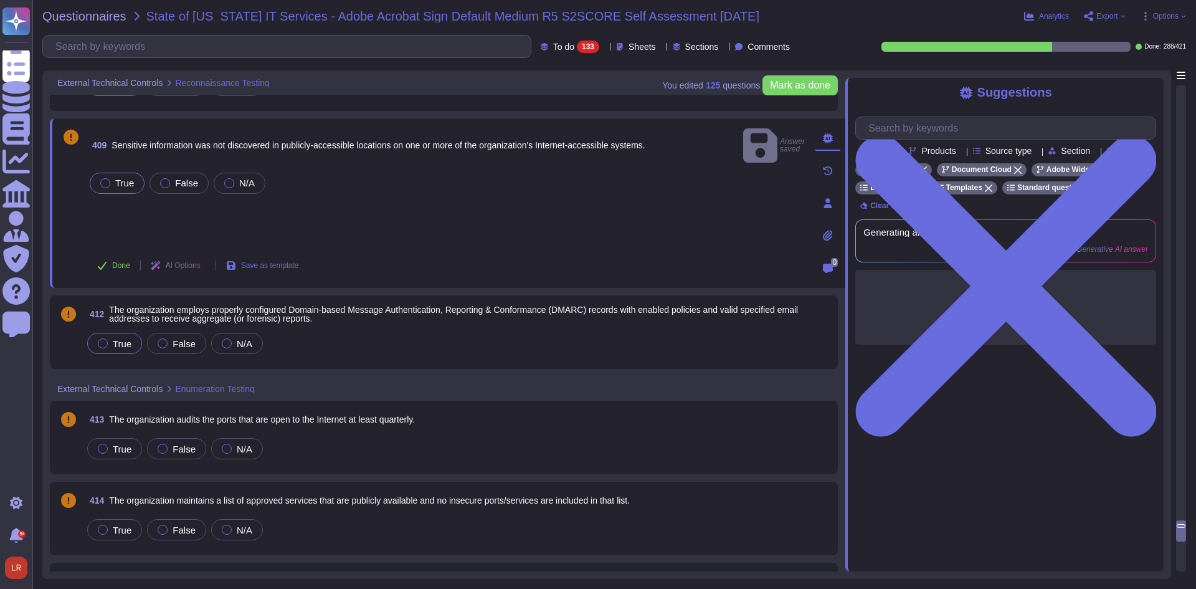
click at [115, 338] on span "True" at bounding box center [122, 343] width 19 height 11
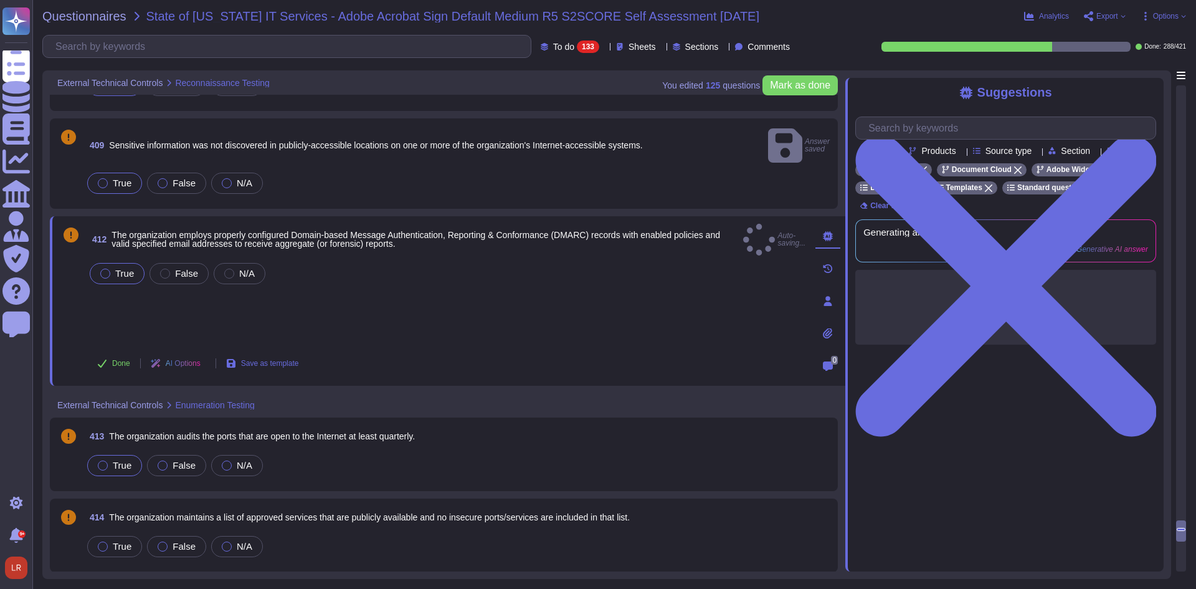
click at [115, 455] on div "True" at bounding box center [114, 465] width 55 height 21
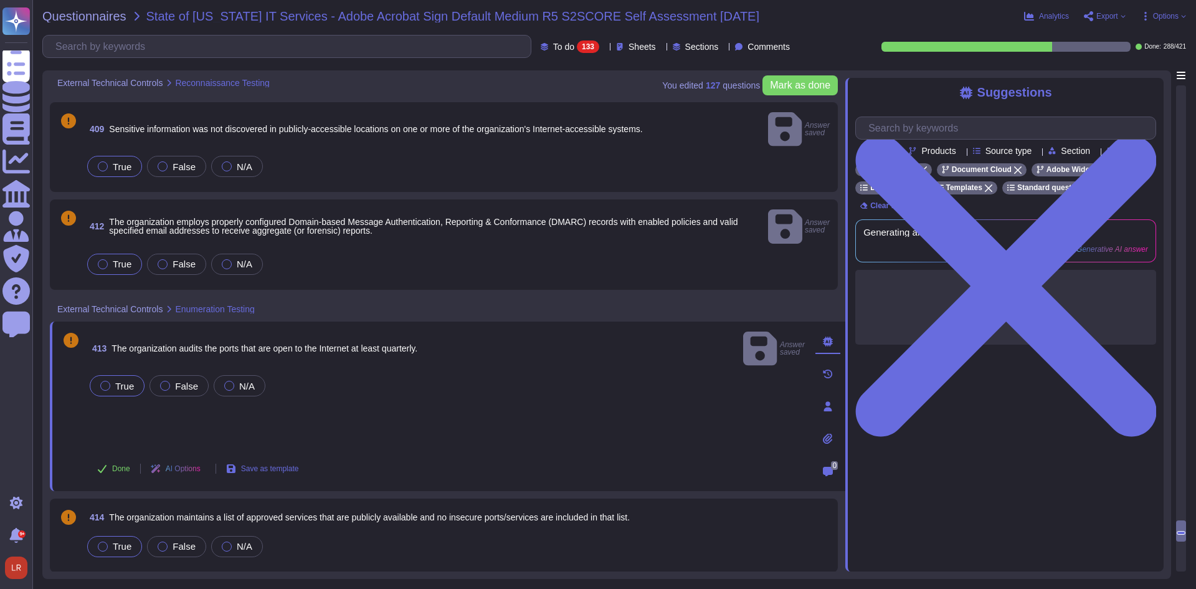
click at [125, 541] on span "True" at bounding box center [122, 546] width 19 height 11
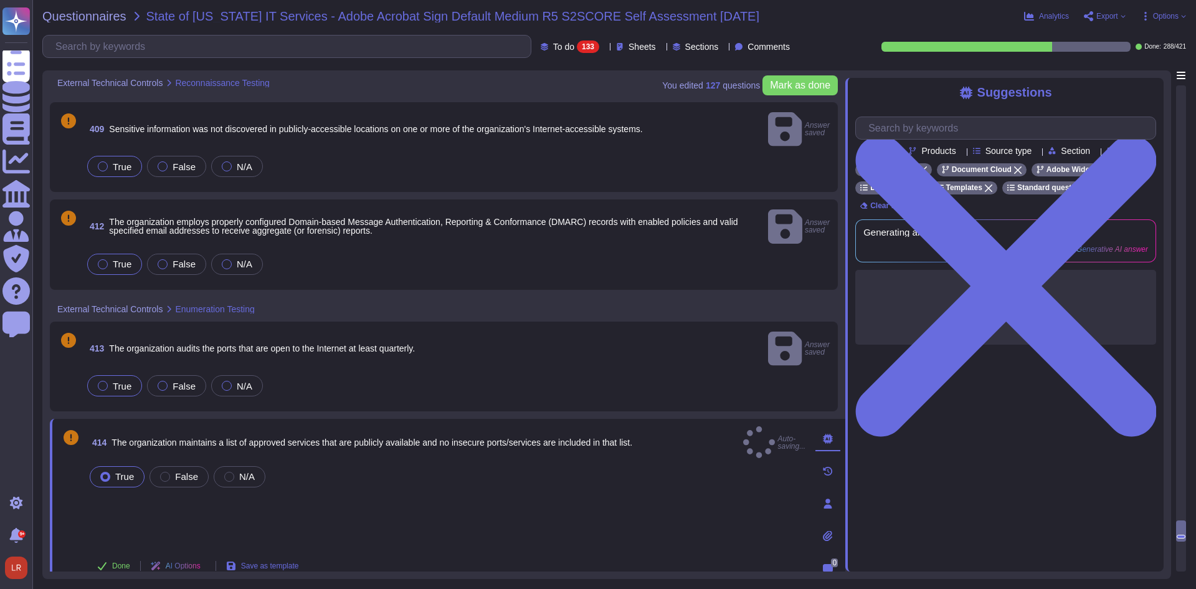
scroll to position [11143, 0]
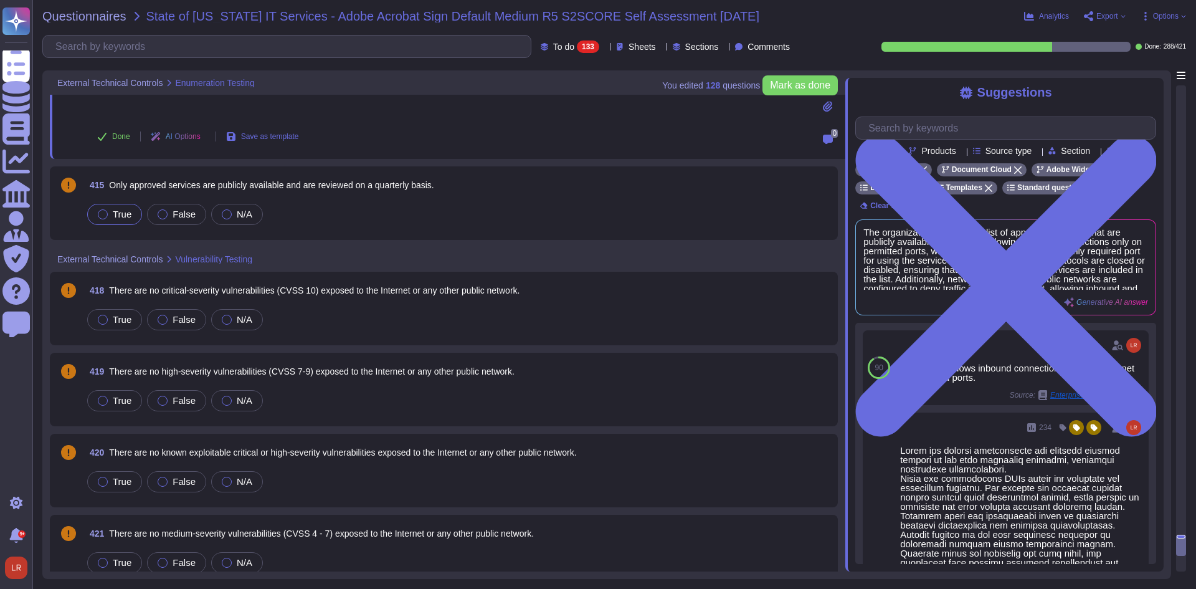
click at [115, 209] on span "True" at bounding box center [122, 214] width 19 height 11
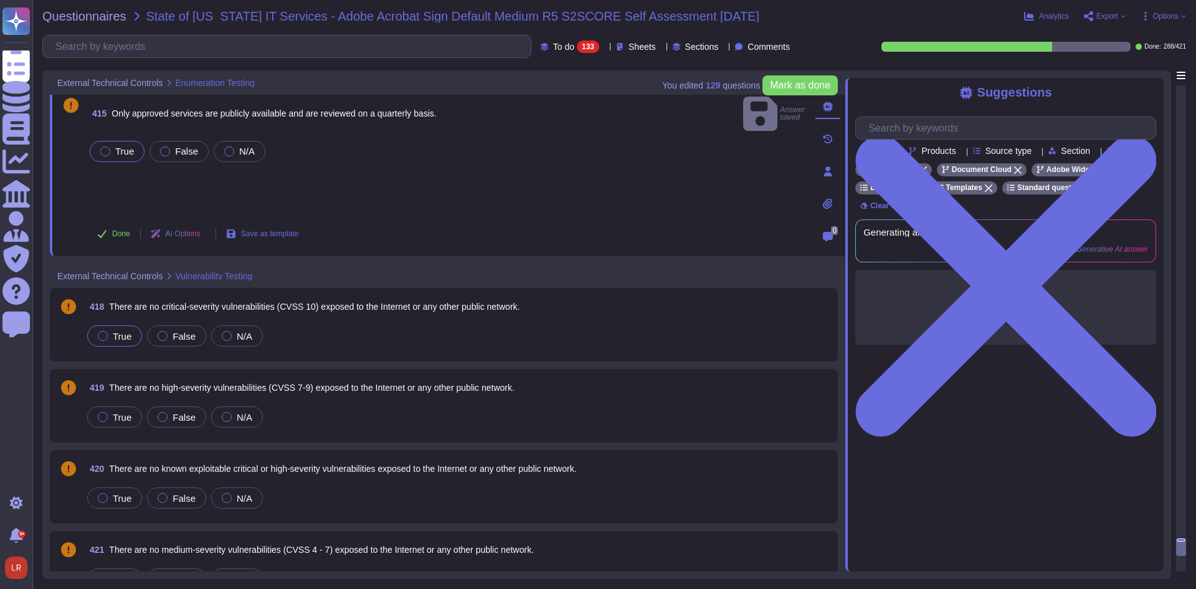
click at [118, 325] on div "True" at bounding box center [114, 335] width 55 height 21
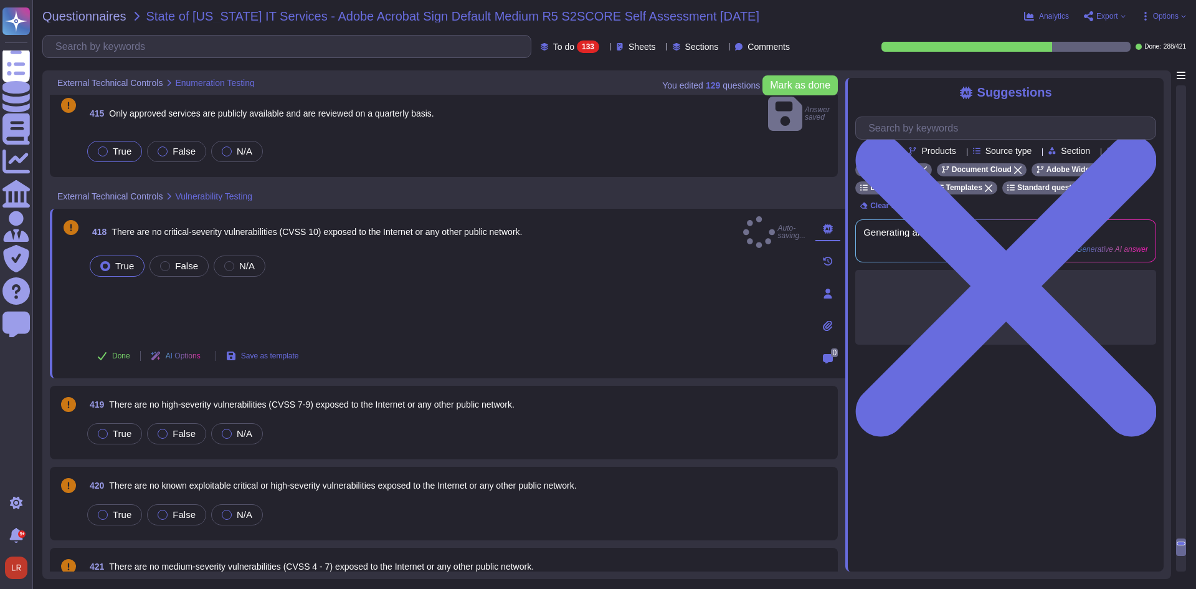
click at [118, 421] on div "True False N/A" at bounding box center [458, 434] width 746 height 26
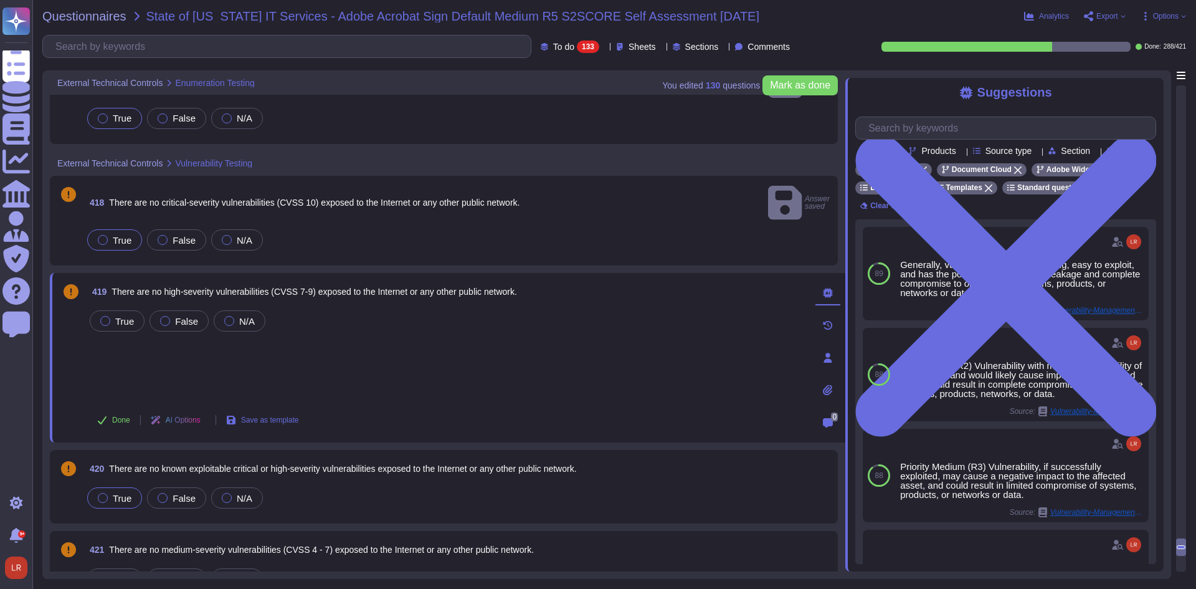
click at [120, 493] on span "True" at bounding box center [122, 498] width 19 height 11
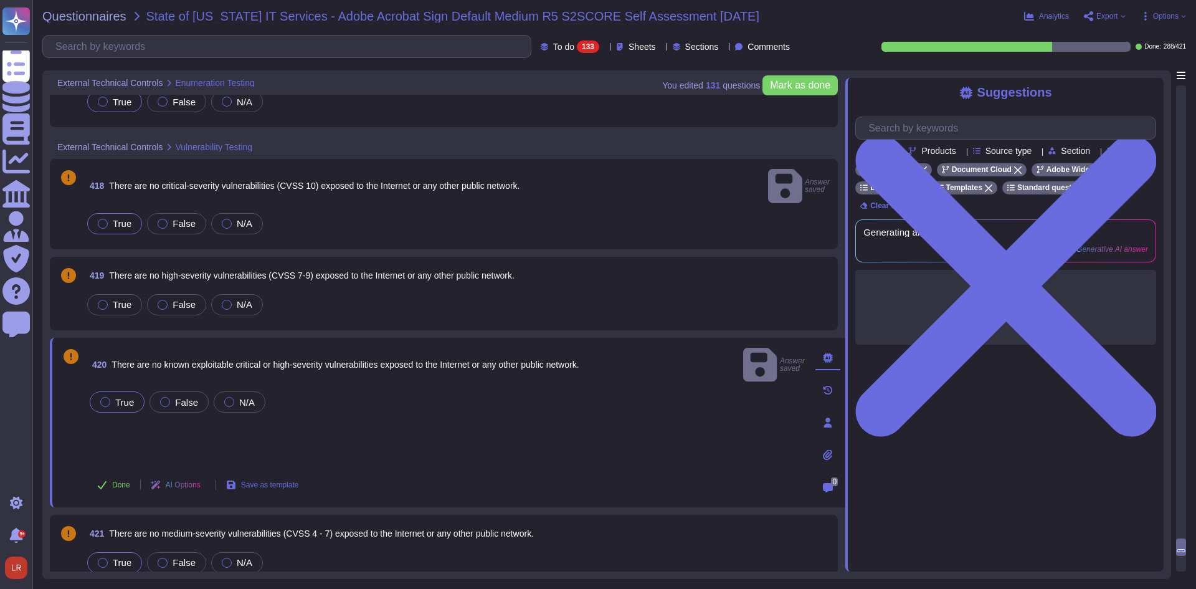
click at [123, 555] on div "True" at bounding box center [114, 562] width 55 height 21
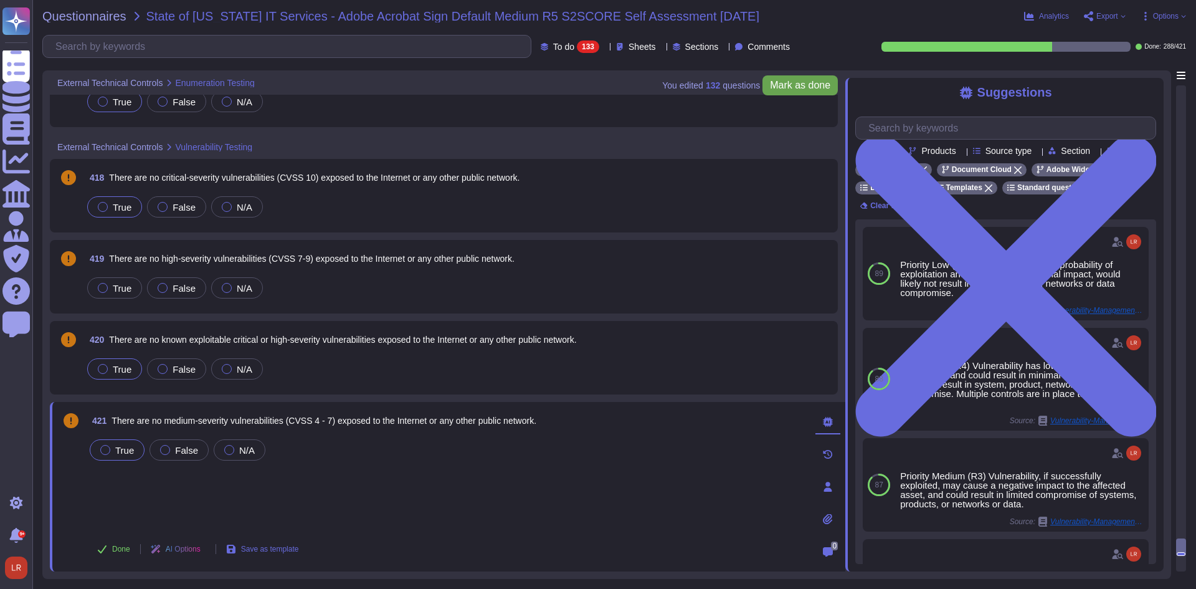
click at [804, 85] on span "Mark as done" at bounding box center [800, 85] width 60 height 10
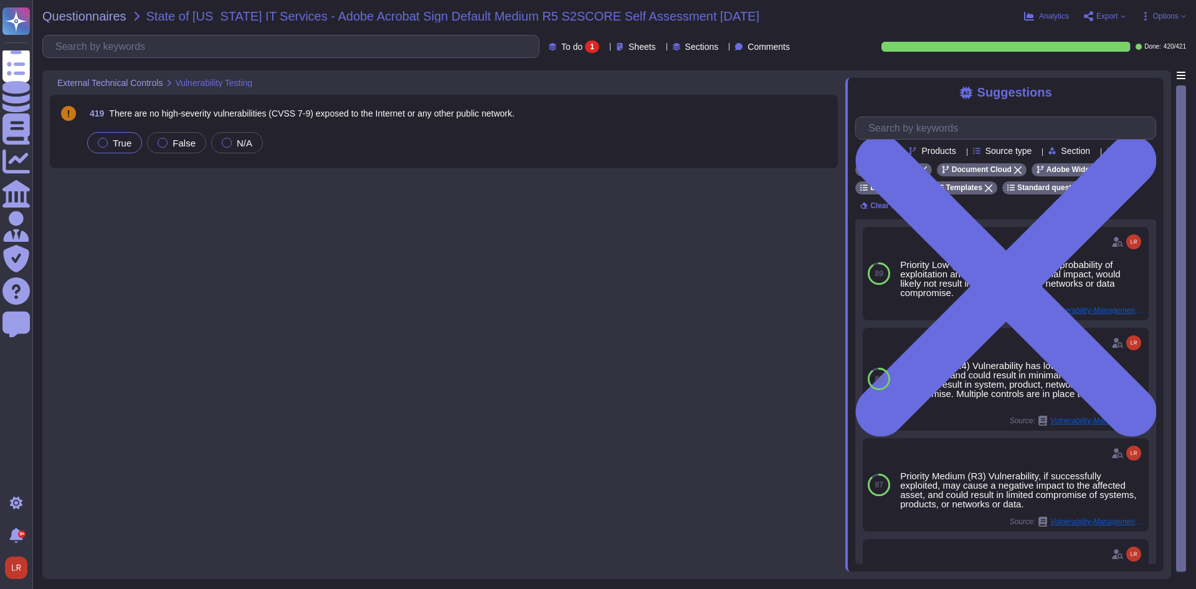
click at [125, 143] on span "True" at bounding box center [122, 143] width 19 height 11
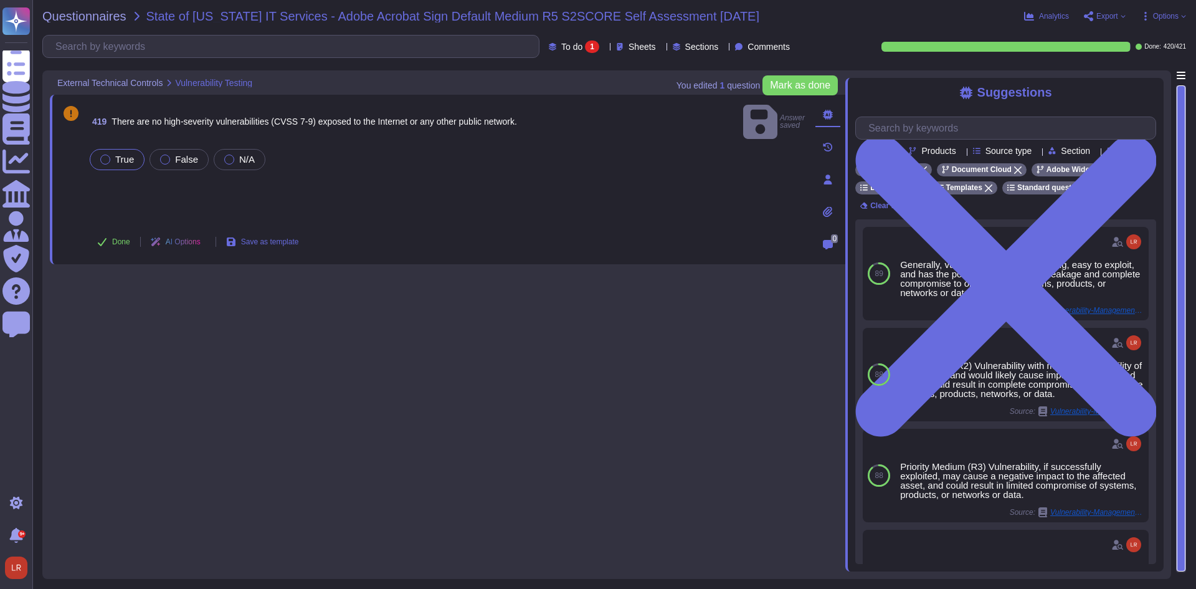
click at [816, 96] on div "You edited 1 question [PERSON_NAME] as done" at bounding box center [757, 85] width 161 height 30
click at [784, 79] on button "Mark as done" at bounding box center [800, 85] width 75 height 20
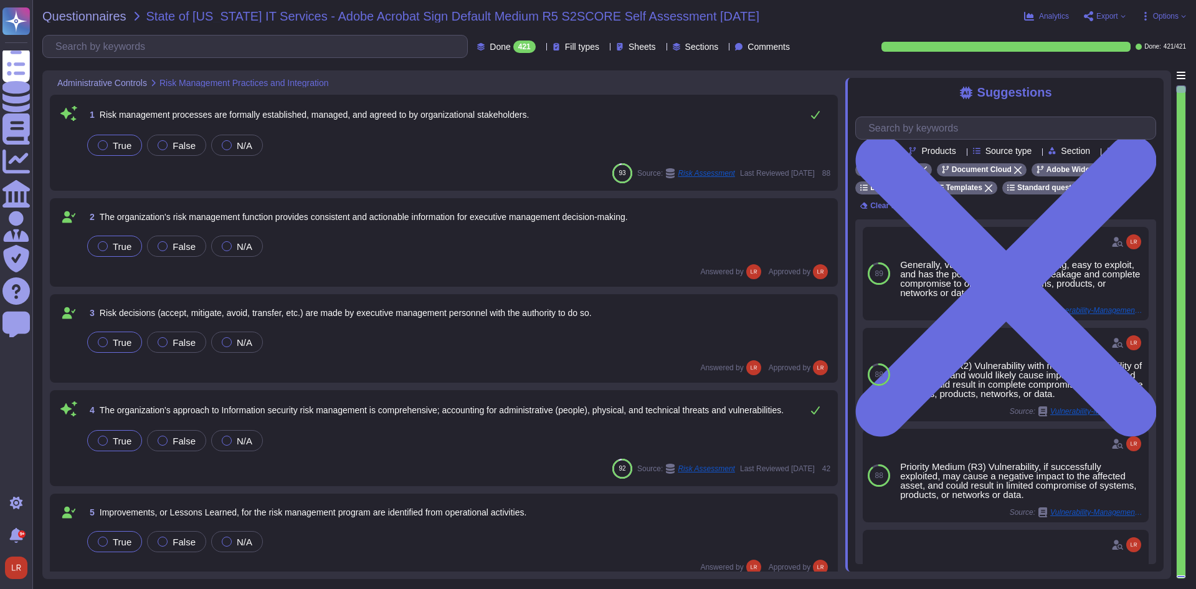
click at [1171, 17] on span "Options" at bounding box center [1166, 15] width 26 height 7
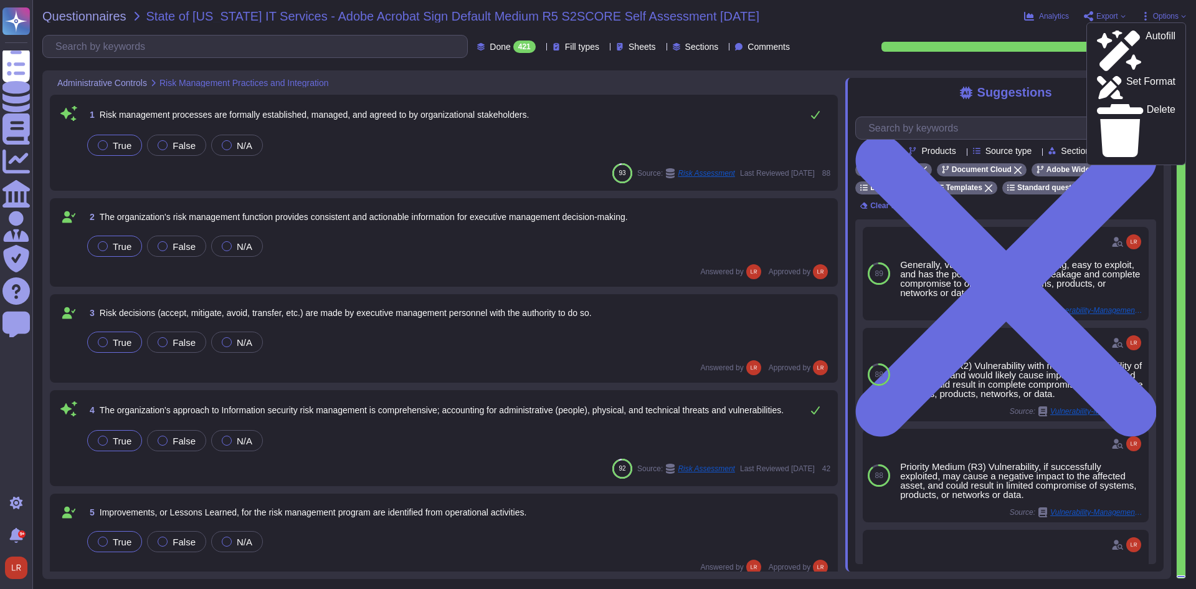
click at [824, 32] on div "Questionnaires State of [US_STATE] IT Services - Adobe Acrobat Sign Default Med…" at bounding box center [614, 294] width 1164 height 589
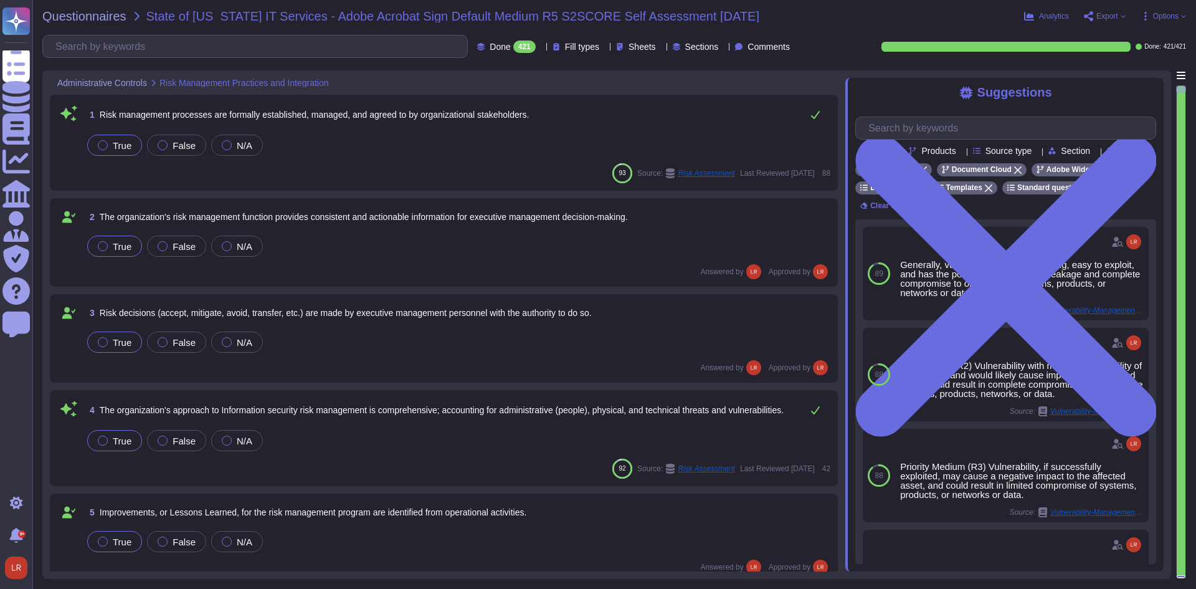
click at [1112, 17] on span "Export" at bounding box center [1108, 15] width 22 height 7
click at [1129, 75] on p "Download" at bounding box center [1151, 92] width 44 height 35
click at [1159, 31] on div "Questionnaires State of [US_STATE] IT Services - Adobe Acrobat Sign Default Med…" at bounding box center [614, 294] width 1164 height 589
click at [1112, 17] on span "Export" at bounding box center [1108, 15] width 22 height 7
click at [1129, 75] on p "Download" at bounding box center [1151, 92] width 44 height 35
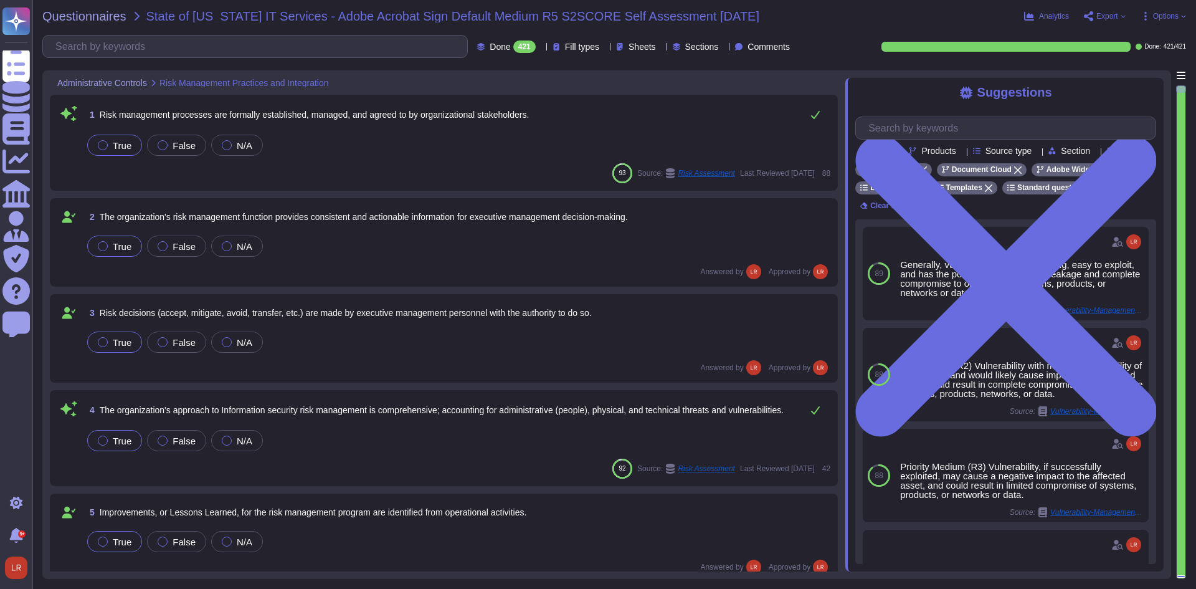
click at [541, 47] on icon at bounding box center [541, 47] width 0 height 0
click at [493, 83] on div "All 421" at bounding box center [506, 79] width 101 height 14
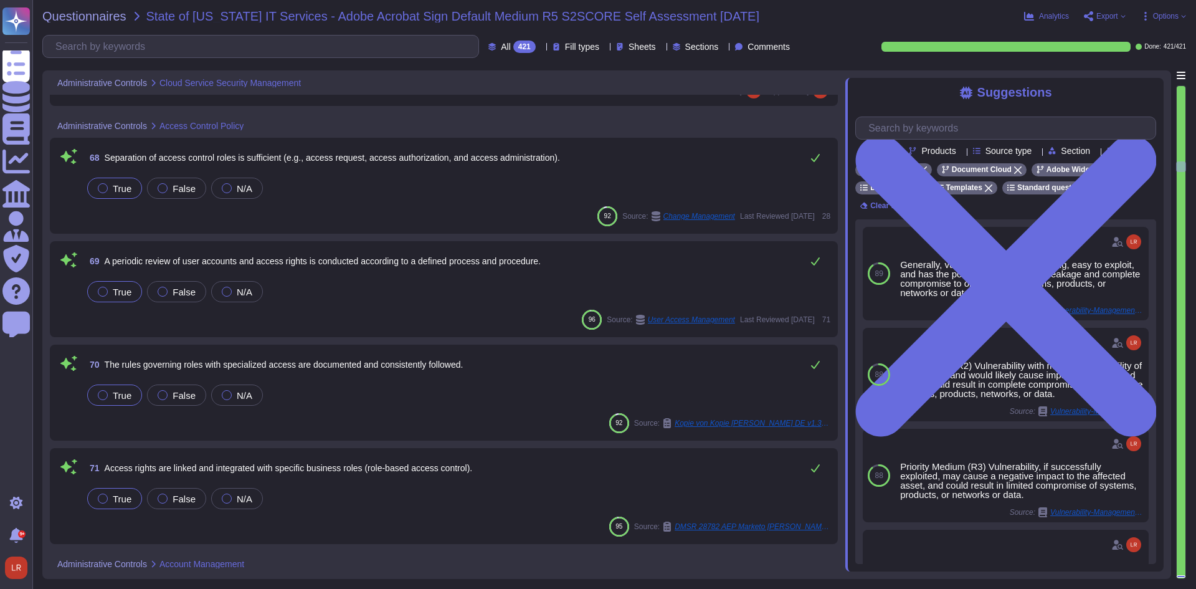
scroll to position [7166, 0]
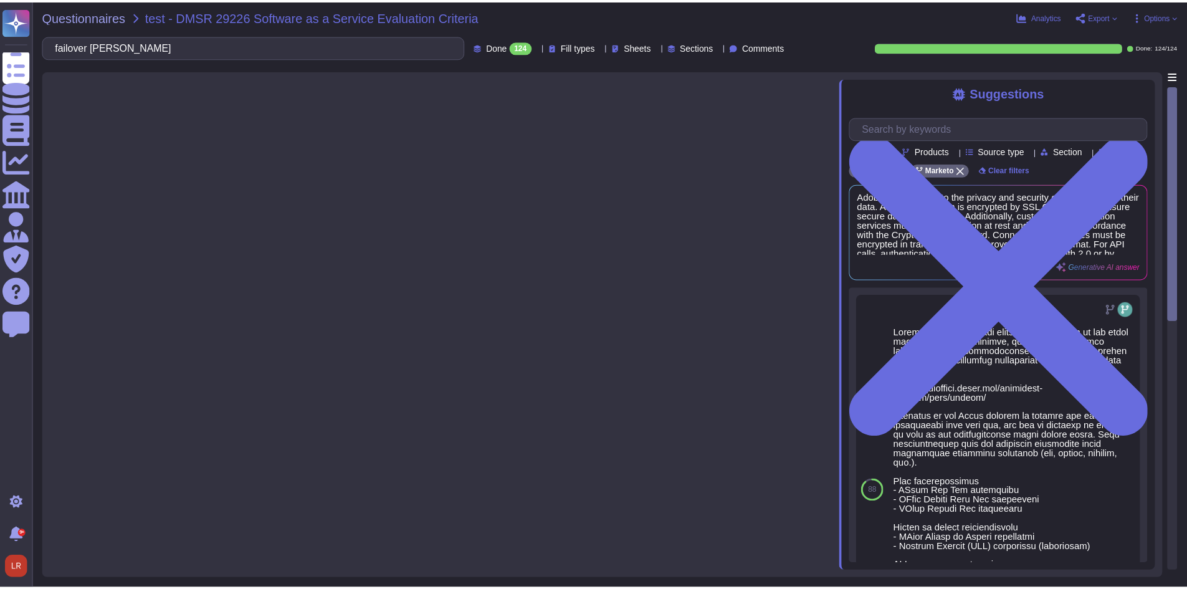
scroll to position [416, 0]
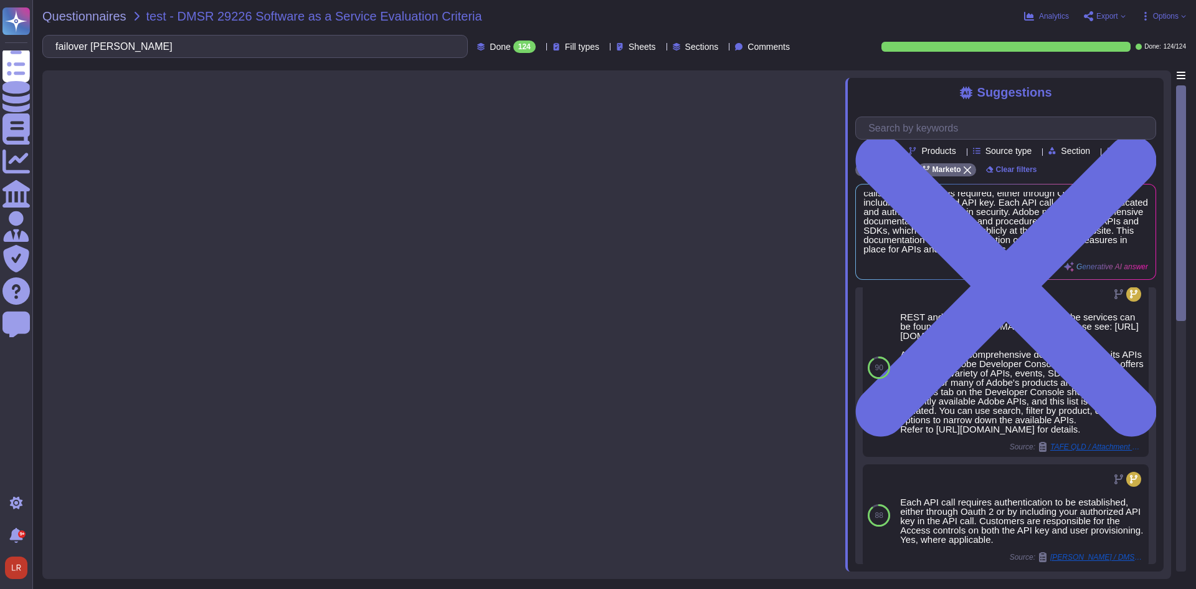
click at [428, 151] on div at bounding box center [448, 320] width 796 height 501
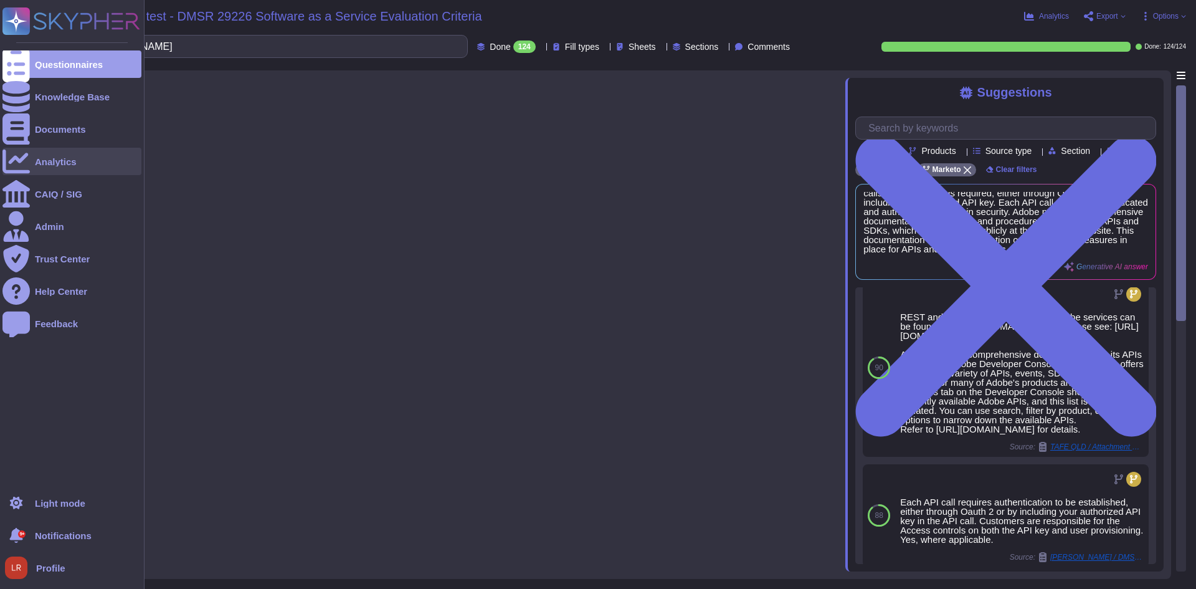
click at [57, 153] on div "Analytics" at bounding box center [71, 161] width 139 height 27
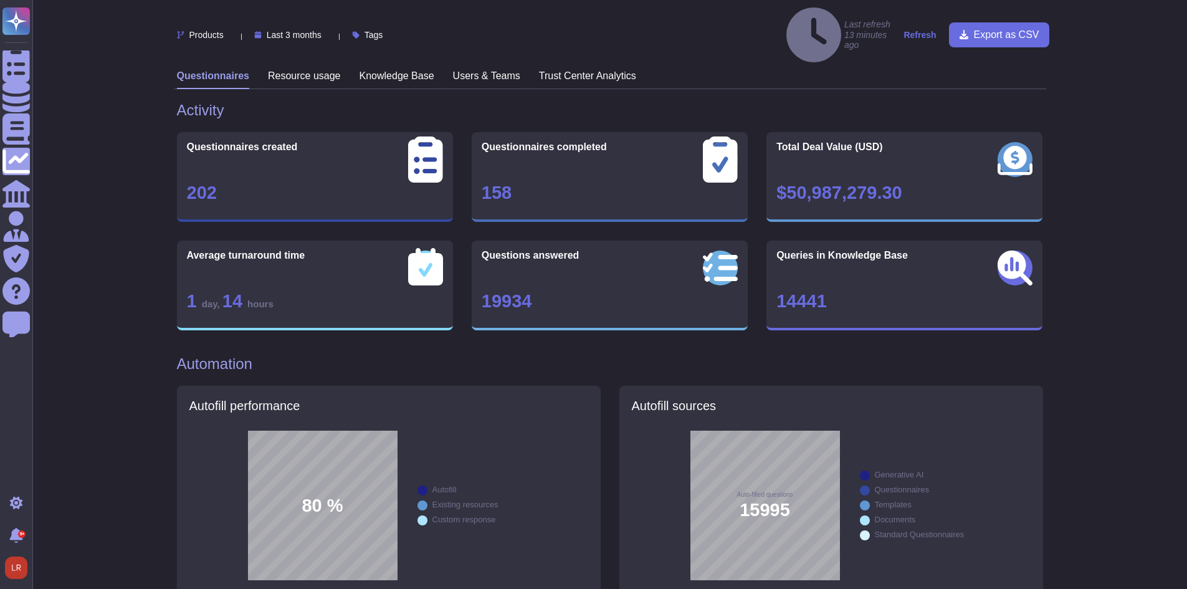
click at [401, 70] on div "Knowledge Base" at bounding box center [397, 79] width 75 height 19
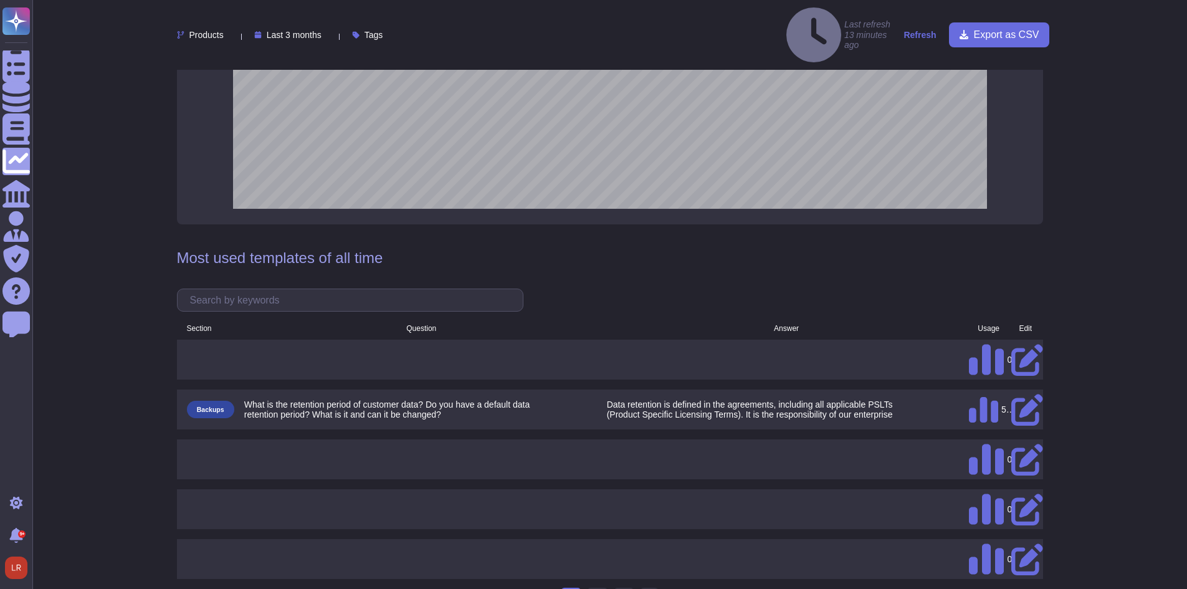
scroll to position [727, 0]
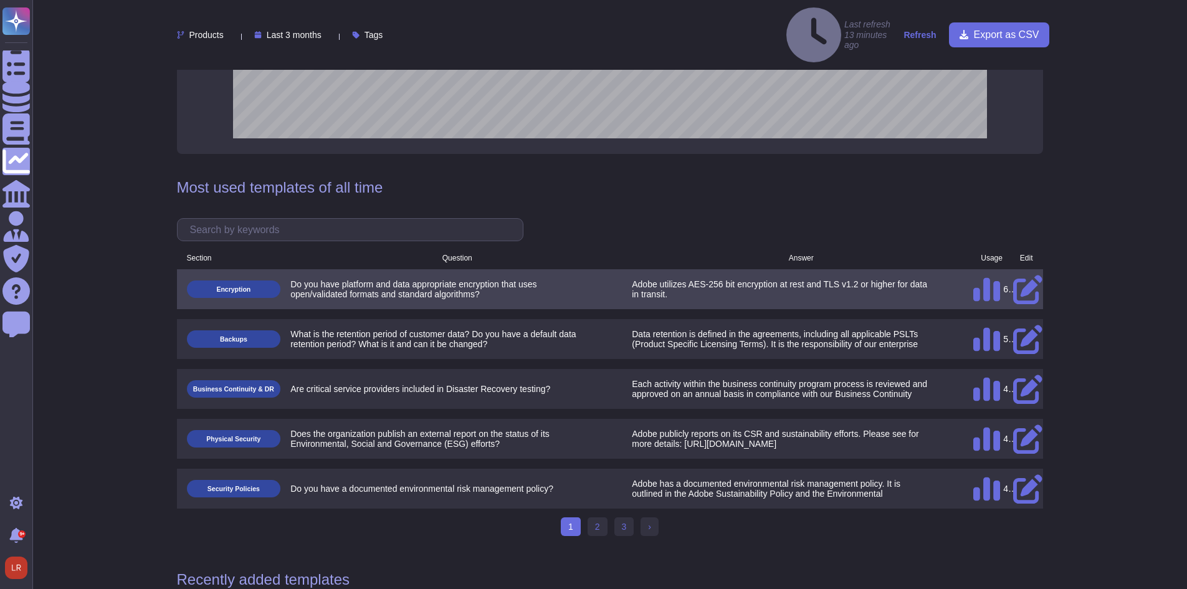
click at [466, 279] on span "Do you have platform and data appropriate encryption that uses open/validated f…" at bounding box center [413, 289] width 246 height 20
copy span "Do you have platform and data appropriate encryption that uses open/validated f…"
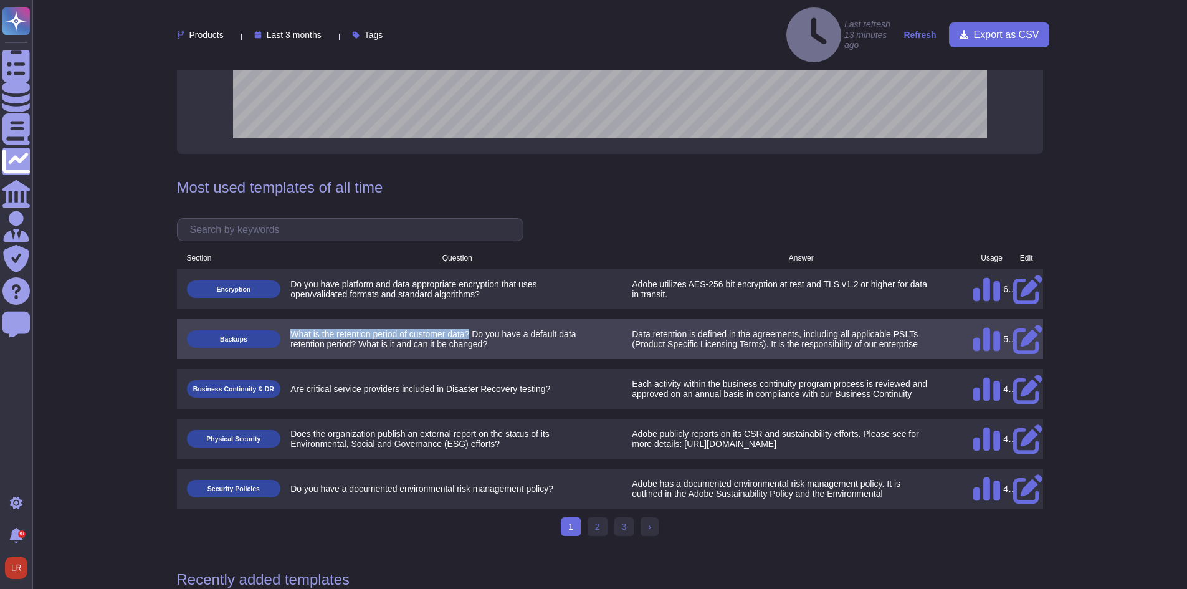
drag, startPoint x: 469, startPoint y: 305, endPoint x: 290, endPoint y: 300, distance: 178.9
click at [290, 329] on span "What is the retention period of customer data? Do you have a default data reten…" at bounding box center [432, 339] width 285 height 20
copy span "What is the retention period of customer data?"
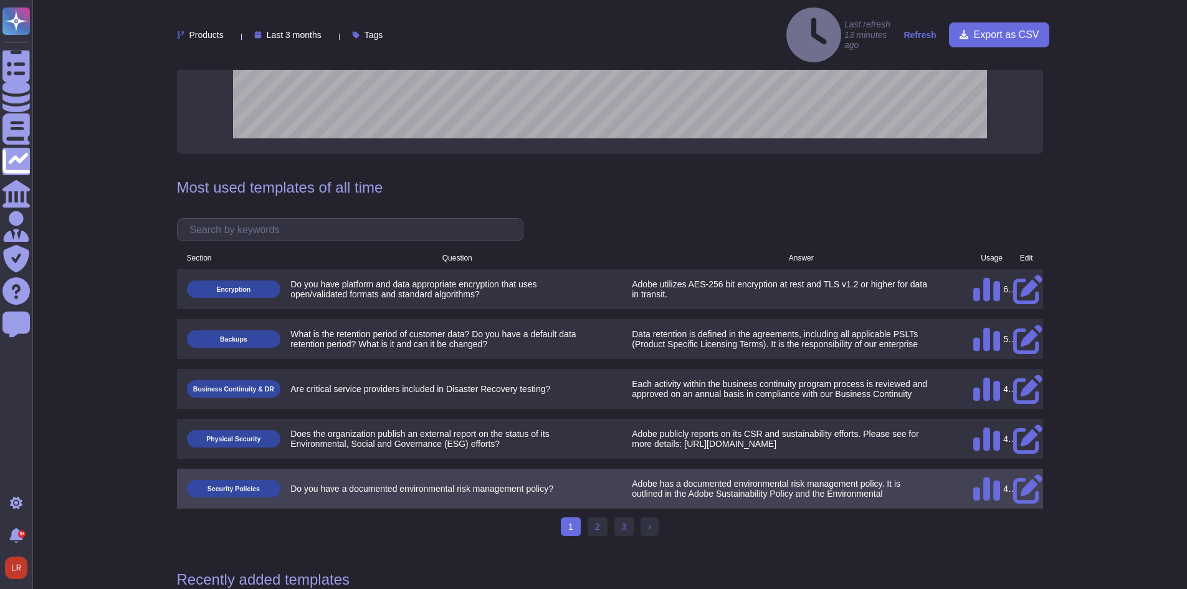
click at [413, 484] on span "Do you have a documented environmental risk management policy?" at bounding box center [421, 489] width 263 height 10
copy span "Do you have a documented environmental risk management policy?"
